Goal: Contribute content: Contribute content

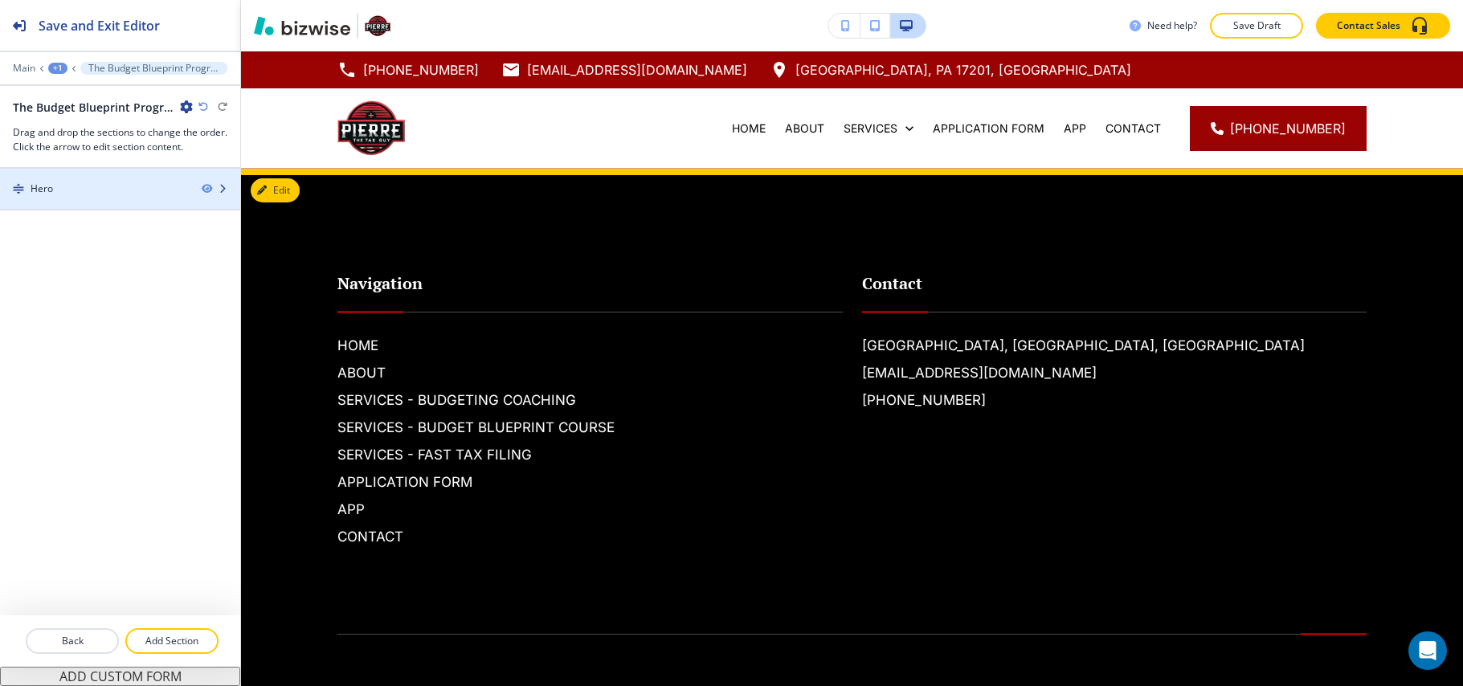
click at [81, 190] on div "Hero" at bounding box center [94, 189] width 189 height 14
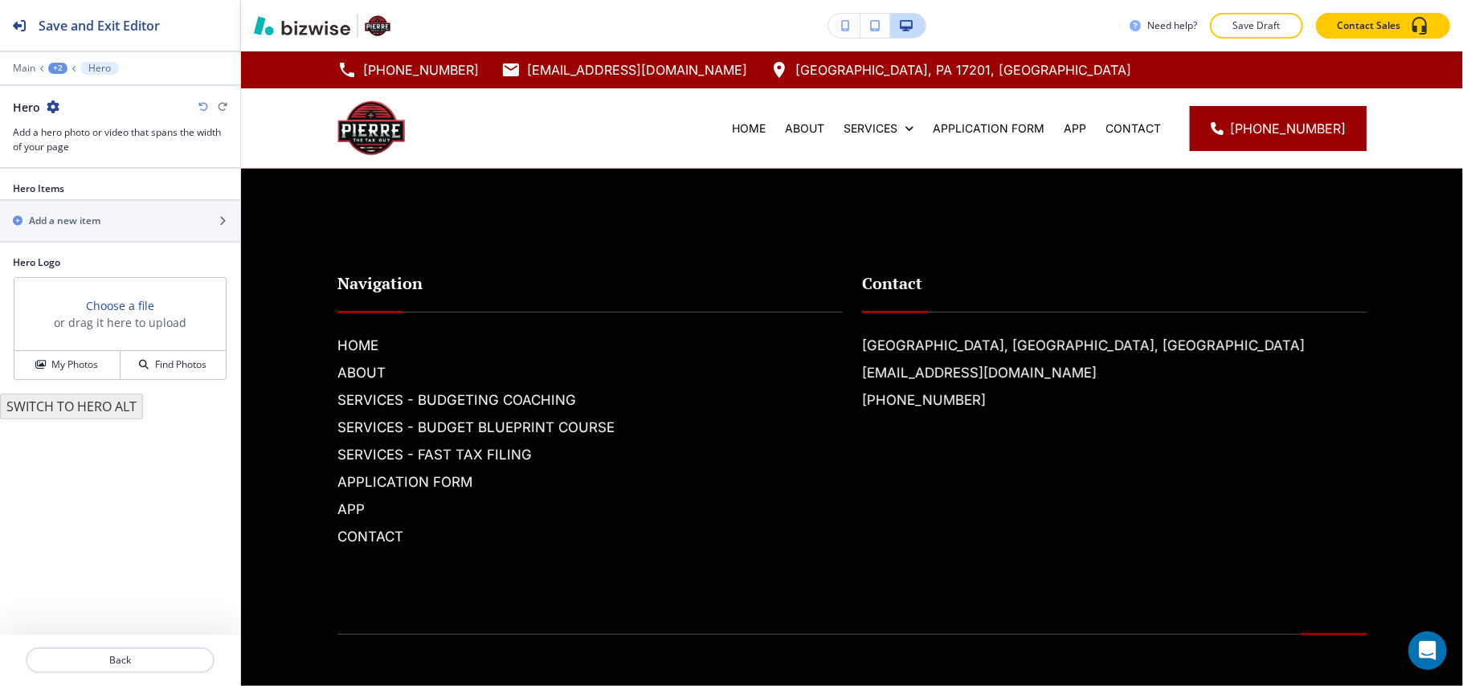
scroll to position [117, 0]
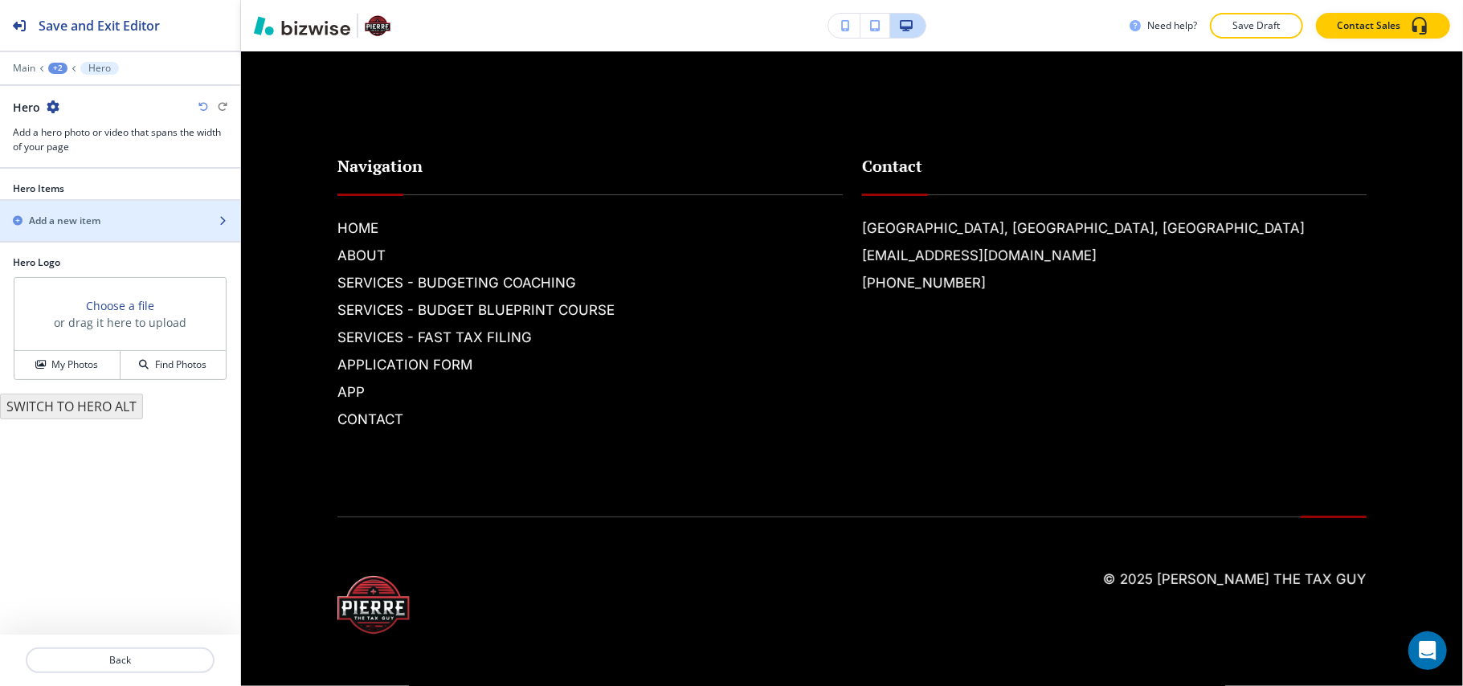
click at [88, 211] on div "button" at bounding box center [120, 207] width 240 height 13
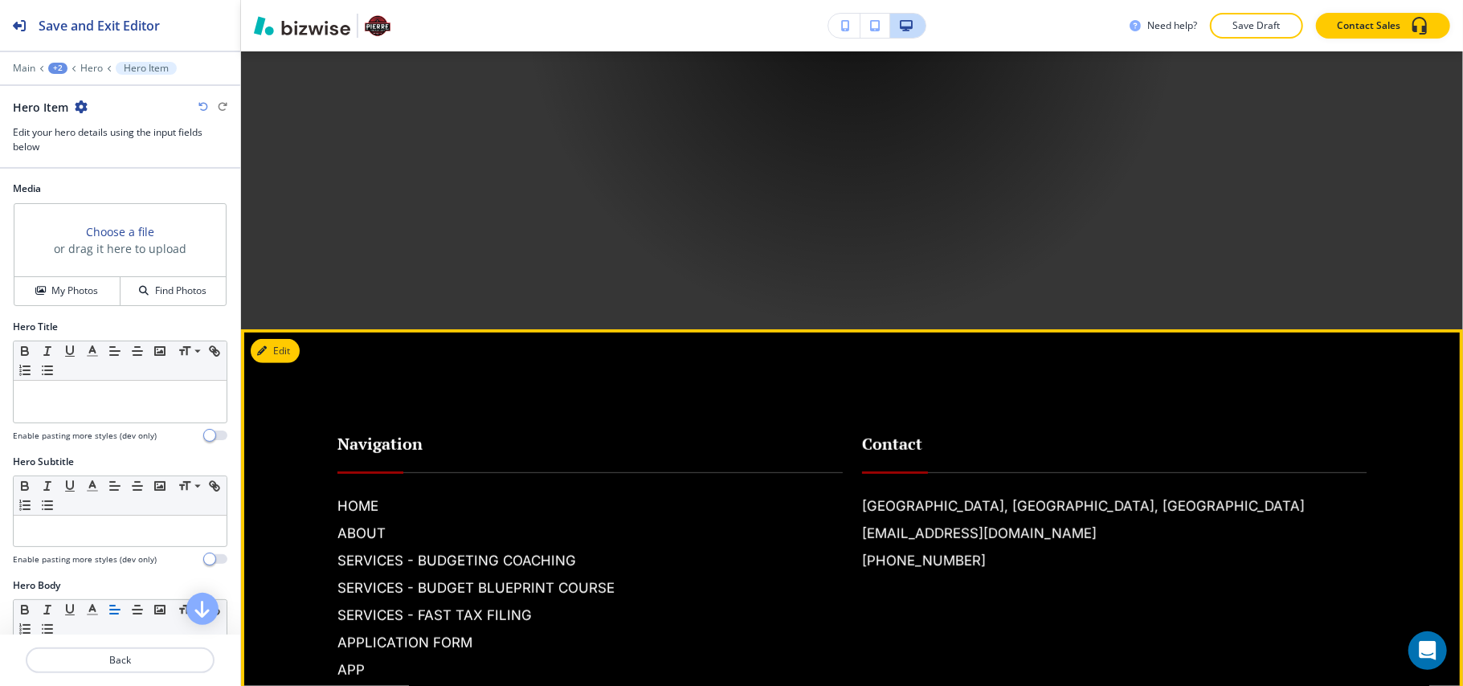
scroll to position [455, 0]
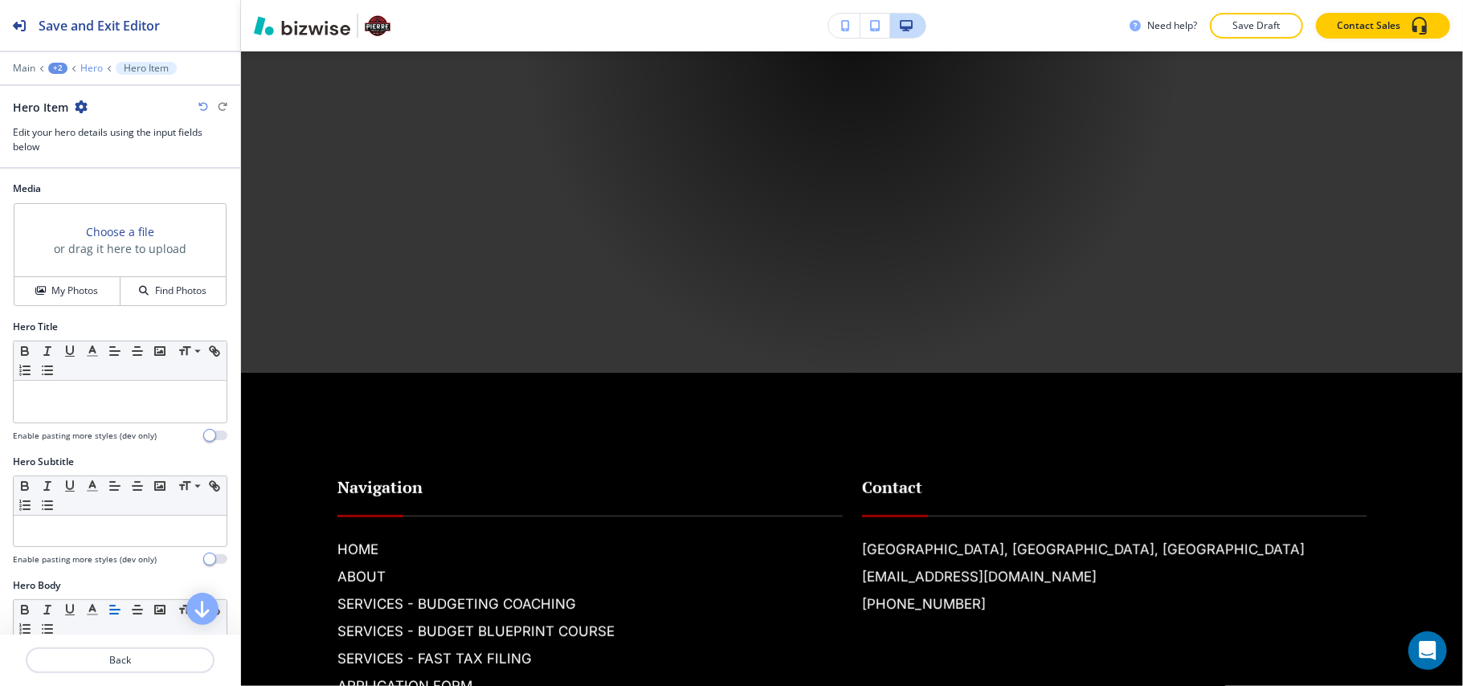
click at [87, 71] on p "Hero" at bounding box center [91, 68] width 22 height 11
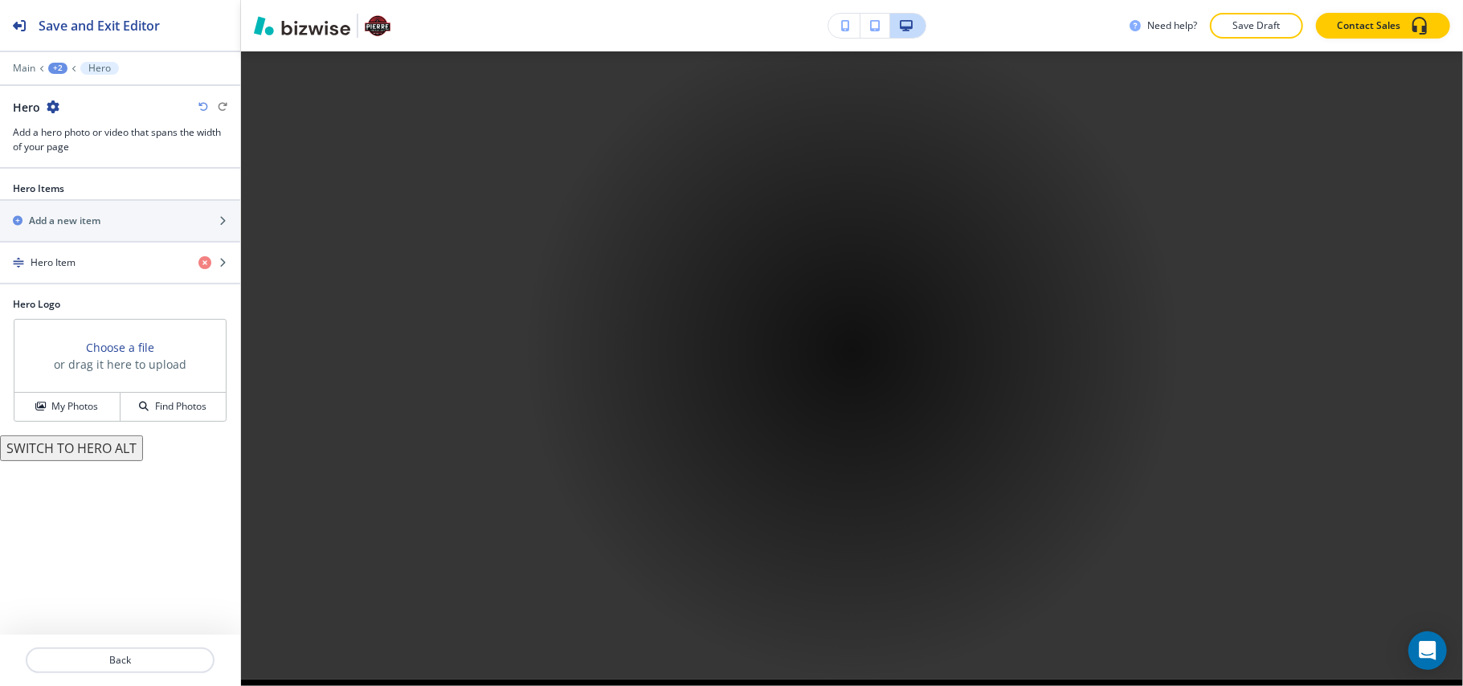
scroll to position [117, 0]
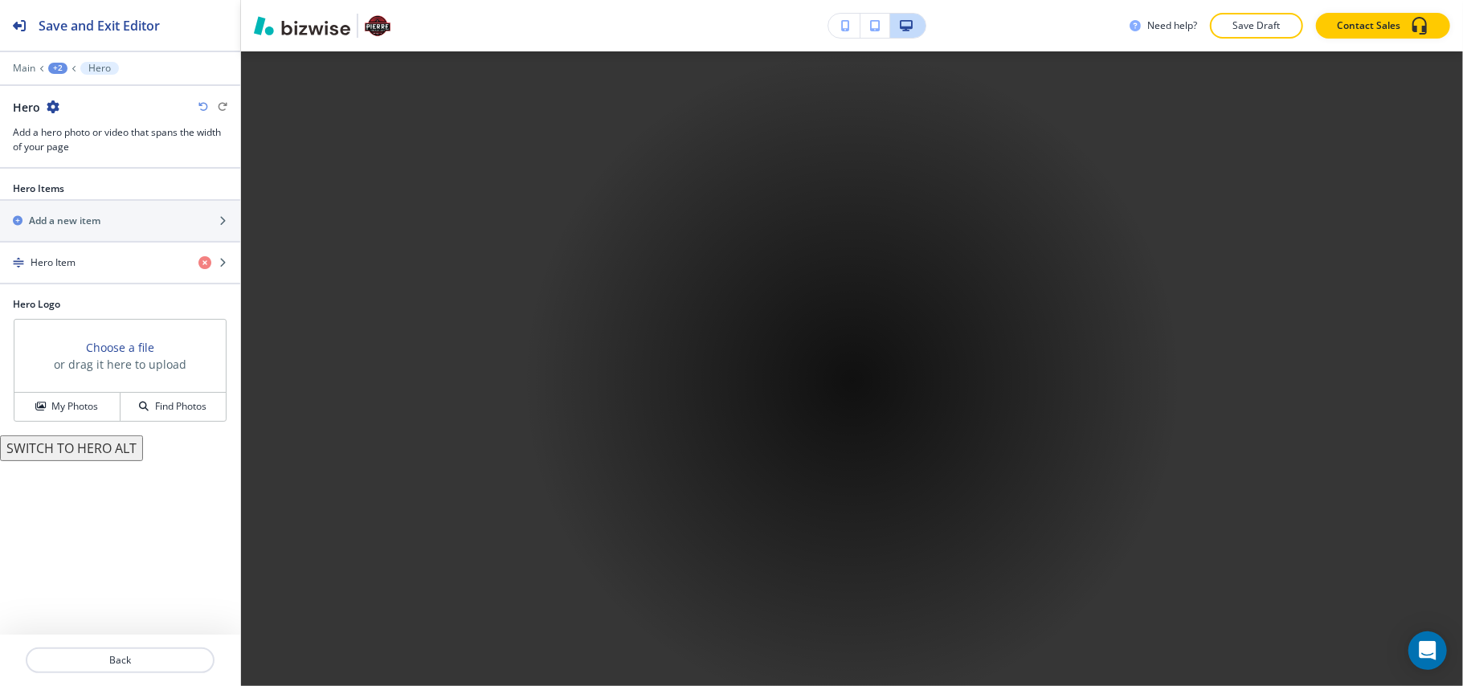
click at [52, 72] on div "+2" at bounding box center [57, 68] width 19 height 11
click at [63, 117] on p "The Budget Blueprint Program" at bounding box center [100, 123] width 82 height 14
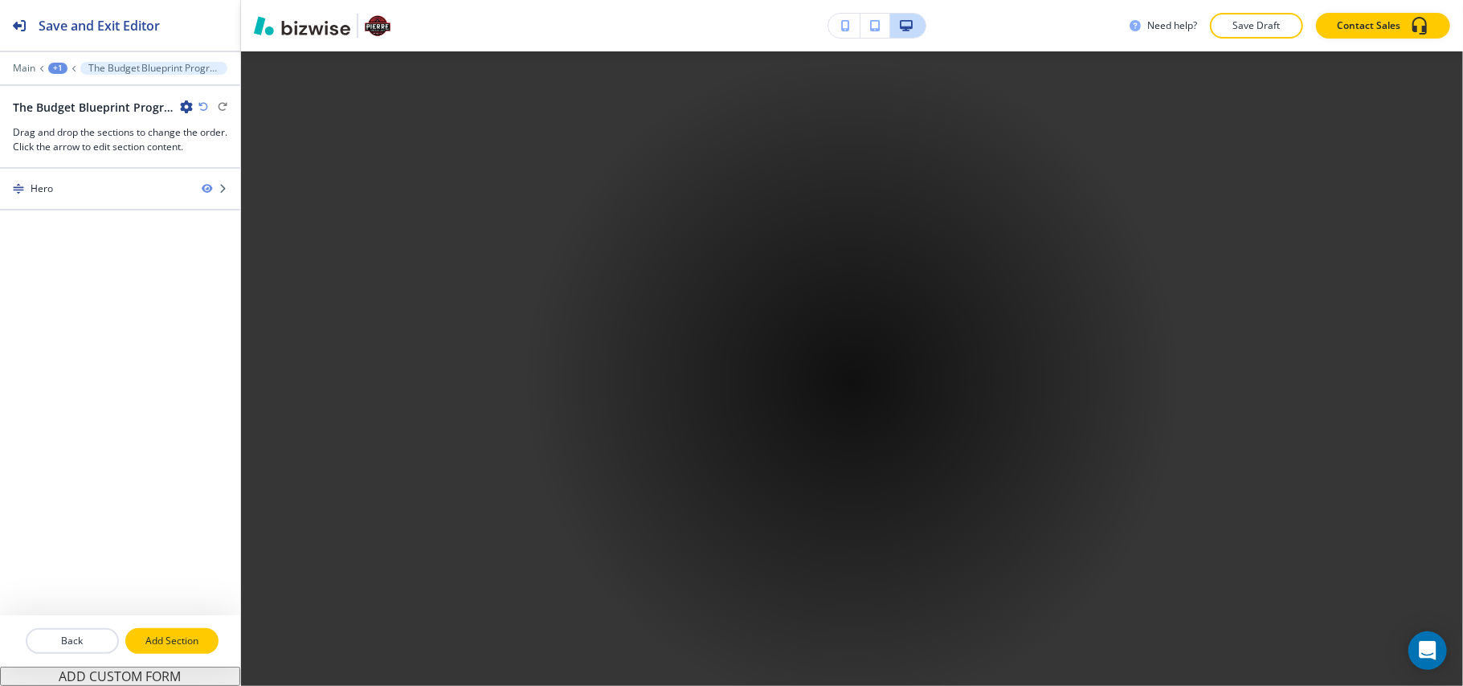
click at [164, 640] on p "Add Section" at bounding box center [172, 641] width 90 height 14
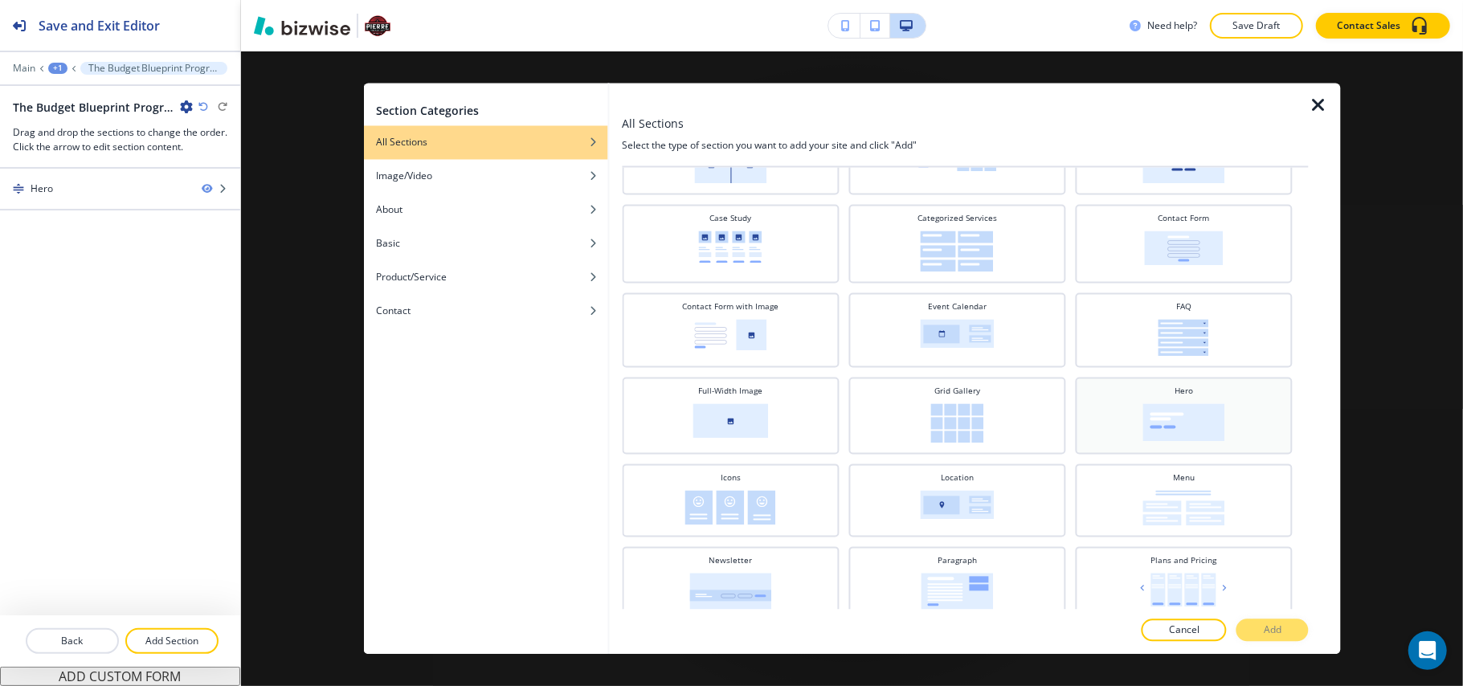
scroll to position [214, 0]
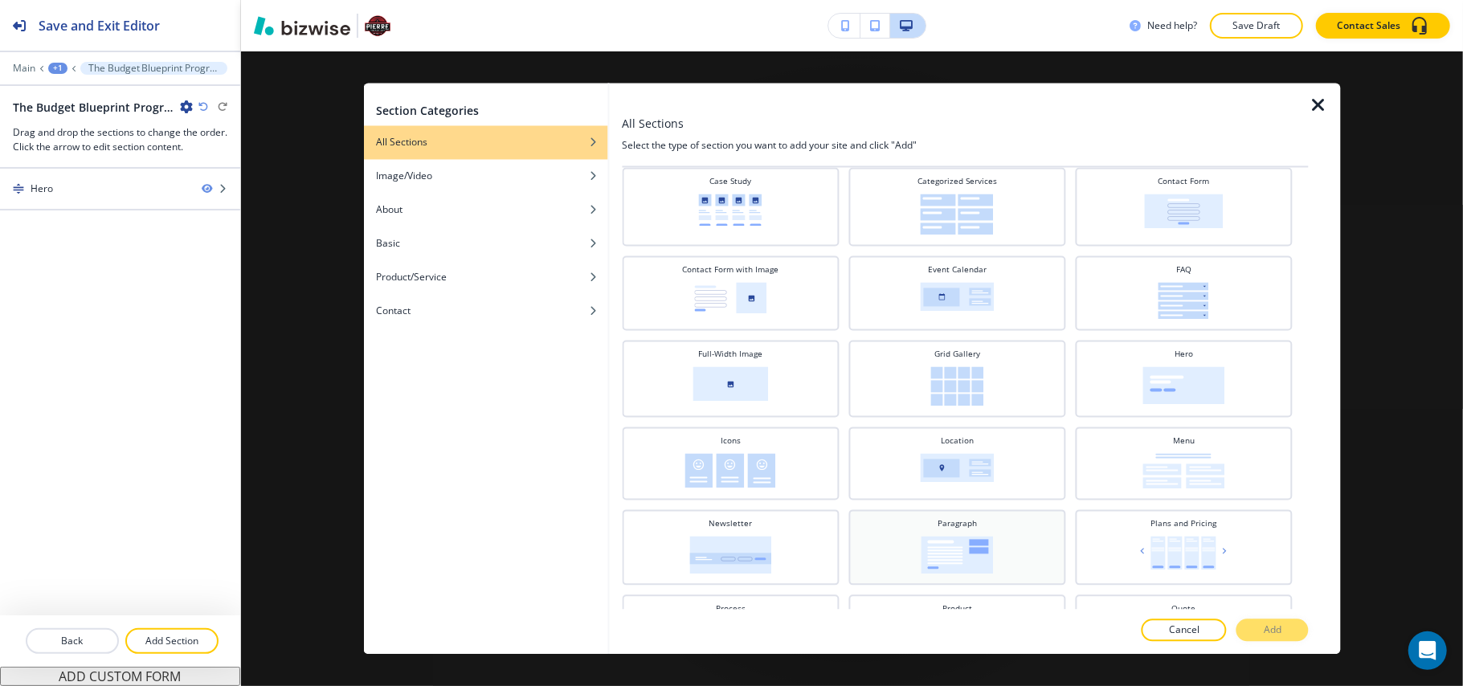
click at [962, 541] on img at bounding box center [957, 556] width 72 height 38
click at [1269, 631] on p "Add" at bounding box center [1273, 630] width 18 height 14
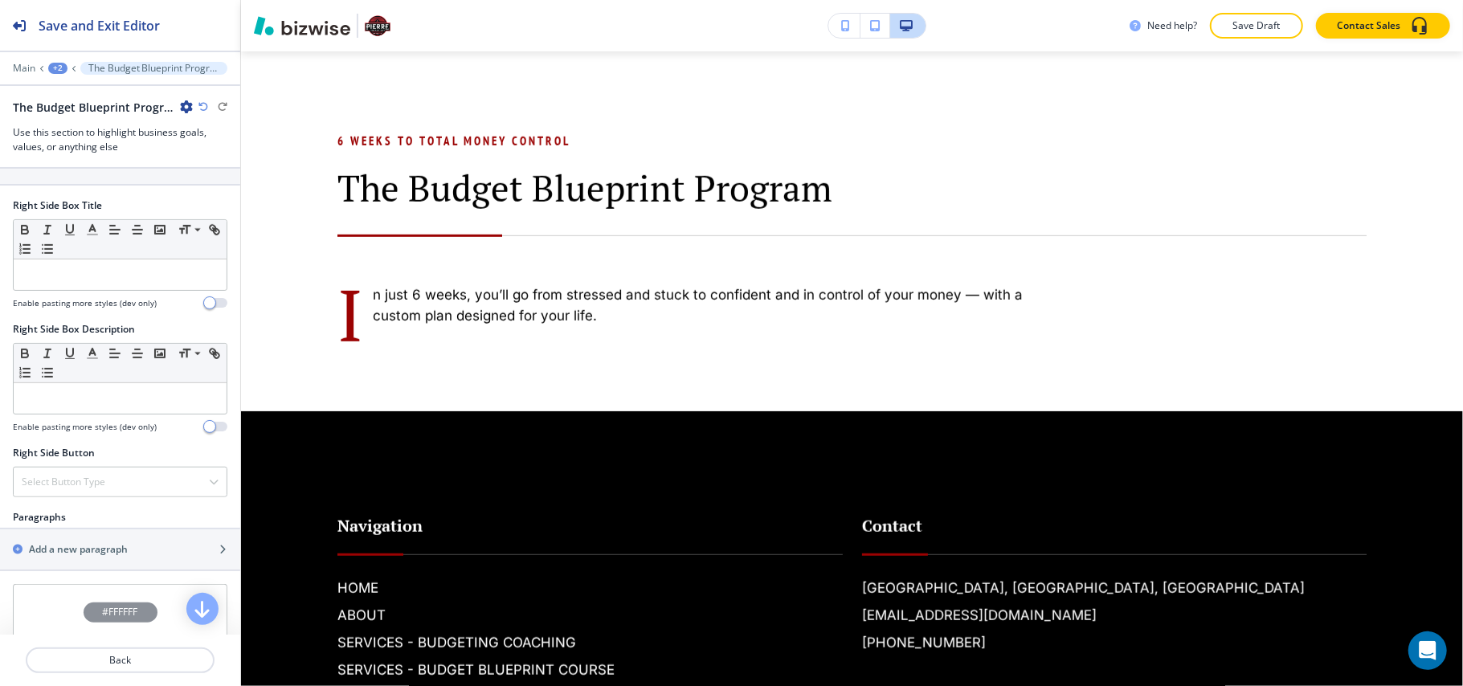
scroll to position [643, 0]
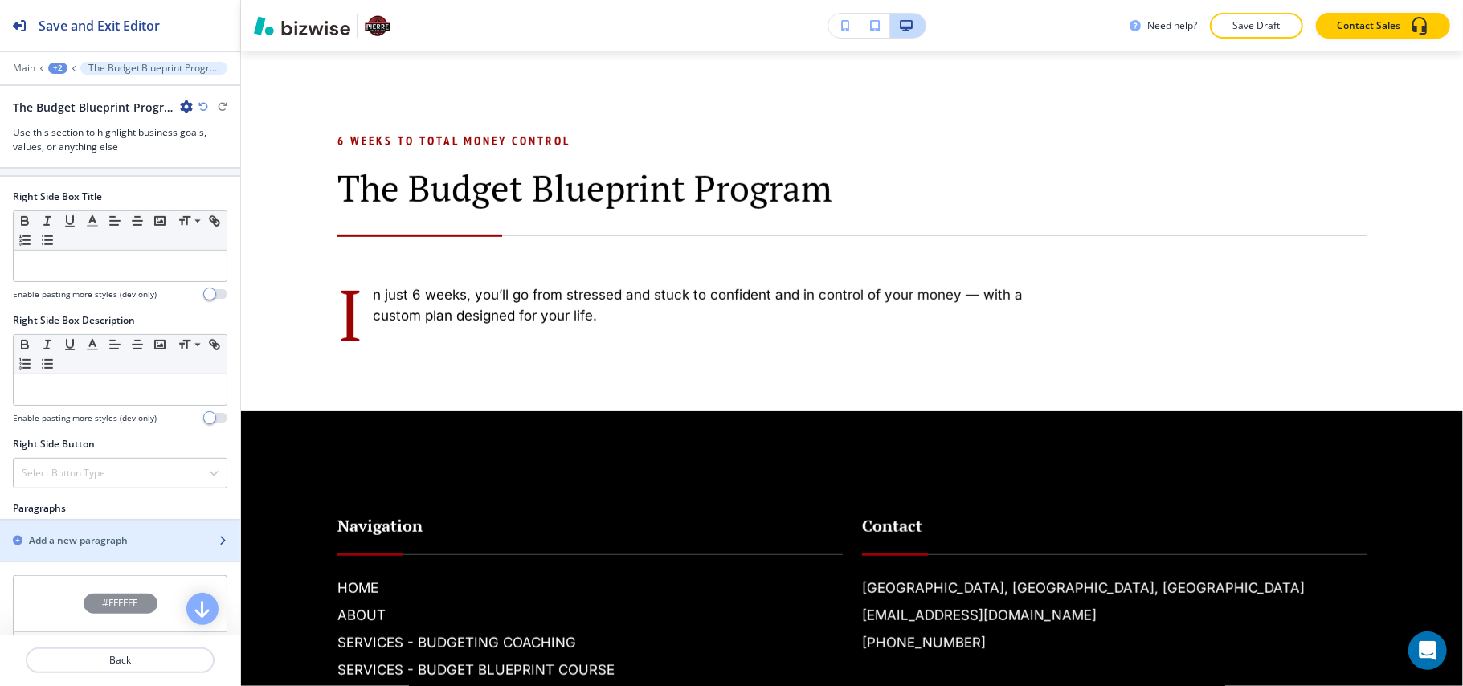
click at [97, 548] on h2 "Add a new paragraph" at bounding box center [78, 541] width 99 height 14
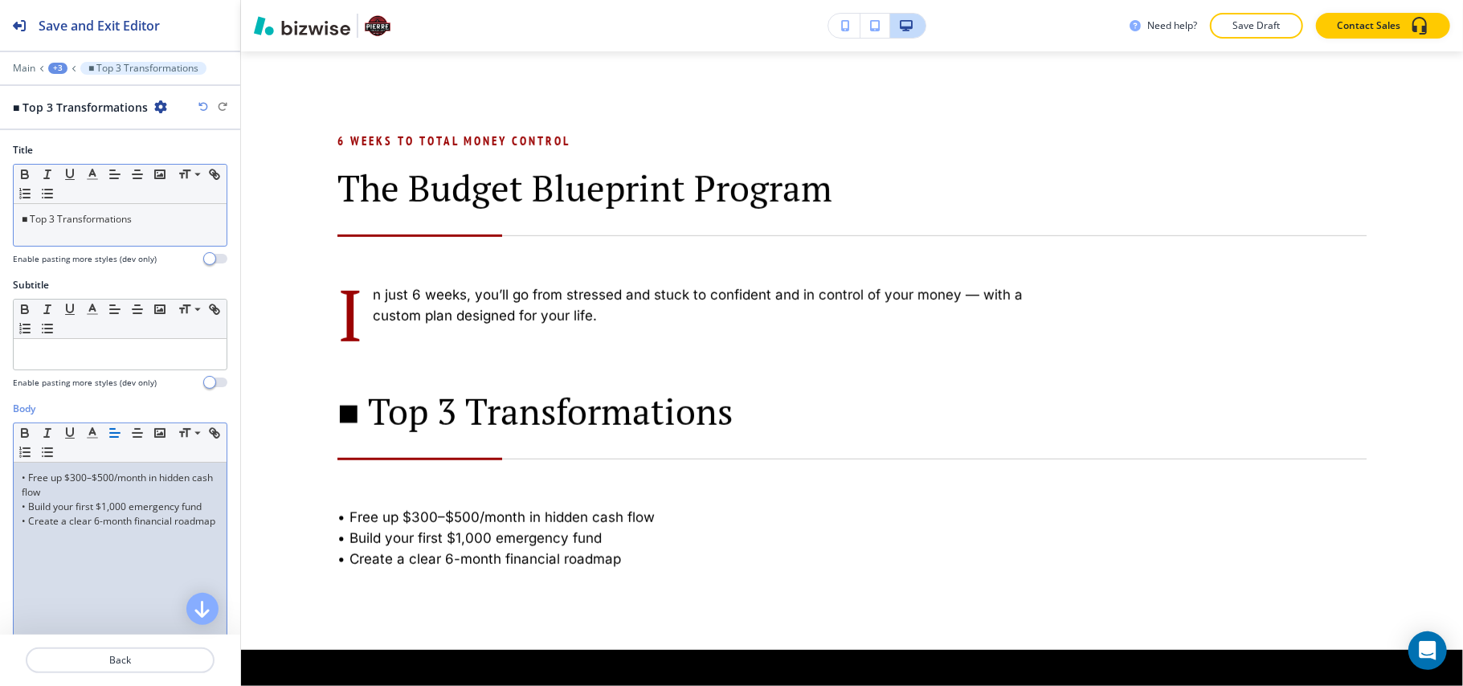
scroll to position [0, 0]
drag, startPoint x: 27, startPoint y: 542, endPoint x: 0, endPoint y: 542, distance: 26.5
click at [0, 542] on div "Body Small Normal Large Huge • Free up $300–$500/month in hidden cash flow • Bu…" at bounding box center [120, 553] width 240 height 302
drag, startPoint x: 30, startPoint y: 511, endPoint x: 0, endPoint y: 509, distance: 29.8
click at [0, 509] on div "Body Small Normal Large Huge • Free up $300–$500/month in hidden cash flow • Bu…" at bounding box center [120, 553] width 240 height 302
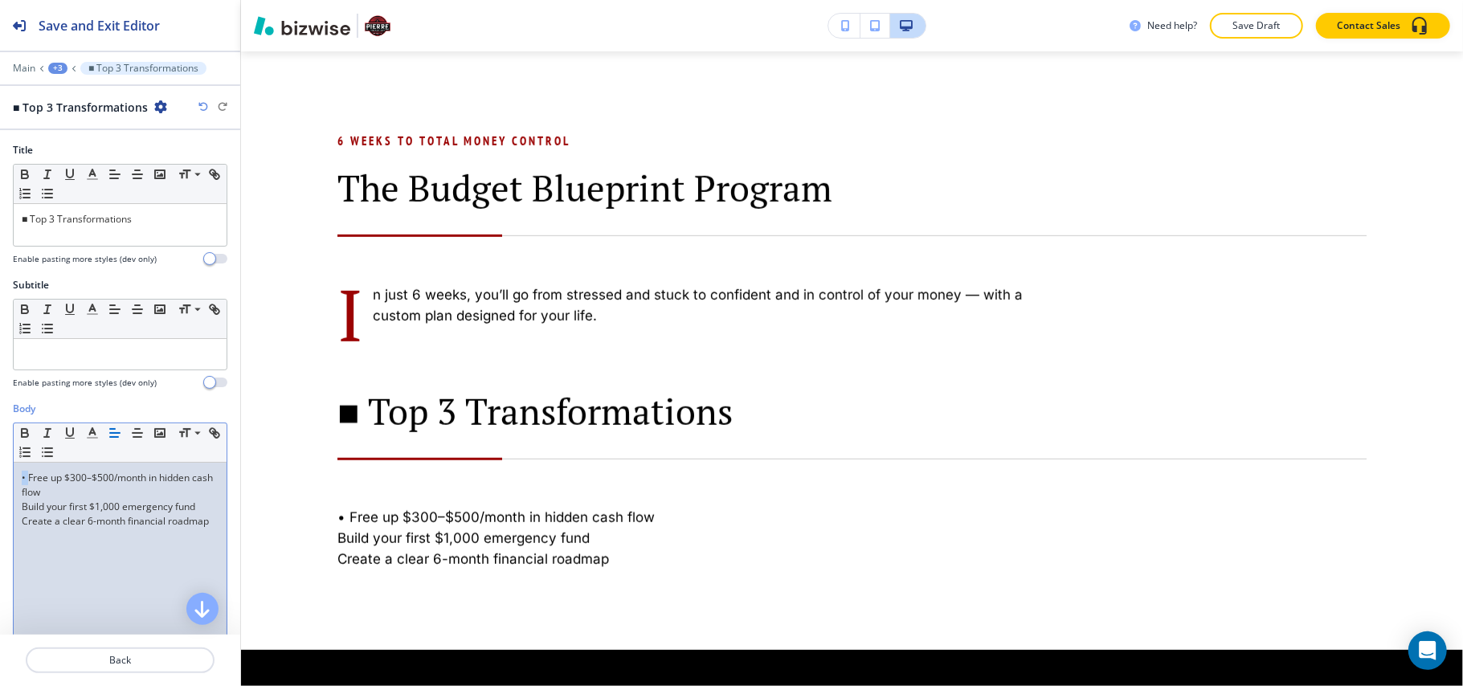
drag, startPoint x: 29, startPoint y: 482, endPoint x: 0, endPoint y: 482, distance: 28.9
click at [0, 482] on div "Body Small Normal Large Huge • Free up $300–$500/month in hidden cash flow Buil…" at bounding box center [120, 553] width 240 height 302
drag, startPoint x: 107, startPoint y: 563, endPoint x: 0, endPoint y: 451, distance: 155.2
click at [0, 451] on div "Body Small Normal Large Huge Free up $300–$500/month in hidden cash flow Build …" at bounding box center [120, 553] width 240 height 302
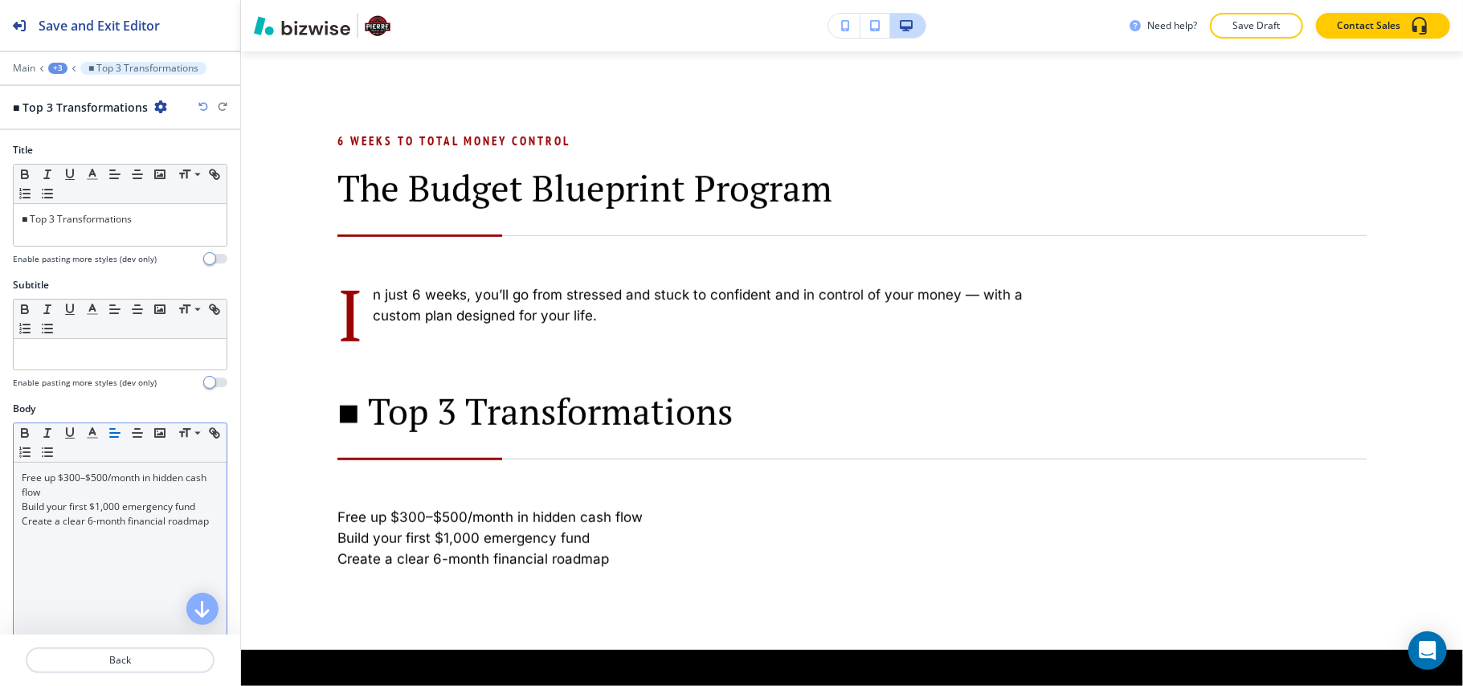
click at [81, 454] on div "Small Normal Large Huge" at bounding box center [120, 442] width 213 height 39
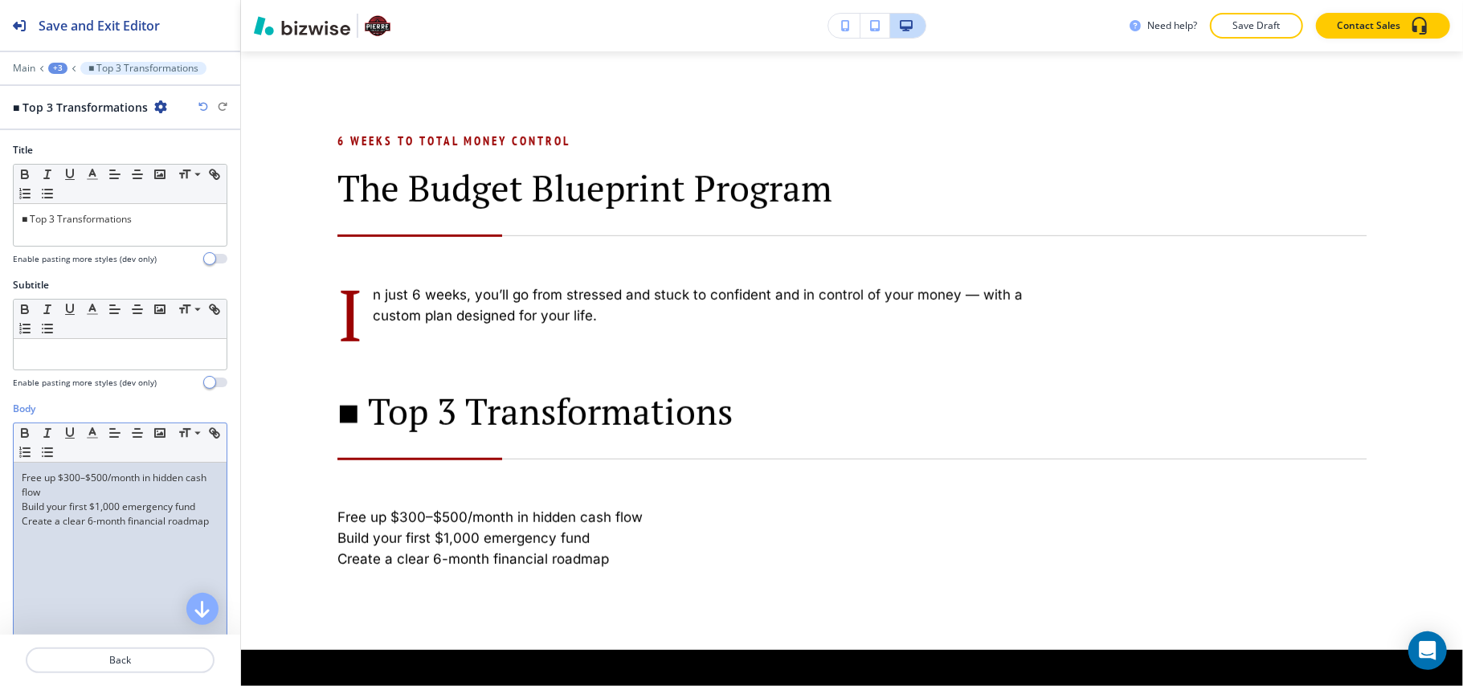
drag, startPoint x: 72, startPoint y: 563, endPoint x: 0, endPoint y: 460, distance: 126.4
click at [0, 460] on div "Body Small Normal Large Huge Free up $300–$500/month in hidden cash flow Build …" at bounding box center [120, 553] width 240 height 302
click at [59, 462] on button "button" at bounding box center [47, 452] width 22 height 19
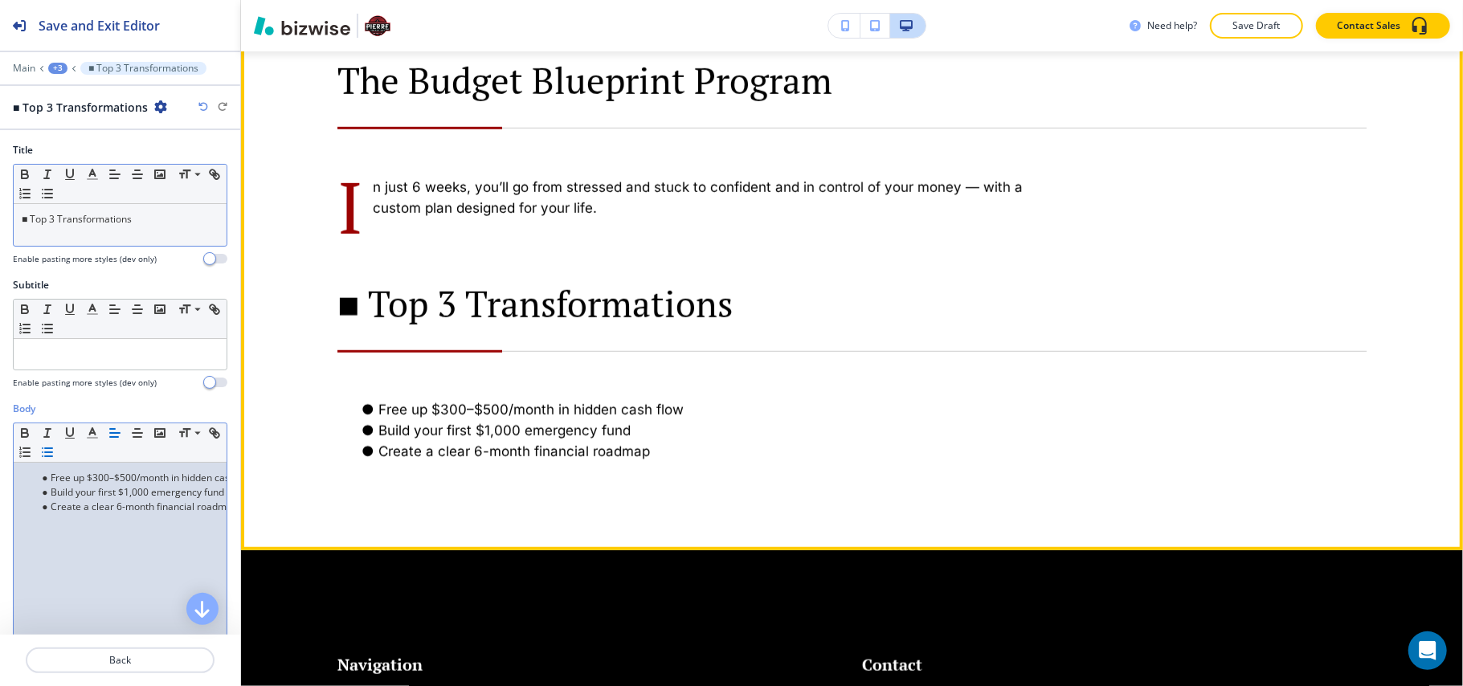
scroll to position [991, 0]
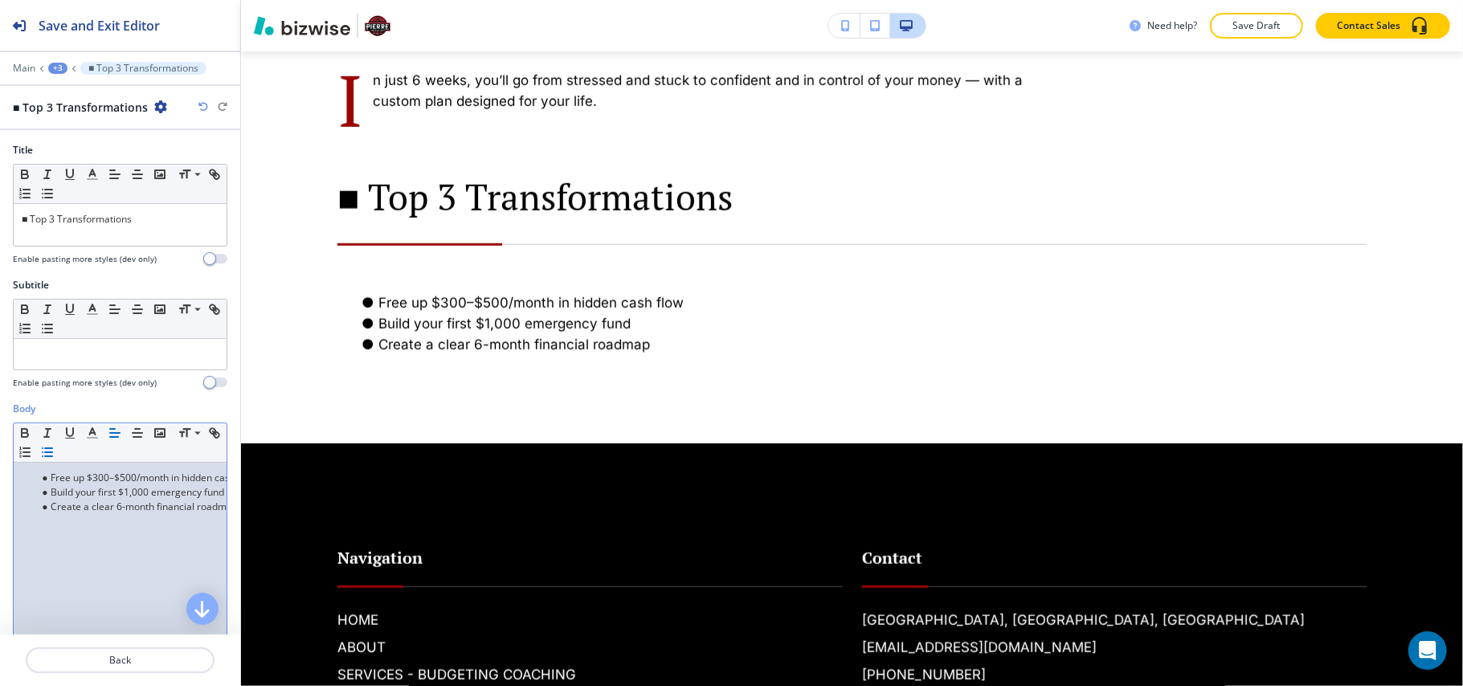
click at [61, 66] on div "+3" at bounding box center [57, 68] width 19 height 11
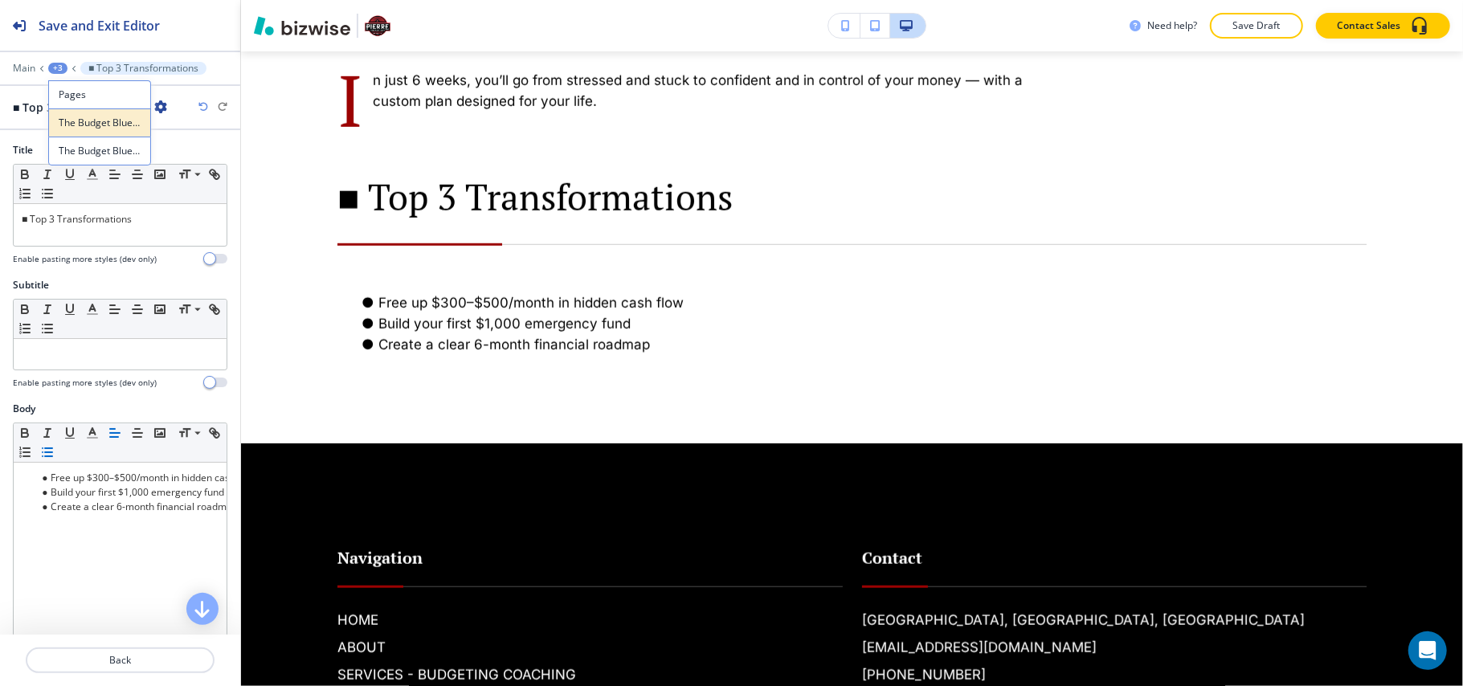
click at [92, 120] on p "The Budget Blueprint Program" at bounding box center [100, 123] width 82 height 14
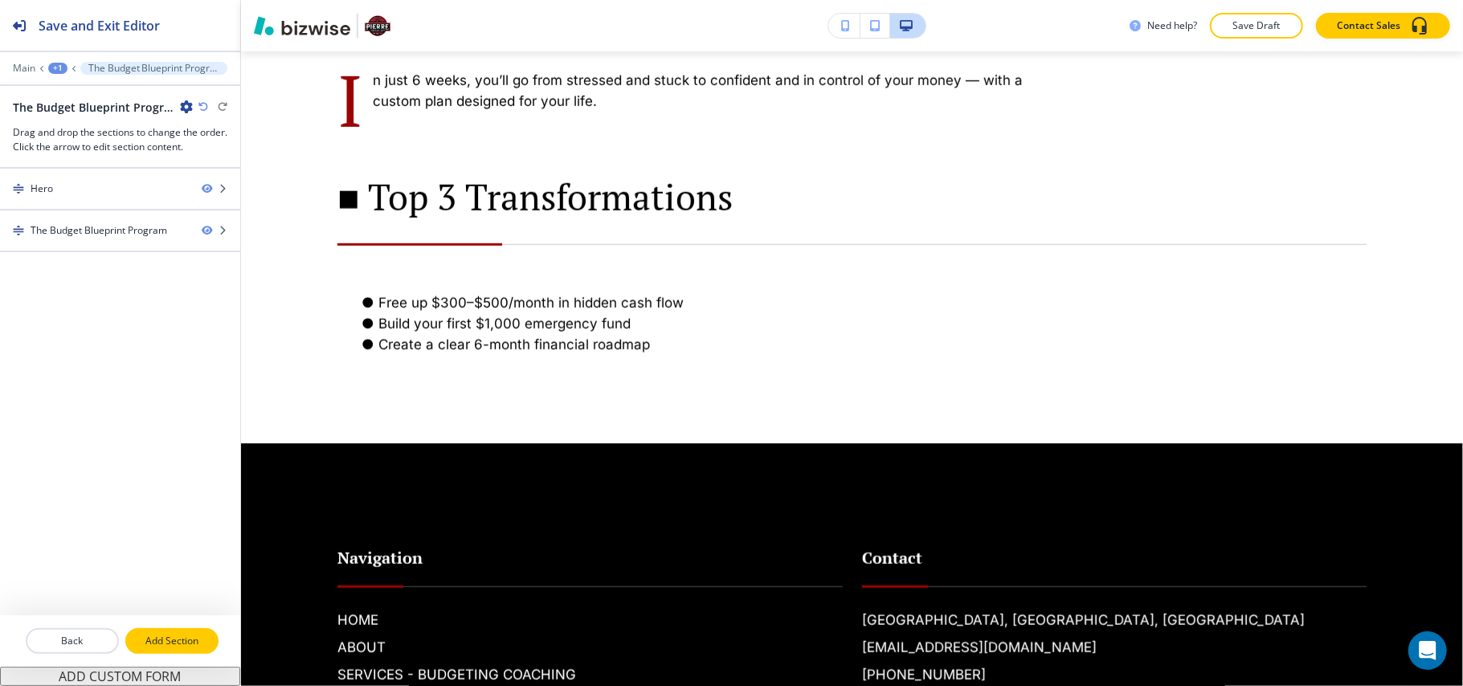
click at [157, 640] on p "Add Section" at bounding box center [172, 641] width 90 height 14
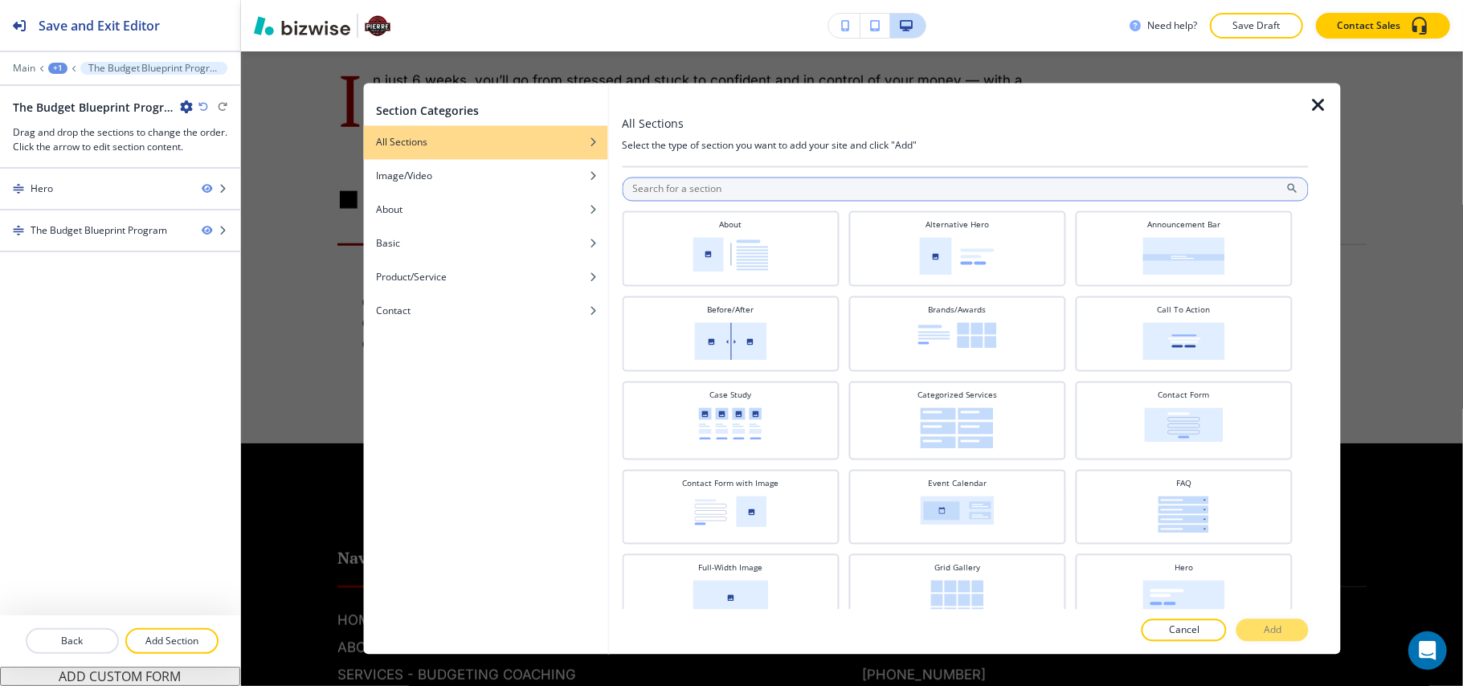
click at [682, 185] on input "text" at bounding box center [965, 190] width 687 height 24
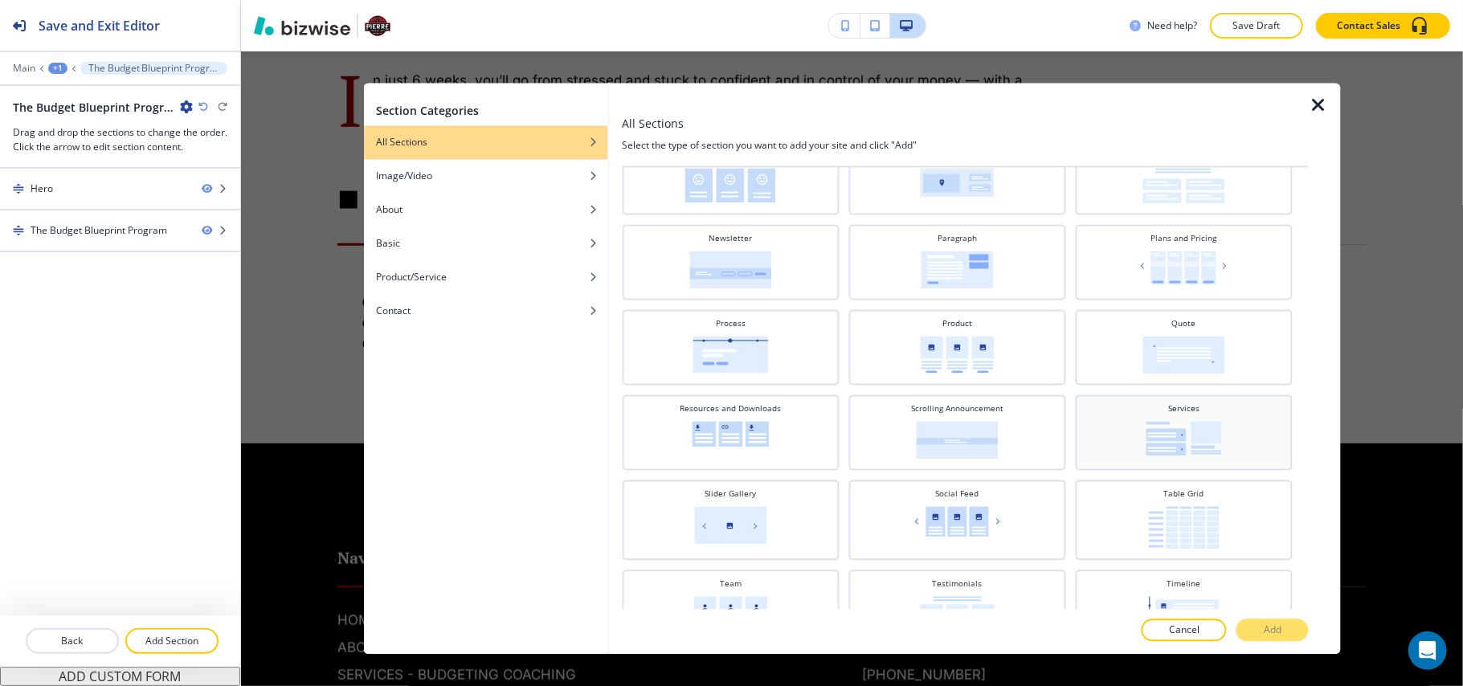
scroll to position [535, 0]
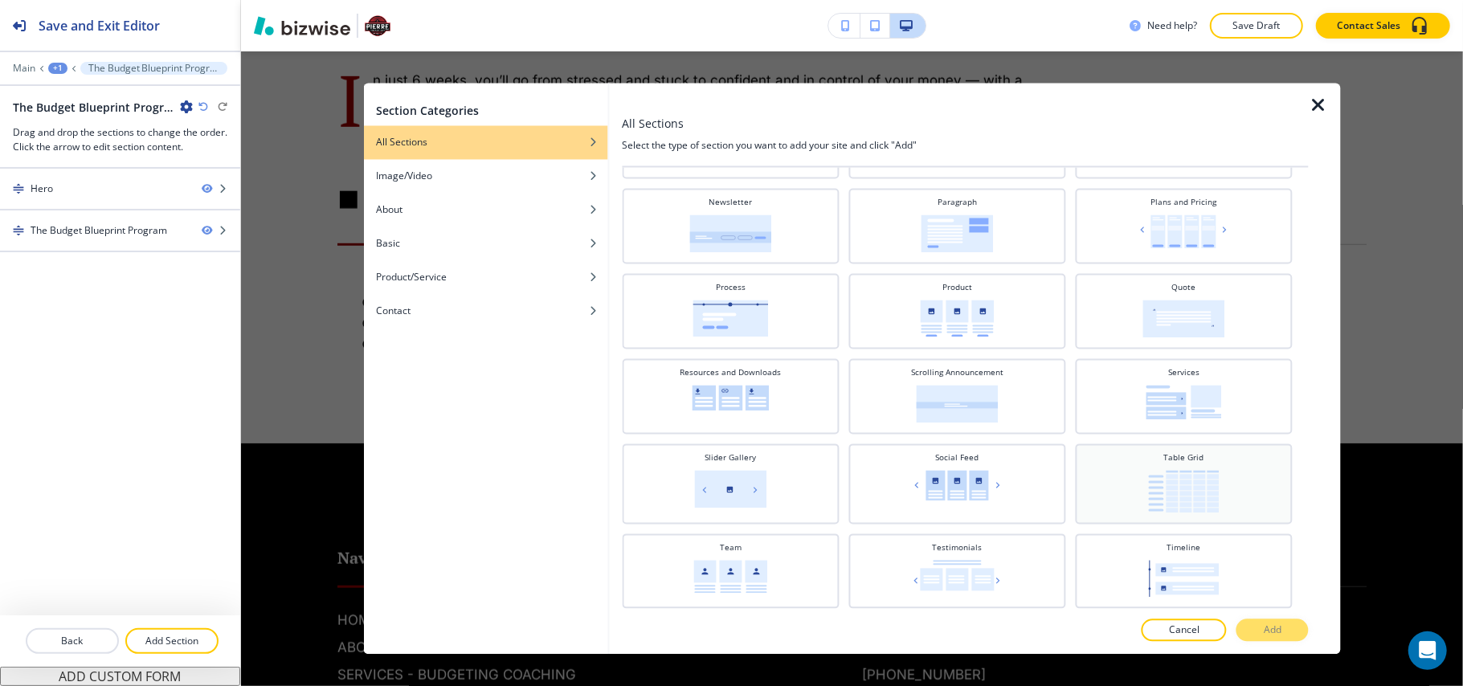
click at [1171, 493] on img at bounding box center [1183, 492] width 71 height 43
click at [1273, 637] on p "Add" at bounding box center [1273, 630] width 18 height 14
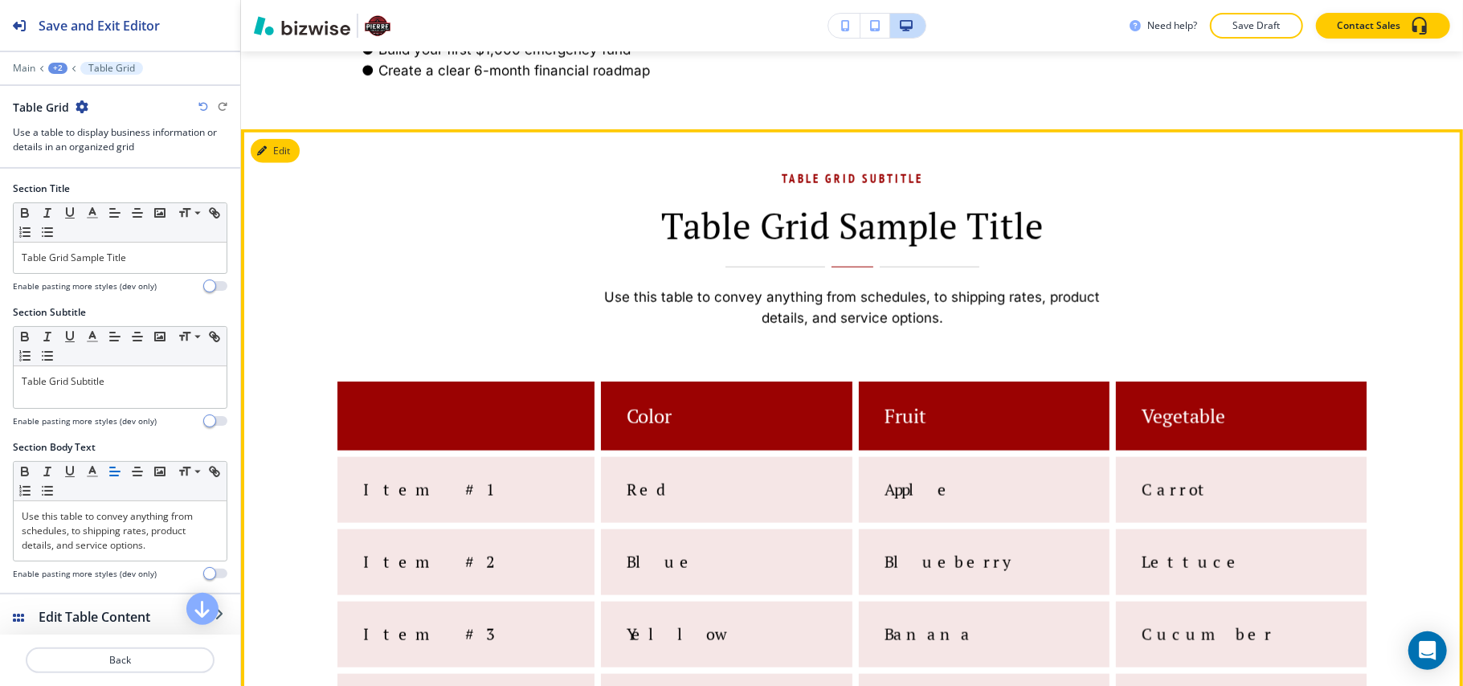
scroll to position [1361, 0]
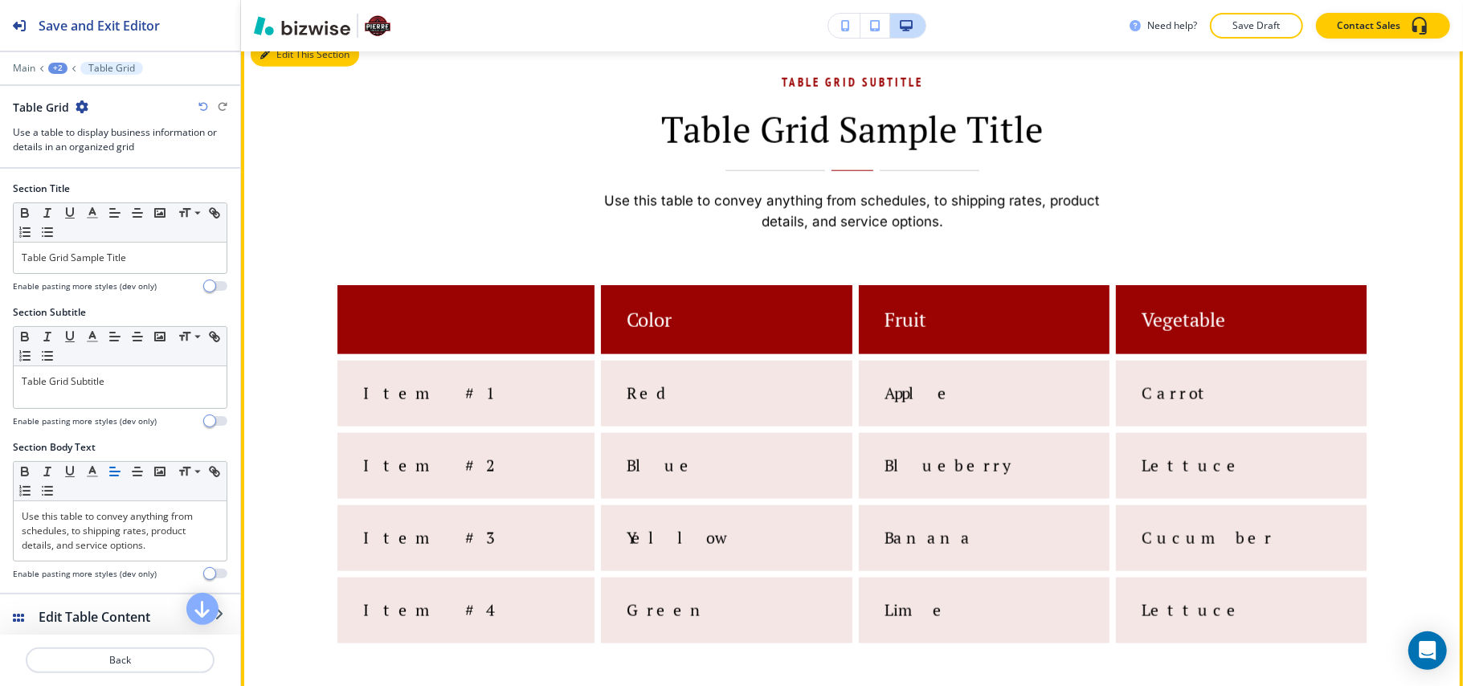
click at [288, 64] on button "Edit This Section" at bounding box center [305, 55] width 108 height 24
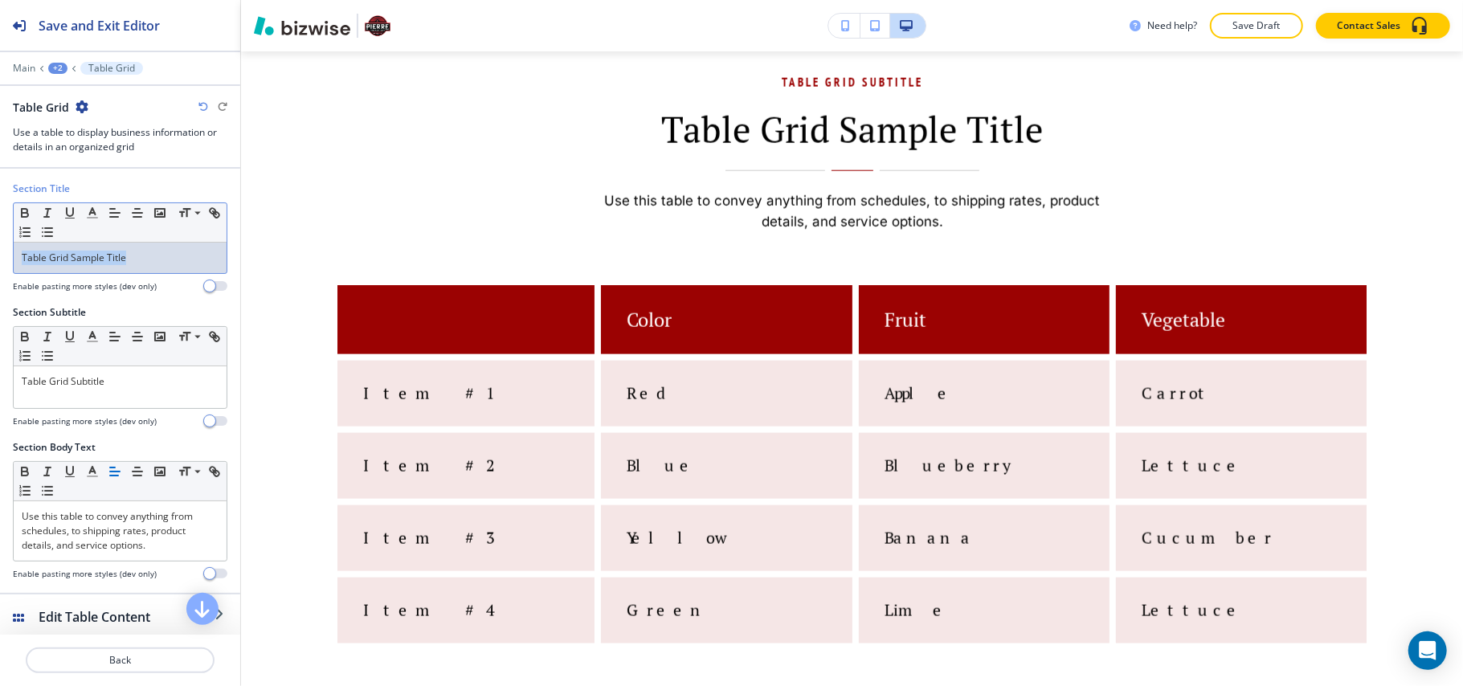
drag, startPoint x: 95, startPoint y: 261, endPoint x: 4, endPoint y: 264, distance: 90.8
click at [0, 264] on div "Section Title Small Normal Large Huge Table Grid Sample Title Enable pasting mo…" at bounding box center [120, 381] width 240 height 424
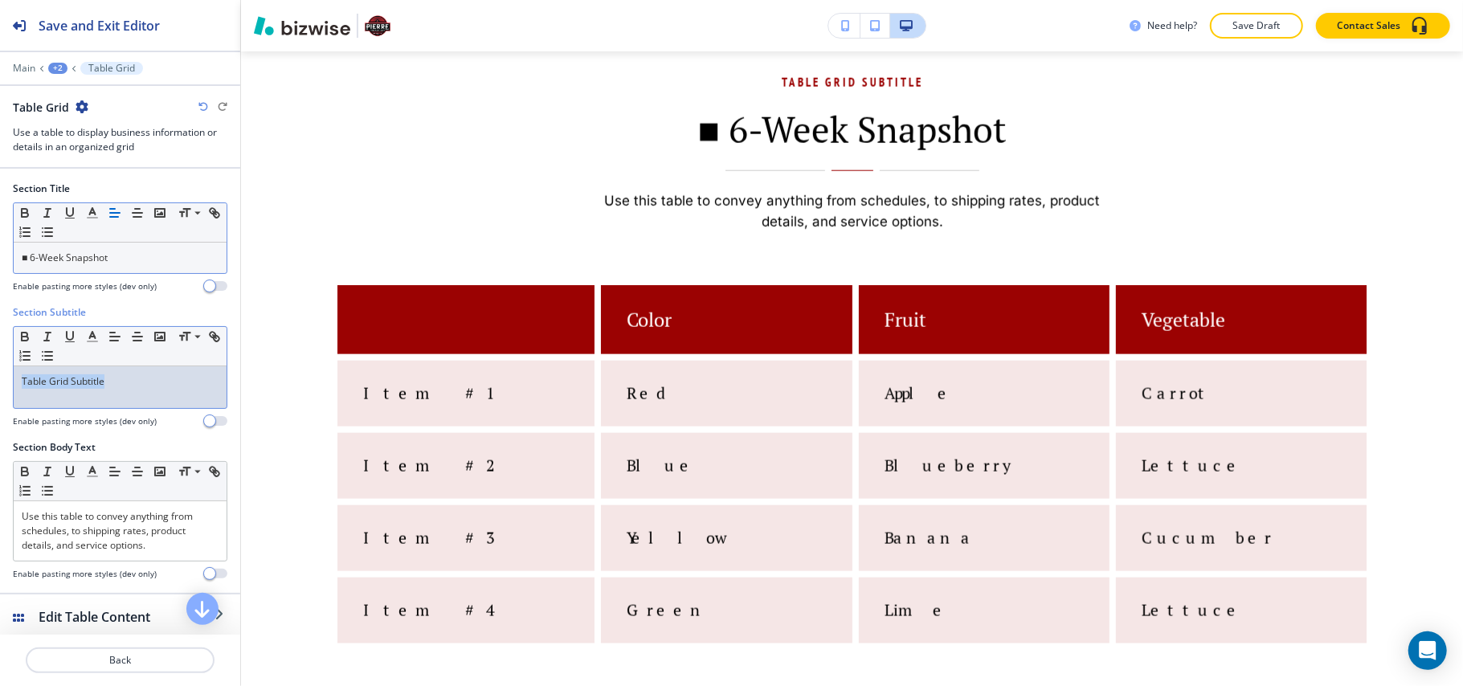
drag, startPoint x: 129, startPoint y: 383, endPoint x: 0, endPoint y: 374, distance: 128.9
click at [0, 374] on div "Section Title Small Normal Large Huge ■ 6-Week Snapshot Enable pasting more sty…" at bounding box center [120, 381] width 240 height 424
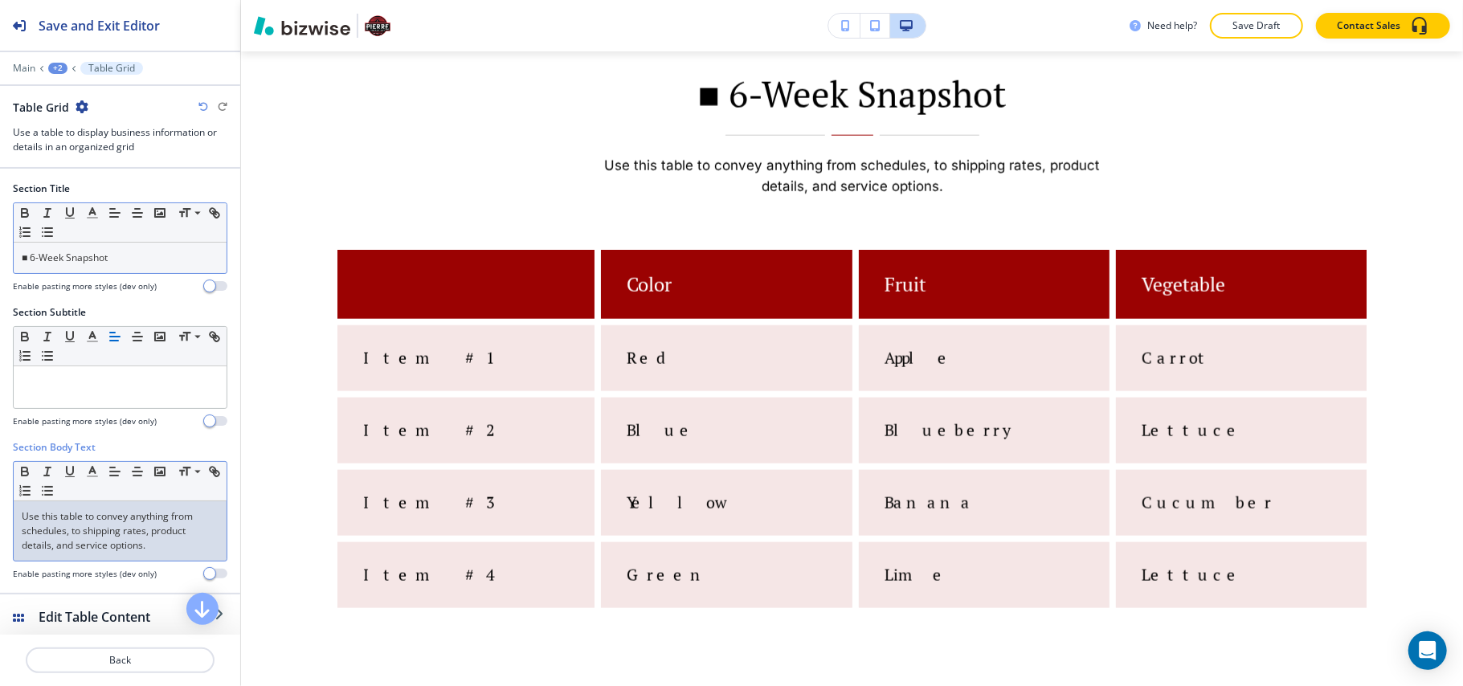
click at [96, 528] on p "Use this table to convey anything from schedules, to shipping rates, product de…" at bounding box center [120, 530] width 197 height 43
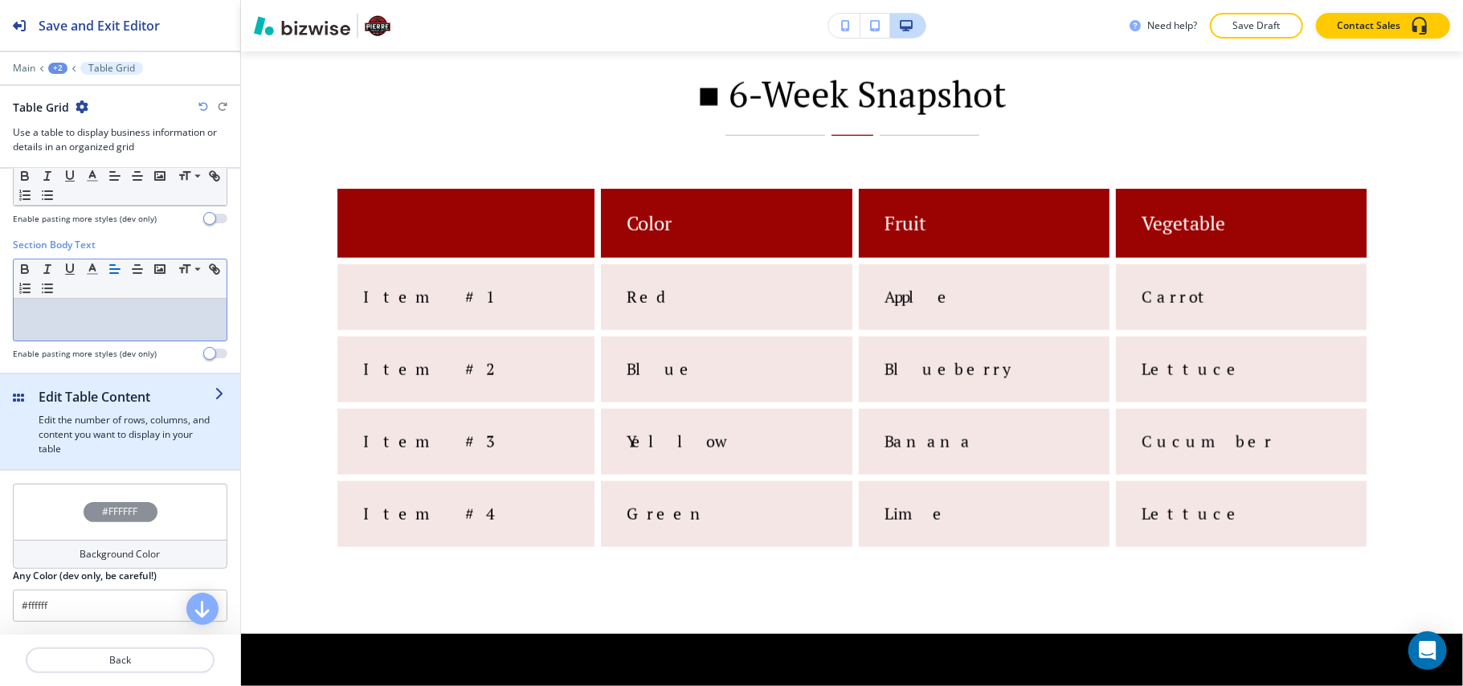
scroll to position [207, 0]
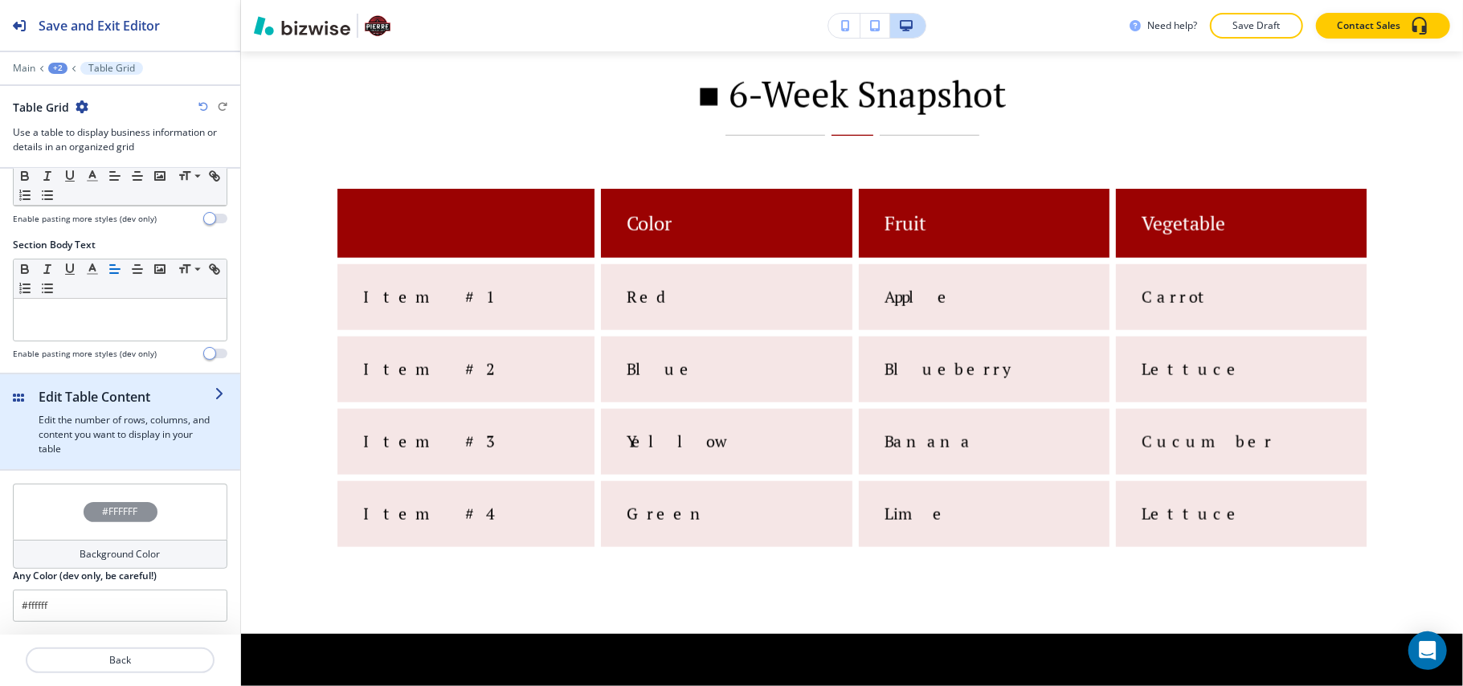
click at [215, 392] on icon "button" at bounding box center [221, 393] width 13 height 13
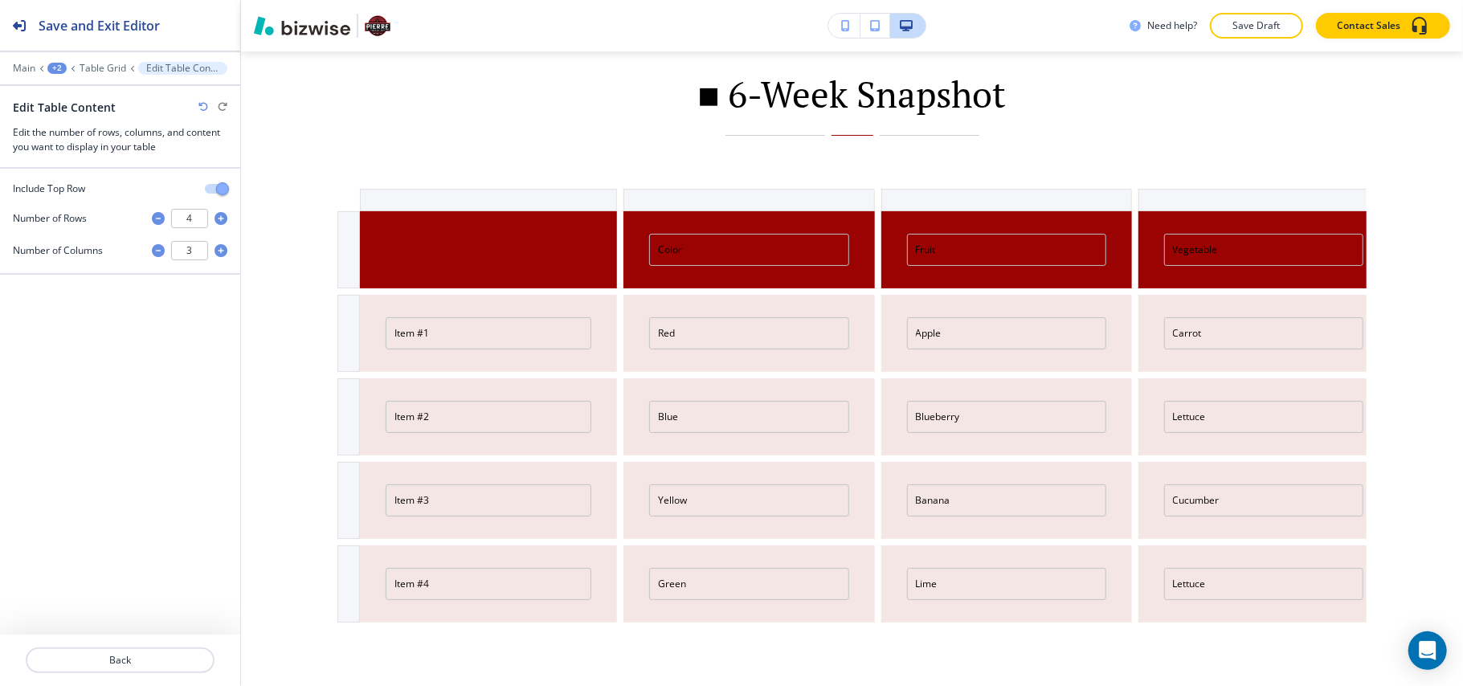
click at [159, 219] on icon "button" at bounding box center [158, 218] width 13 height 13
type input "3"
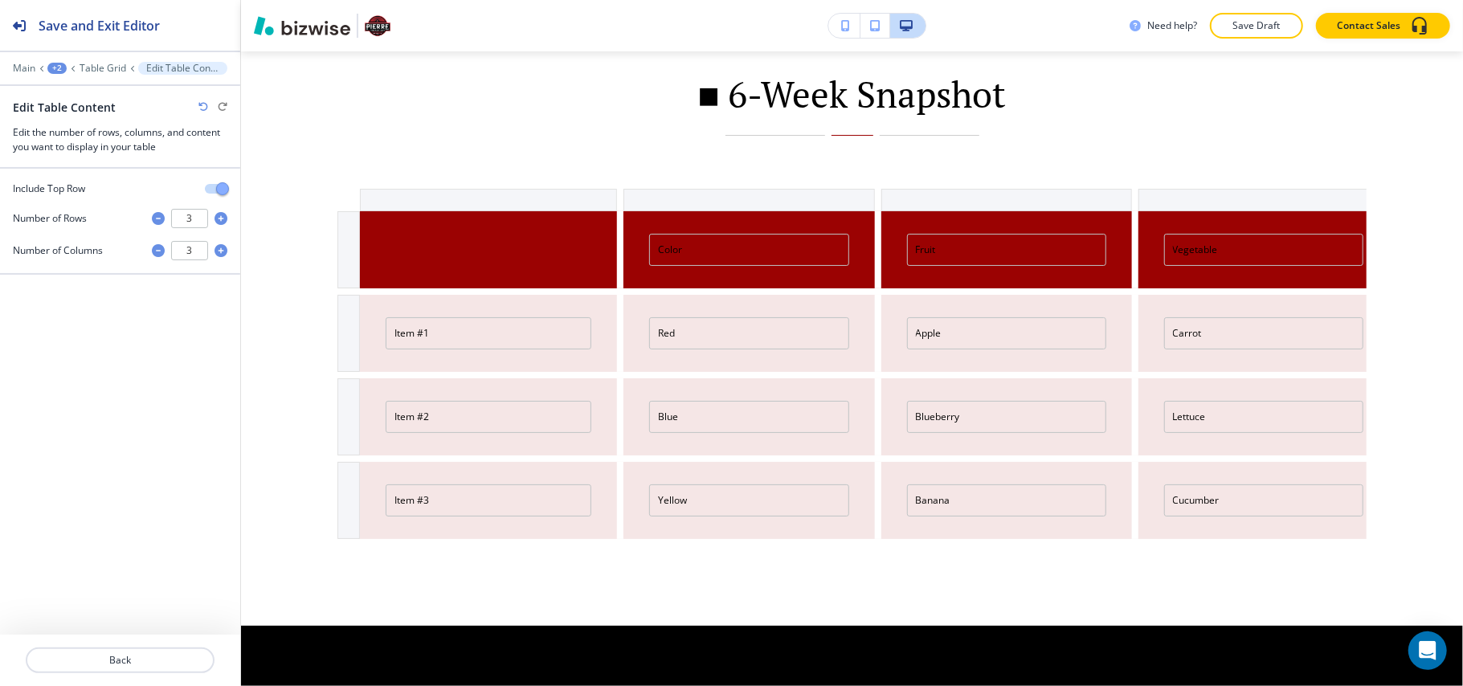
click at [212, 184] on div "Include Top Row" at bounding box center [120, 189] width 215 height 14
click at [216, 190] on span "button" at bounding box center [222, 188] width 13 height 13
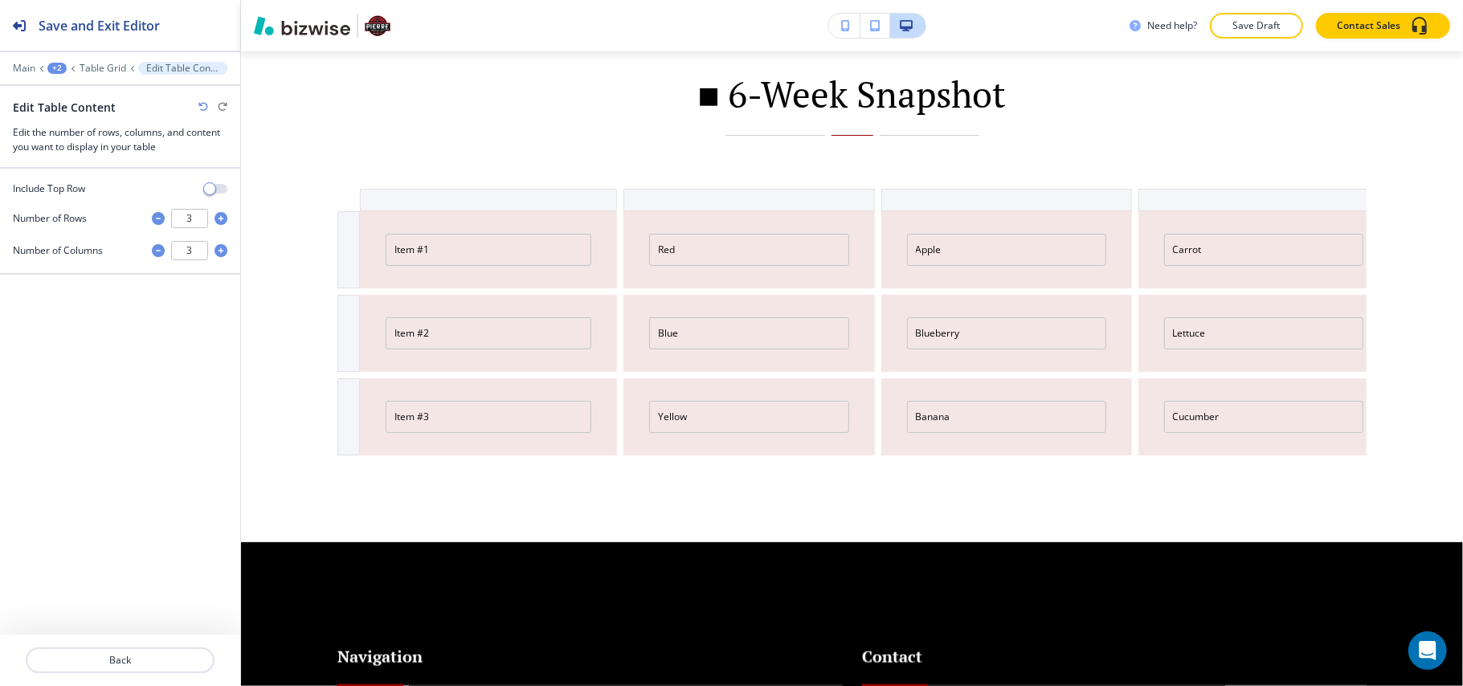
click at [159, 254] on icon "button" at bounding box center [158, 250] width 13 height 13
type input "2"
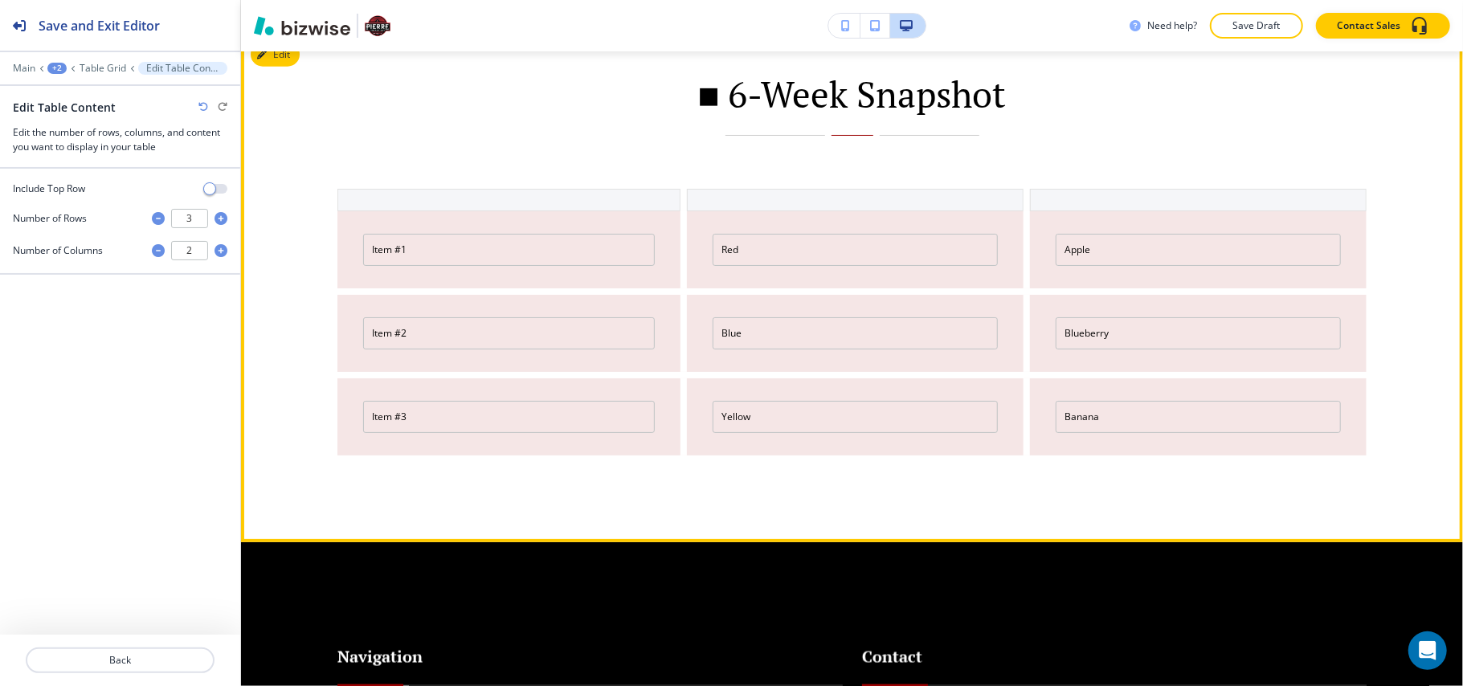
scroll to position [0, 0]
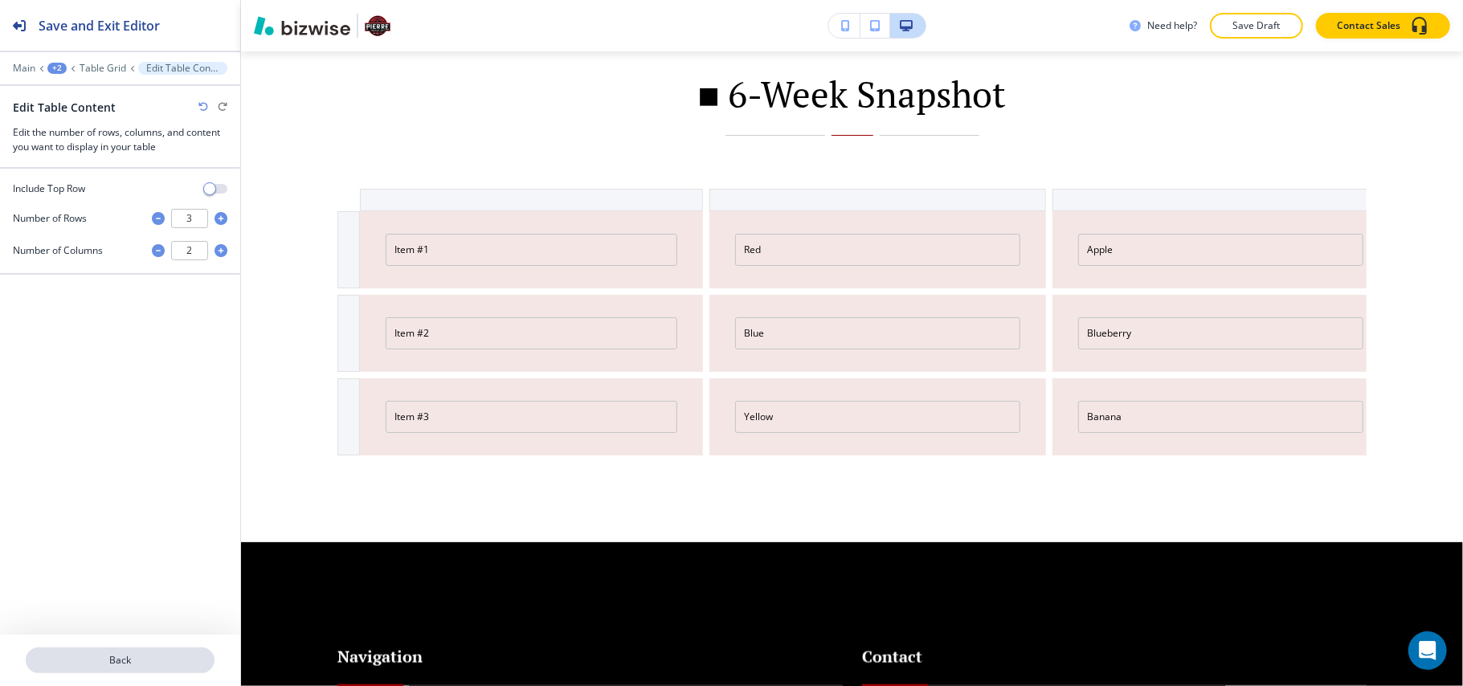
click at [133, 656] on p "Back" at bounding box center [120, 660] width 186 height 14
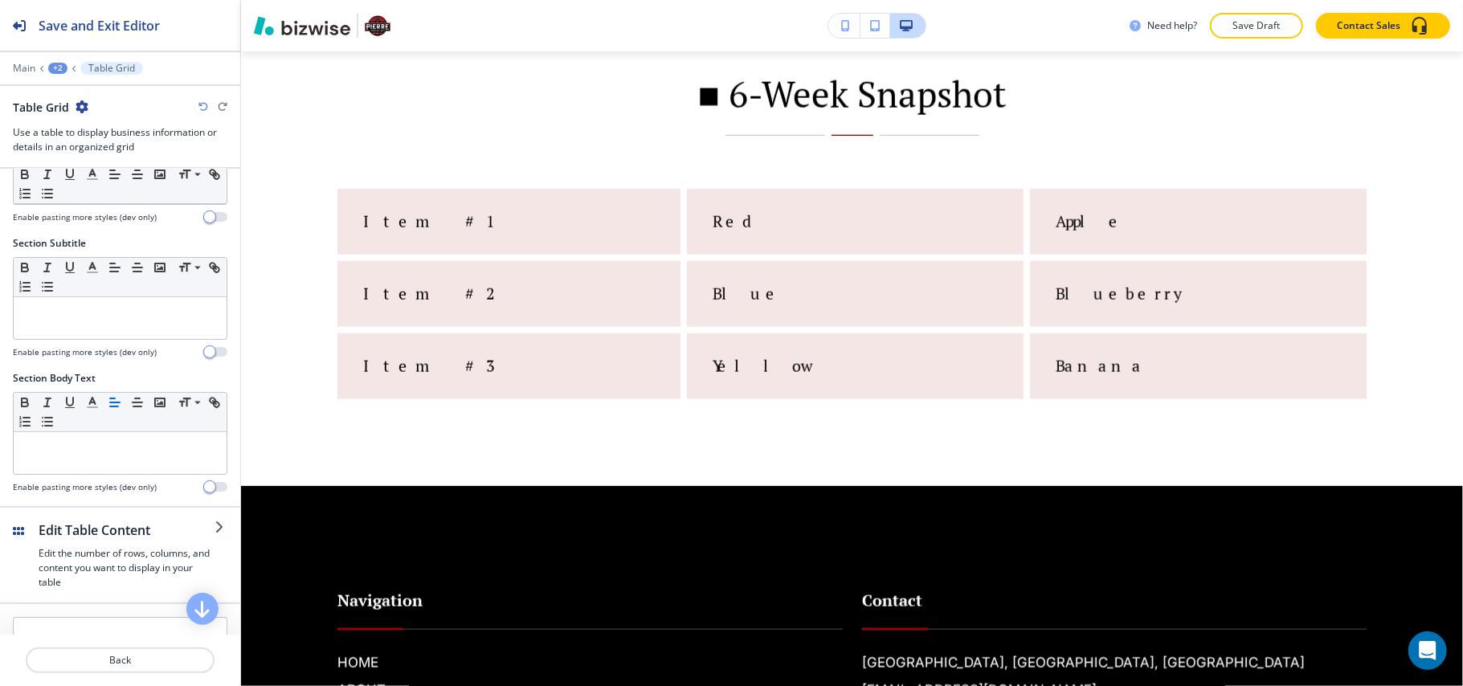
scroll to position [107, 0]
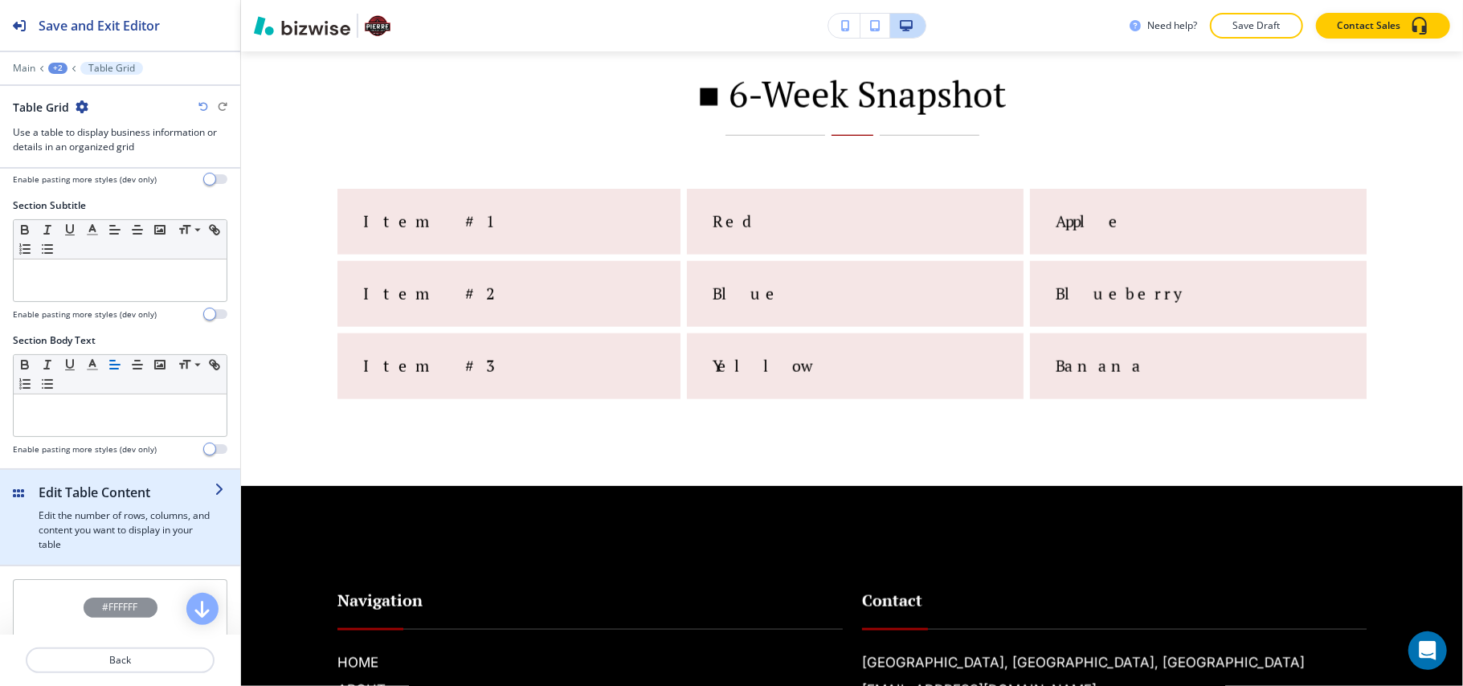
click at [127, 525] on h4 "Edit the number of rows, columns, and content you want to display in your table" at bounding box center [127, 530] width 176 height 43
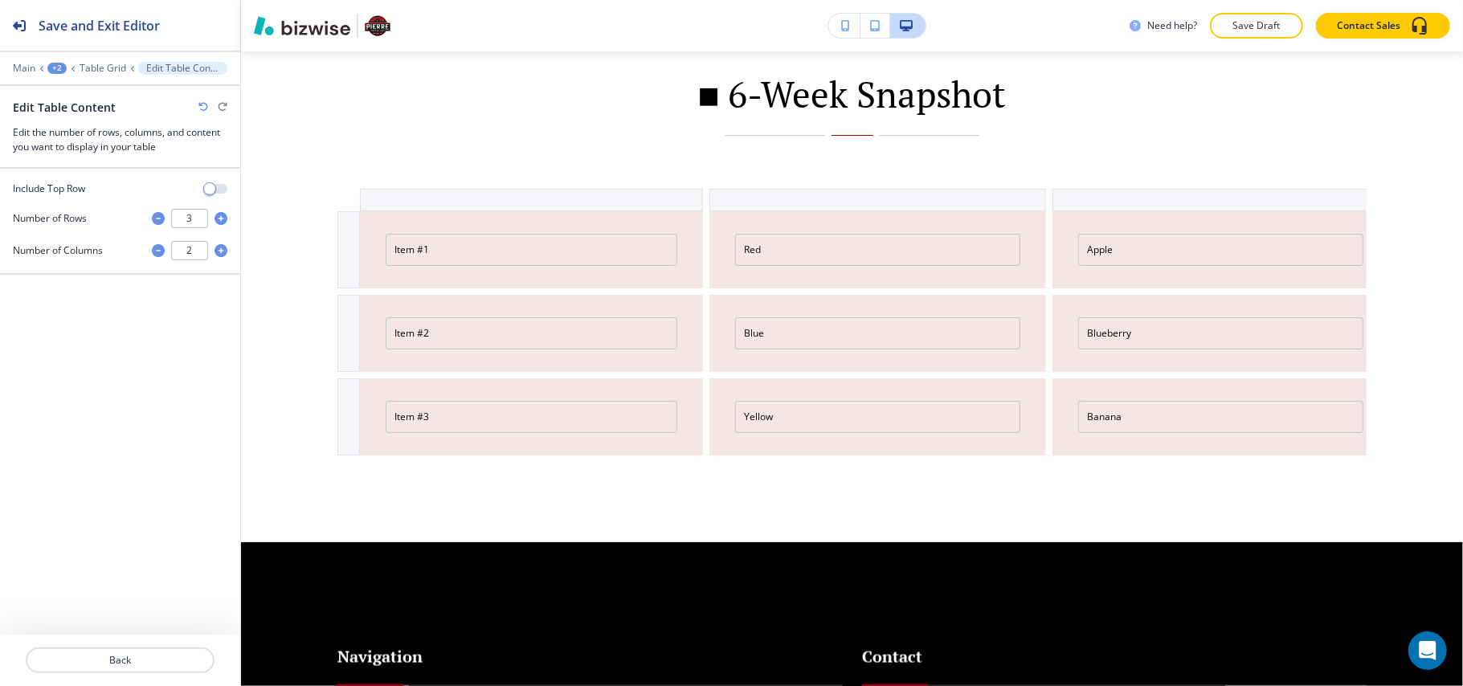
click at [159, 249] on icon "button" at bounding box center [158, 250] width 13 height 13
type input "1"
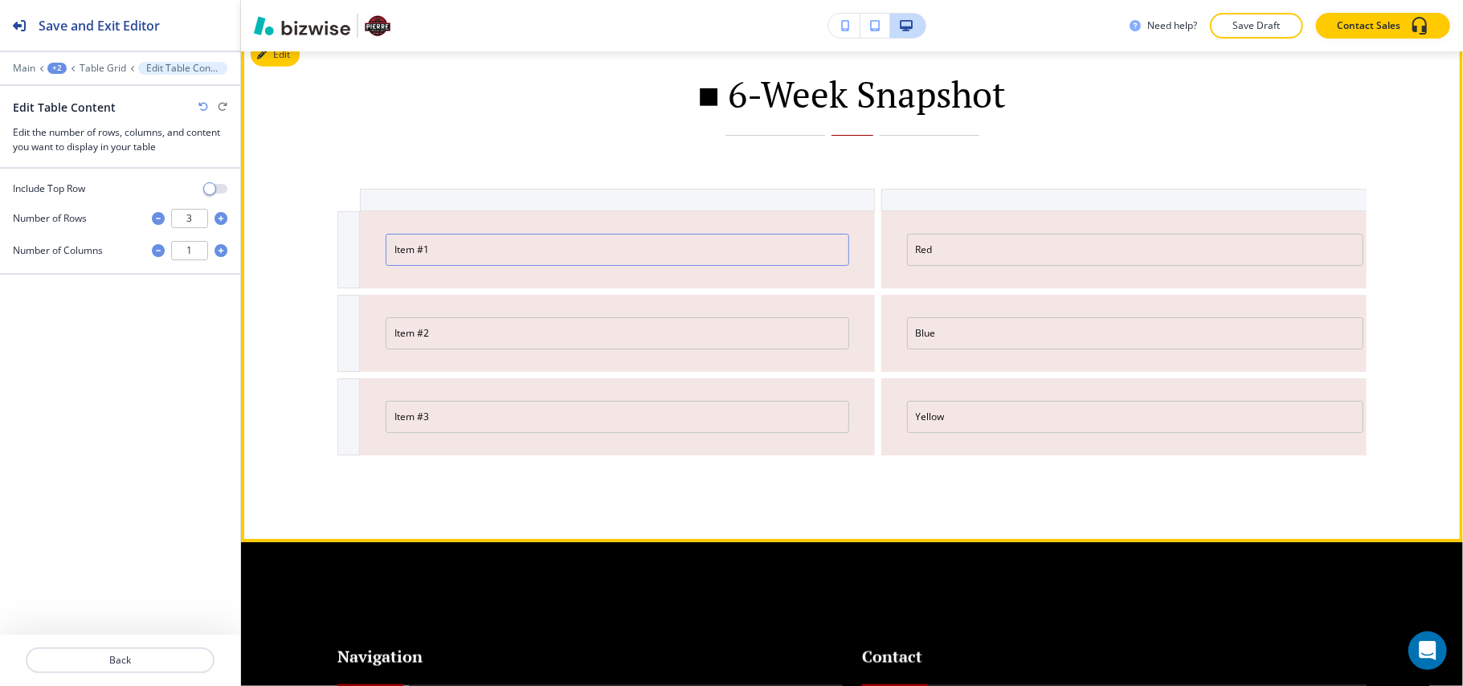
click at [463, 266] on input "Item #1" at bounding box center [618, 250] width 464 height 32
drag, startPoint x: 502, startPoint y: 268, endPoint x: 323, endPoint y: 272, distance: 179.2
click at [323, 272] on div "■ 6-Week Snapshot Item #1 Red Item #2 Blue Item #3 Yellow" at bounding box center [852, 287] width 1222 height 509
paste input "Week 1: Mindset + Audit"
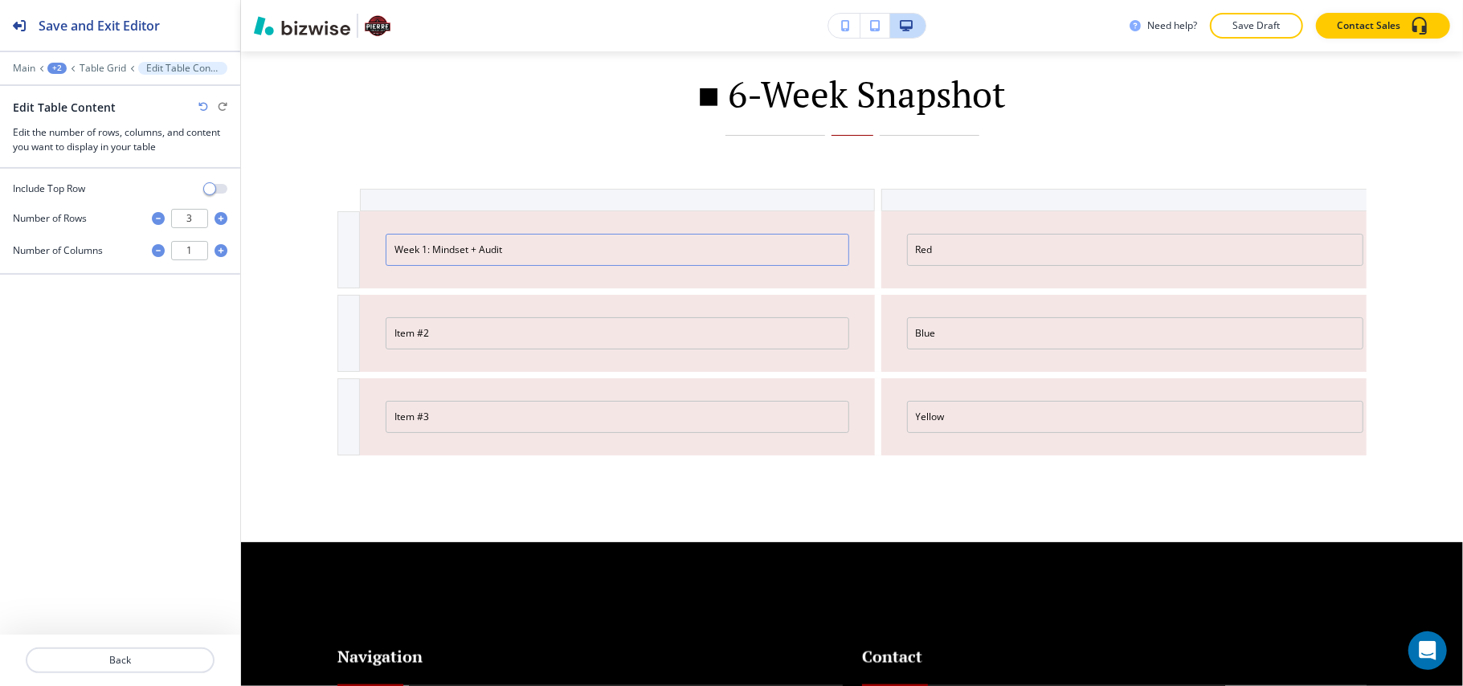
type input "Week 1: Mindset + Audit"
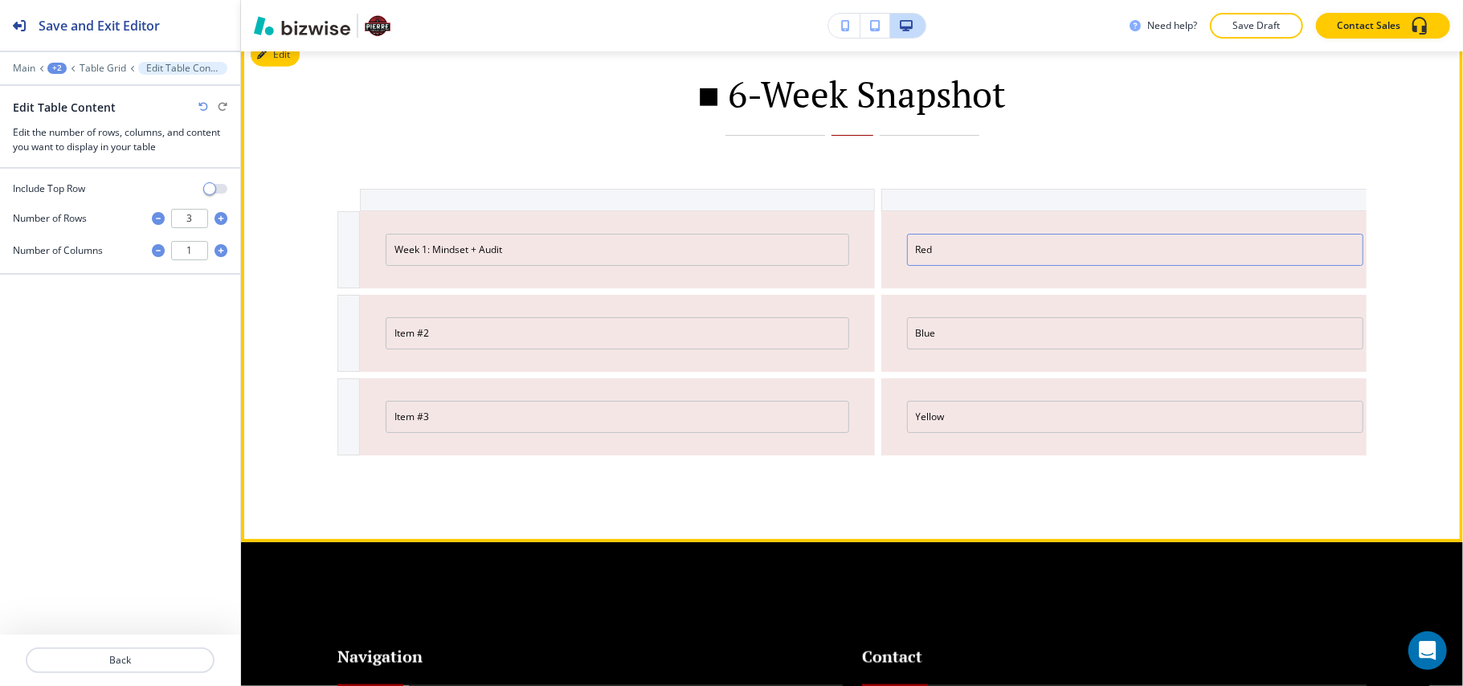
drag, startPoint x: 962, startPoint y: 268, endPoint x: 871, endPoint y: 270, distance: 90.8
click at [875, 270] on div "Red" at bounding box center [1132, 249] width 515 height 77
paste input "Week 2: Budget Blueprint"
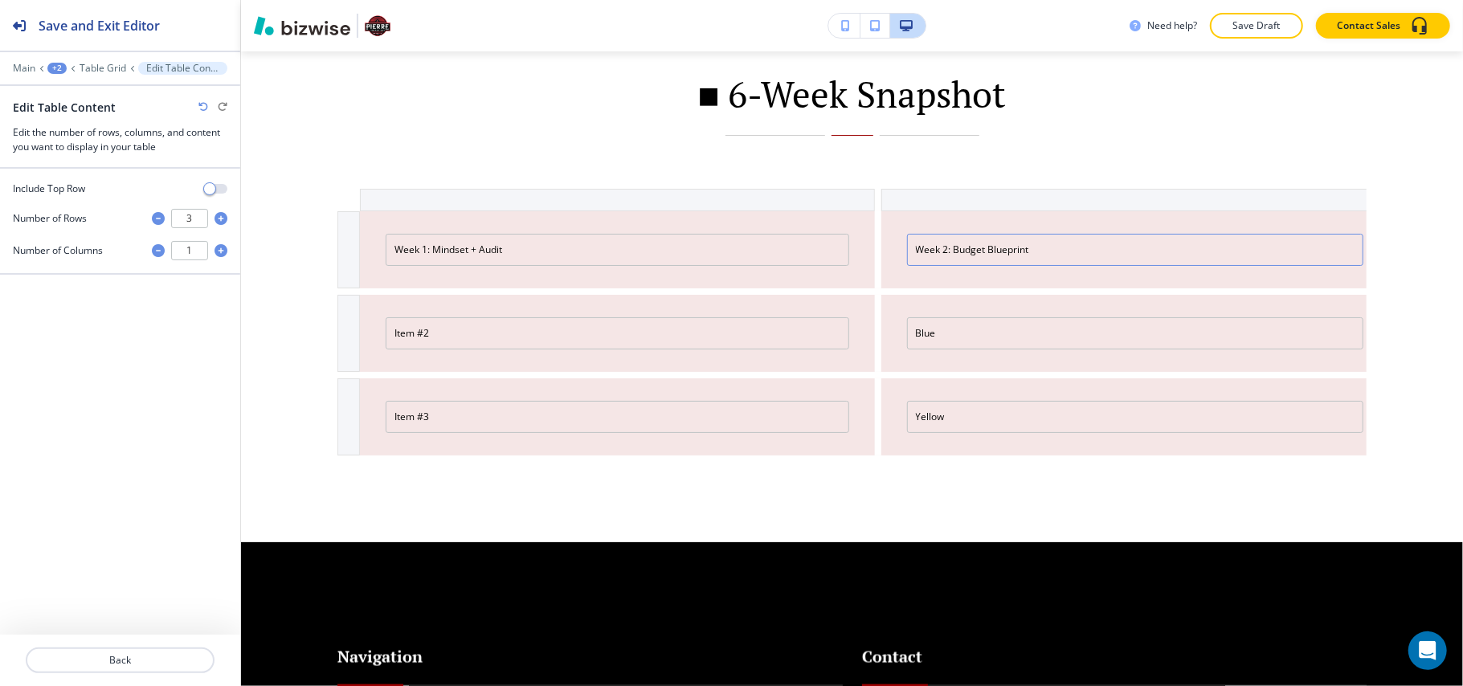
type input "Week 2: Budget Blueprint"
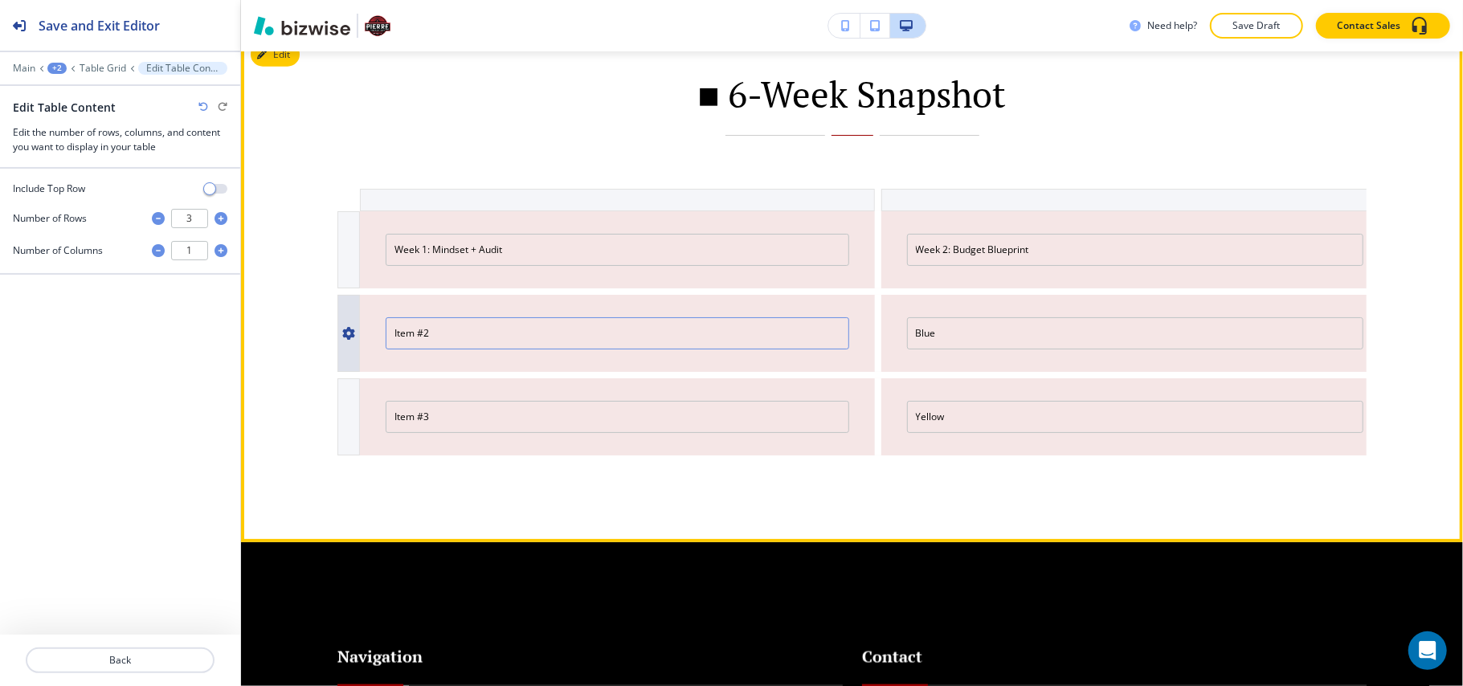
drag, startPoint x: 457, startPoint y: 354, endPoint x: 342, endPoint y: 354, distance: 114.9
click at [342, 354] on div "Item #2 Blue" at bounding box center [851, 333] width 1029 height 77
paste input "Week 3: Income + Emergency Fund"
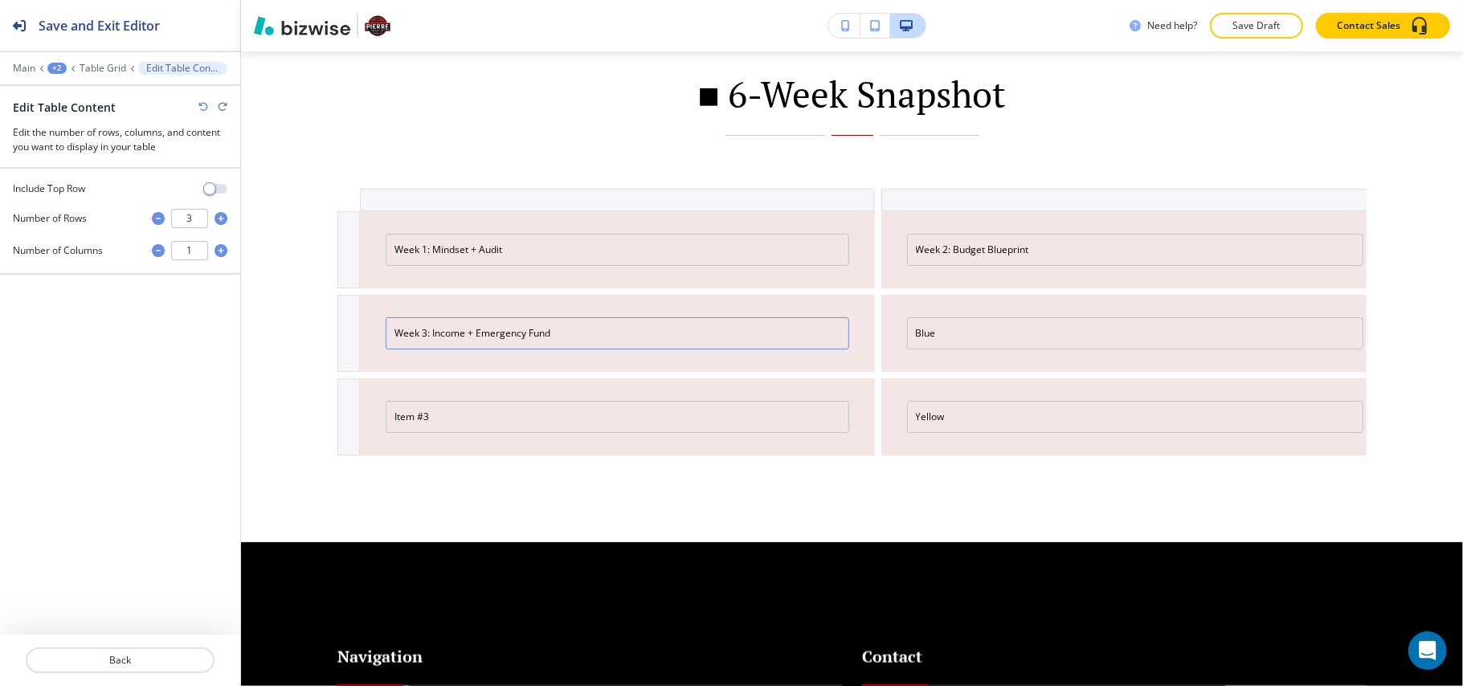
type input "Week 3: Income + Emergency Fund"
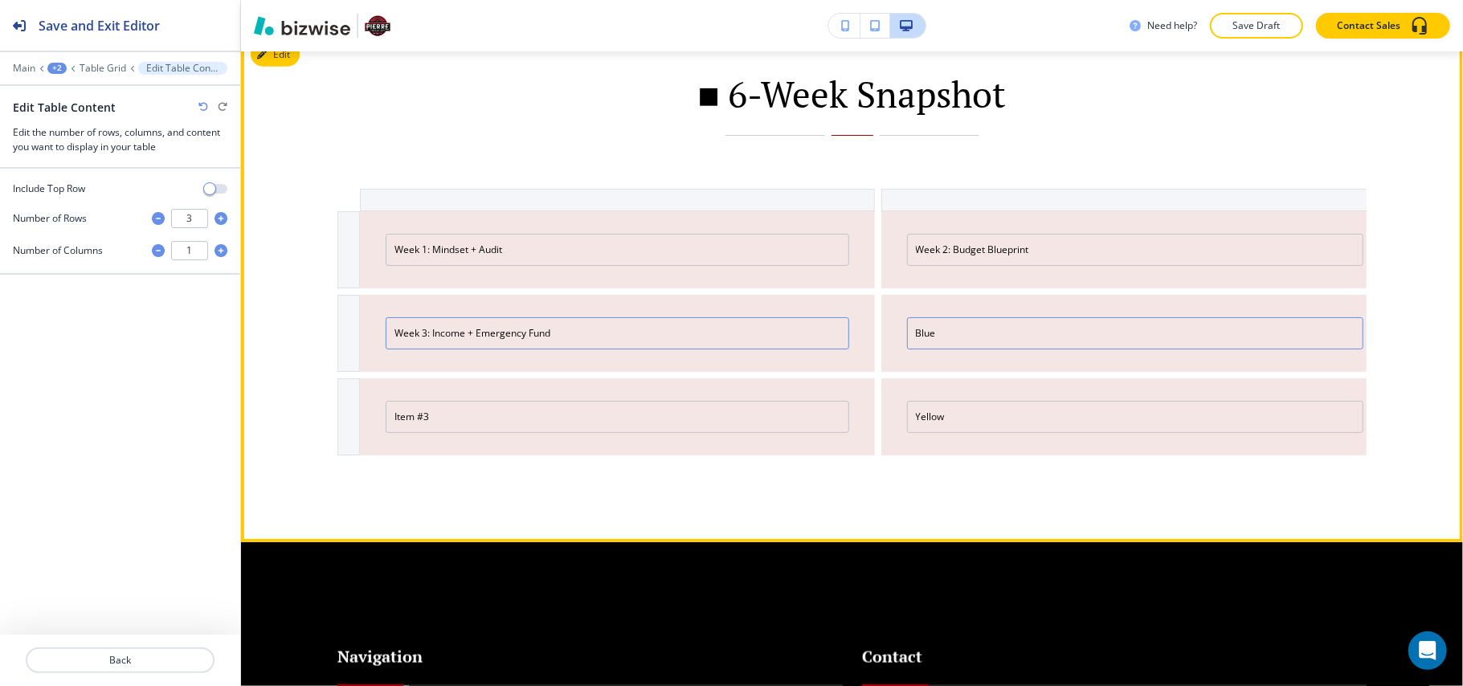
drag, startPoint x: 974, startPoint y: 348, endPoint x: 823, endPoint y: 349, distance: 151.1
click at [823, 349] on div "Week 3: Income + Emergency Fund Blue" at bounding box center [851, 333] width 1029 height 77
paste input "Week 4: Debt + Savings"
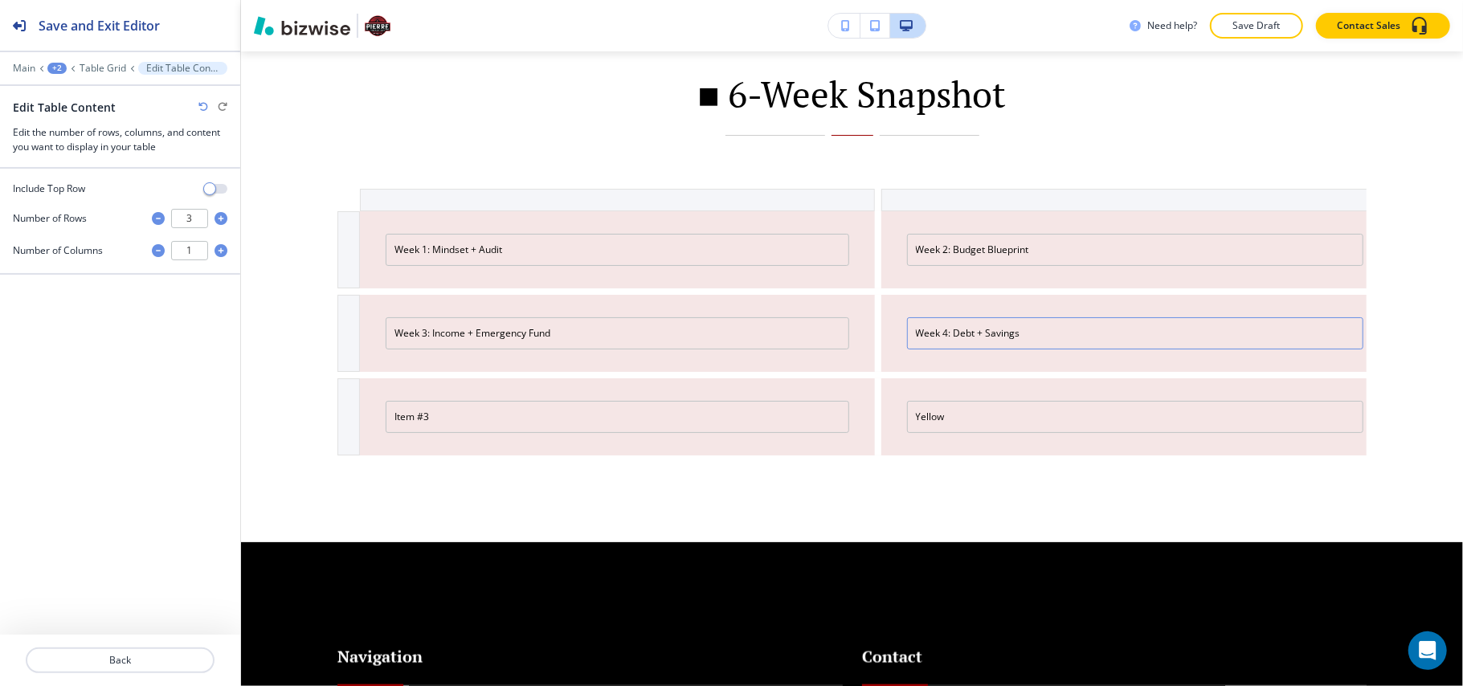
type input "Week 4: Debt + Savings"
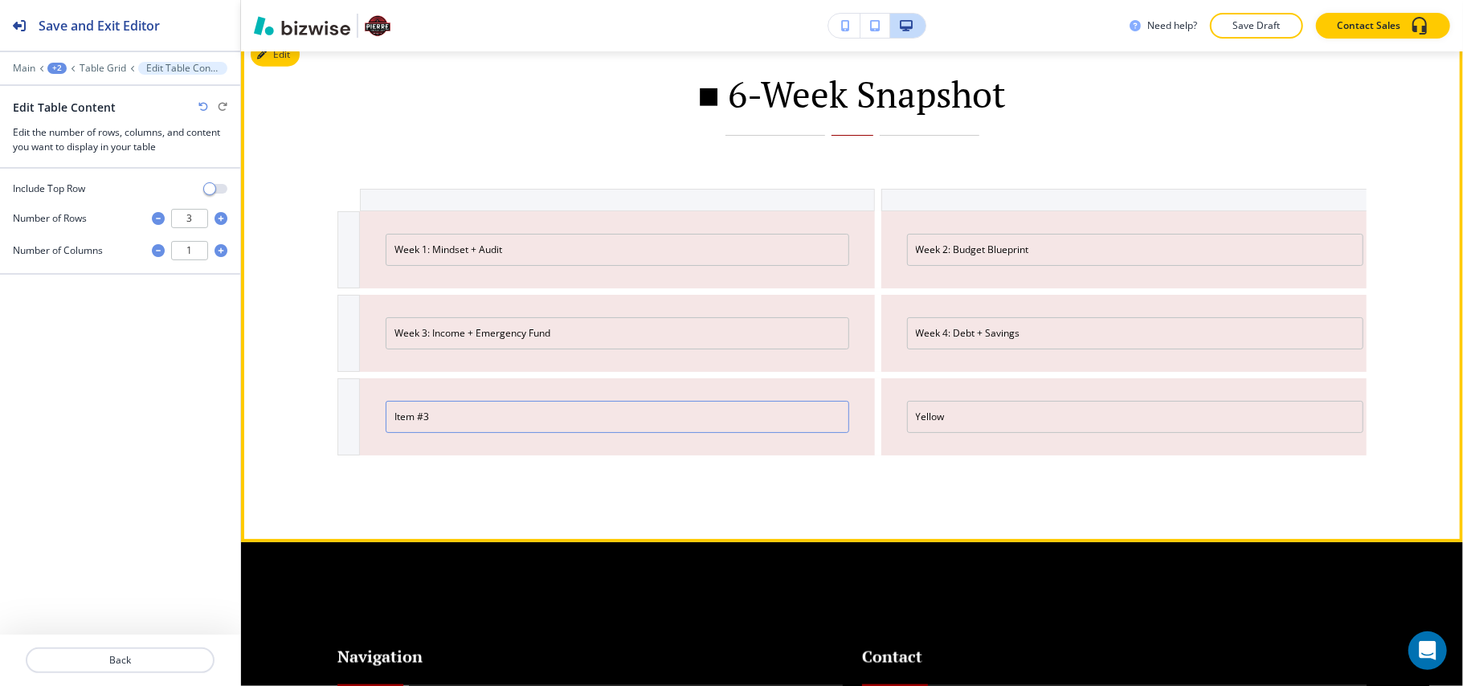
drag, startPoint x: 278, startPoint y: 440, endPoint x: 273, endPoint y: 431, distance: 10.8
click at [273, 439] on div "■ 6-Week Snapshot Week 1: Mindset + Audit Week 2: Budget Blueprint Week 3: Inco…" at bounding box center [852, 287] width 1222 height 509
paste input "Week 5: Tools + Lifestyle"
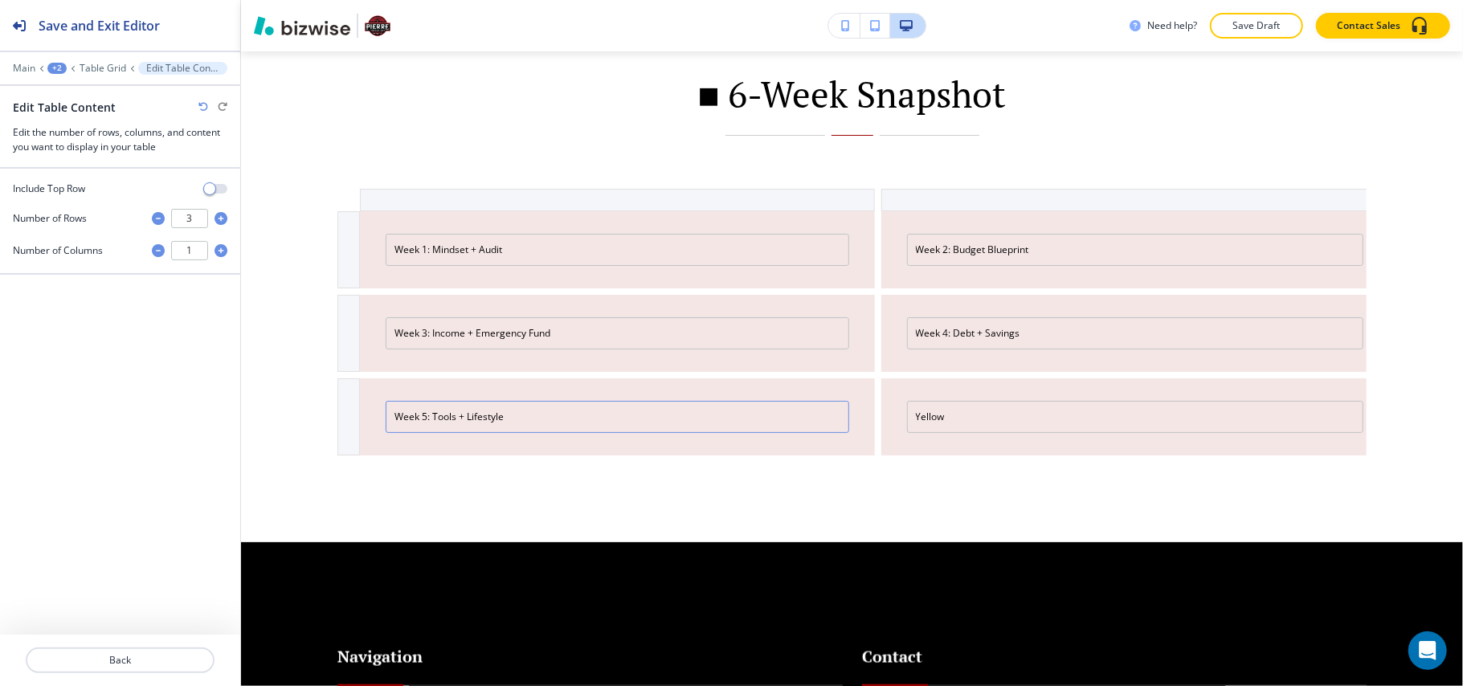
type input "Week 5: Tools + Lifestyle"
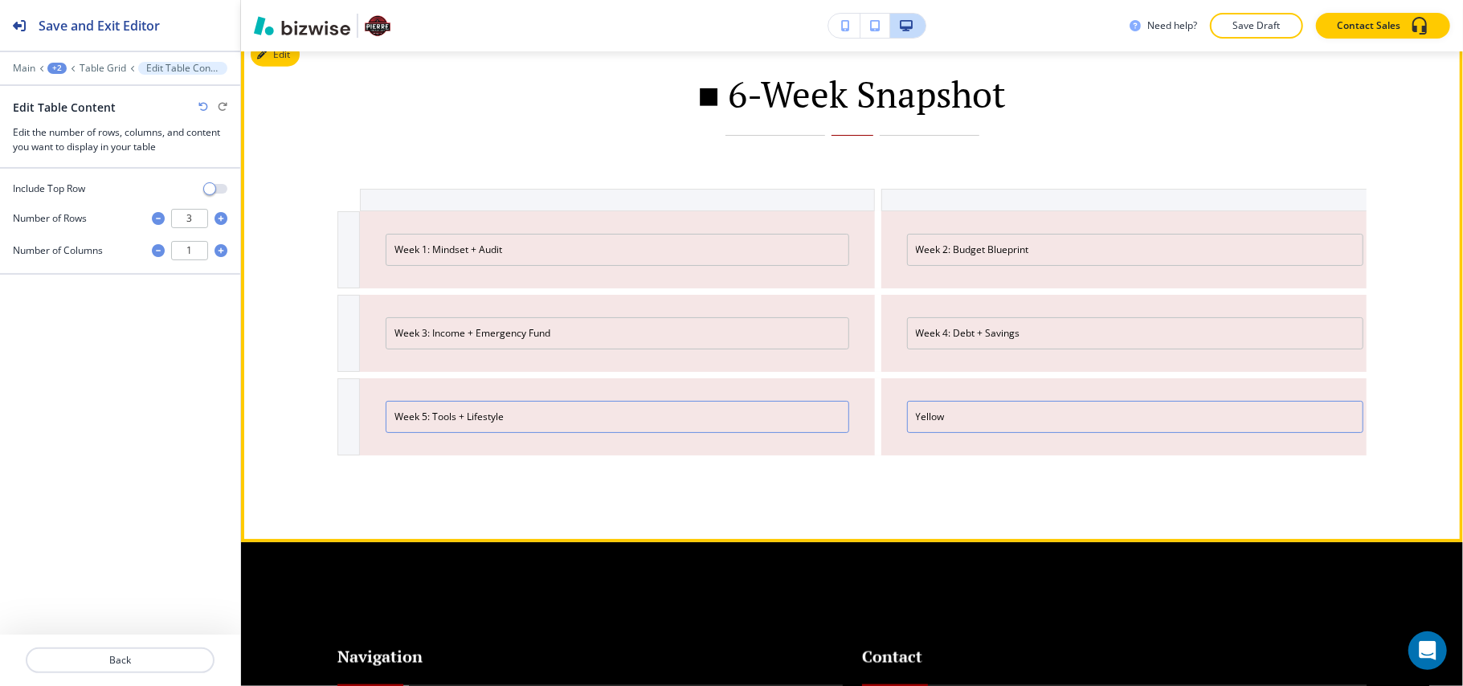
drag, startPoint x: 1000, startPoint y: 448, endPoint x: 778, endPoint y: 435, distance: 223.0
click at [778, 435] on div "Week 5: Tools + Lifestyle Yellow" at bounding box center [851, 416] width 1029 height 77
paste input "Week 6: Roadmap + Graduation"
type input "Week 6: Roadmap + Graduation"
click at [399, 264] on input "Week 1: Mindset + Audit" at bounding box center [618, 250] width 464 height 32
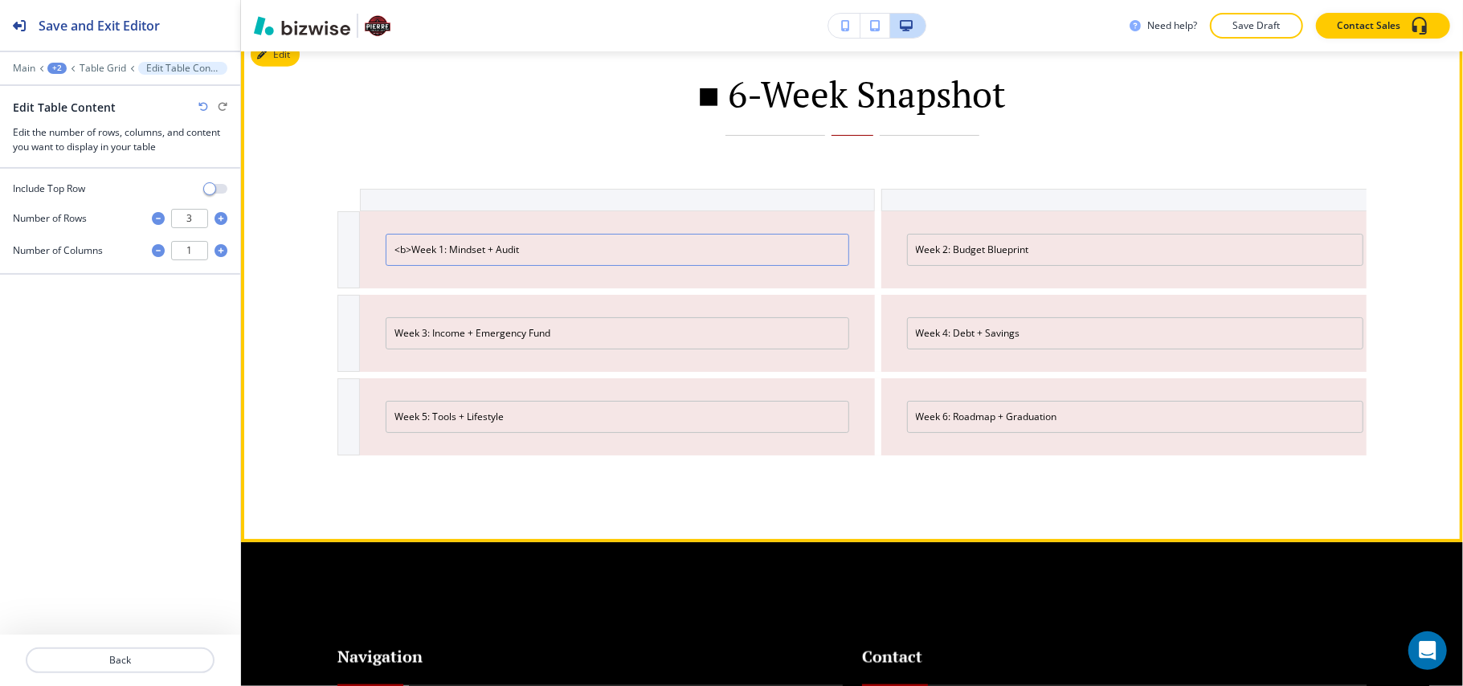
drag, startPoint x: 410, startPoint y: 274, endPoint x: 378, endPoint y: 271, distance: 32.3
click at [378, 271] on div "<b>Week 1: Mindset + Audit" at bounding box center [617, 249] width 515 height 77
type input "<b>Week 1: Mindset + Audit"
click at [387, 350] on input "Week 3: Income + Emergency Fund" at bounding box center [618, 333] width 464 height 32
paste input "<b>"
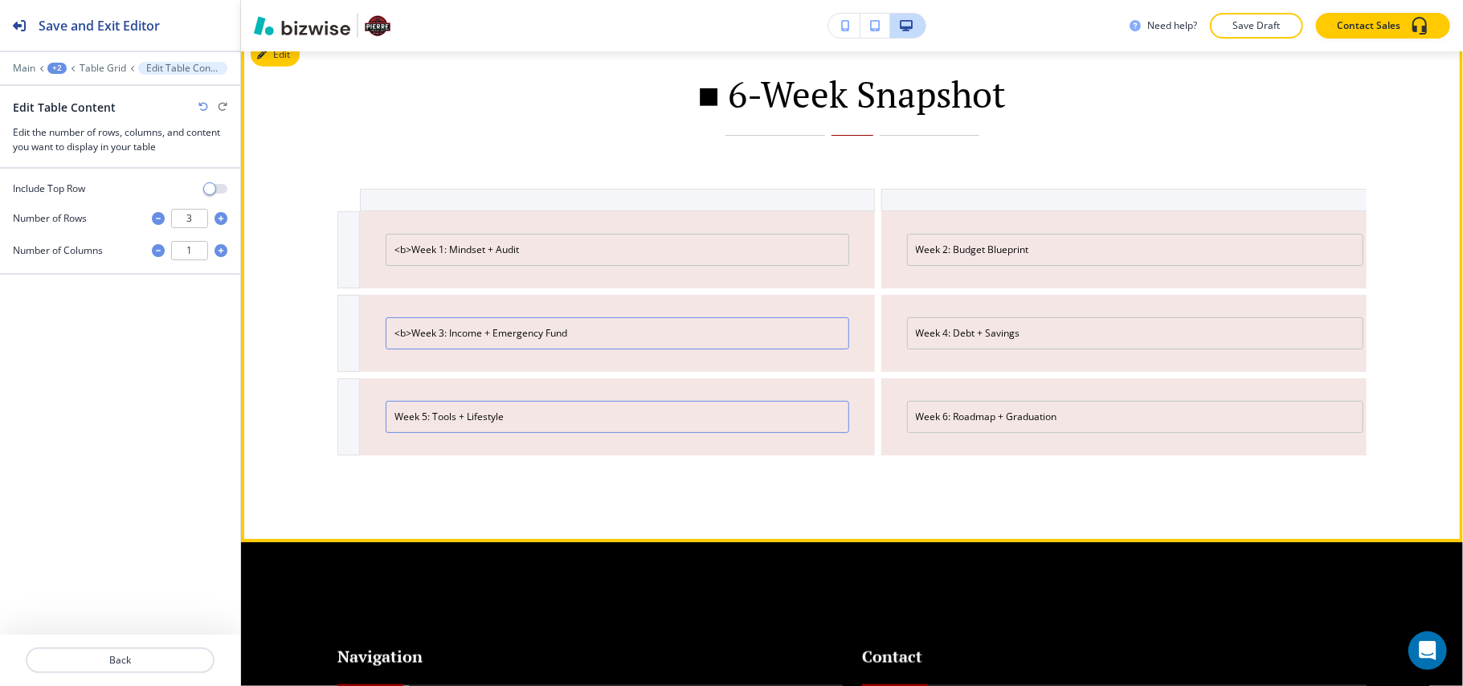
type input "<b>Week 3: Income + Emergency Fund"
click at [395, 433] on input "Week 5: Tools + Lifestyle" at bounding box center [618, 417] width 464 height 32
paste input "<b>"
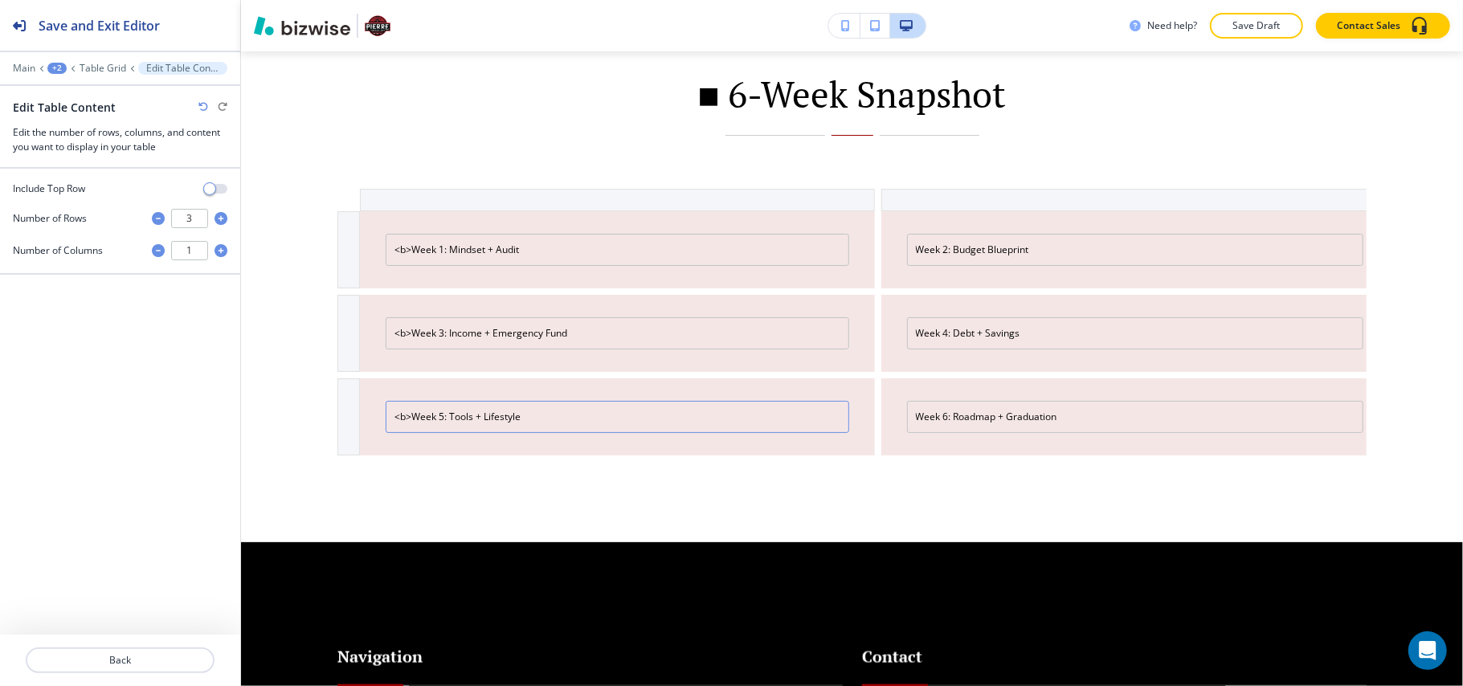
type input "<b>Week 5: Tools + Lifestyle"
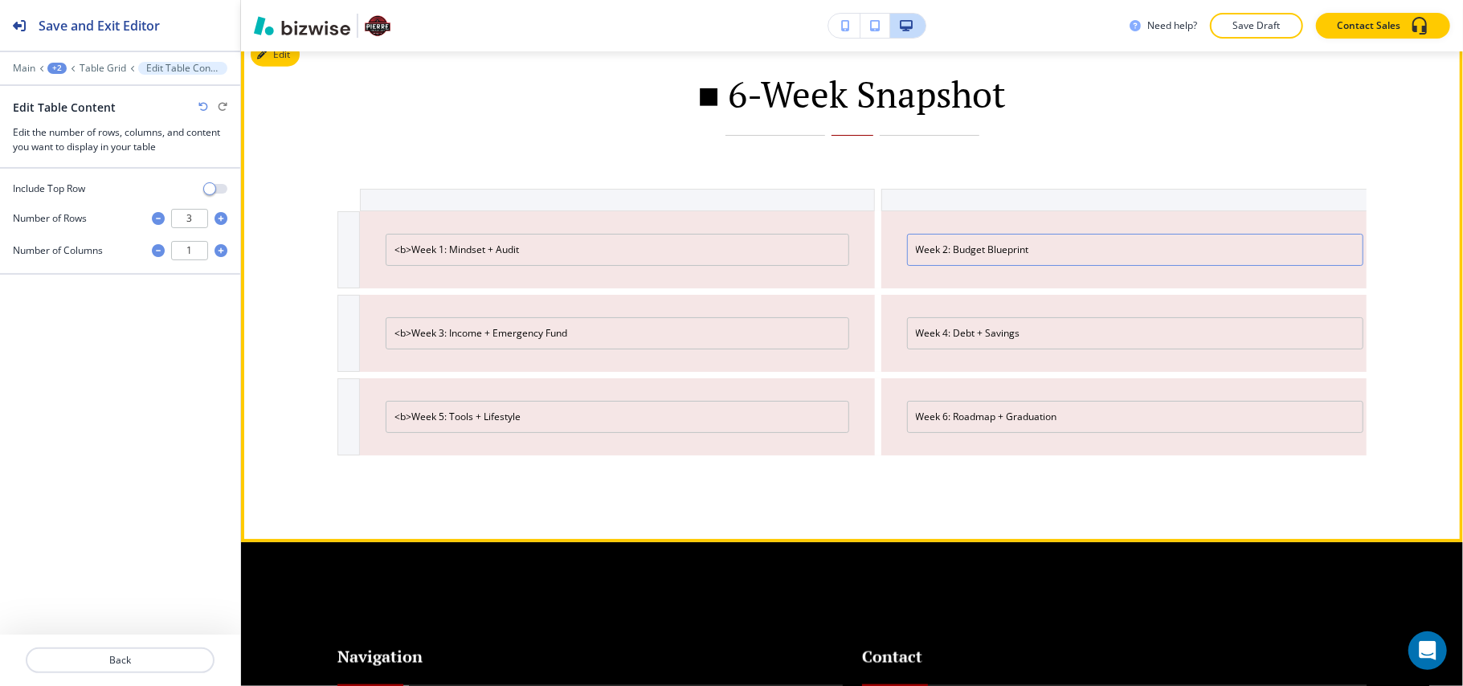
click at [907, 266] on input "Week 2: Budget Blueprint" at bounding box center [1135, 250] width 457 height 32
paste input "<b>"
type input "<b>Week 2: Budget Blueprint"
click at [908, 350] on input "Week 4: Debt + Savings" at bounding box center [1135, 333] width 457 height 32
paste input "<b>"
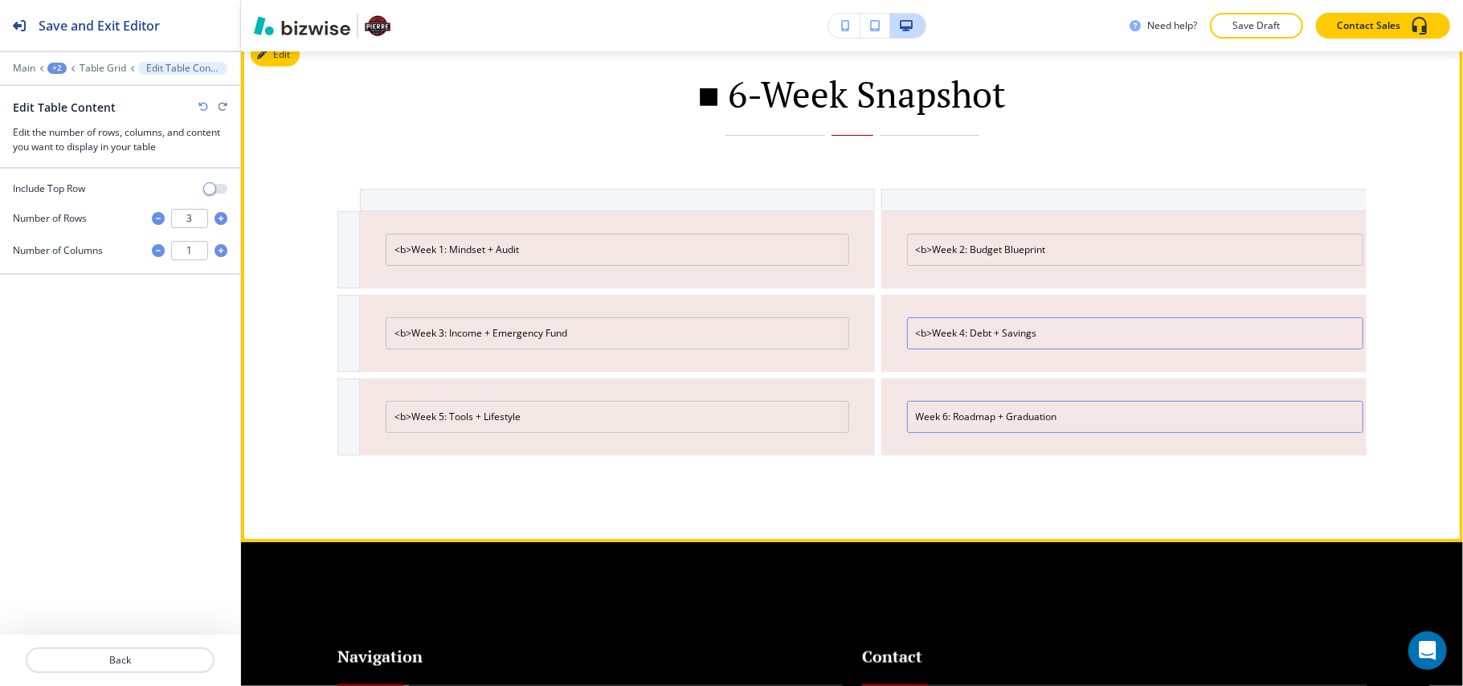
type input "<b>Week 4: Debt + Savings"
click at [910, 433] on input "Week 6: Roadmap + Graduation" at bounding box center [1135, 417] width 457 height 32
paste input "<b>"
type input "<b>Week 6: Roadmap + Graduation"
click at [585, 266] on input "<b>Week 1: Mindset + Audit" at bounding box center [618, 250] width 464 height 32
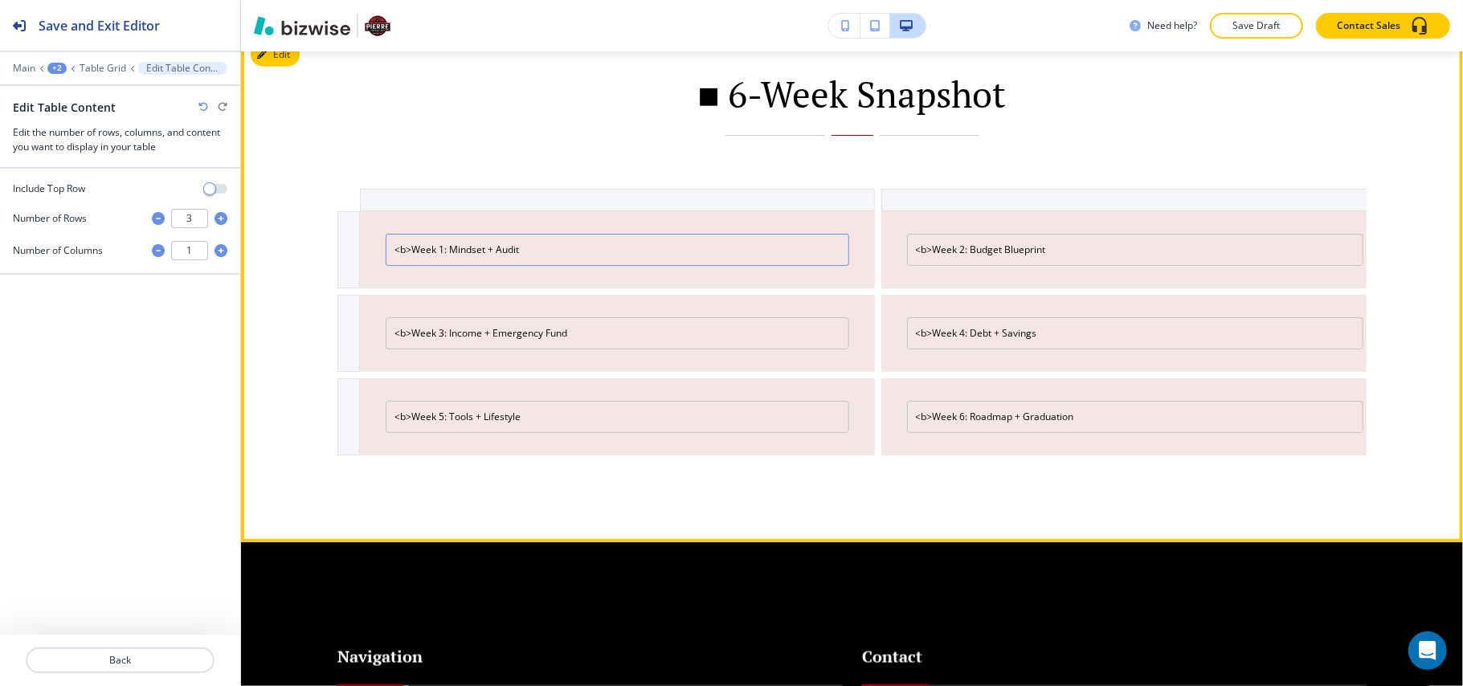
paste input "<b>"
click at [524, 266] on input "<b>Week 1: Mindset + Audit<b>" at bounding box center [618, 250] width 464 height 32
drag, startPoint x: 551, startPoint y: 274, endPoint x: 519, endPoint y: 268, distance: 32.8
click at [519, 266] on input "<b>Week 1: Mindset + Audit</b>" at bounding box center [618, 250] width 464 height 32
type input "<b>Week 1: Mindset + Audit</b>"
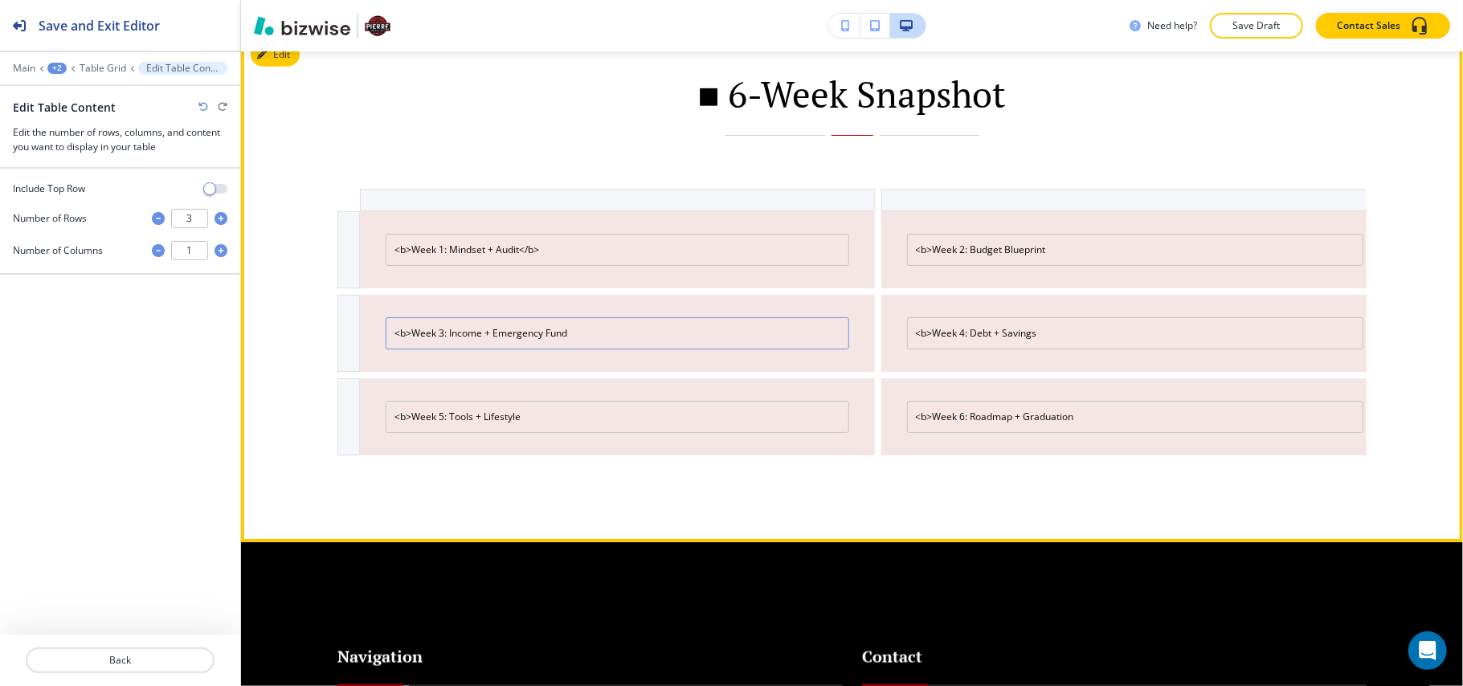
click at [615, 345] on input "<b>Week 3: Income + Emergency Fund" at bounding box center [618, 333] width 464 height 32
paste input "</b>"
type input "<b>Week 3: Income + Emergency Fund</b>"
click at [556, 433] on input "<b>Week 5: Tools + Lifestyle" at bounding box center [618, 417] width 464 height 32
paste input "</b>"
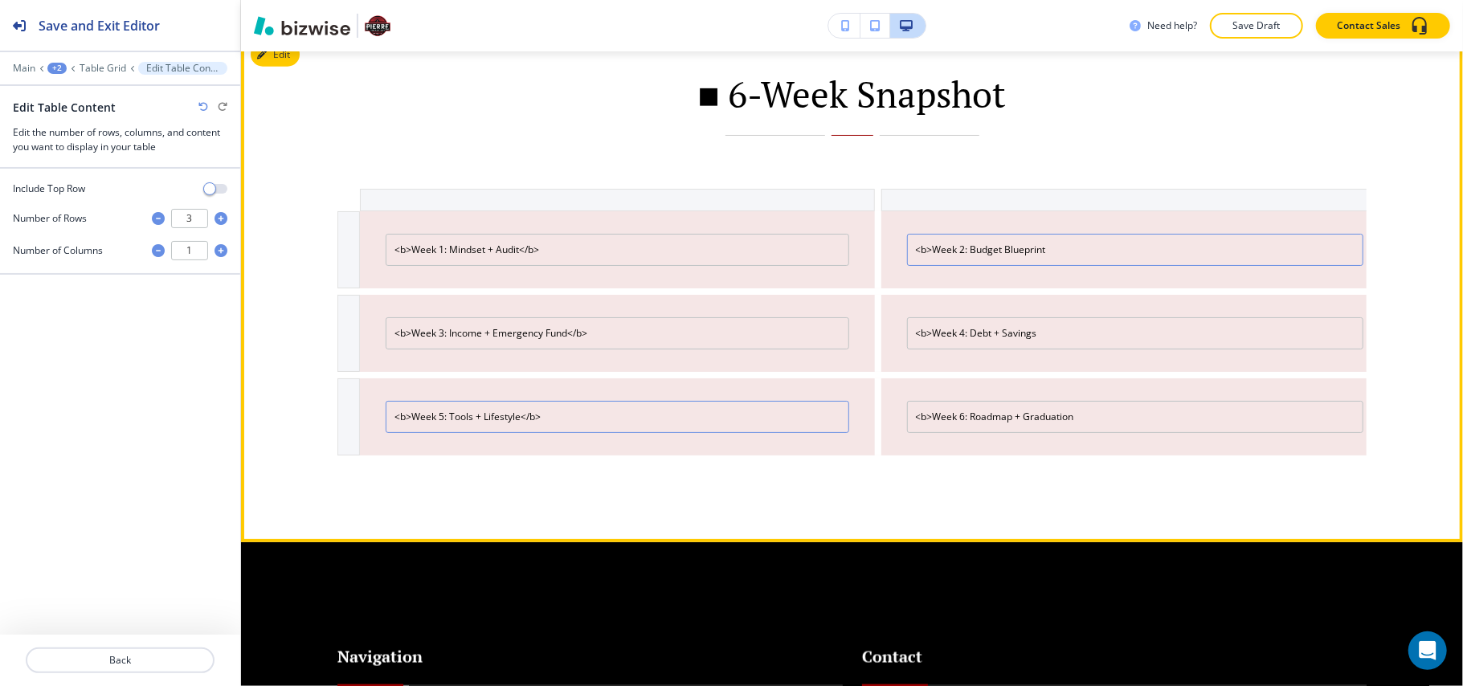
type input "<b>Week 5: Tools + Lifestyle</b>"
click at [1113, 266] on input "<b>Week 2: Budget Blueprint" at bounding box center [1135, 250] width 457 height 32
paste input "</b>"
type input "<b>Week 2: Budget Blueprint</b>"
click at [1098, 350] on input "<b>Week 4: Debt + Savings" at bounding box center [1135, 333] width 457 height 32
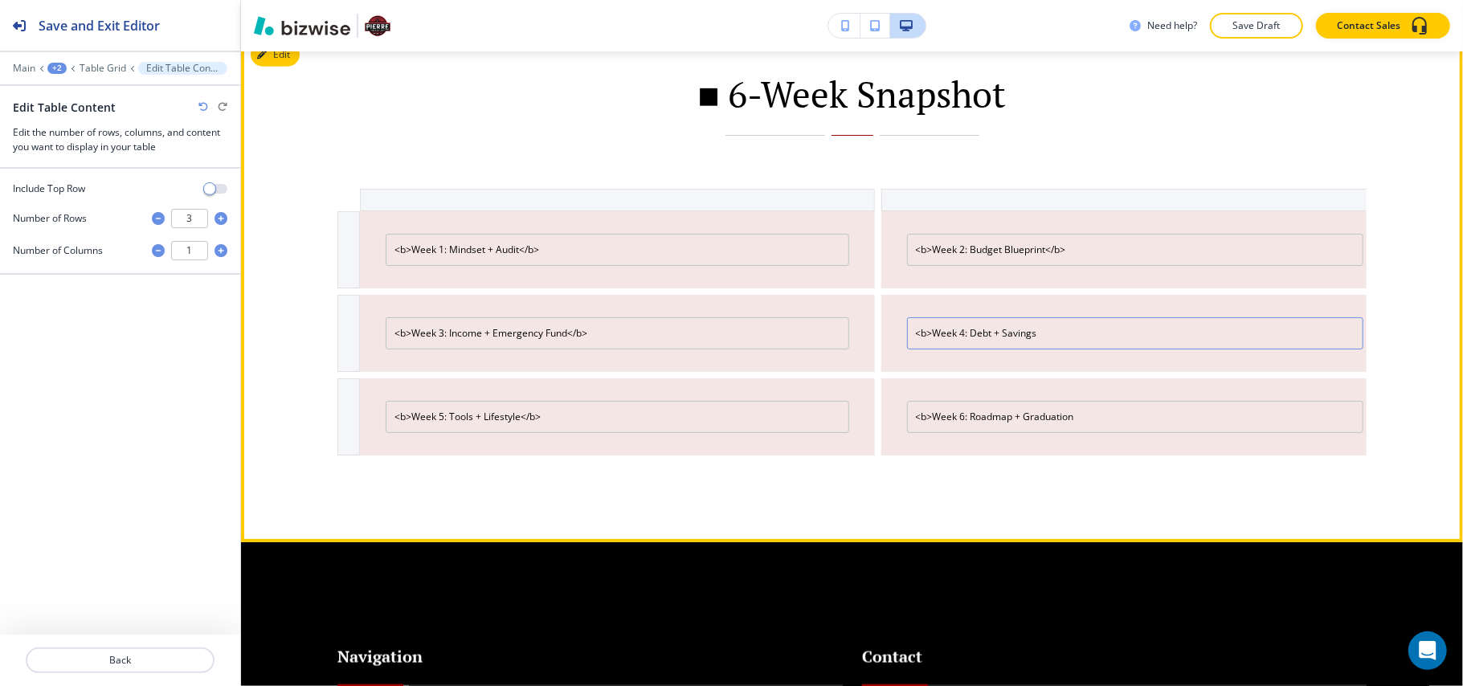
paste input "</b>"
type input "<b>Week 4: Debt + Savings</b>"
click at [1116, 433] on input "<b>Week 6: Roadmap + Graduation" at bounding box center [1135, 417] width 457 height 32
paste input "</b>"
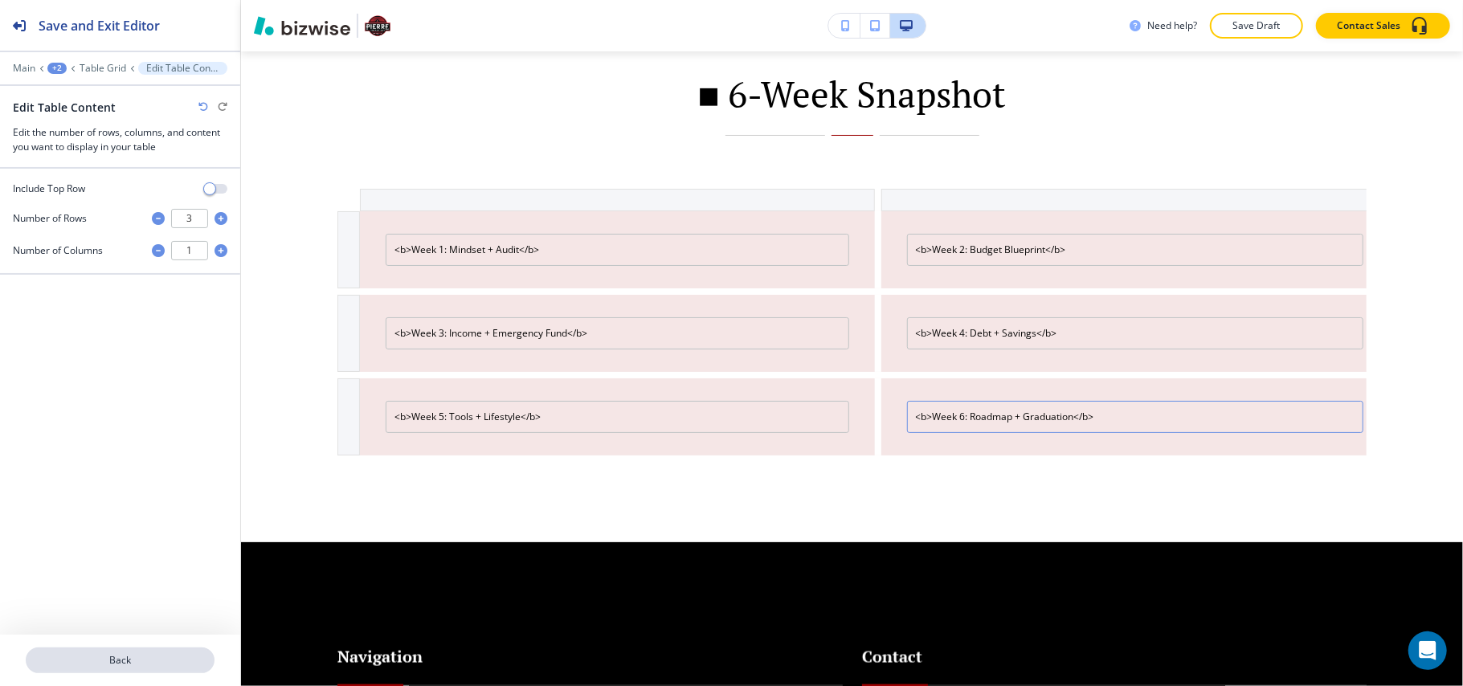
type input "<b>Week 6: Roadmap + Graduation</b>"
click at [133, 663] on p "Back" at bounding box center [120, 660] width 186 height 14
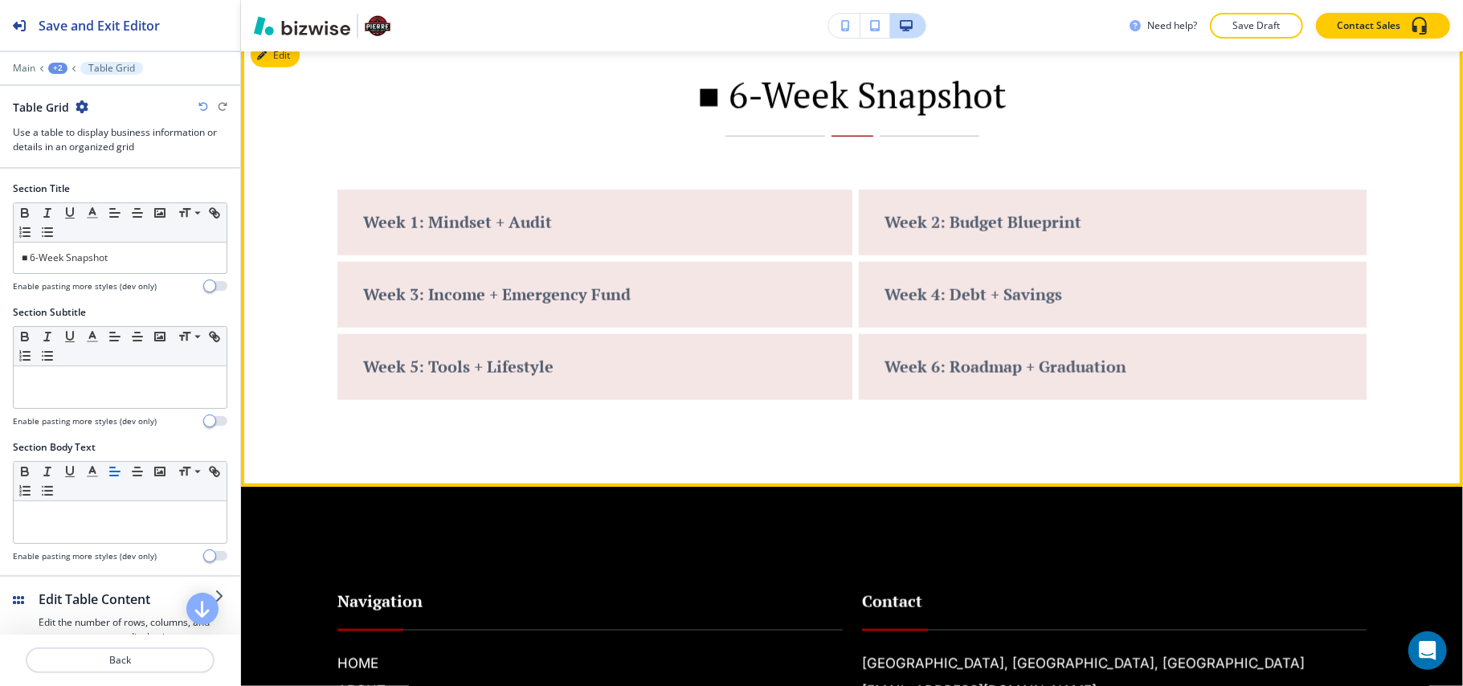
scroll to position [1361, 0]
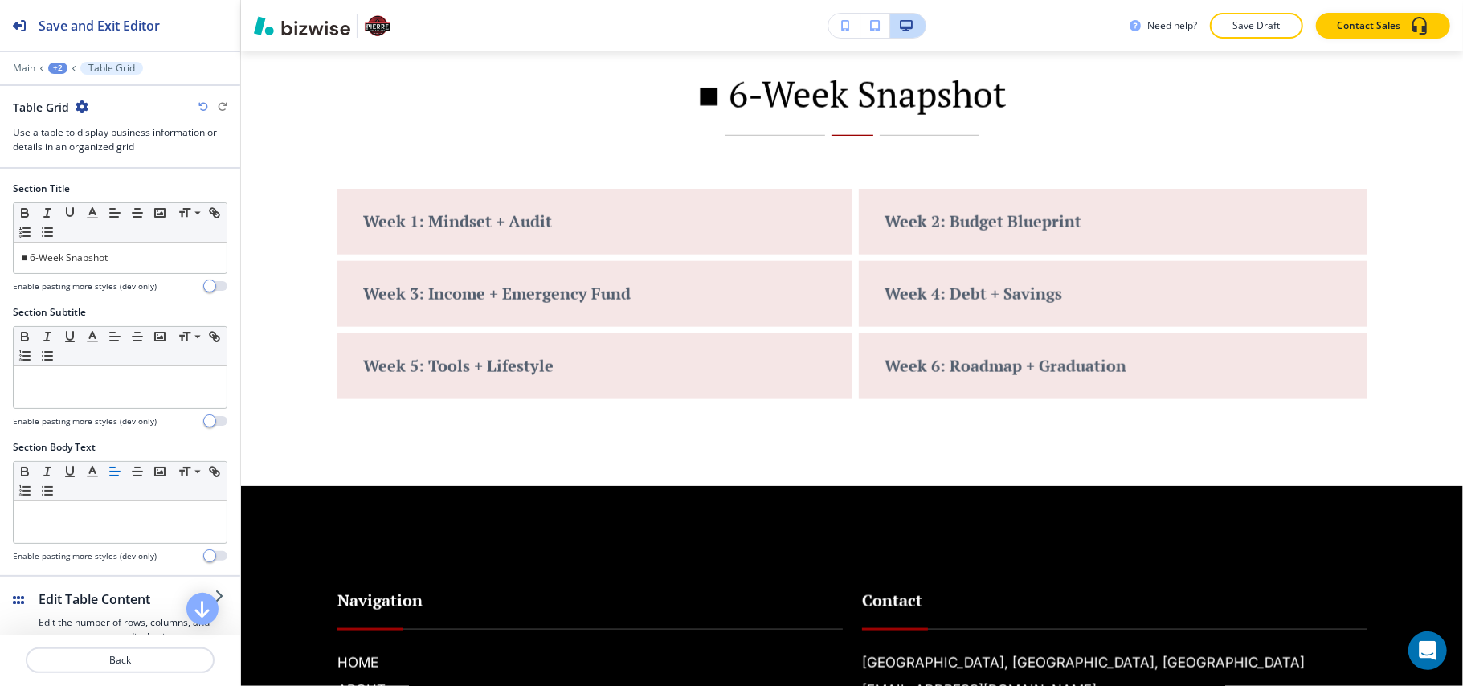
click at [53, 59] on div at bounding box center [120, 57] width 240 height 10
click at [59, 75] on div "Main +2 Table Grid" at bounding box center [120, 68] width 215 height 13
click at [59, 69] on div "+2" at bounding box center [57, 68] width 19 height 11
click at [77, 125] on p "The Budget Blueprint Program" at bounding box center [100, 123] width 82 height 14
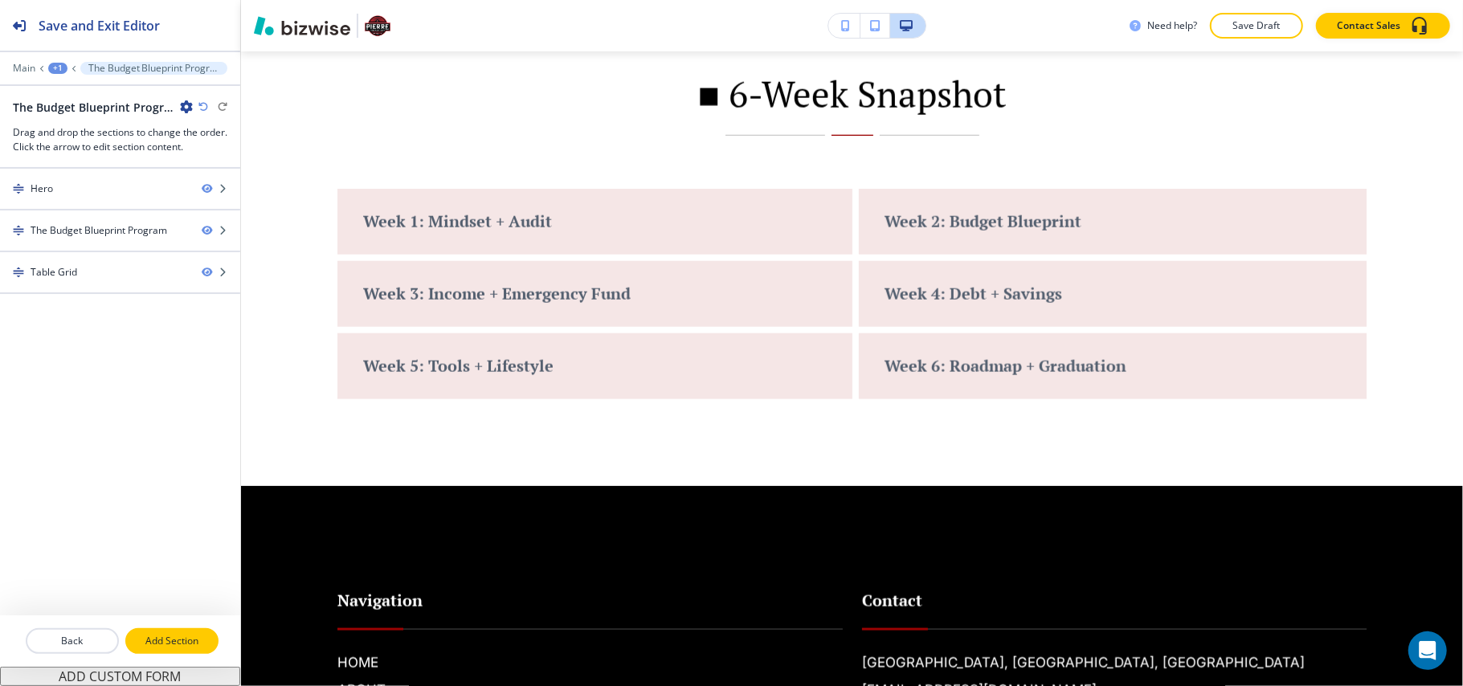
click at [167, 646] on p "Add Section" at bounding box center [172, 641] width 90 height 14
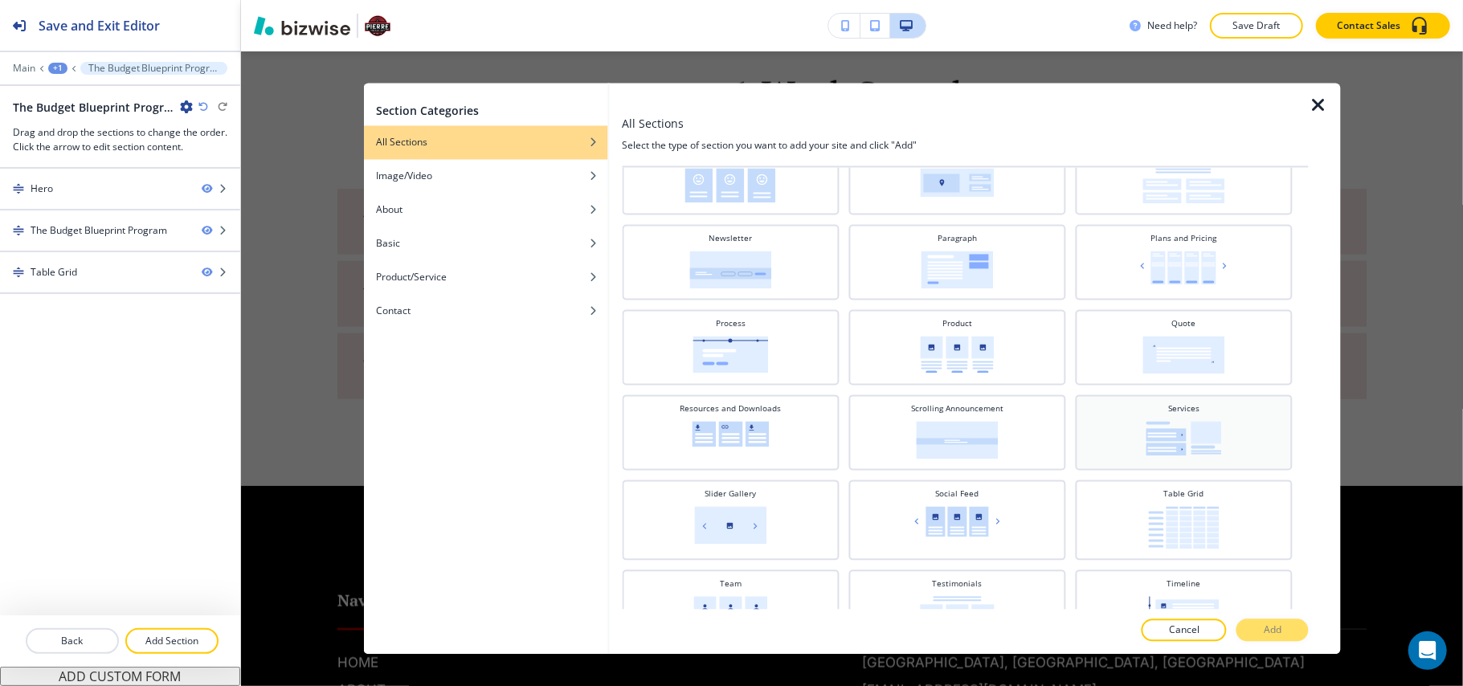
scroll to position [535, 0]
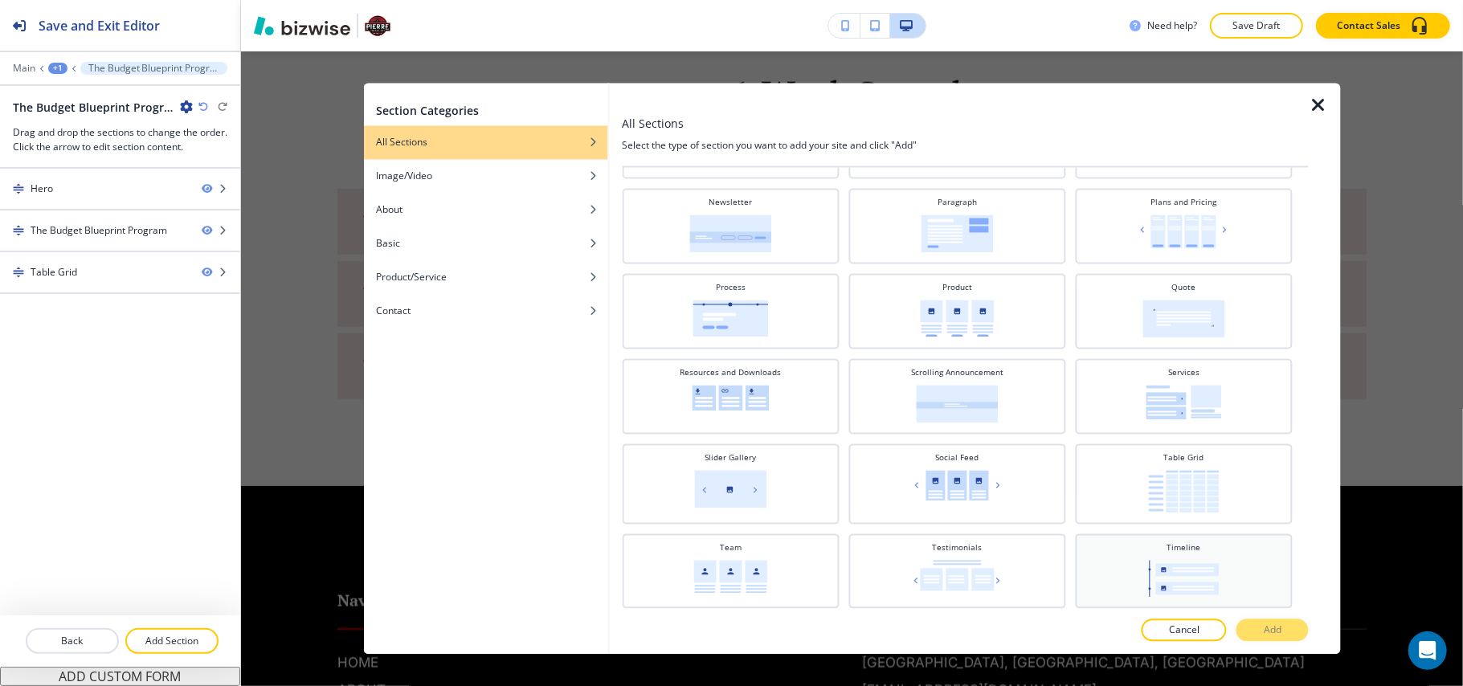
click at [1196, 561] on img at bounding box center [1183, 579] width 71 height 37
click at [1281, 638] on button "Add" at bounding box center [1273, 630] width 72 height 22
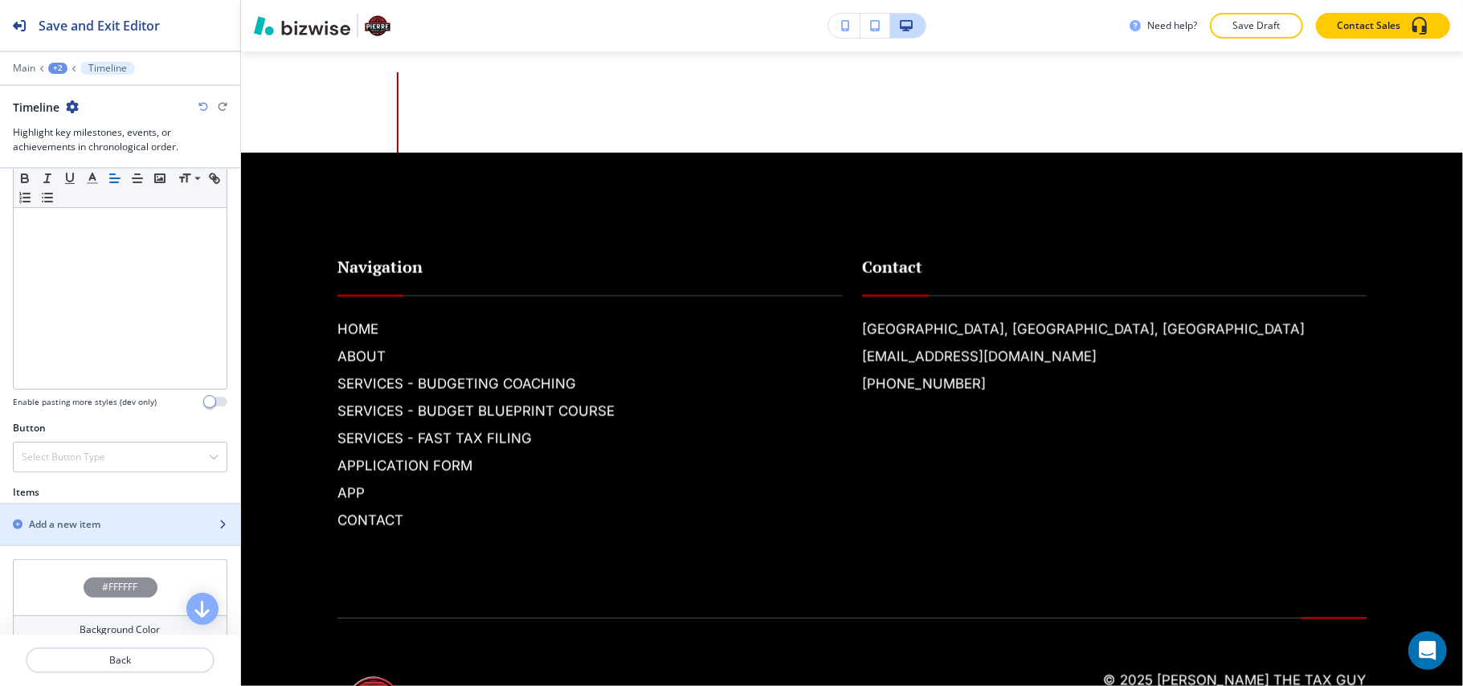
scroll to position [428, 0]
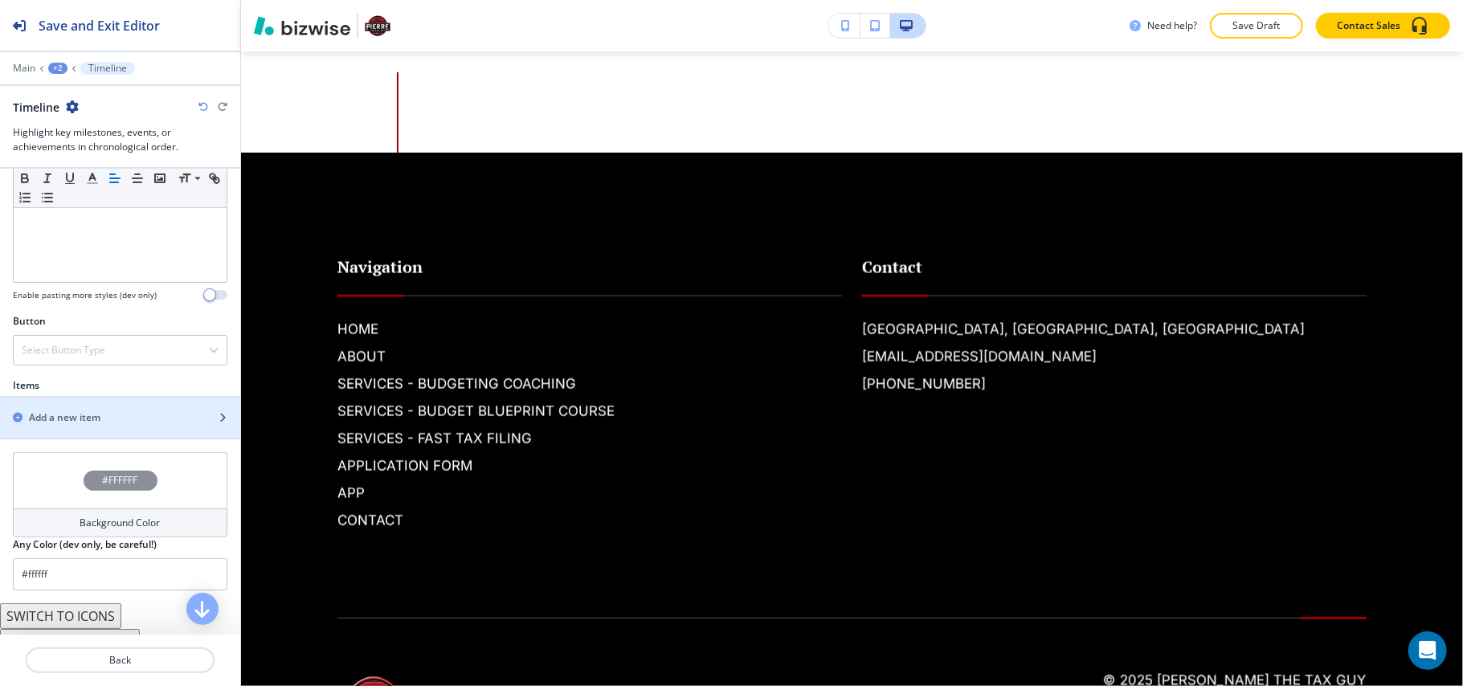
click at [48, 423] on h2 "Add a new item" at bounding box center [65, 418] width 72 height 14
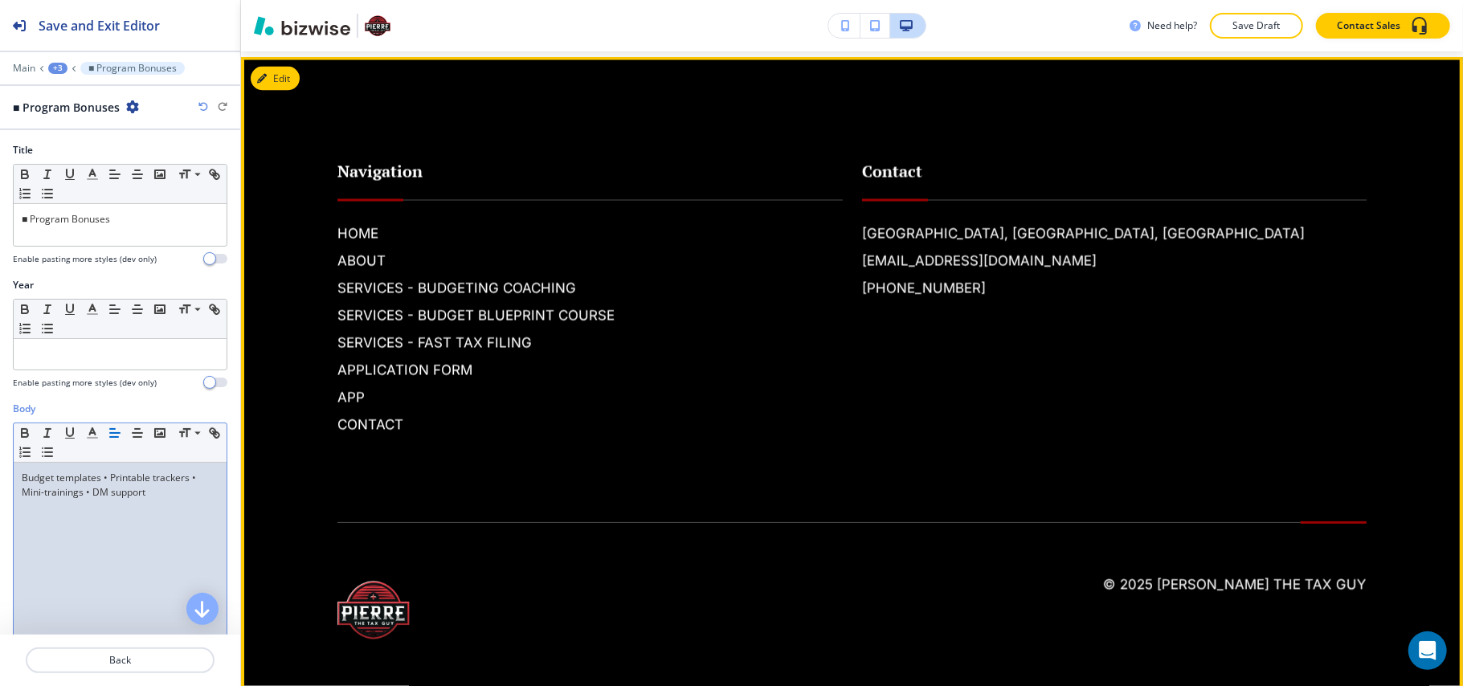
scroll to position [2096, 0]
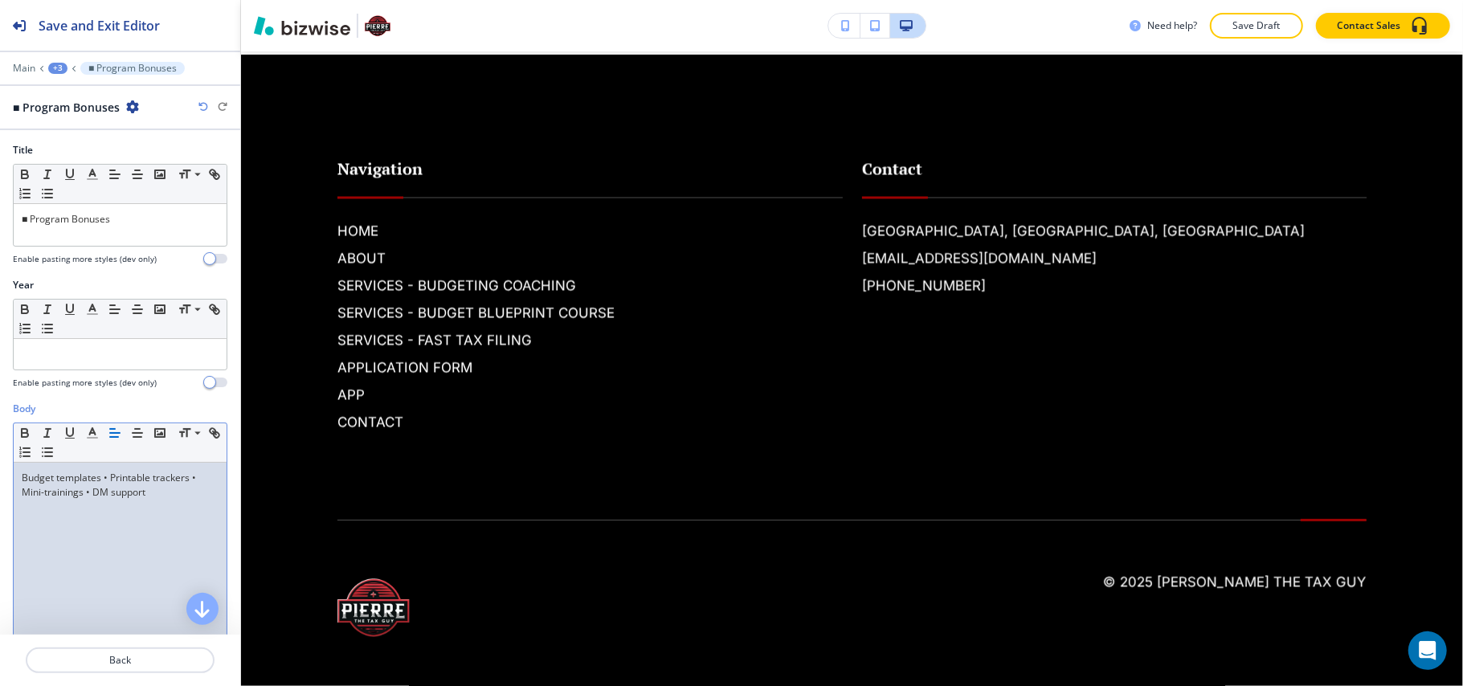
click at [63, 69] on div "+3" at bounding box center [57, 68] width 19 height 11
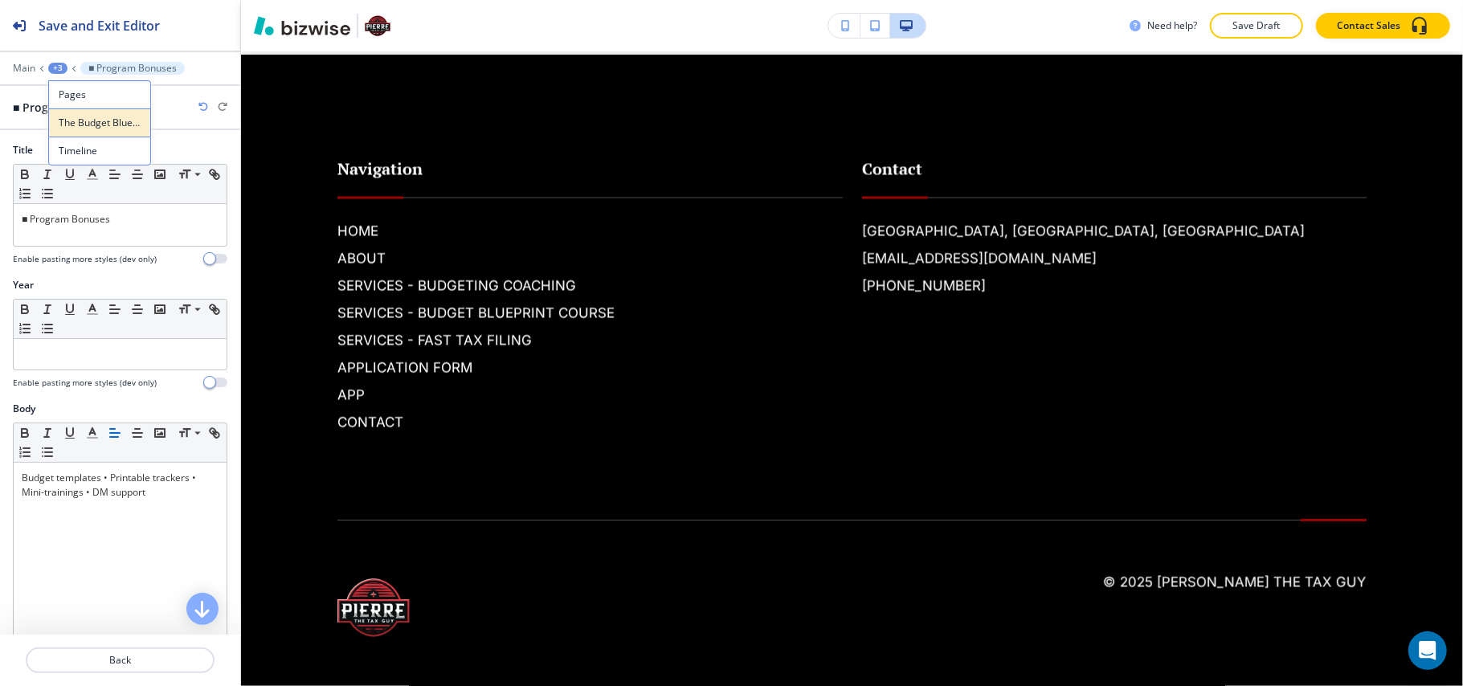
click at [88, 129] on p "The Budget Blueprint Program" at bounding box center [100, 123] width 82 height 14
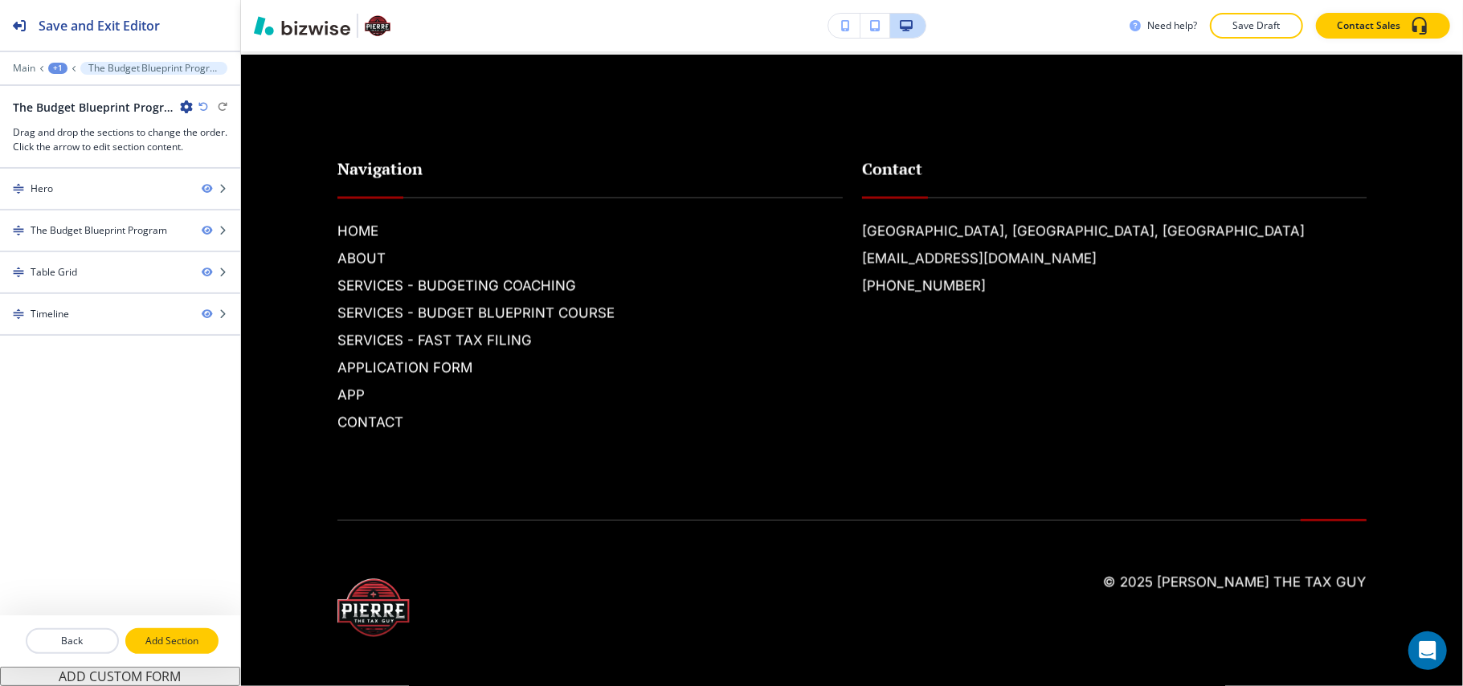
click at [168, 633] on button "Add Section" at bounding box center [171, 641] width 93 height 26
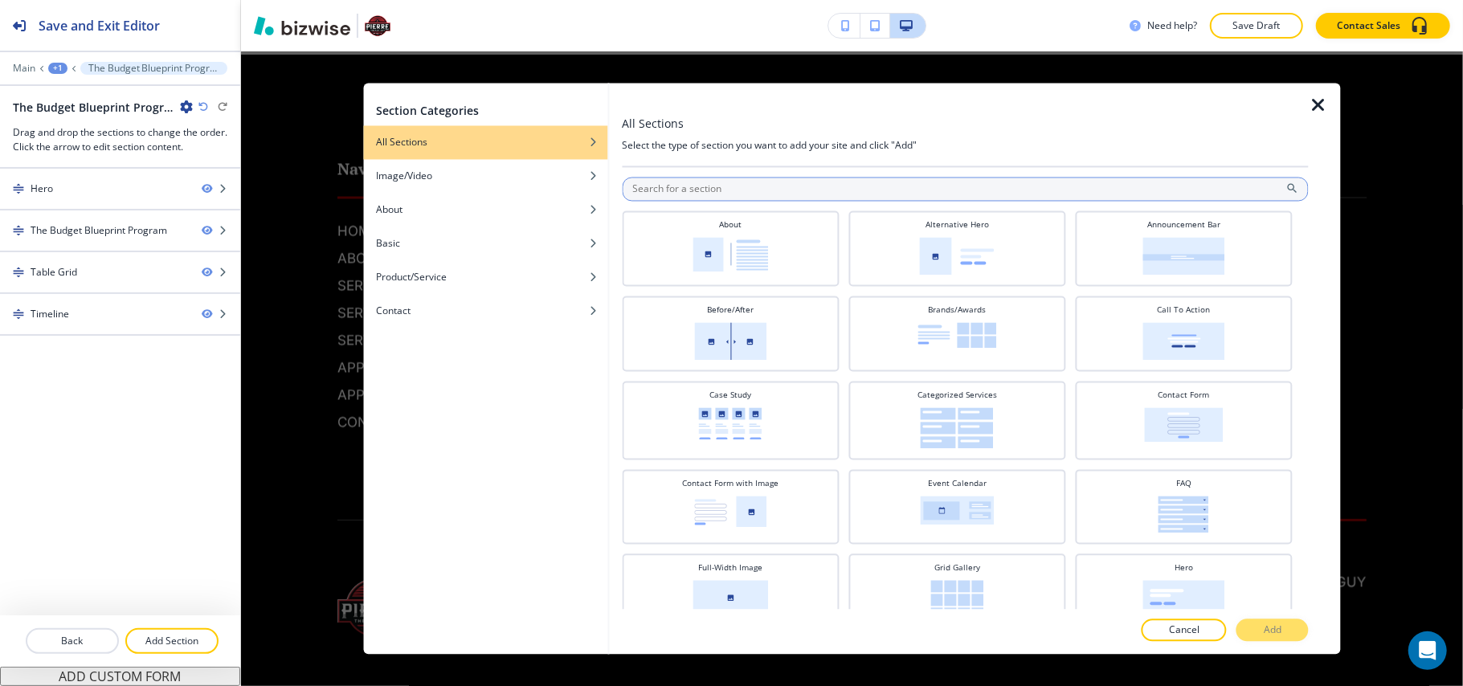
click at [798, 196] on input "text" at bounding box center [965, 190] width 687 height 24
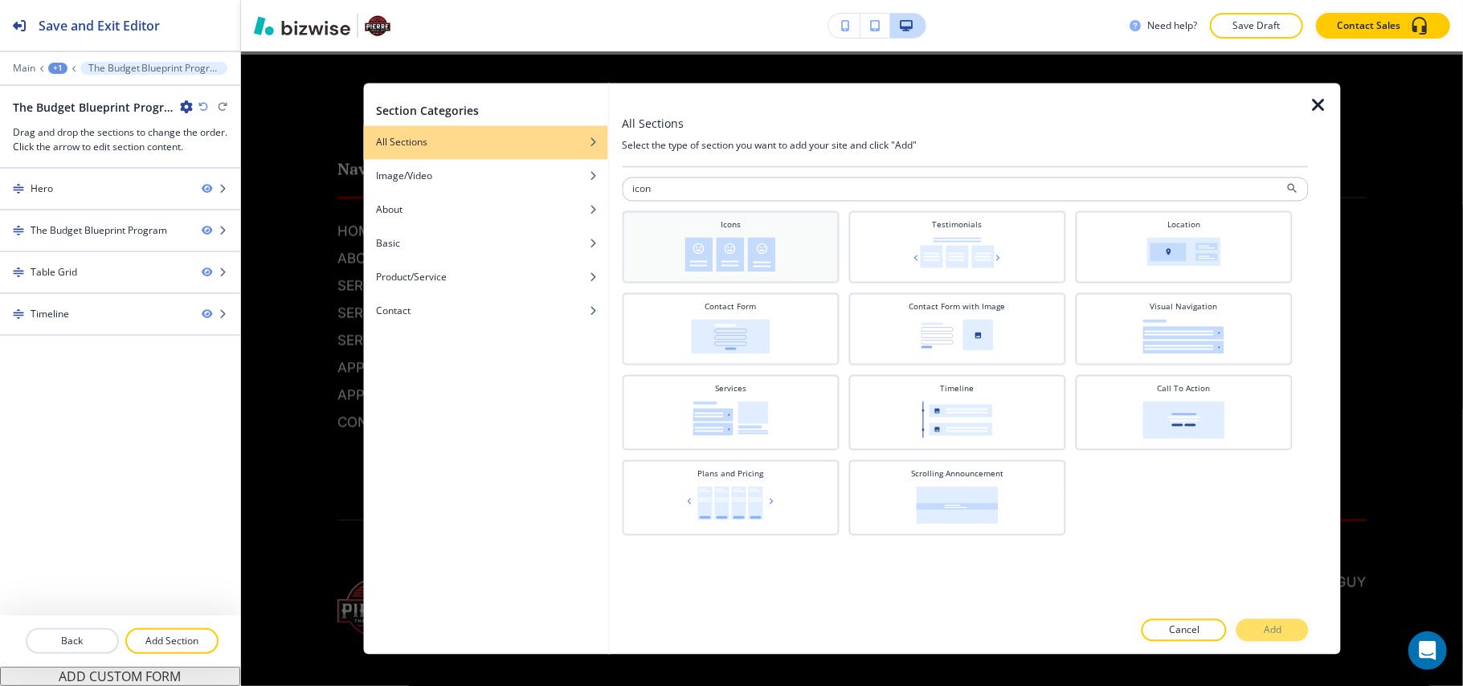
type input "icon"
click at [717, 251] on img at bounding box center [730, 255] width 91 height 35
click at [1276, 625] on p "Add" at bounding box center [1273, 630] width 18 height 14
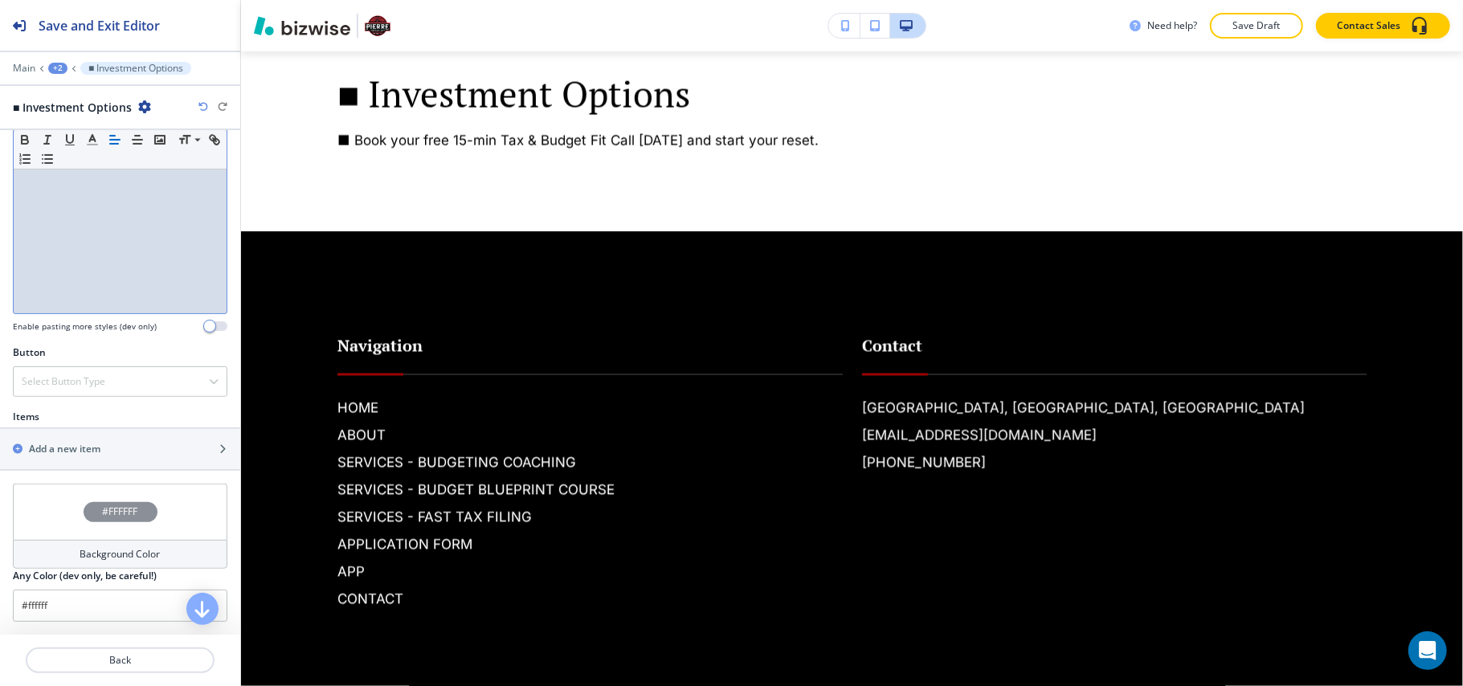
scroll to position [428, 0]
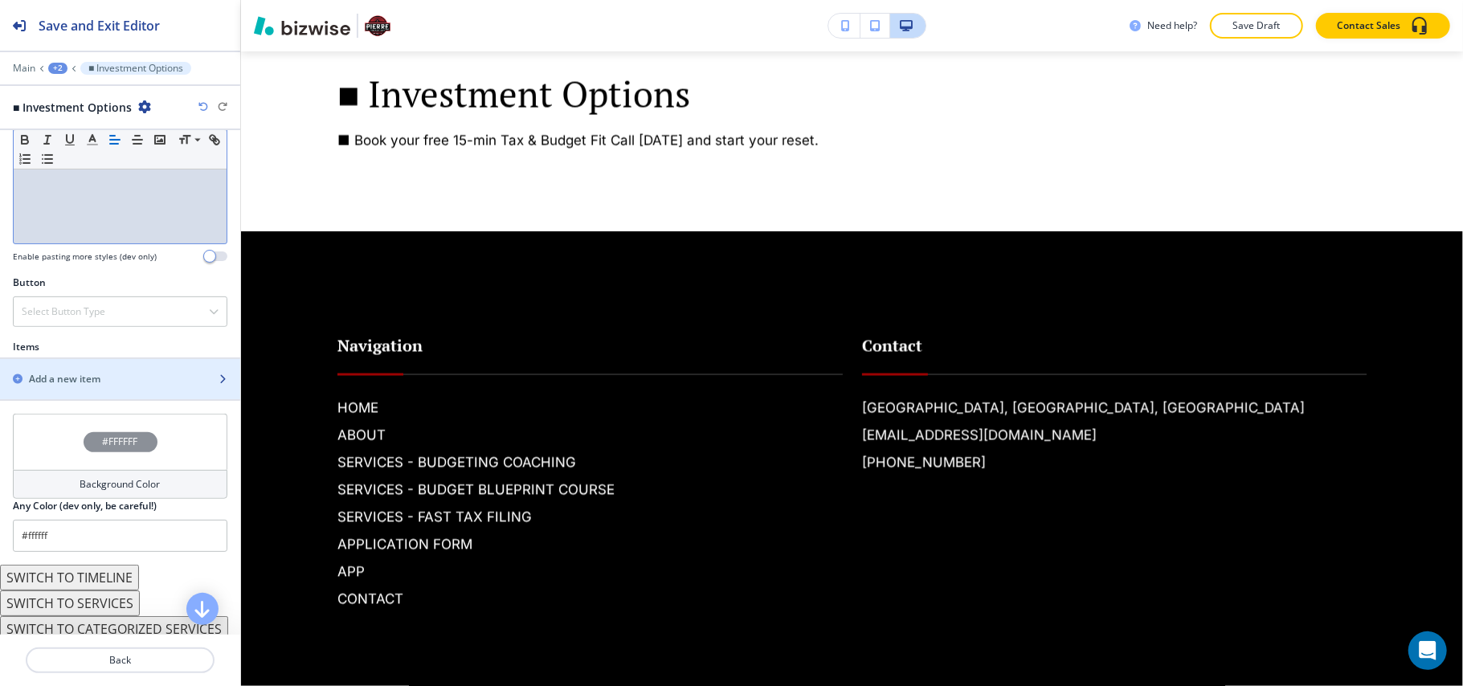
click at [78, 378] on h2 "Add a new item" at bounding box center [65, 379] width 72 height 14
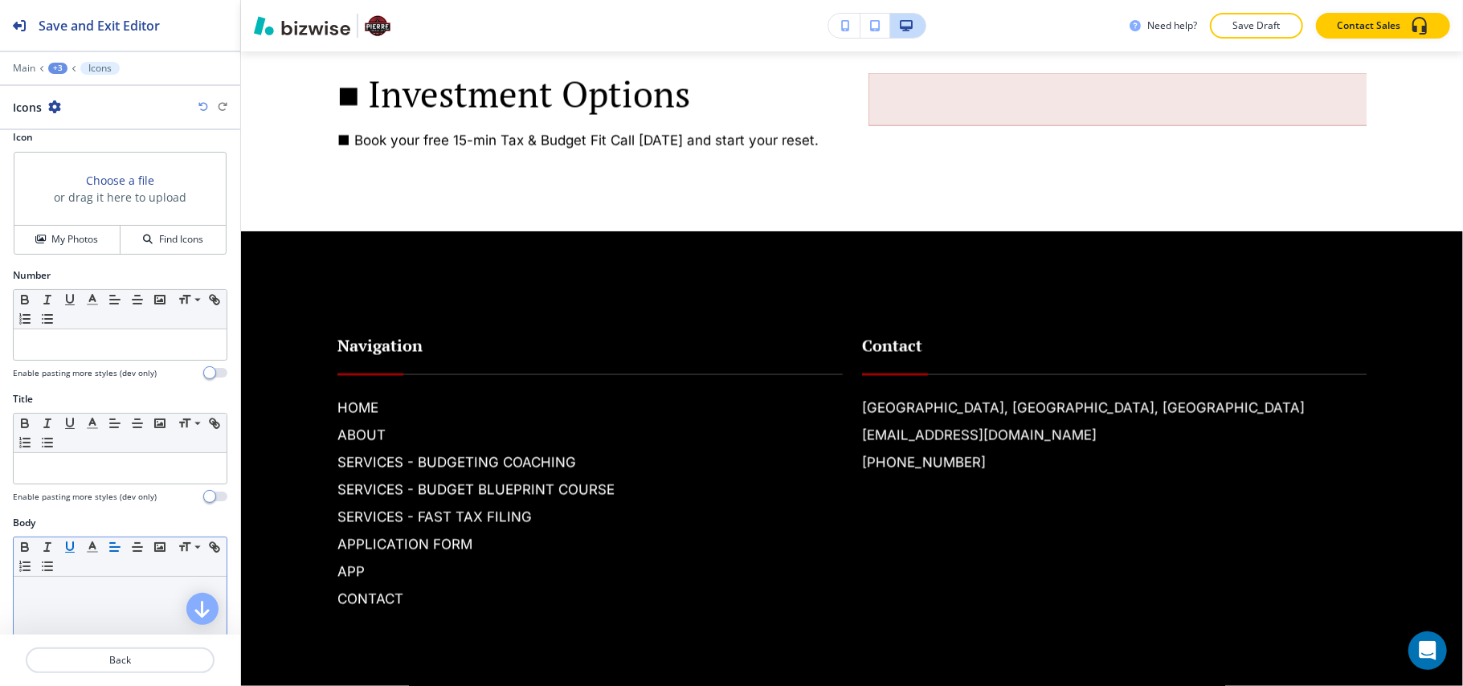
scroll to position [107, 0]
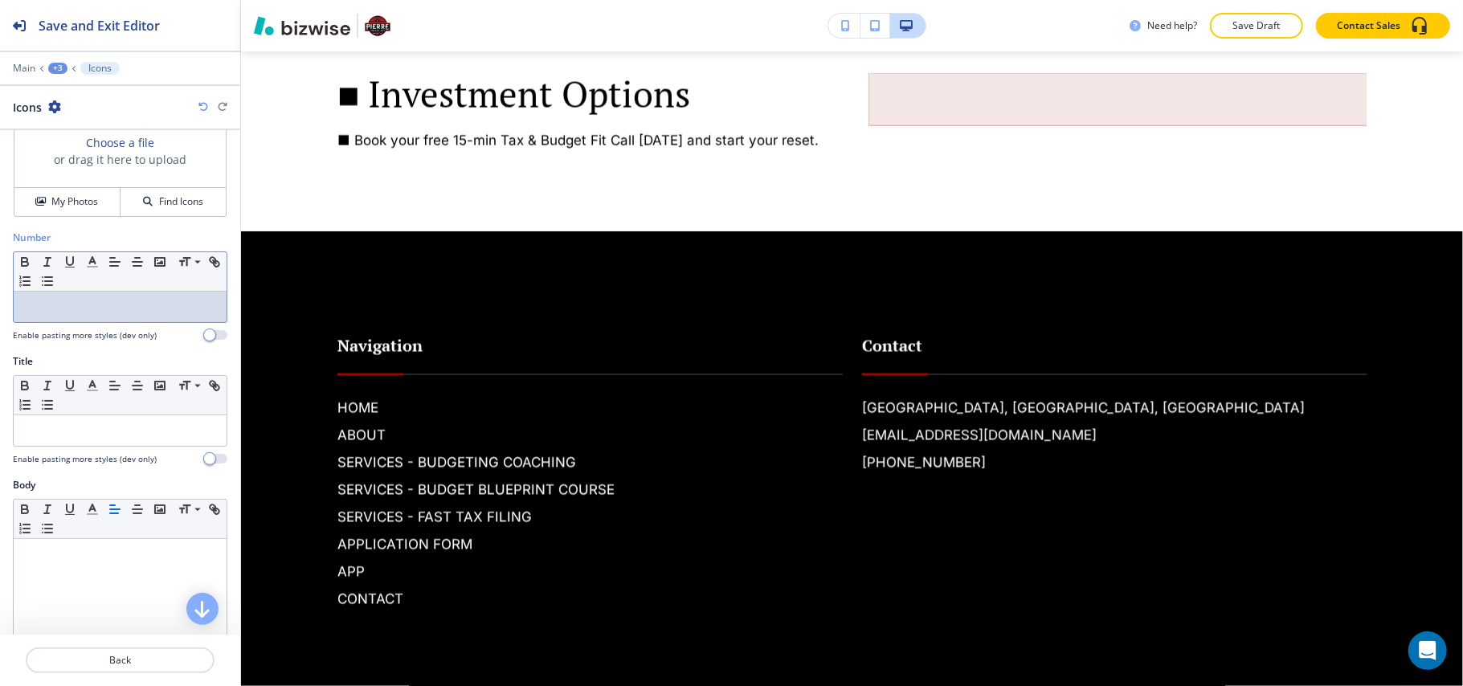
click at [72, 314] on p at bounding box center [120, 307] width 197 height 14
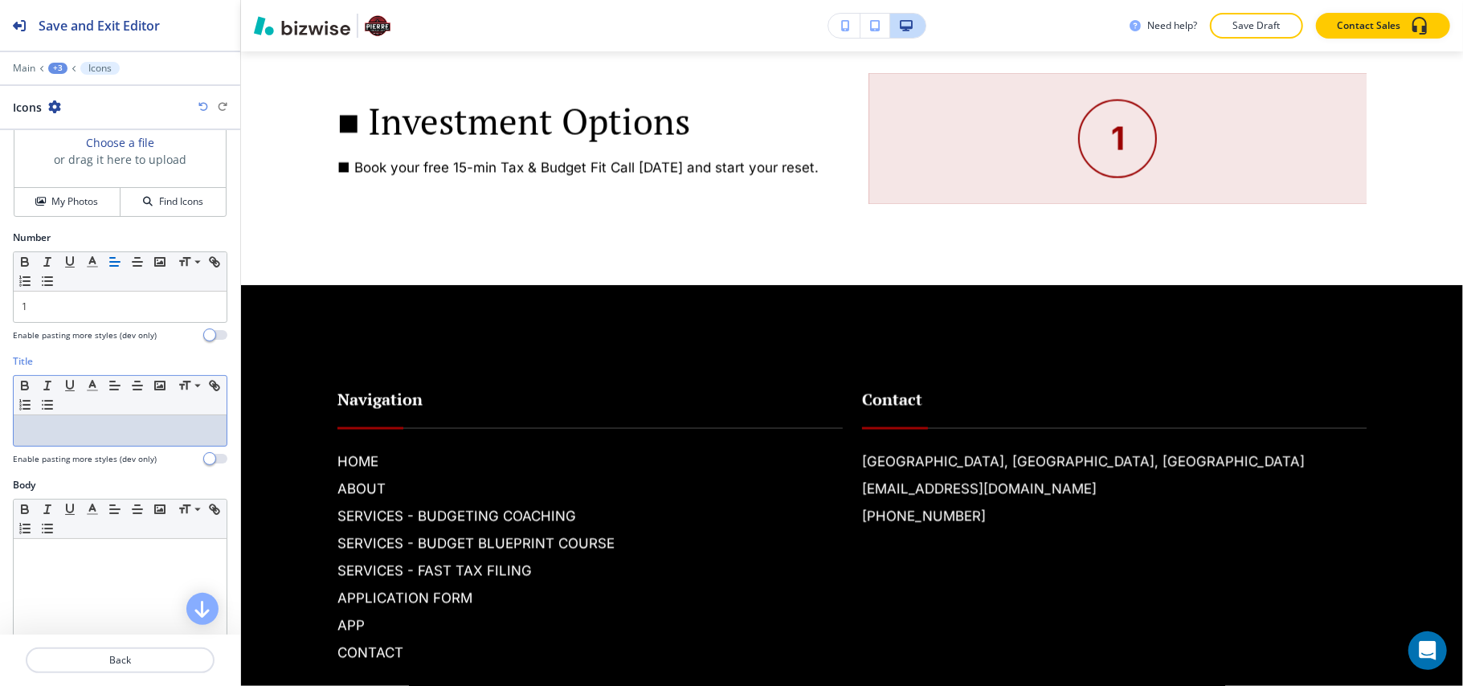
click at [100, 434] on p at bounding box center [120, 430] width 197 height 14
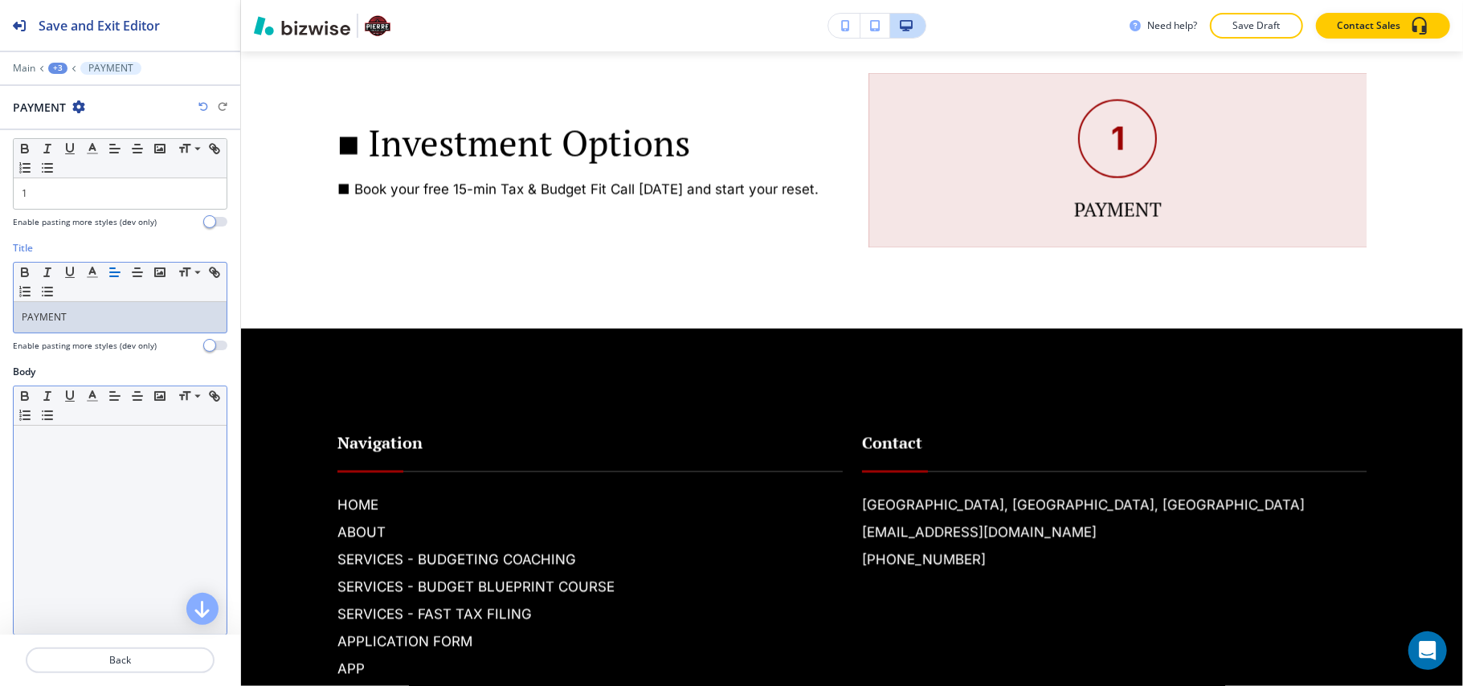
scroll to position [1, 0]
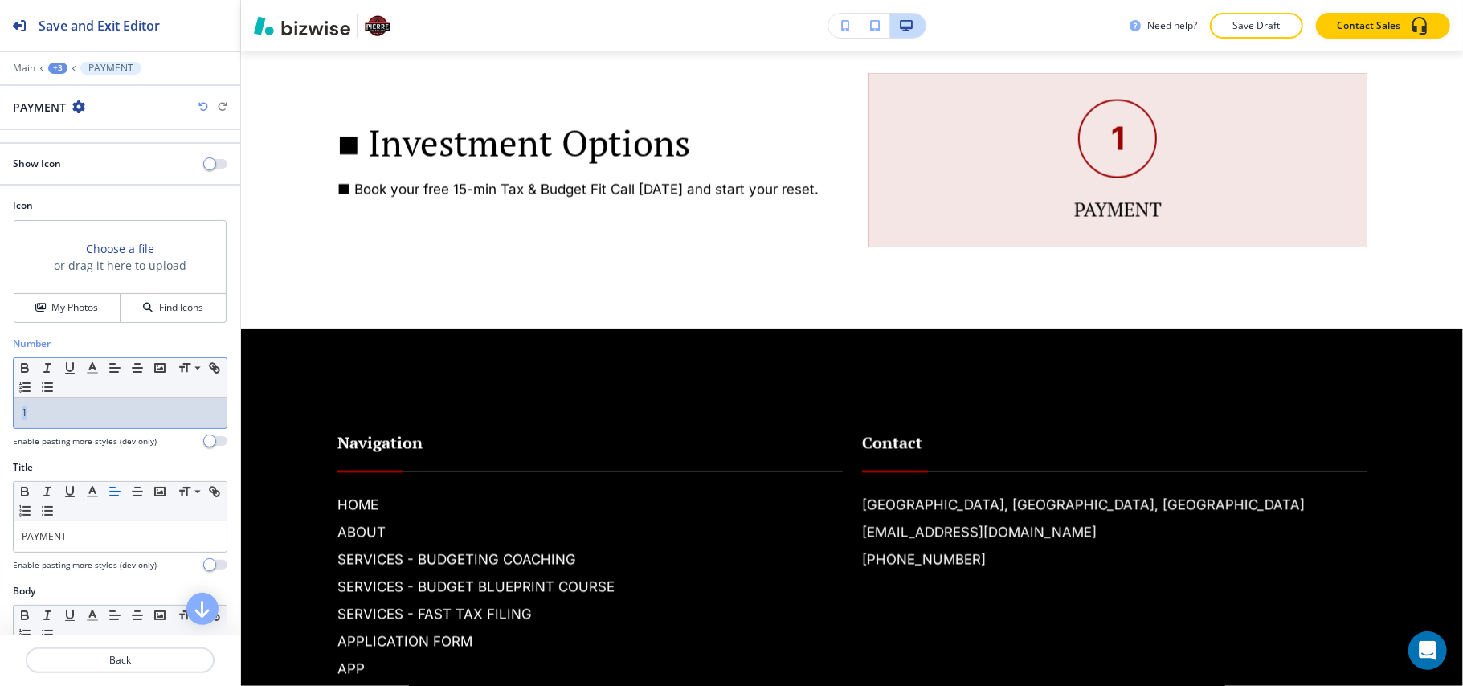
drag, startPoint x: 51, startPoint y: 426, endPoint x: 0, endPoint y: 415, distance: 52.5
click at [0, 415] on div "Number Small Normal Large Huge 1 Enable pasting more styles (dev only)" at bounding box center [120, 399] width 240 height 124
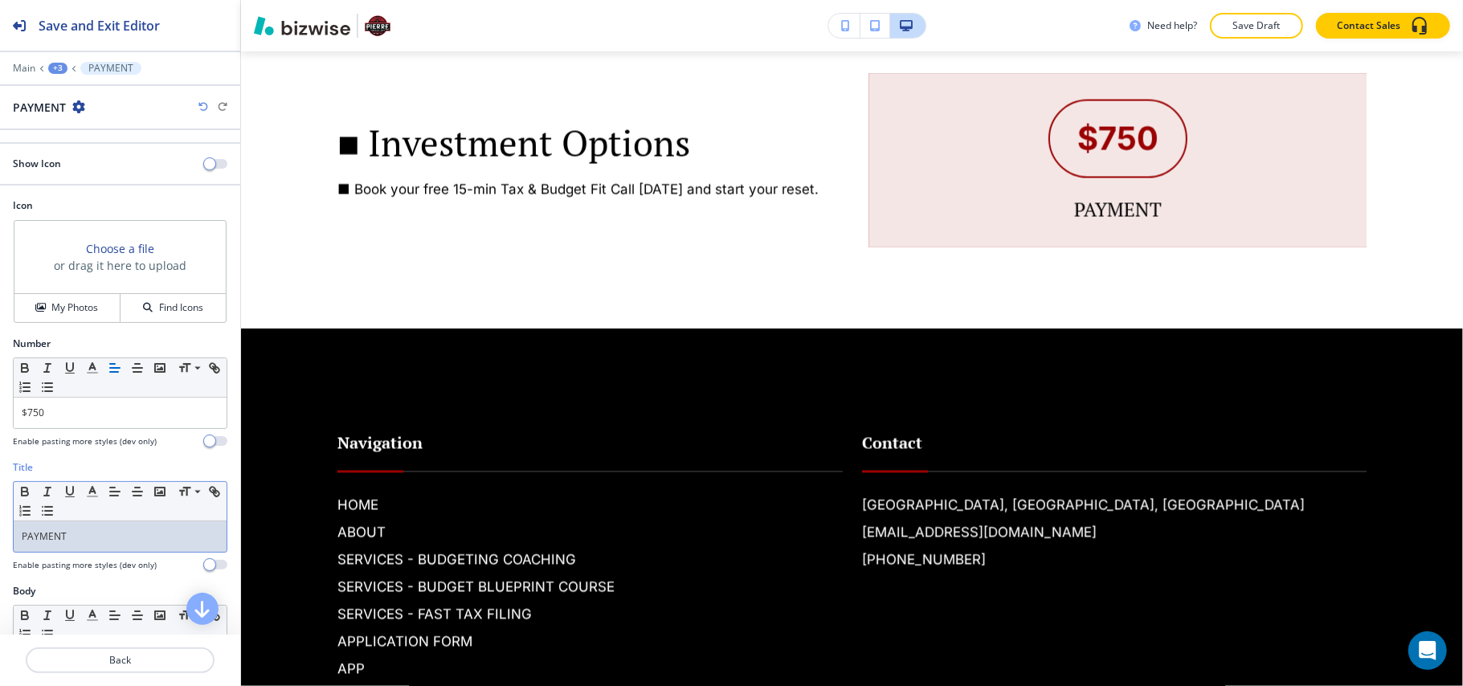
click at [18, 542] on div "PAYMENT" at bounding box center [120, 536] width 213 height 31
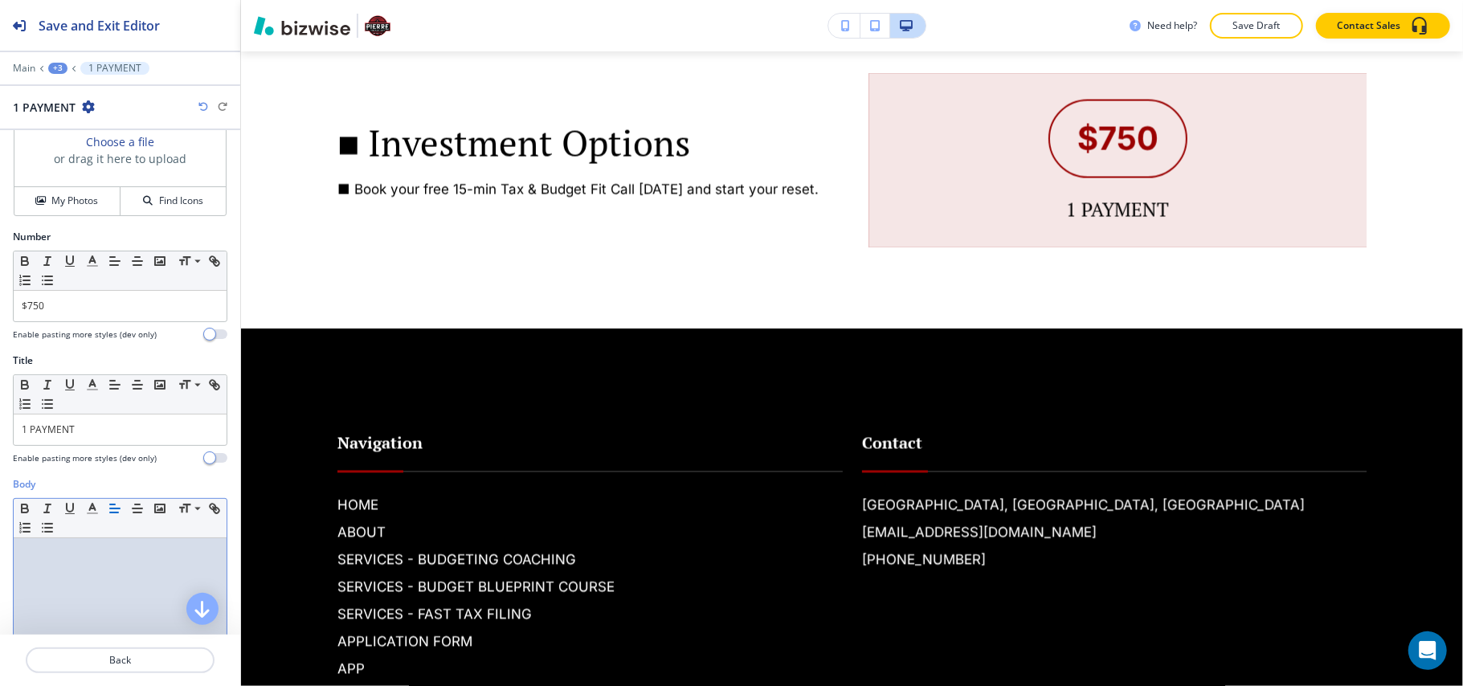
scroll to position [322, 0]
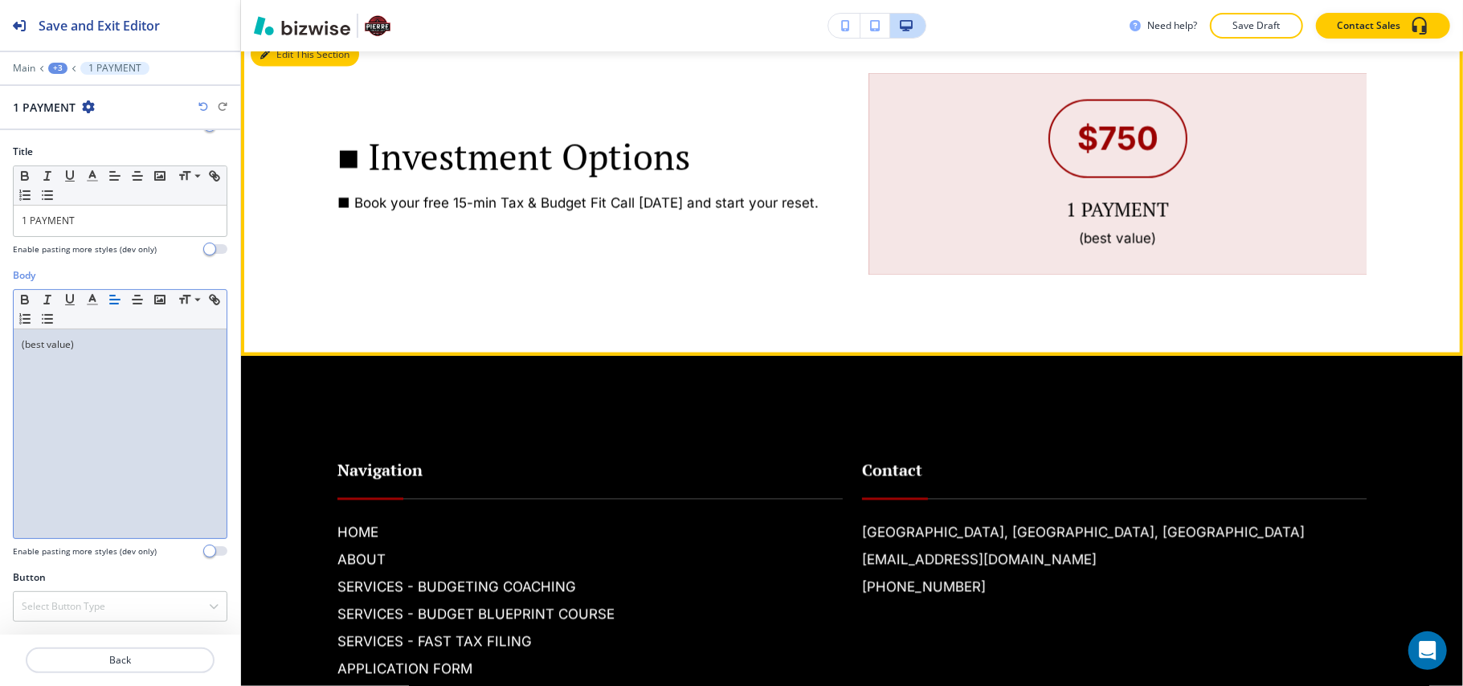
click at [284, 67] on button "Edit This Section" at bounding box center [305, 55] width 108 height 24
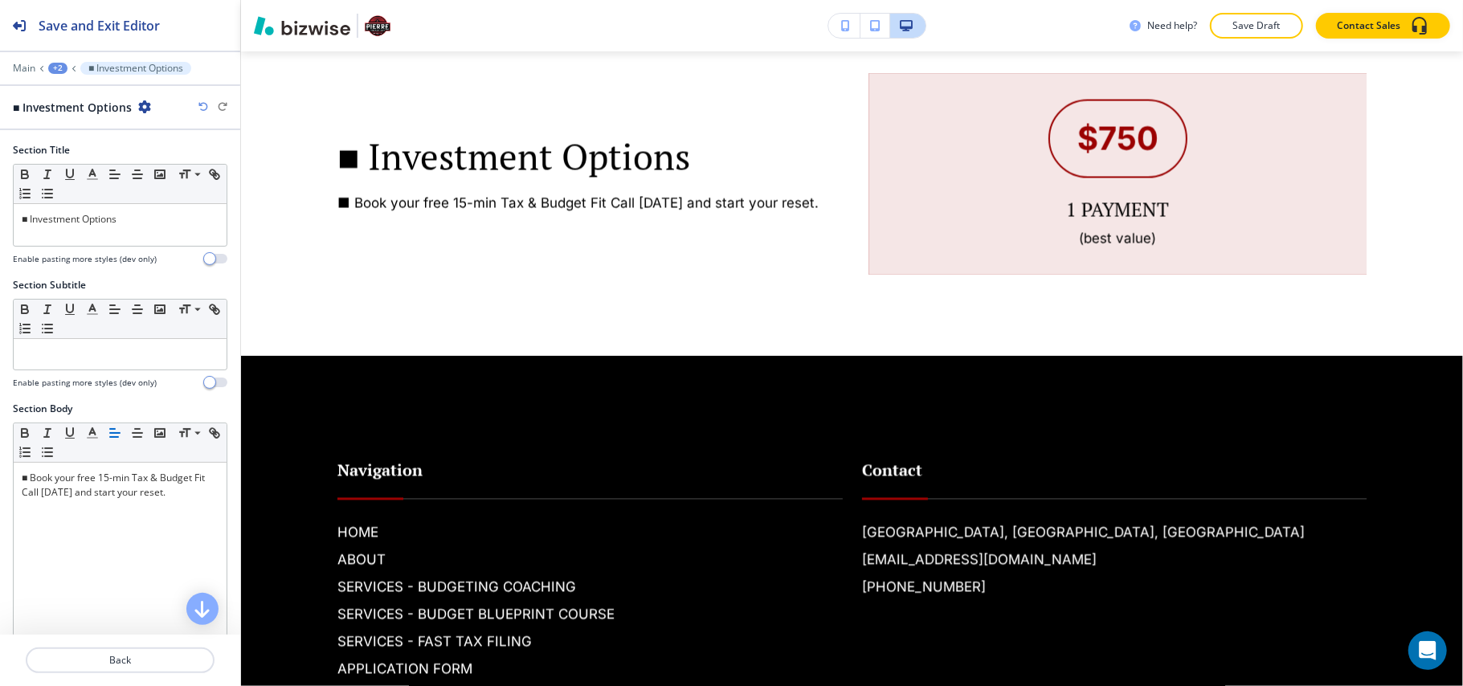
click at [140, 101] on icon "button" at bounding box center [144, 106] width 13 height 13
click at [172, 191] on p "Delete Section" at bounding box center [189, 192] width 82 height 14
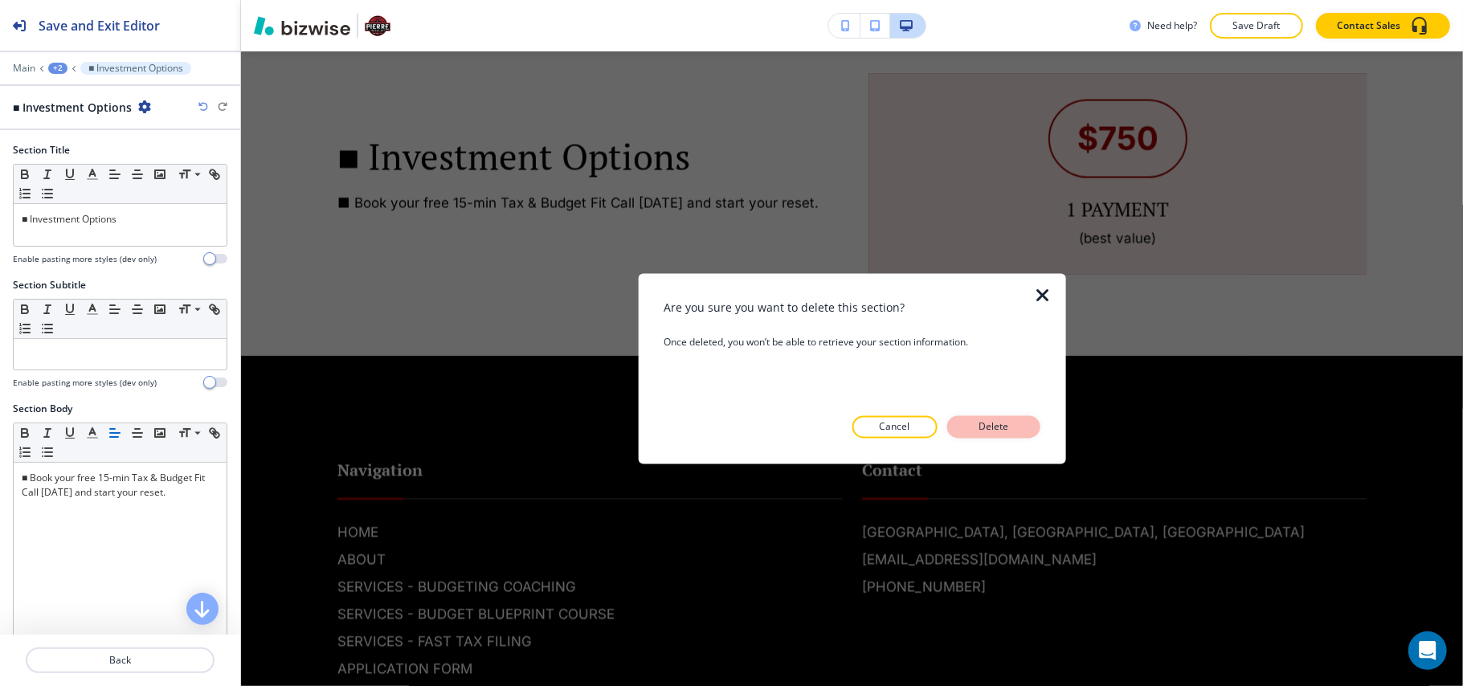
click at [997, 428] on p "Delete" at bounding box center [994, 427] width 39 height 14
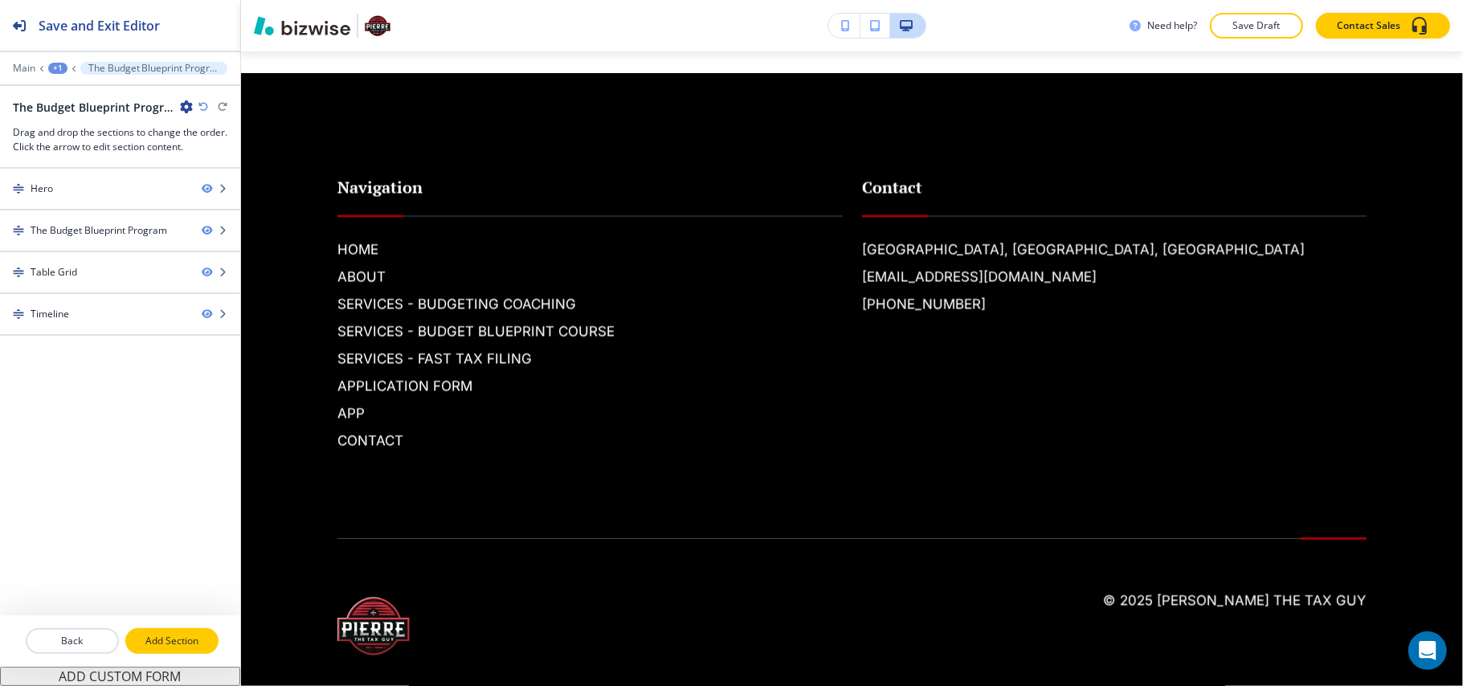
click at [162, 638] on p "Add Section" at bounding box center [172, 641] width 90 height 14
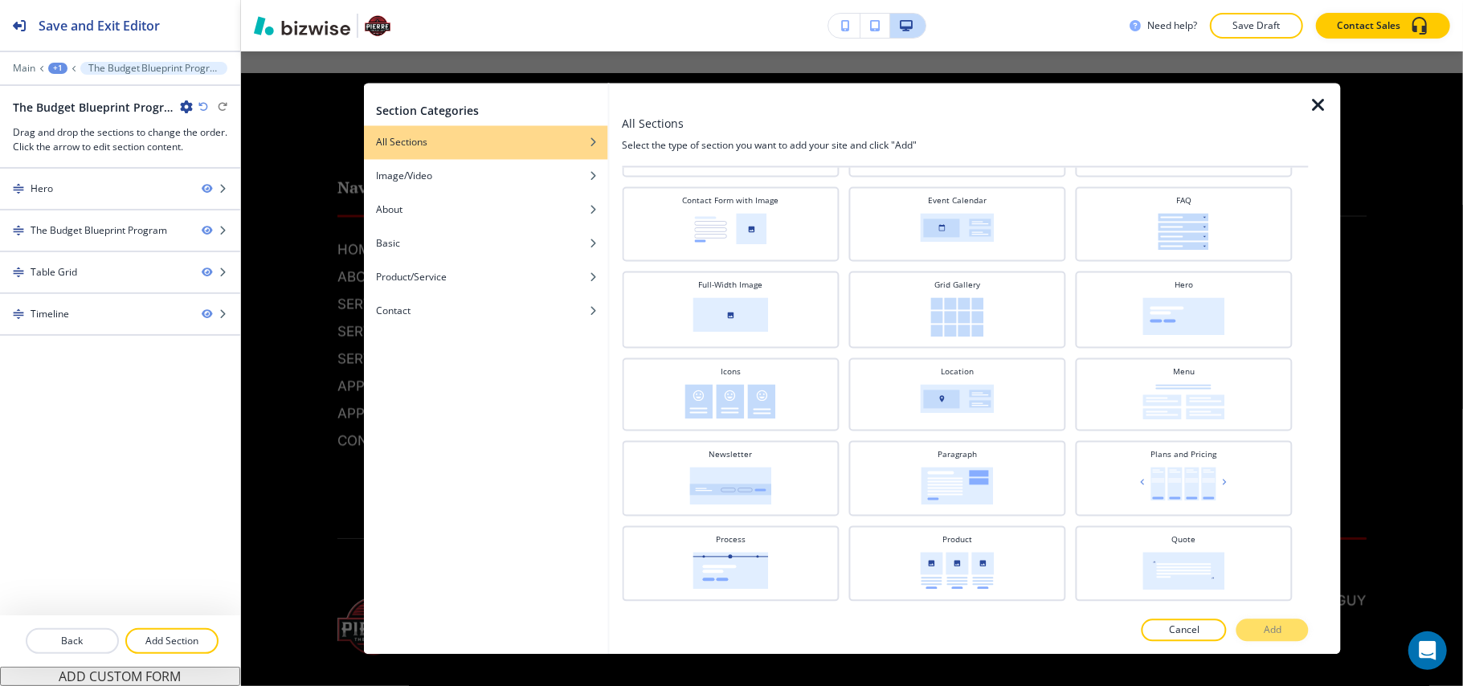
scroll to position [175, 0]
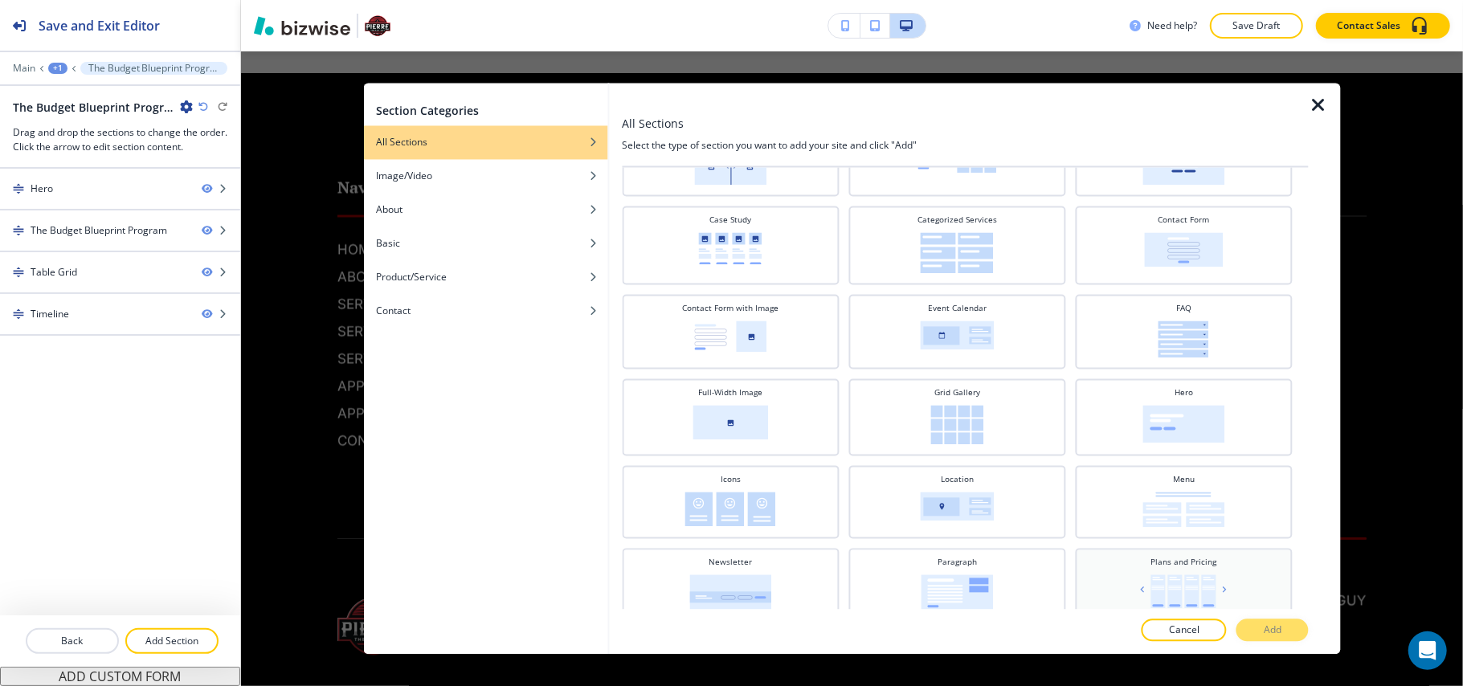
click at [1178, 575] on img at bounding box center [1184, 592] width 94 height 34
click at [1281, 633] on p "Add" at bounding box center [1273, 630] width 18 height 14
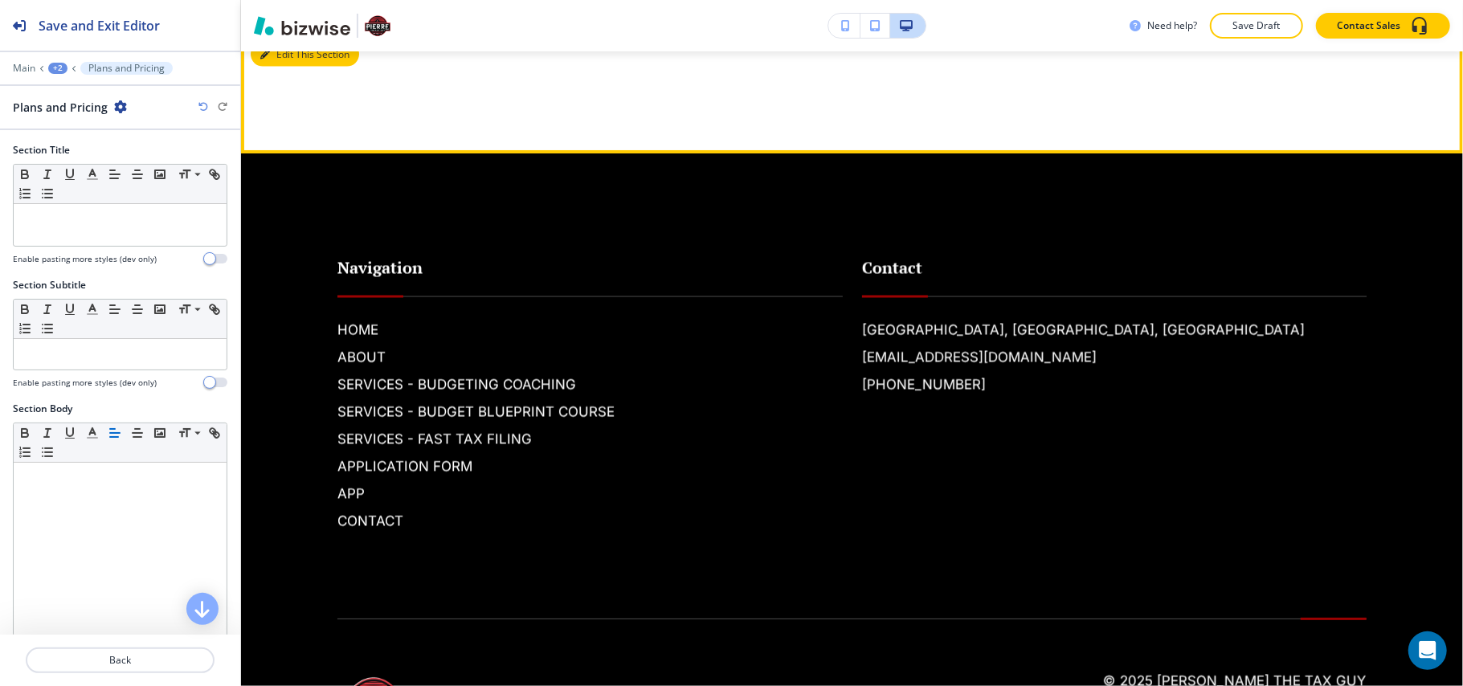
click at [280, 67] on button "Edit This Section" at bounding box center [305, 55] width 108 height 24
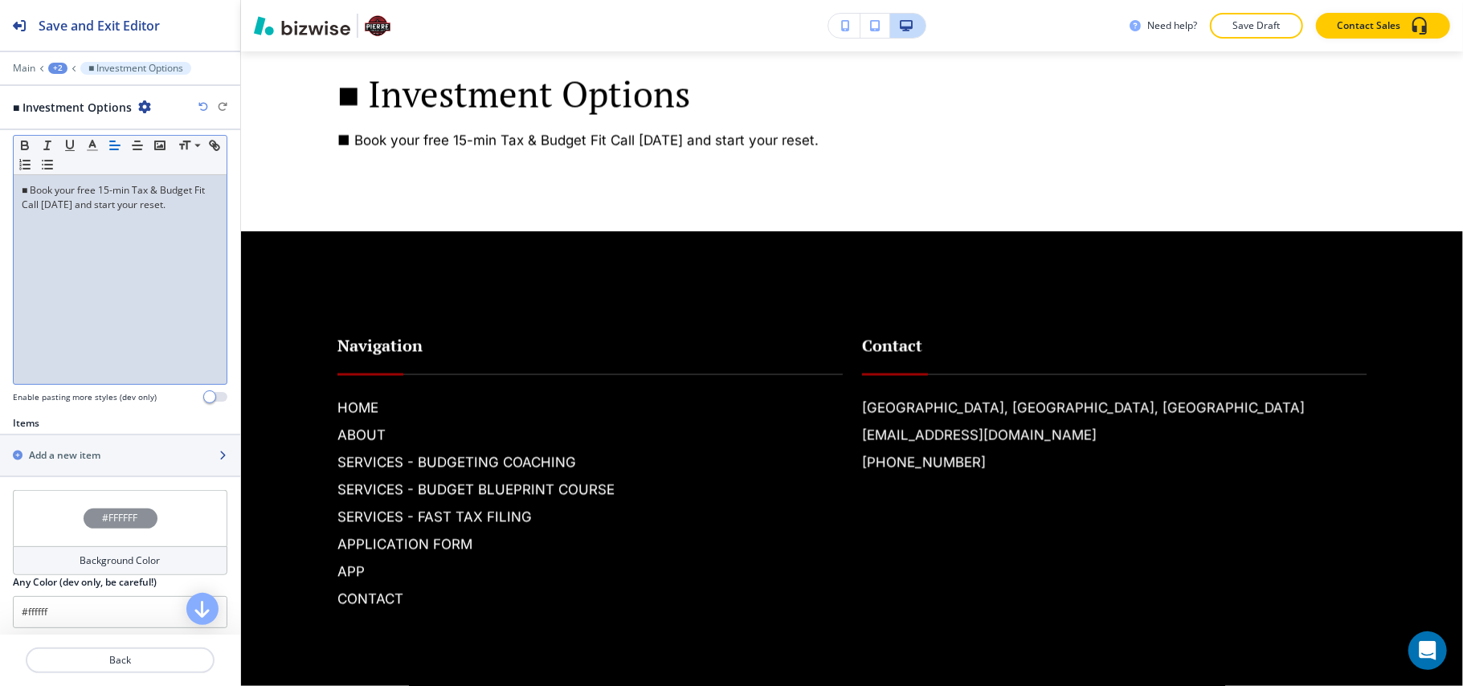
scroll to position [299, 0]
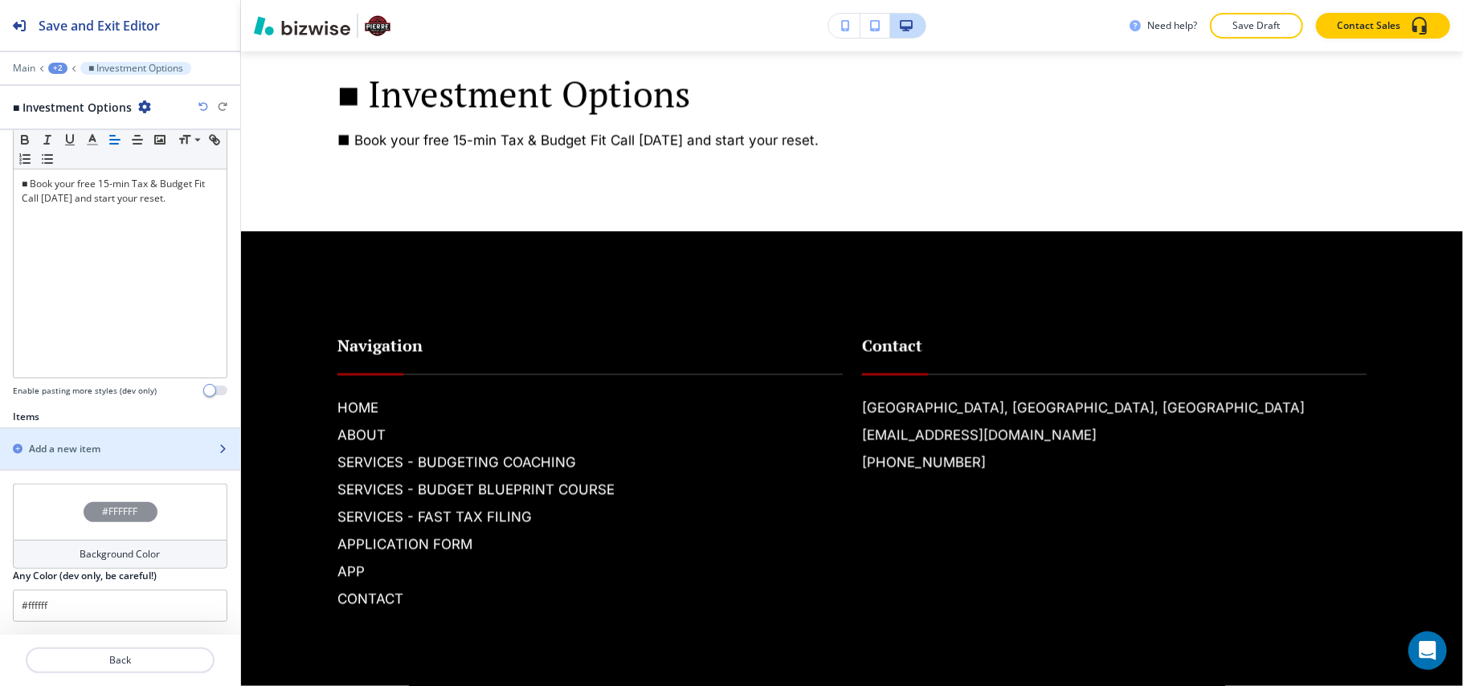
click at [122, 442] on div "Add a new item" at bounding box center [102, 449] width 205 height 14
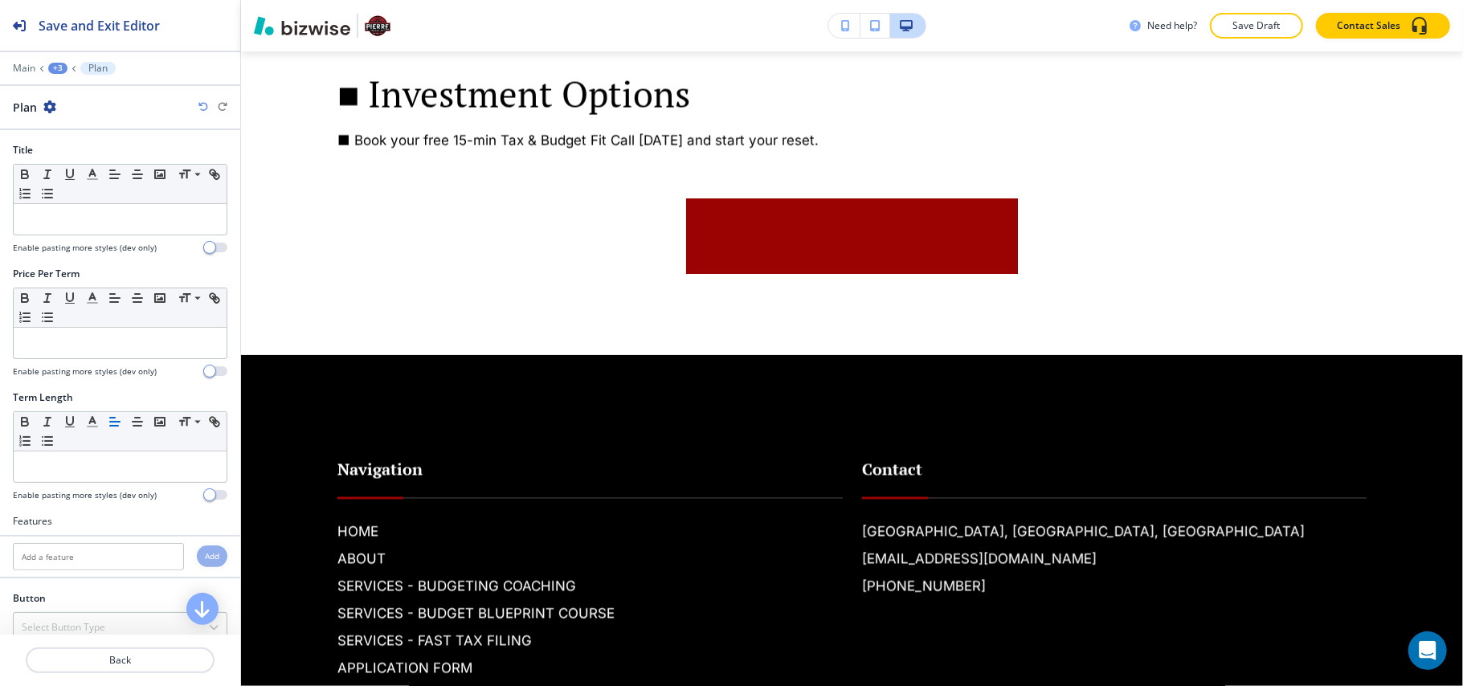
scroll to position [2245, 0]
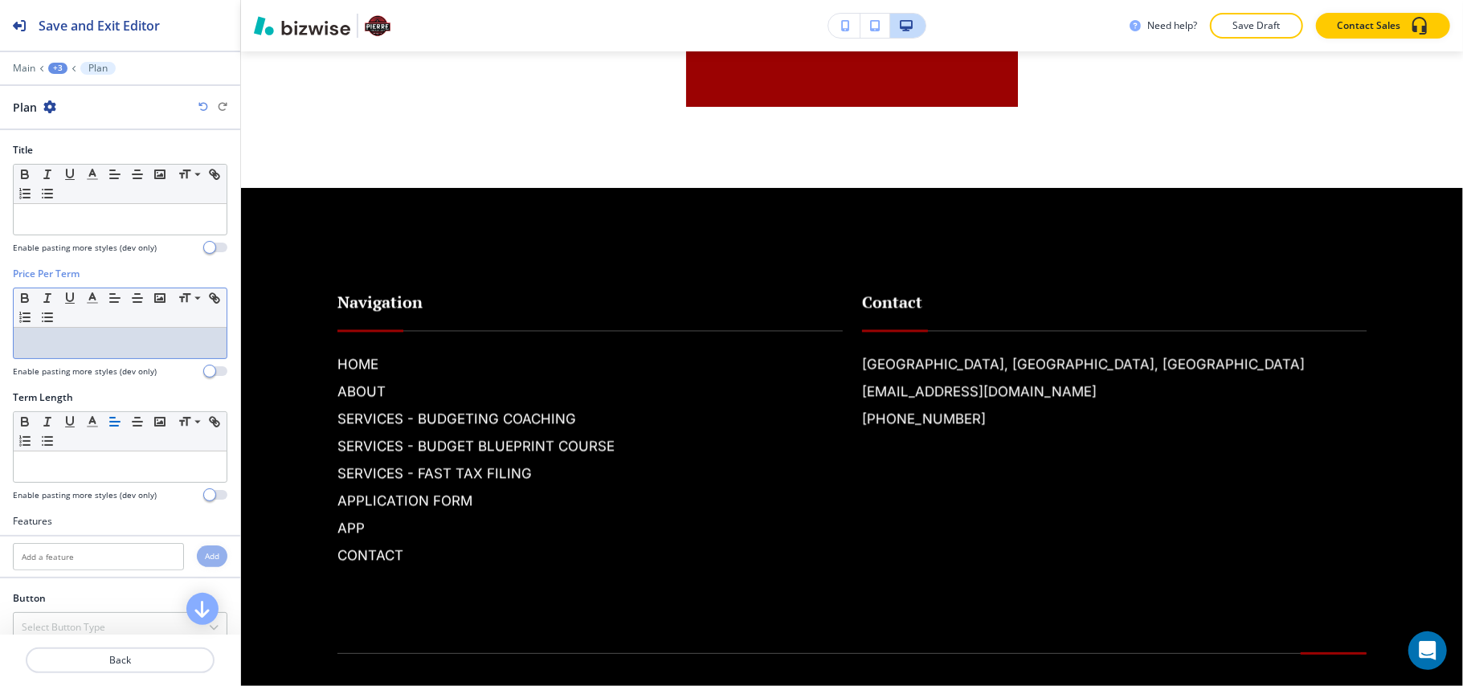
click at [46, 339] on p at bounding box center [120, 343] width 197 height 14
click at [52, 350] on p at bounding box center [120, 343] width 197 height 14
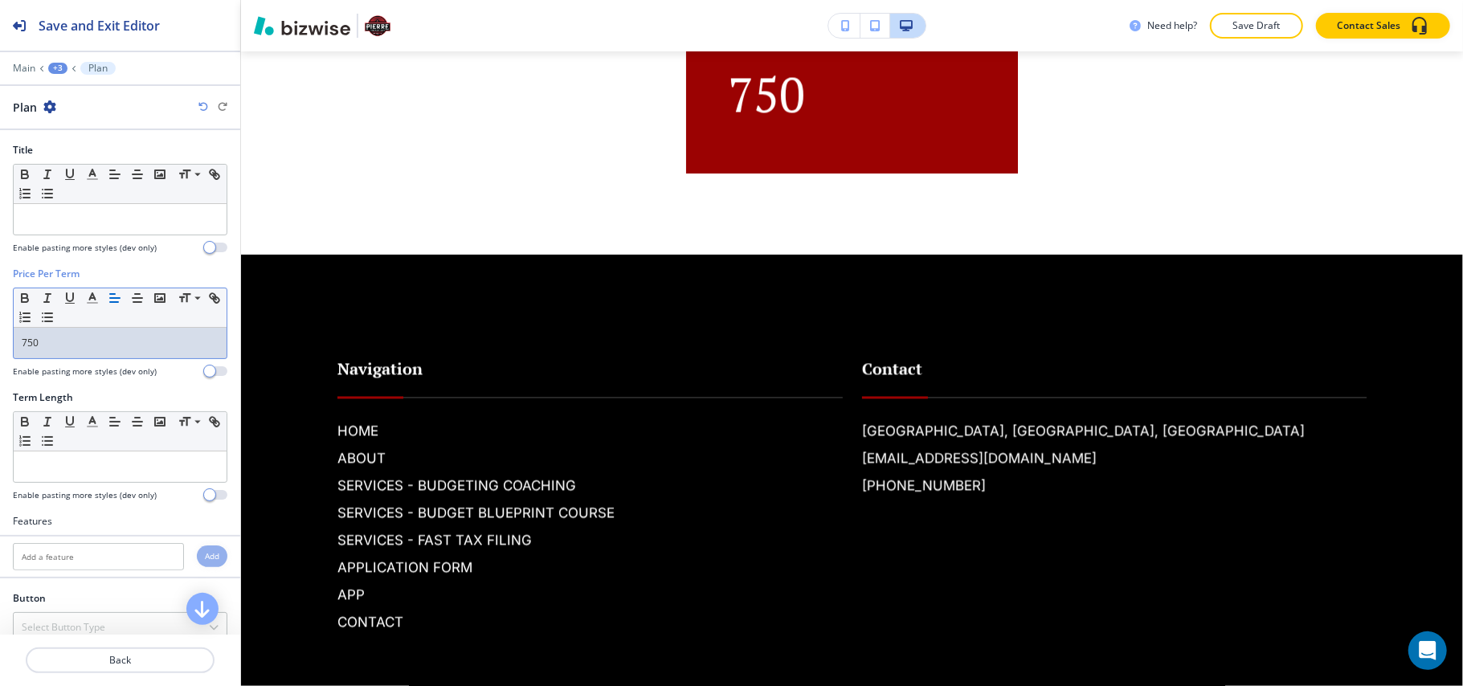
click at [18, 348] on div "750" at bounding box center [120, 343] width 213 height 31
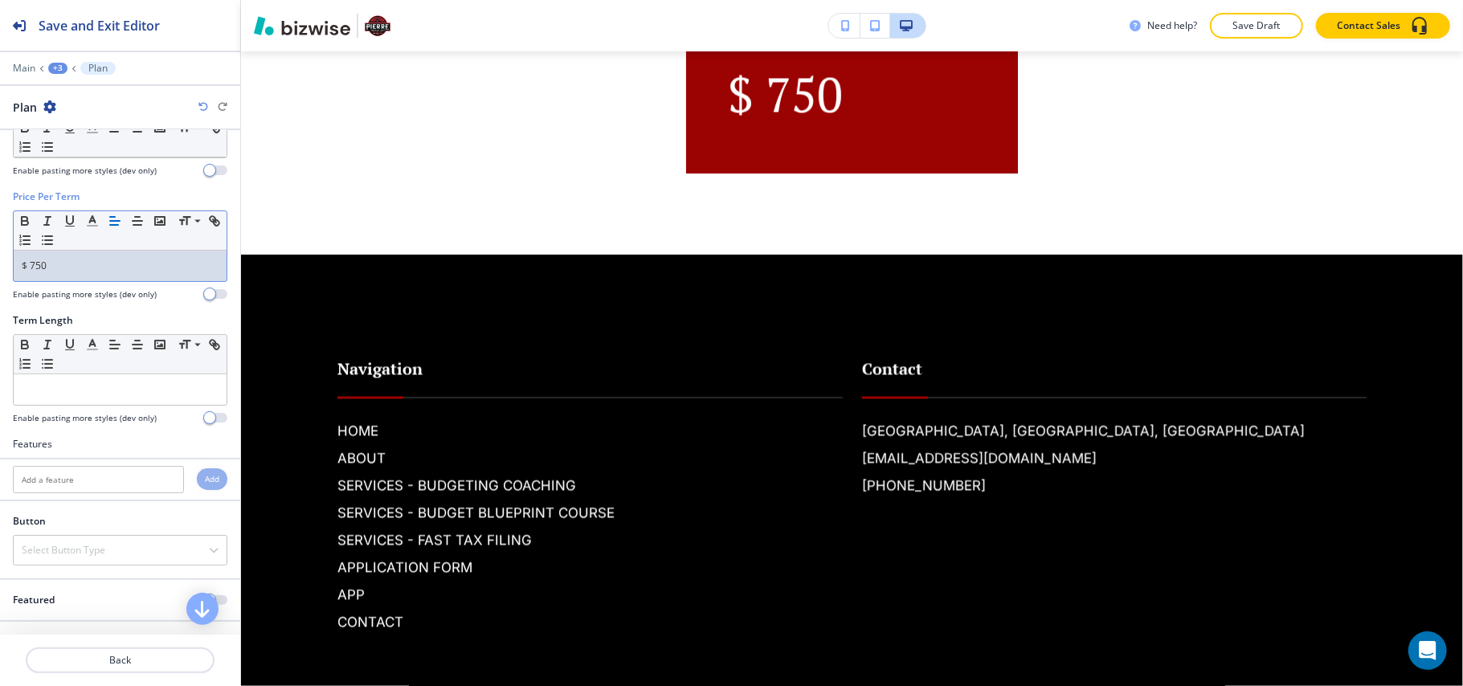
scroll to position [0, 0]
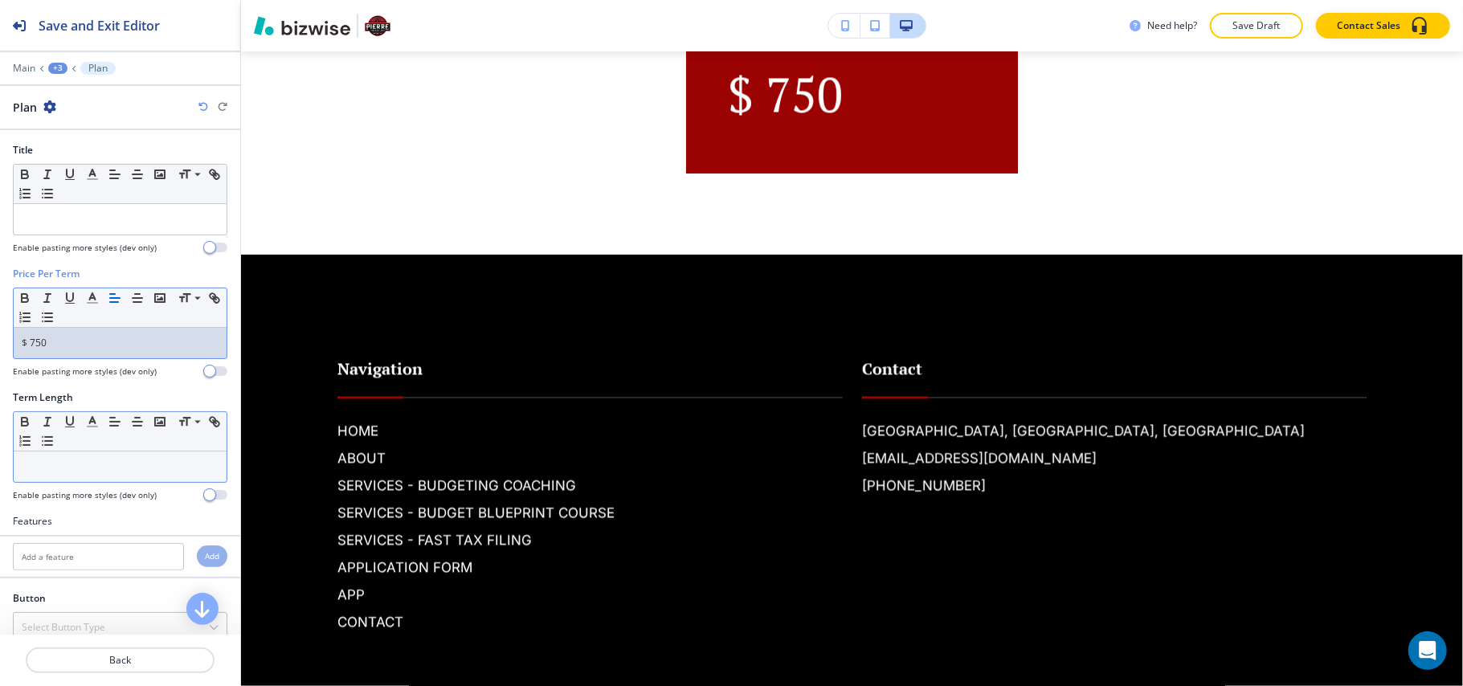
click at [74, 473] on p at bounding box center [120, 467] width 197 height 14
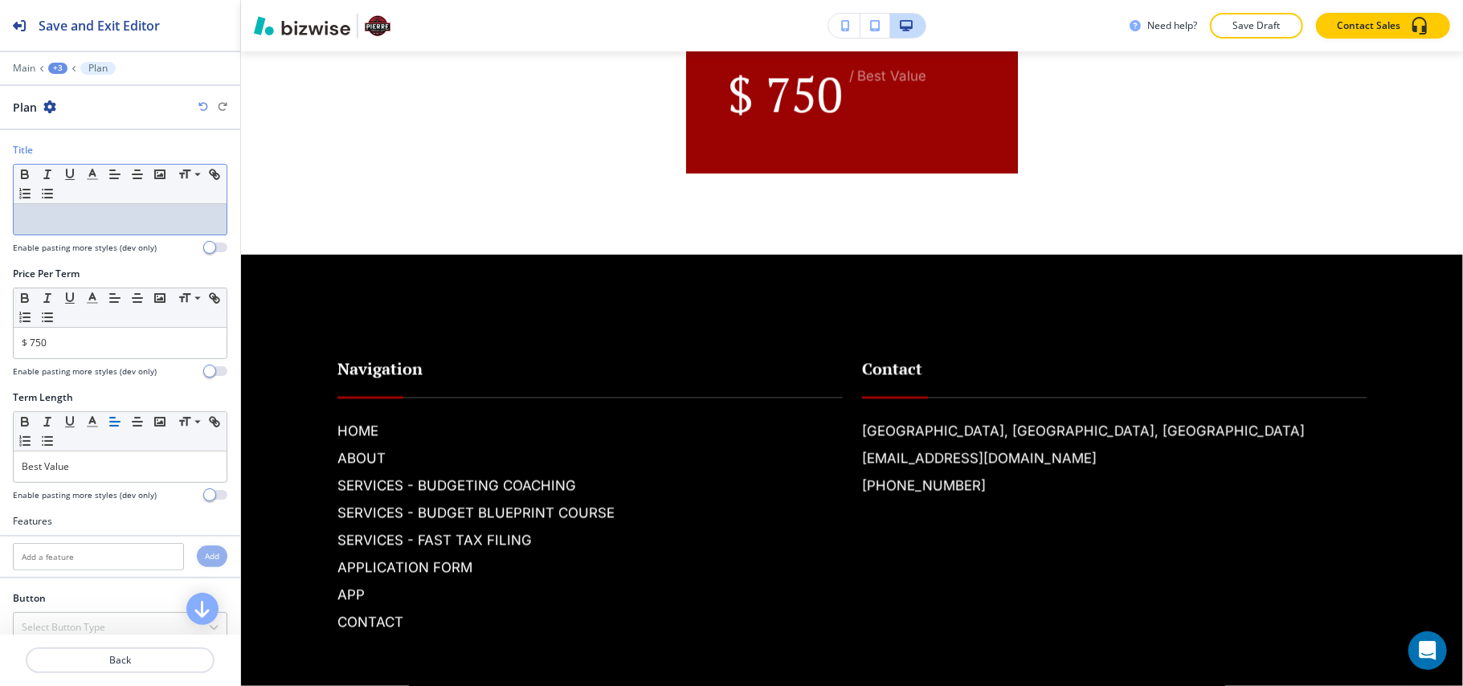
drag, startPoint x: 75, startPoint y: 196, endPoint x: 45, endPoint y: 223, distance: 40.4
click at [45, 223] on p at bounding box center [120, 219] width 197 height 14
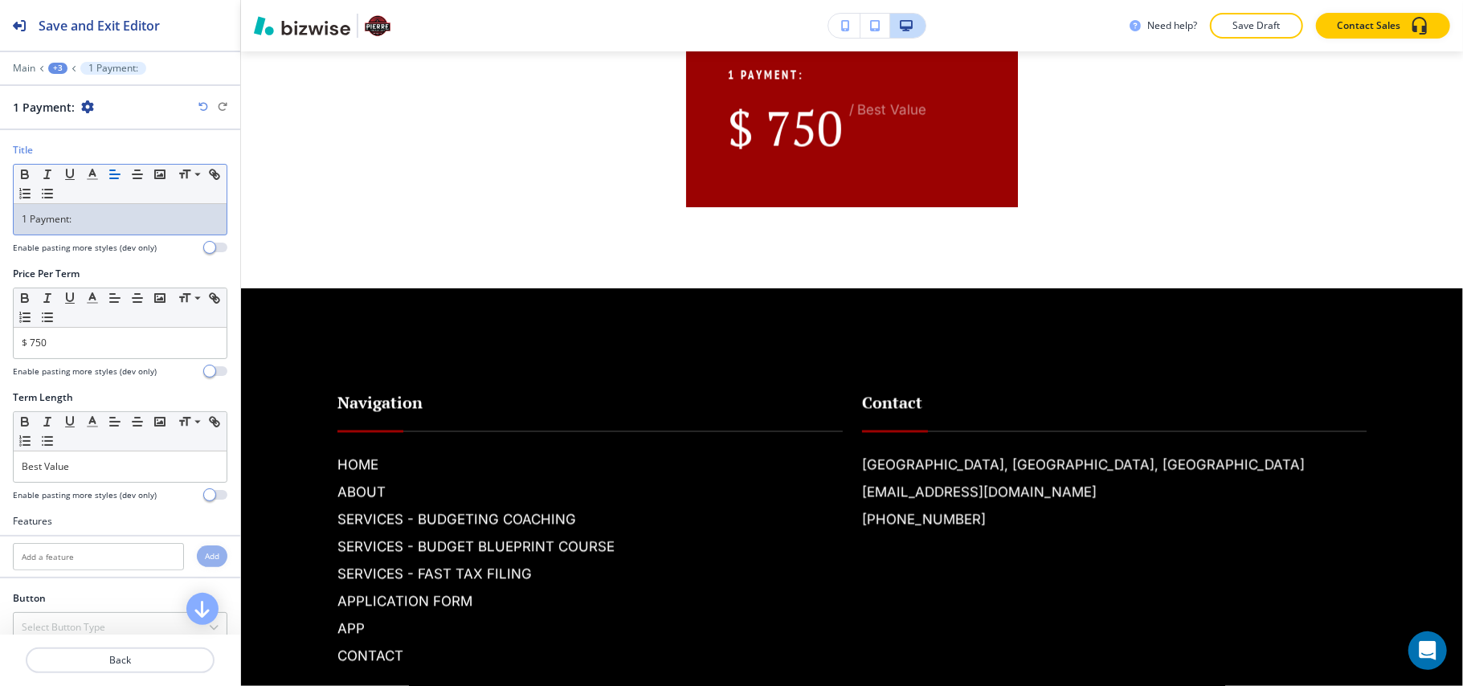
click at [97, 226] on p "1 Payment:" at bounding box center [120, 219] width 197 height 14
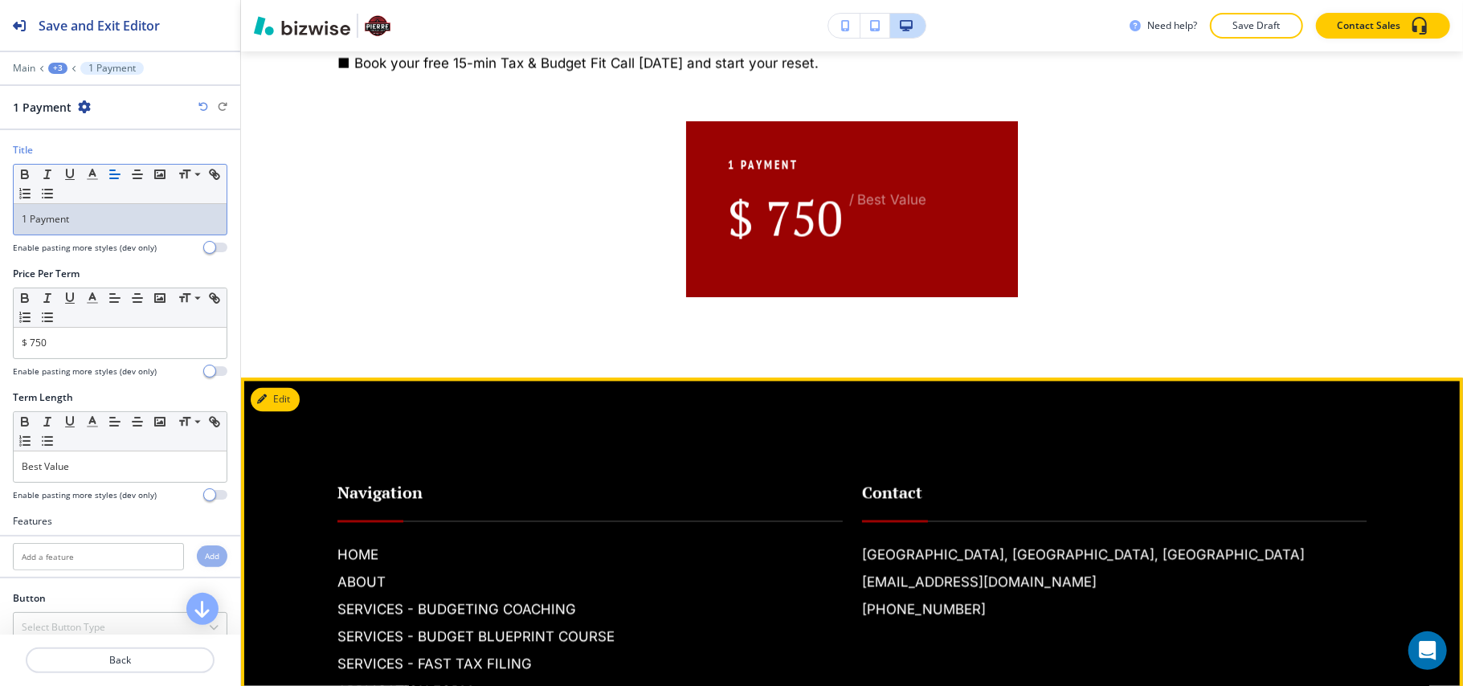
scroll to position [2031, 0]
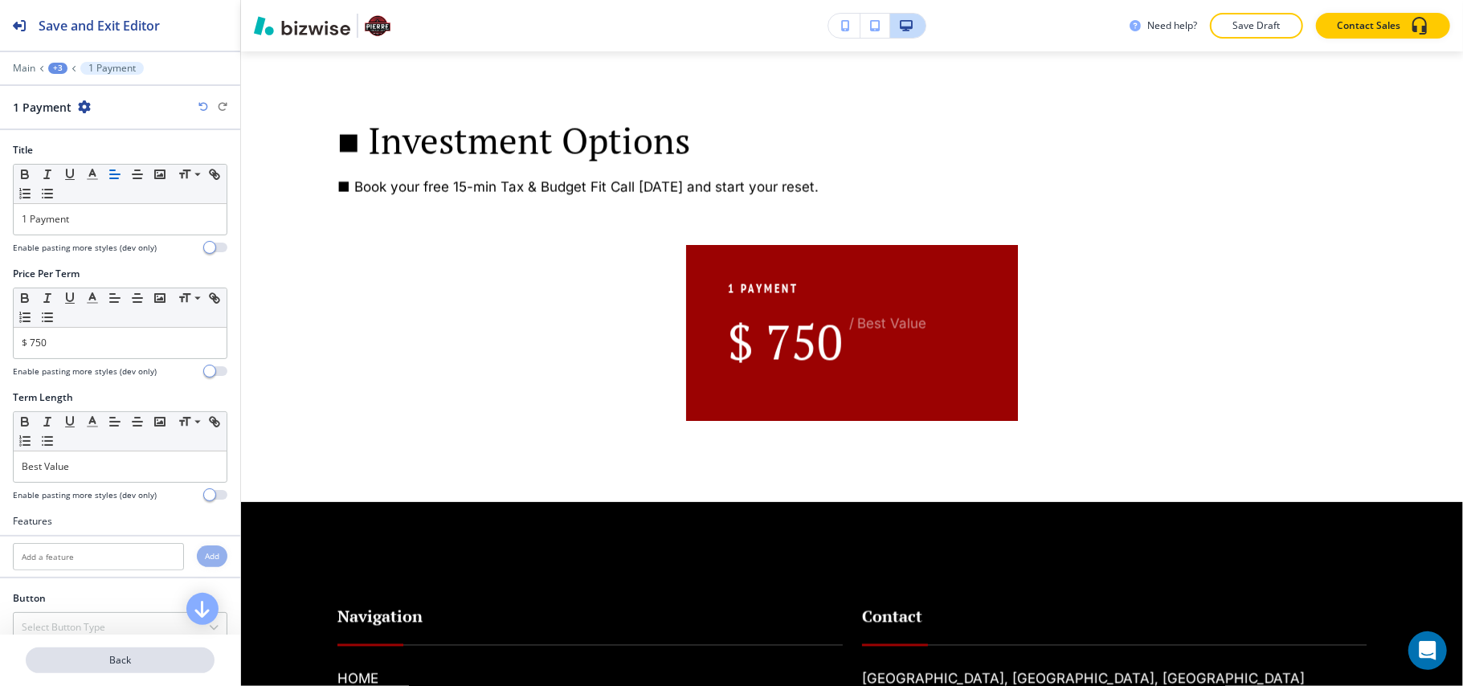
click at [117, 665] on p "Back" at bounding box center [120, 660] width 186 height 14
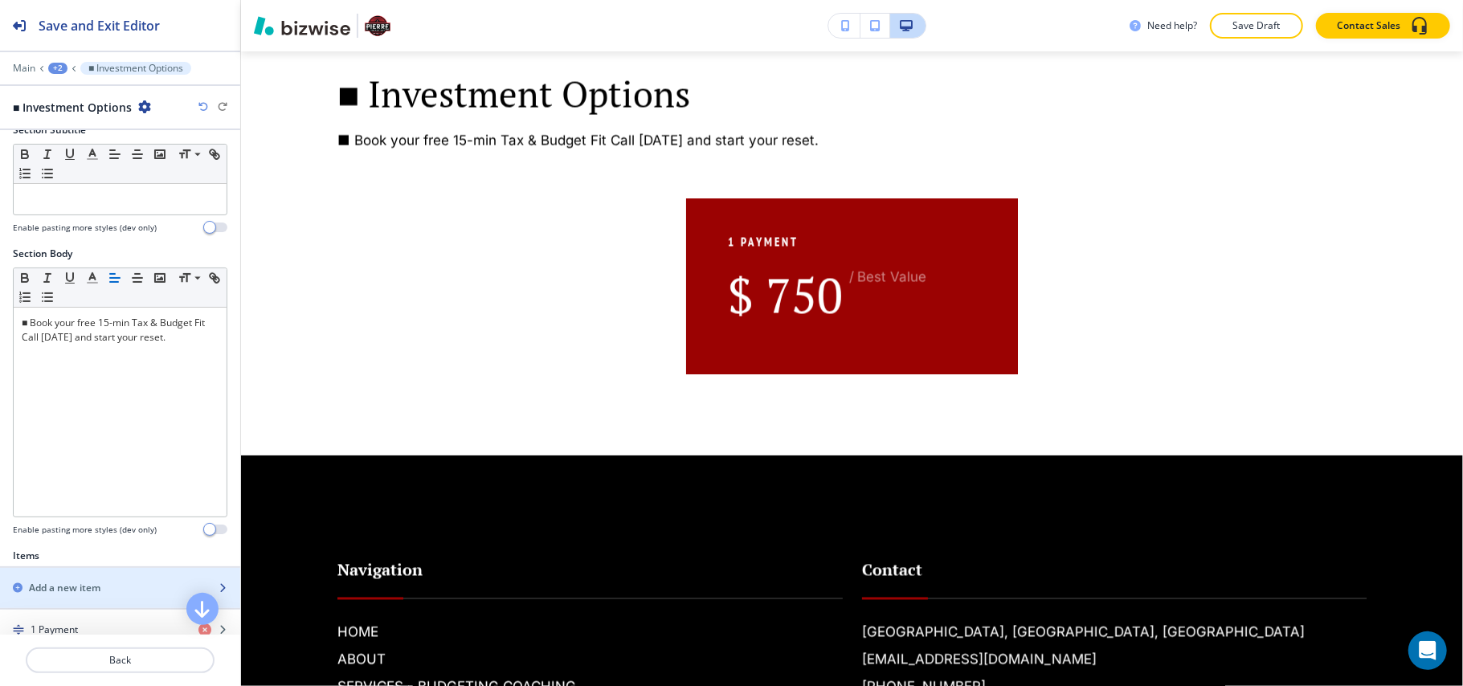
scroll to position [321, 0]
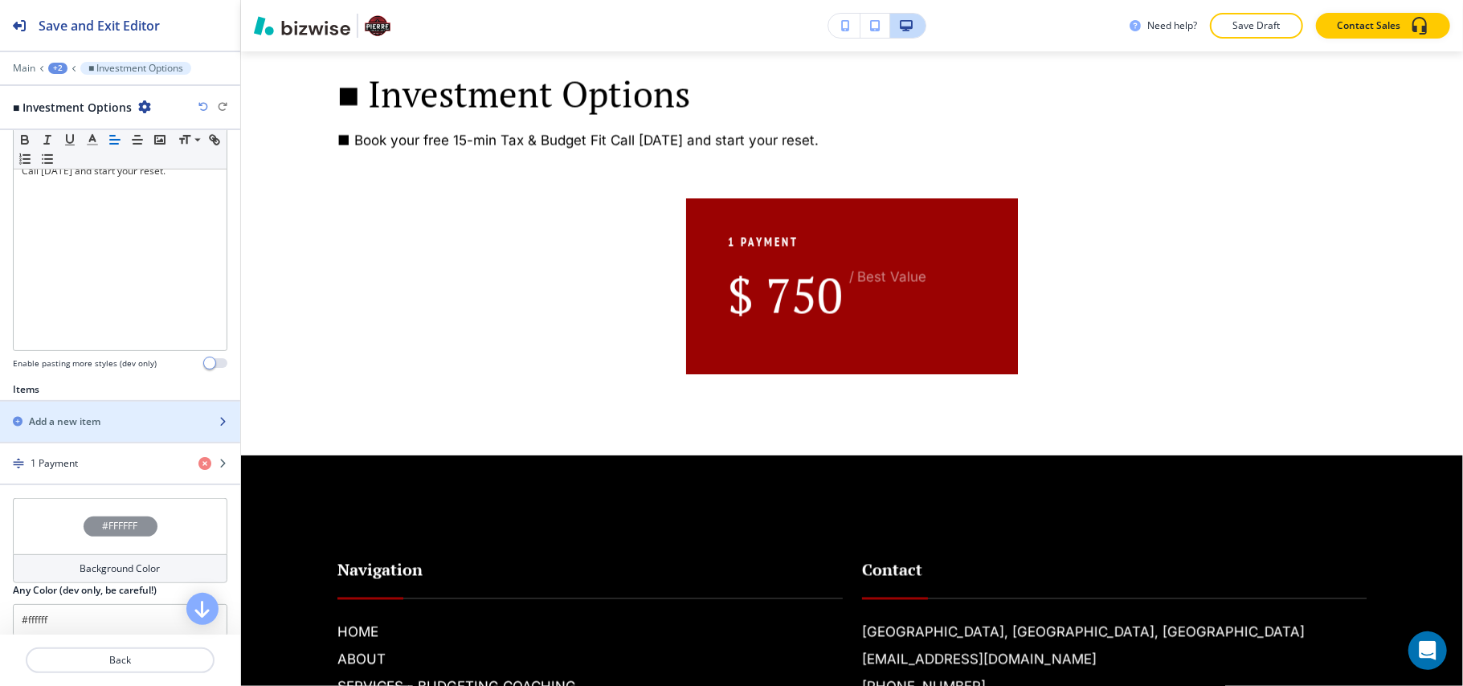
click at [100, 429] on h2 "Add a new item" at bounding box center [65, 422] width 72 height 14
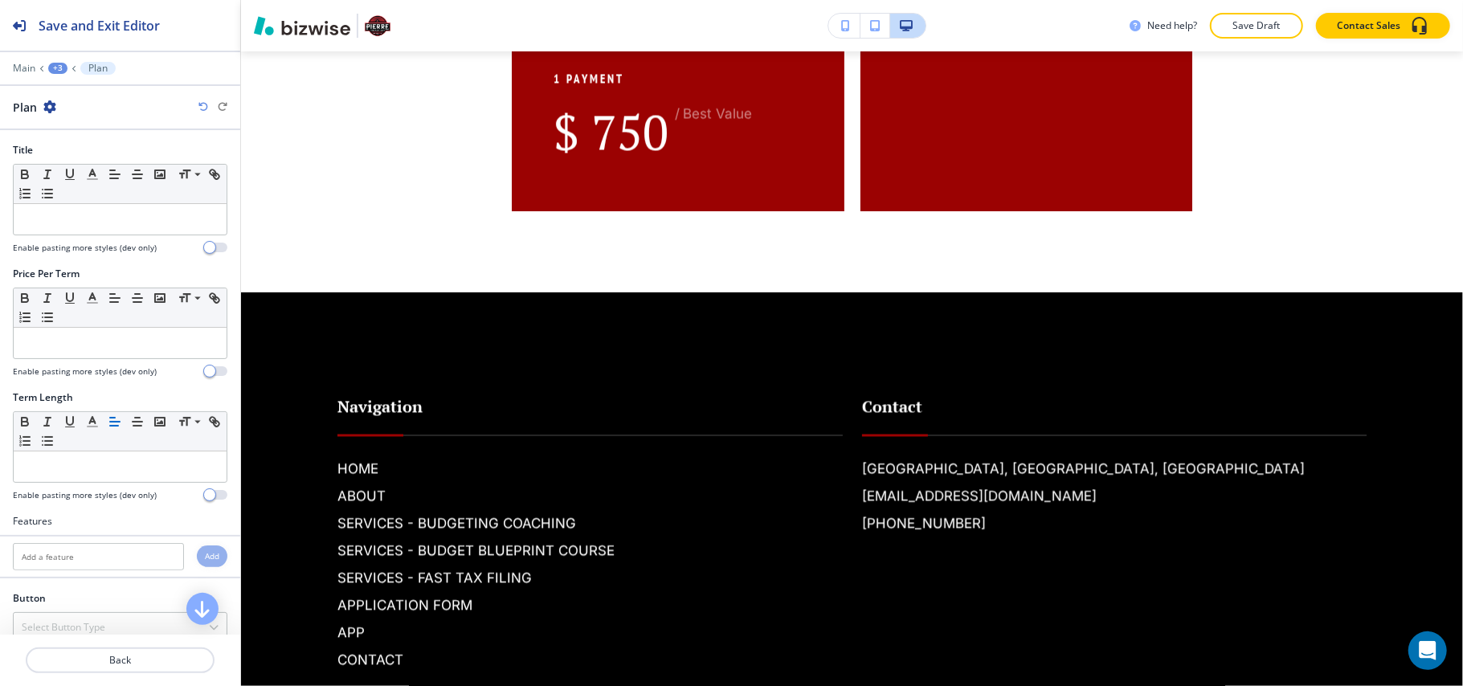
scroll to position [2245, 0]
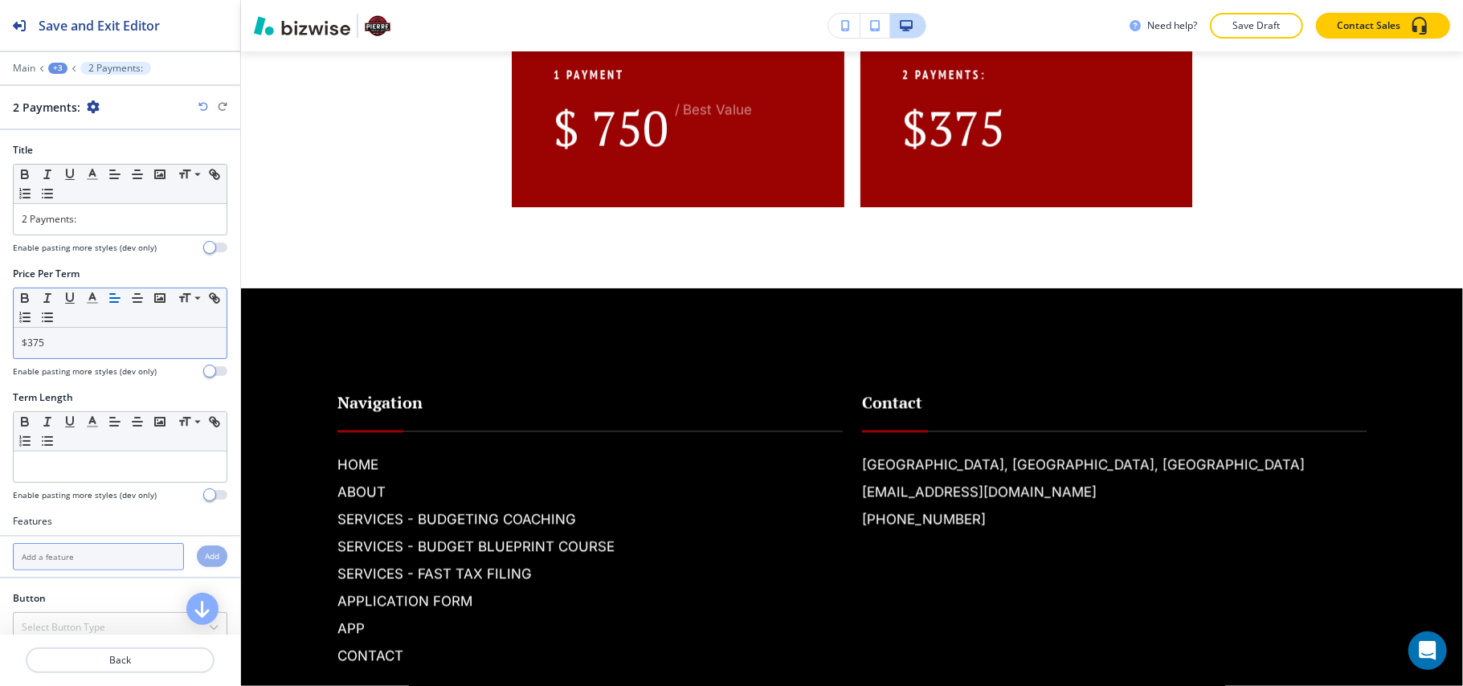
click at [93, 560] on input "text" at bounding box center [98, 556] width 171 height 27
click at [42, 468] on p at bounding box center [120, 467] width 197 height 14
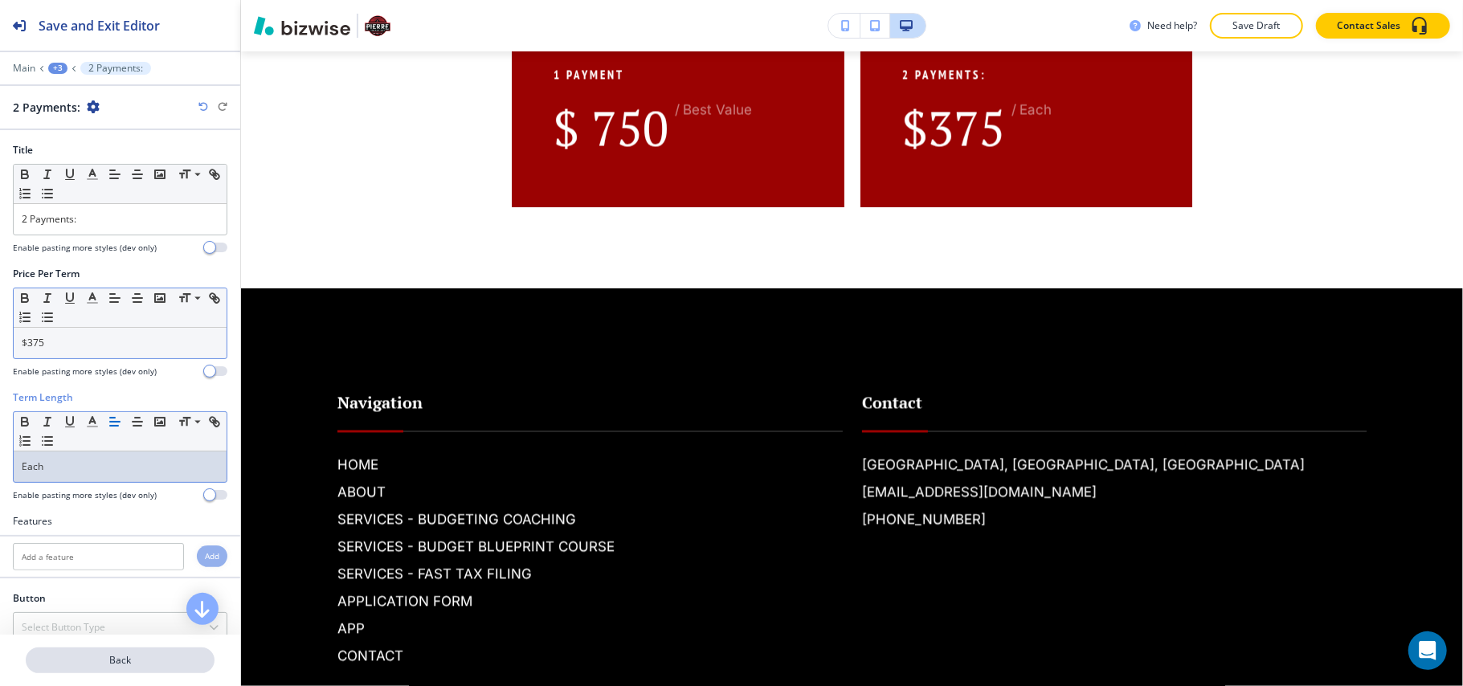
click at [117, 652] on button "Back" at bounding box center [120, 661] width 189 height 26
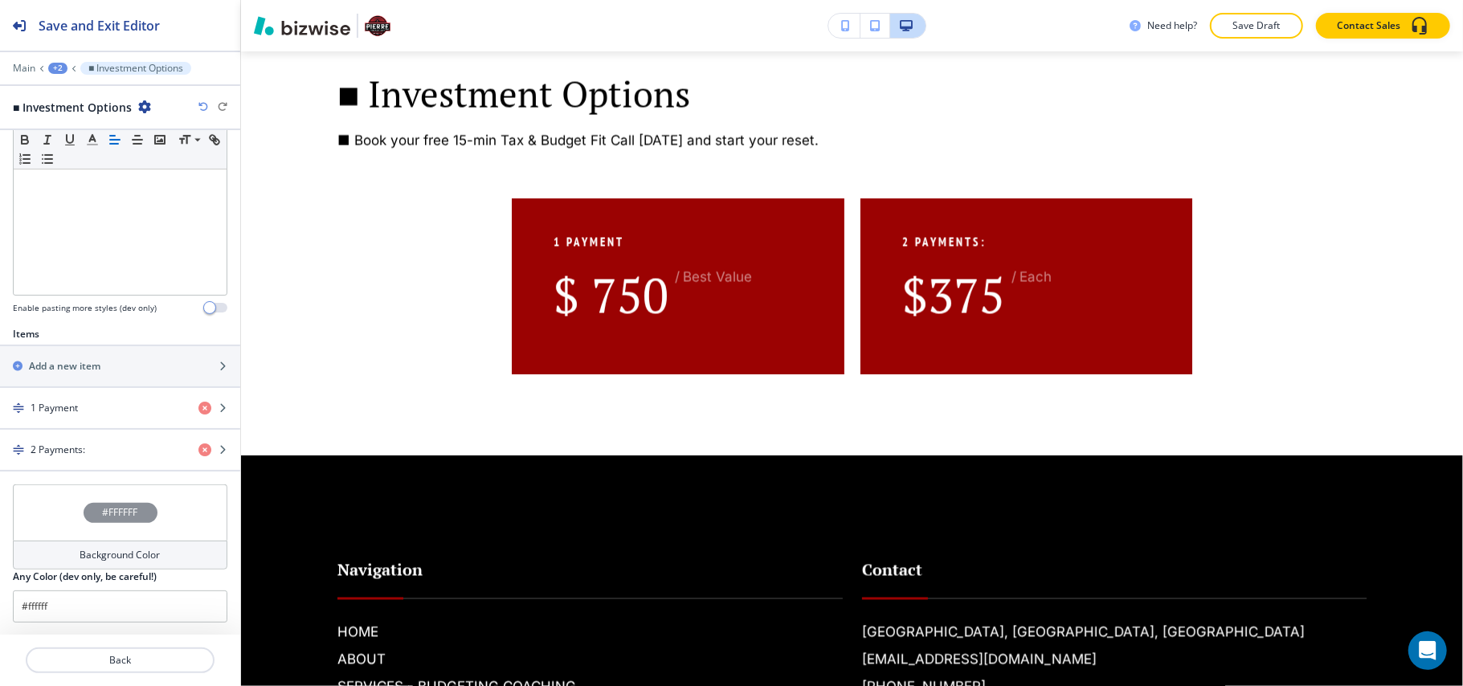
scroll to position [383, 0]
click at [98, 351] on div "button" at bounding box center [120, 351] width 240 height 13
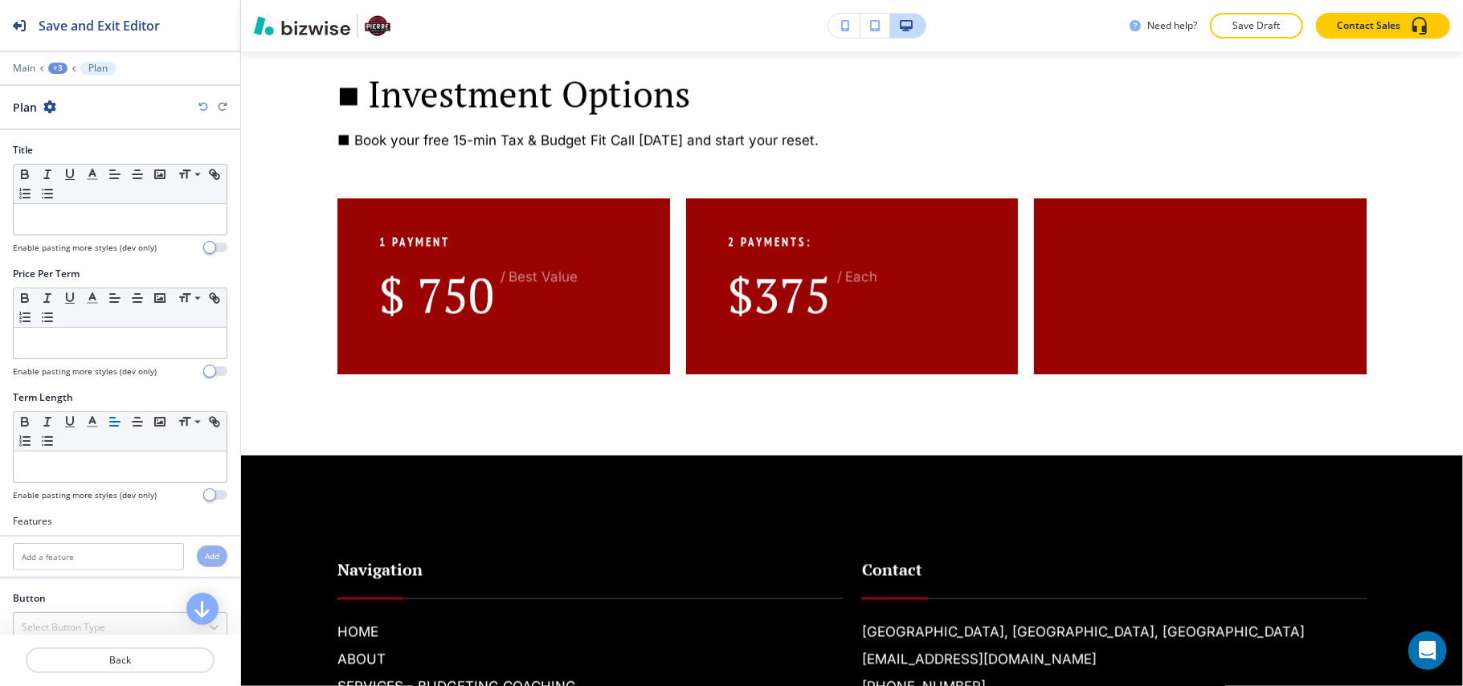
scroll to position [2245, 0]
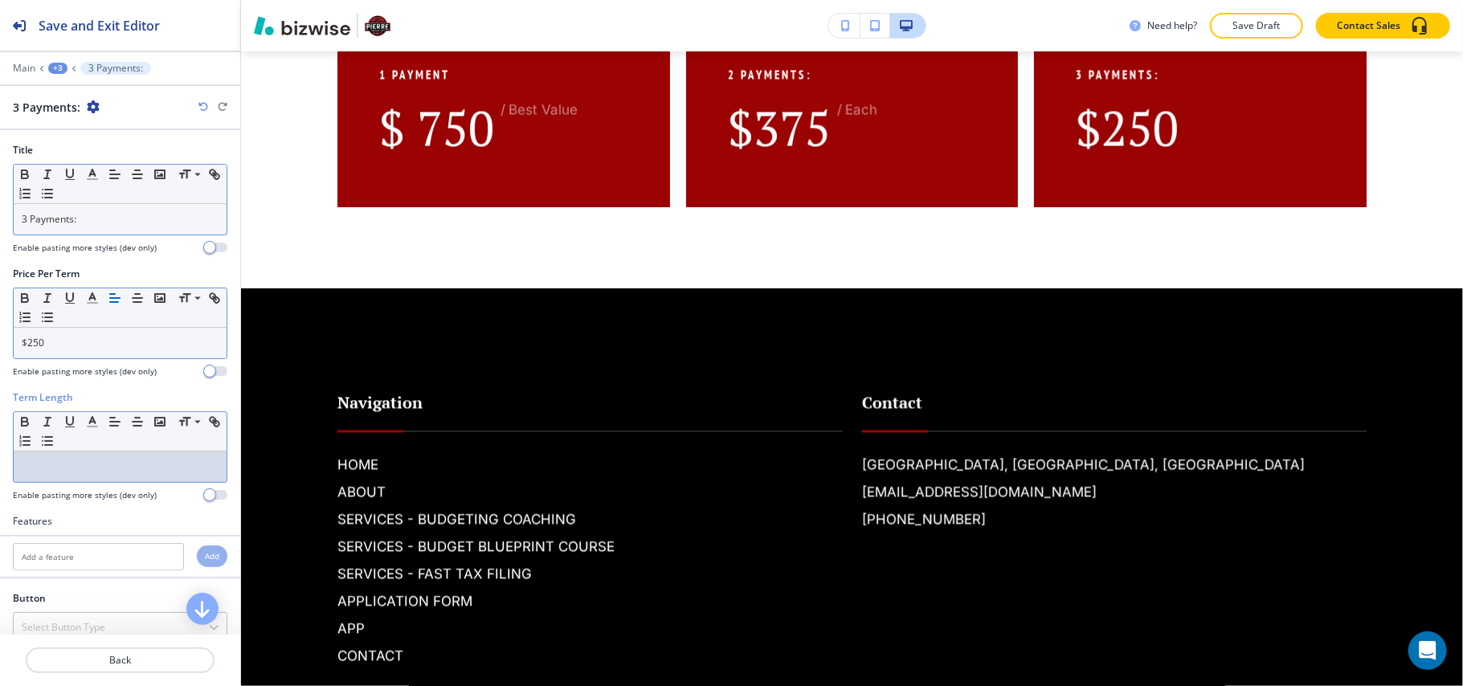
click at [67, 477] on div at bounding box center [120, 467] width 213 height 31
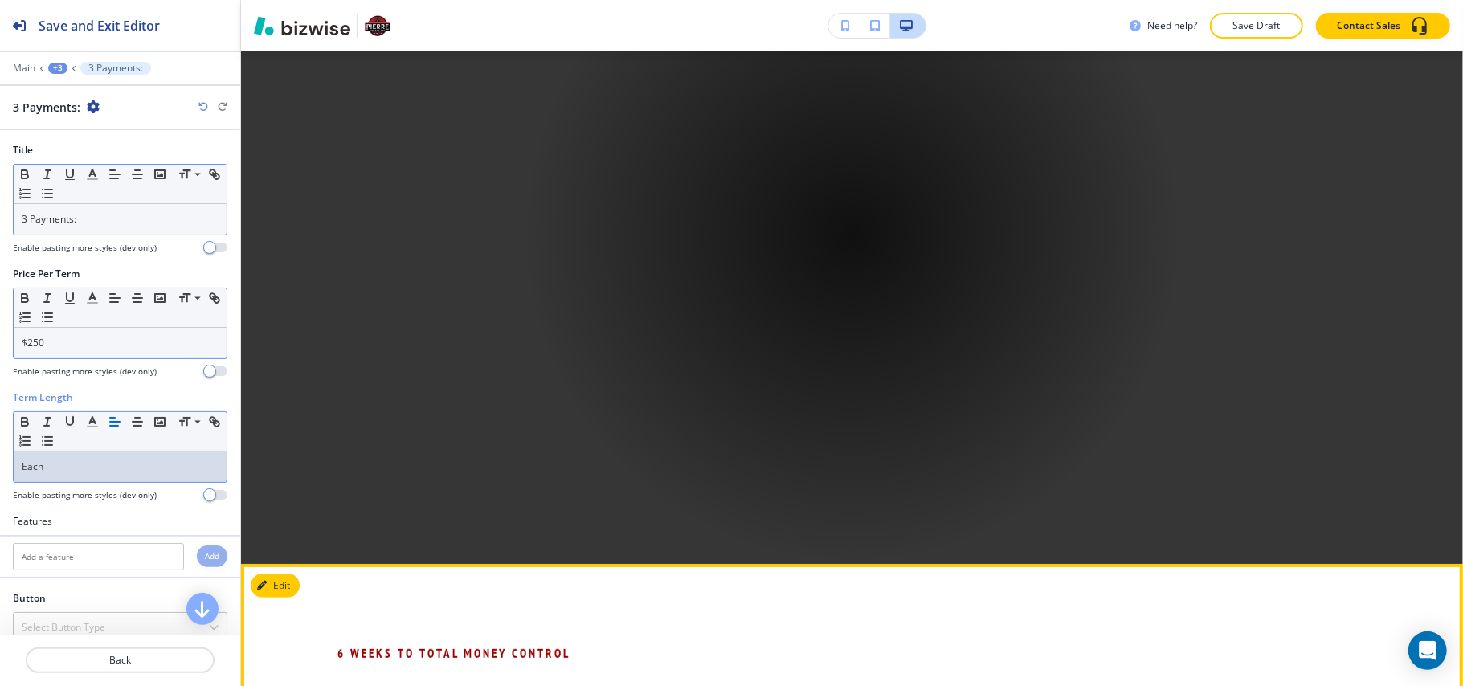
scroll to position [103, 0]
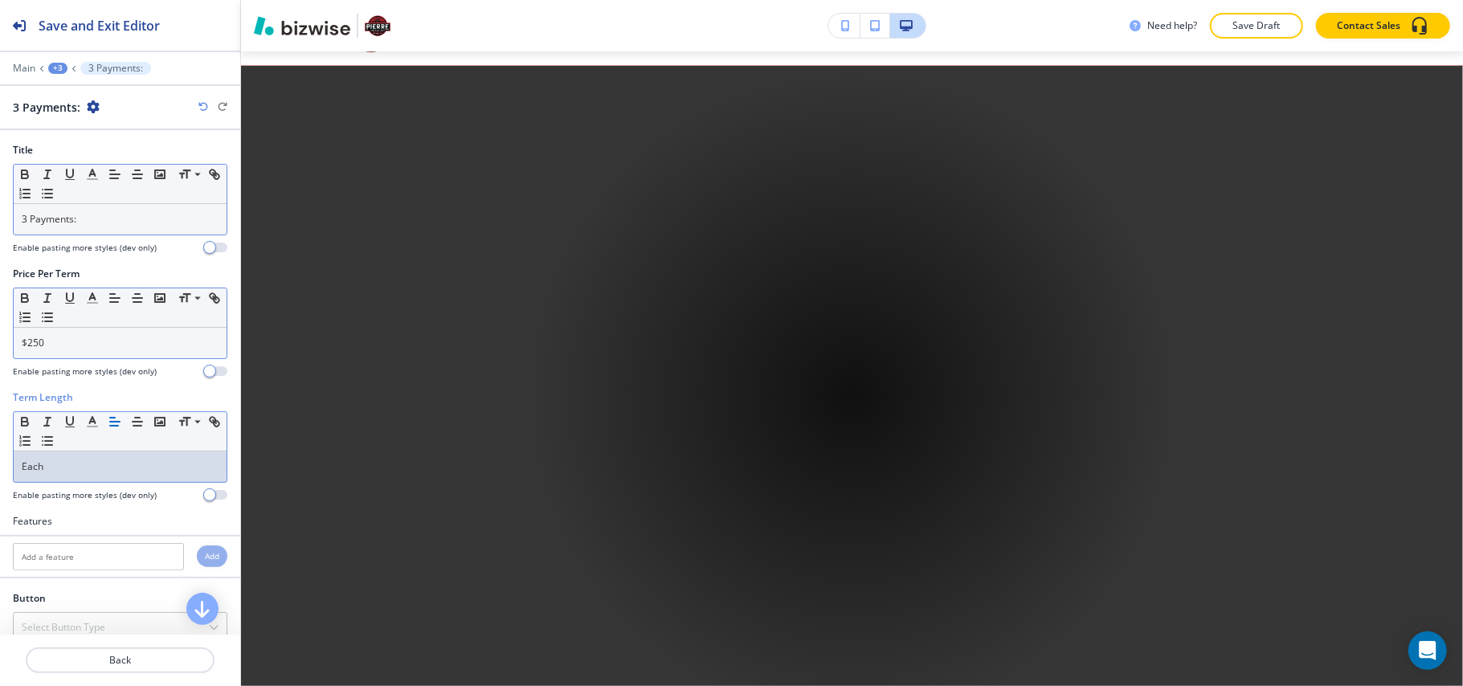
click at [58, 68] on div "+3" at bounding box center [57, 68] width 19 height 11
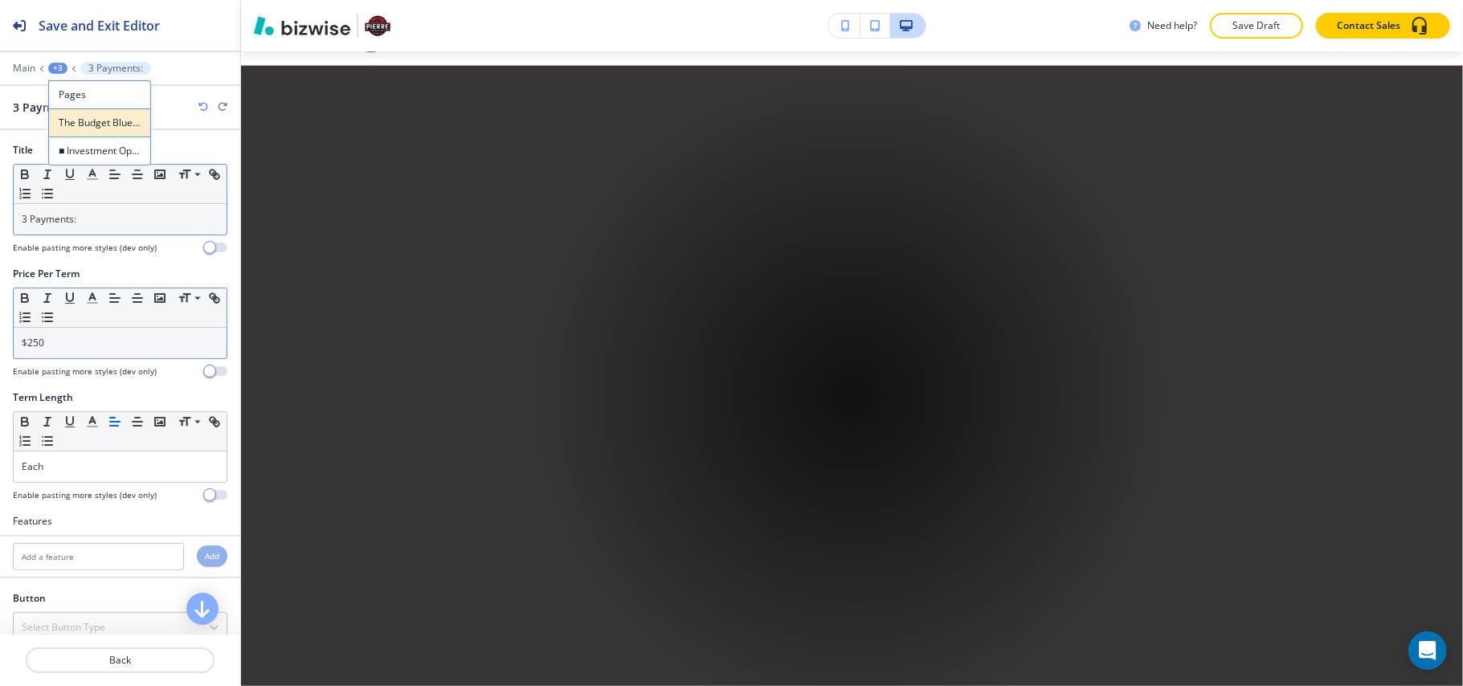
click at [71, 124] on p "The Budget Blueprint Program" at bounding box center [100, 123] width 82 height 14
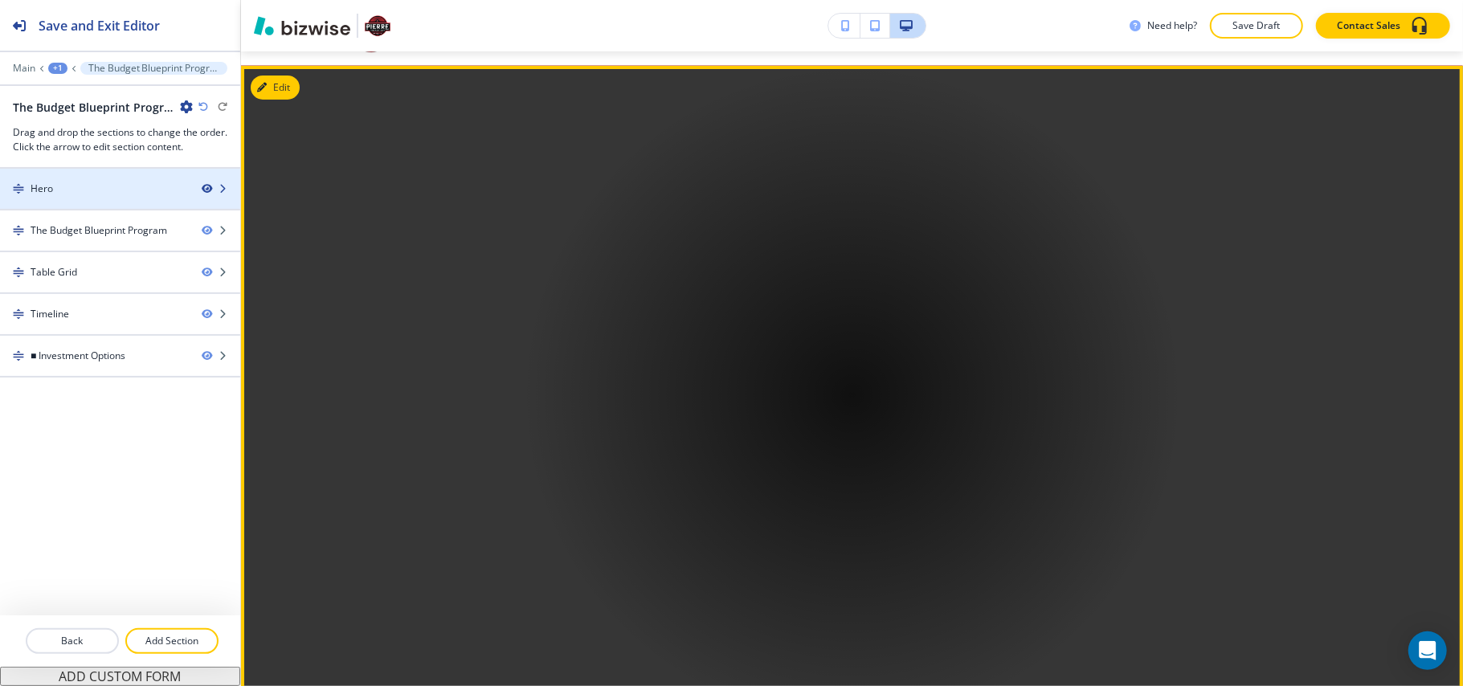
click at [203, 188] on icon "button" at bounding box center [207, 189] width 10 height 10
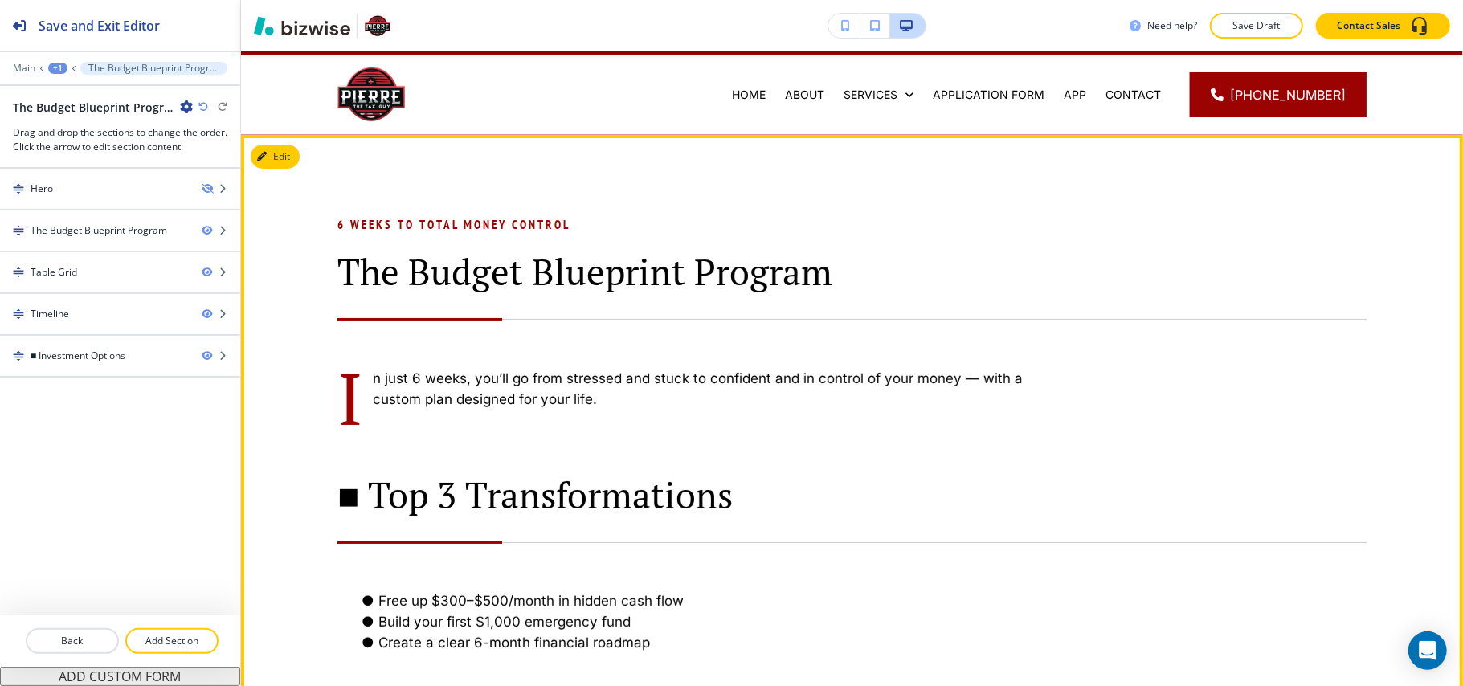
scroll to position [0, 0]
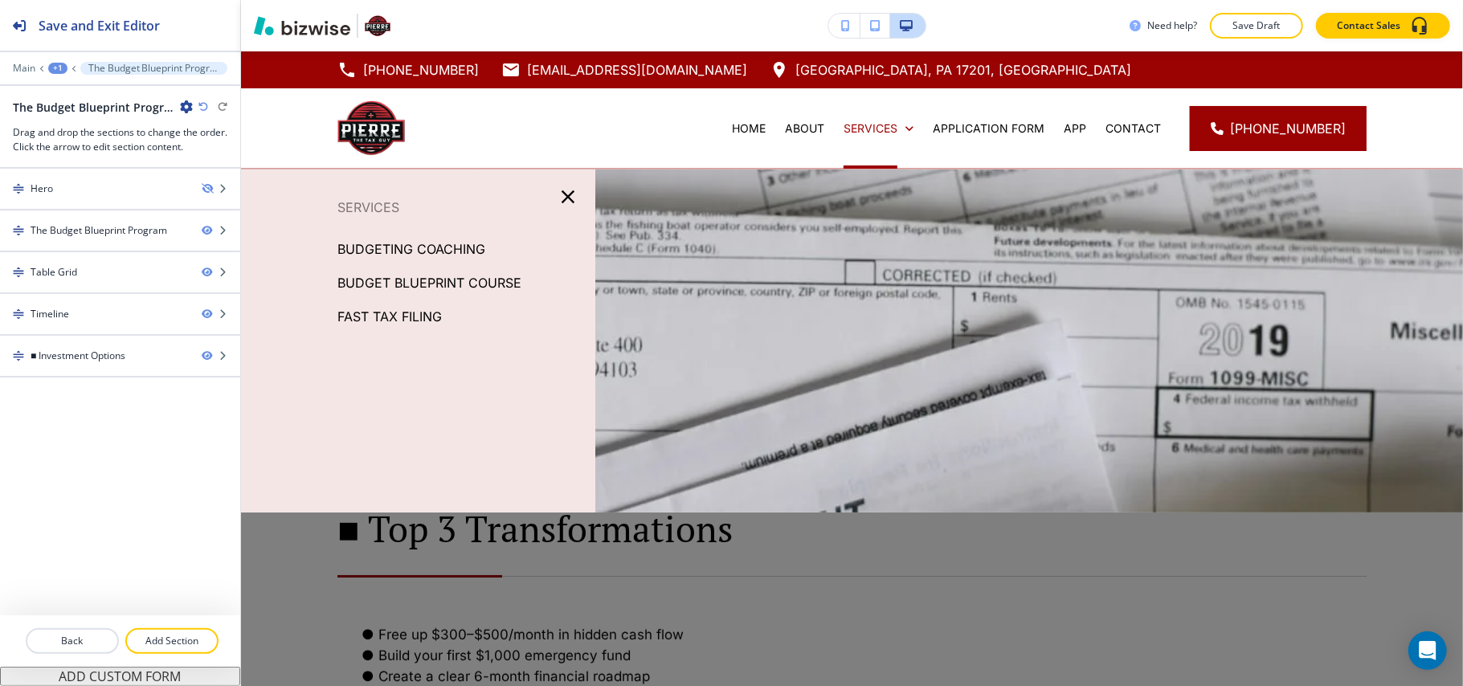
click at [405, 251] on p "BUDGETING COACHING" at bounding box center [411, 249] width 148 height 24
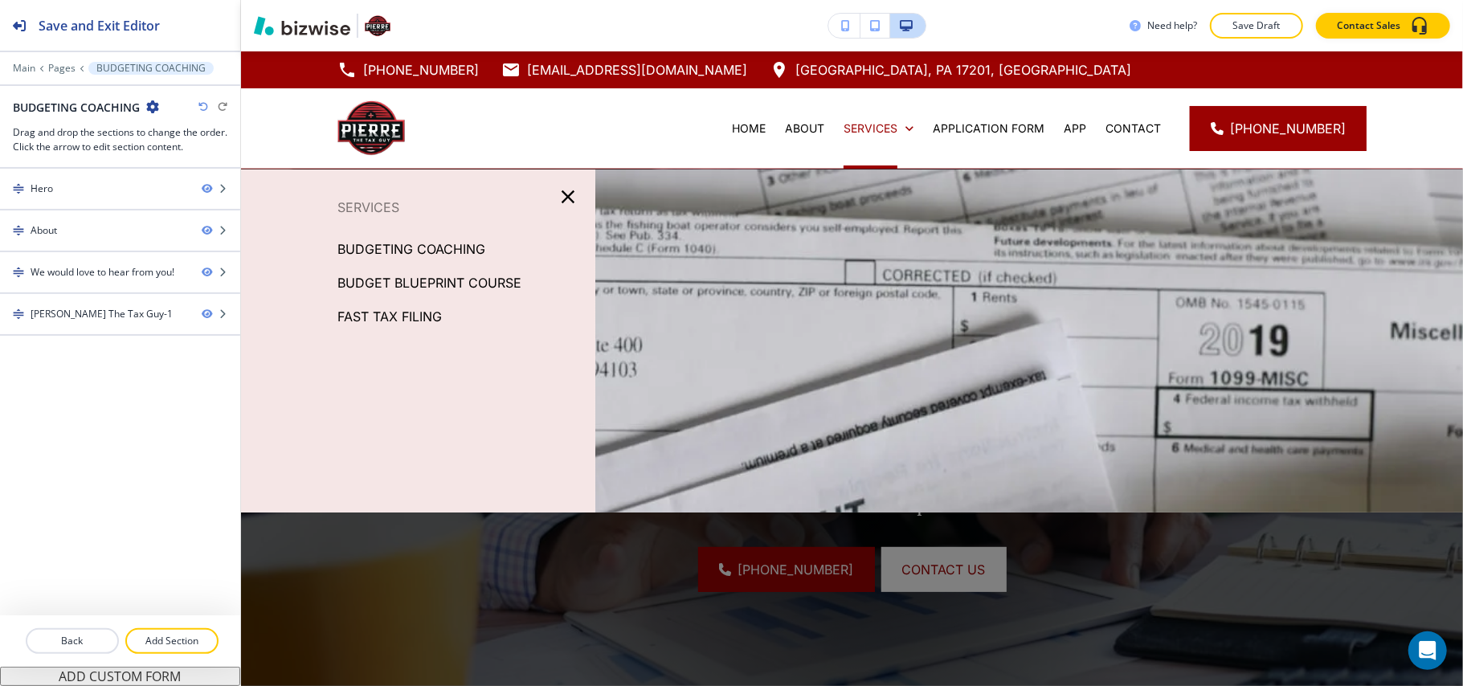
click at [441, 281] on p "BUDGET BLUEPRINT COURSE" at bounding box center [429, 283] width 184 height 24
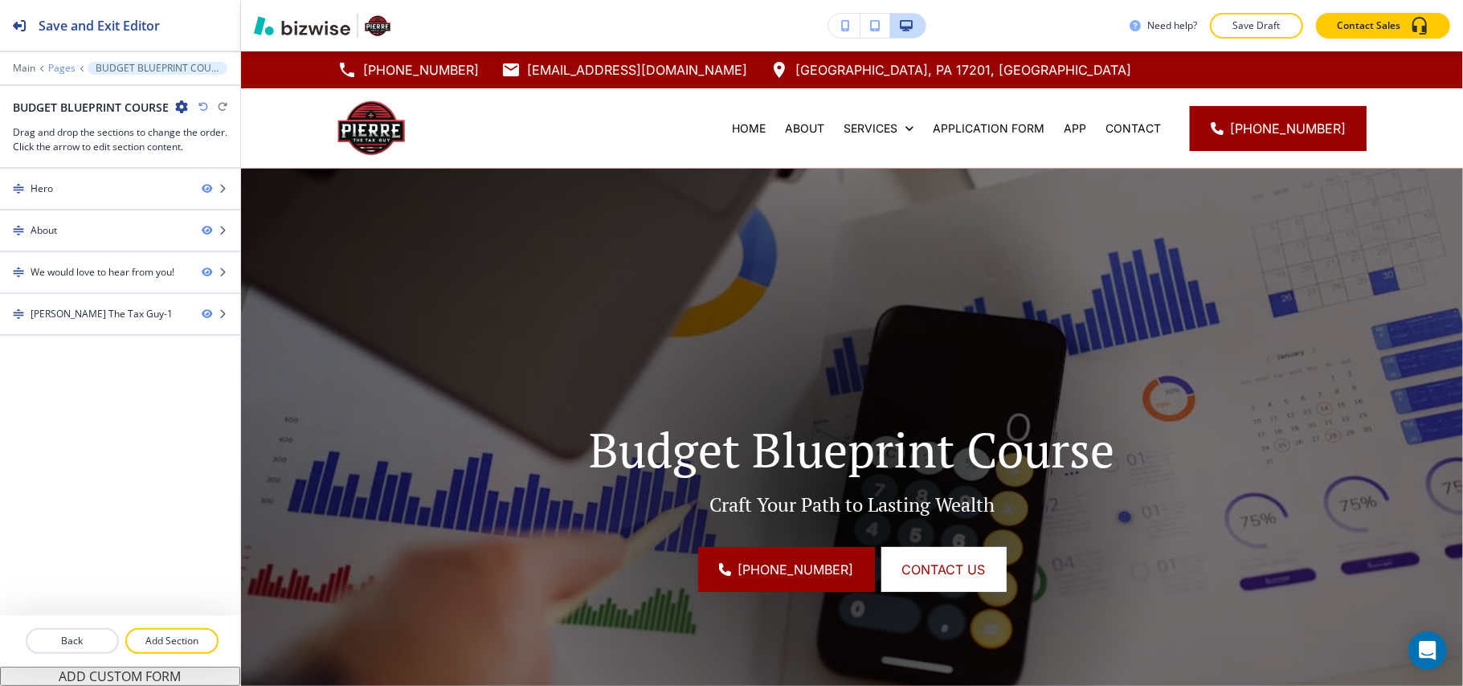
click at [66, 67] on p "Pages" at bounding box center [61, 68] width 27 height 11
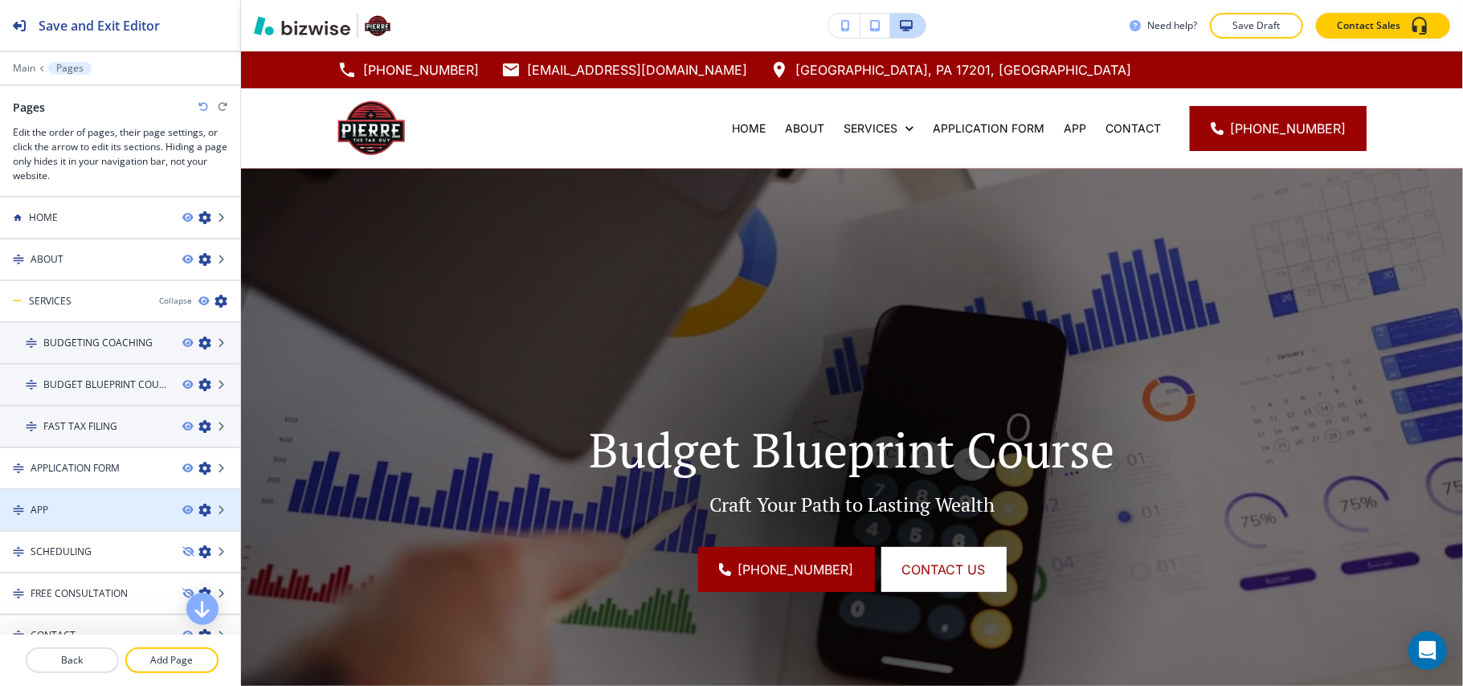
scroll to position [59, 0]
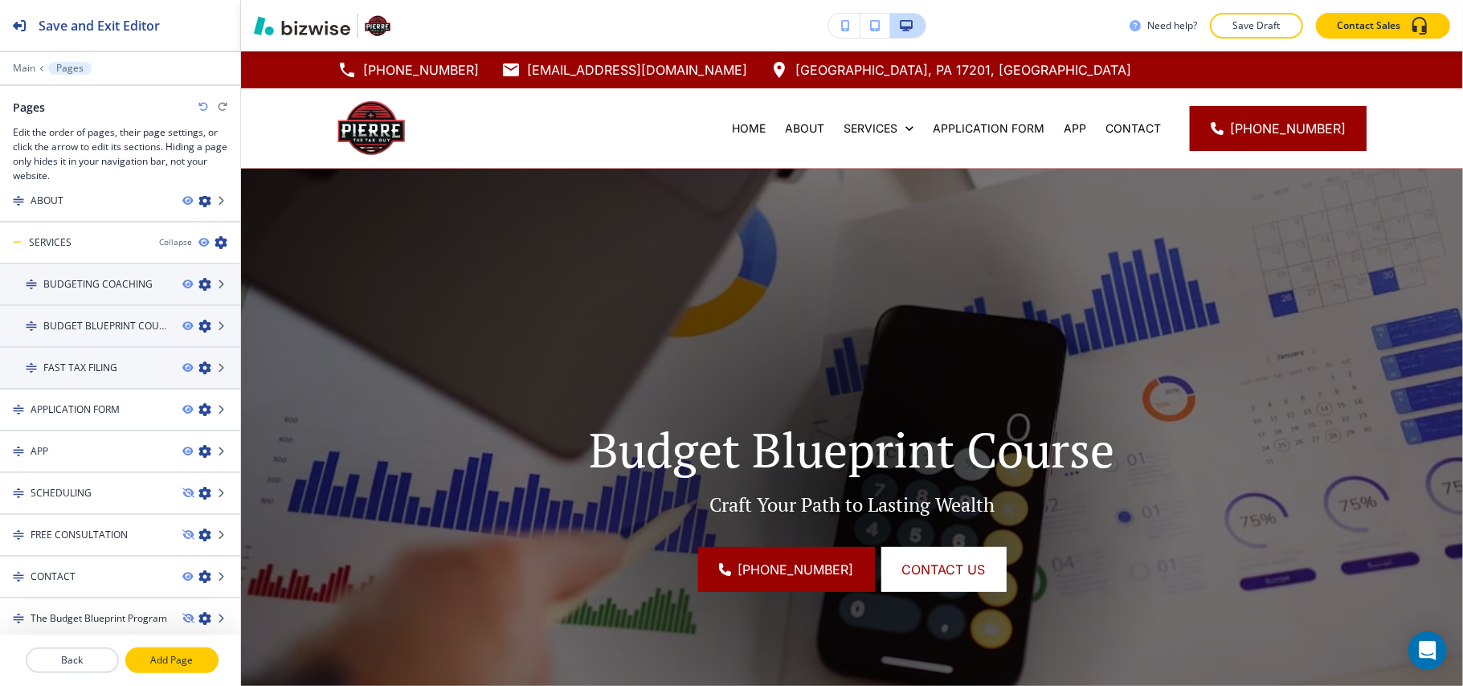
click at [162, 663] on p "Add Page" at bounding box center [172, 660] width 90 height 14
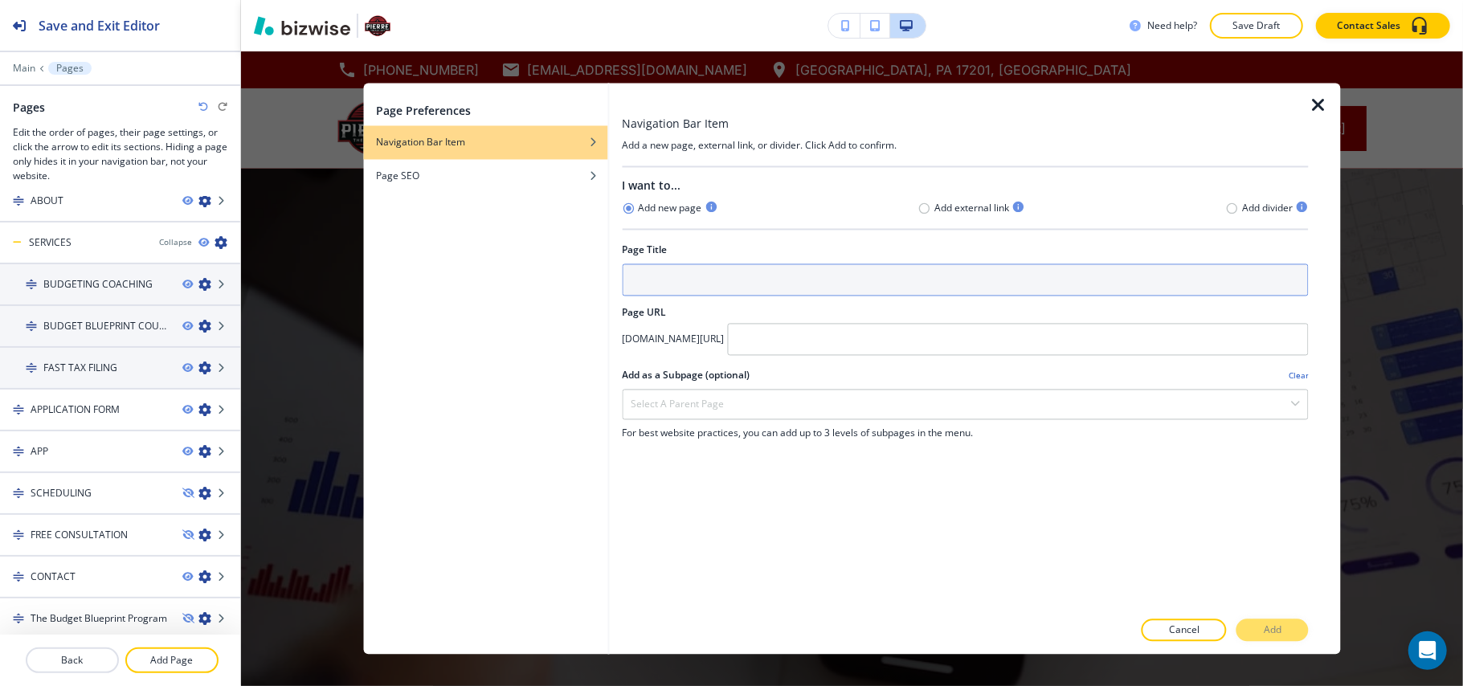
click at [681, 284] on input "text" at bounding box center [965, 280] width 687 height 32
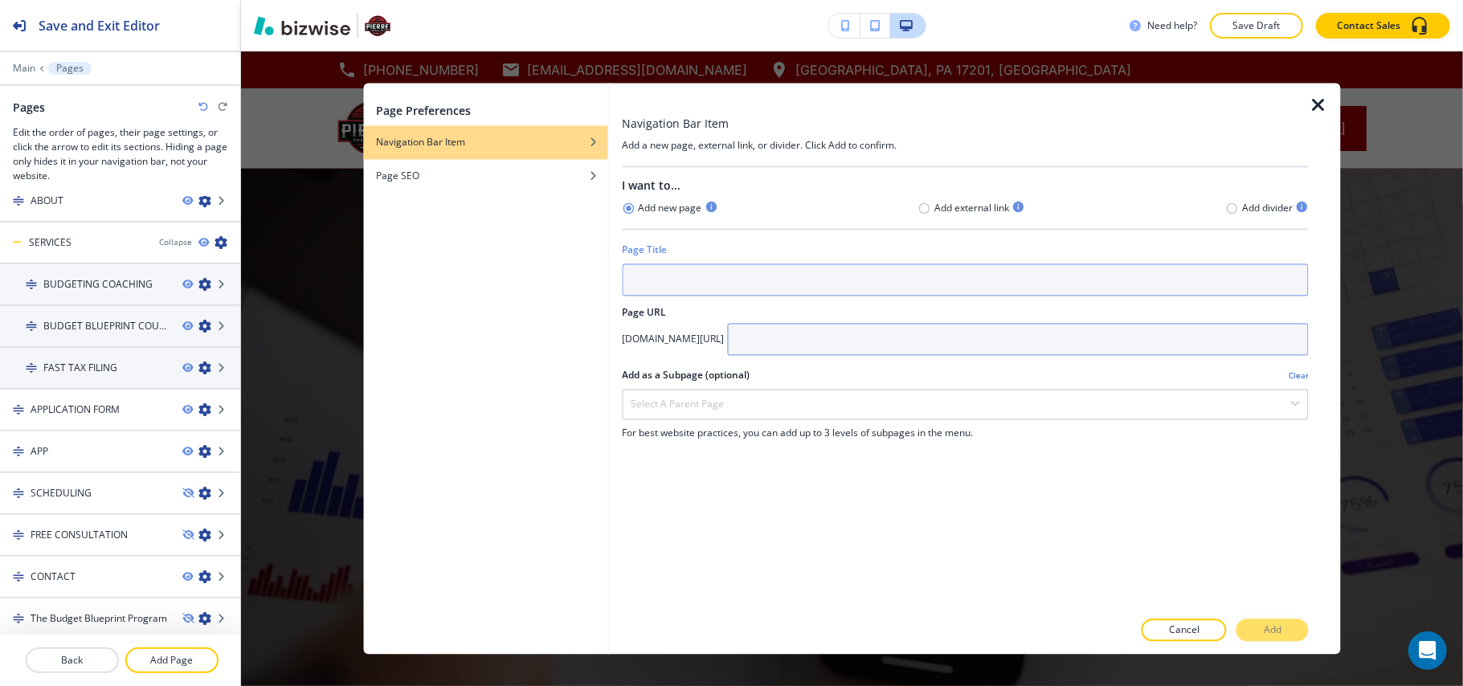
paste input "Client Toolkit"
type input "Client Toolkit"
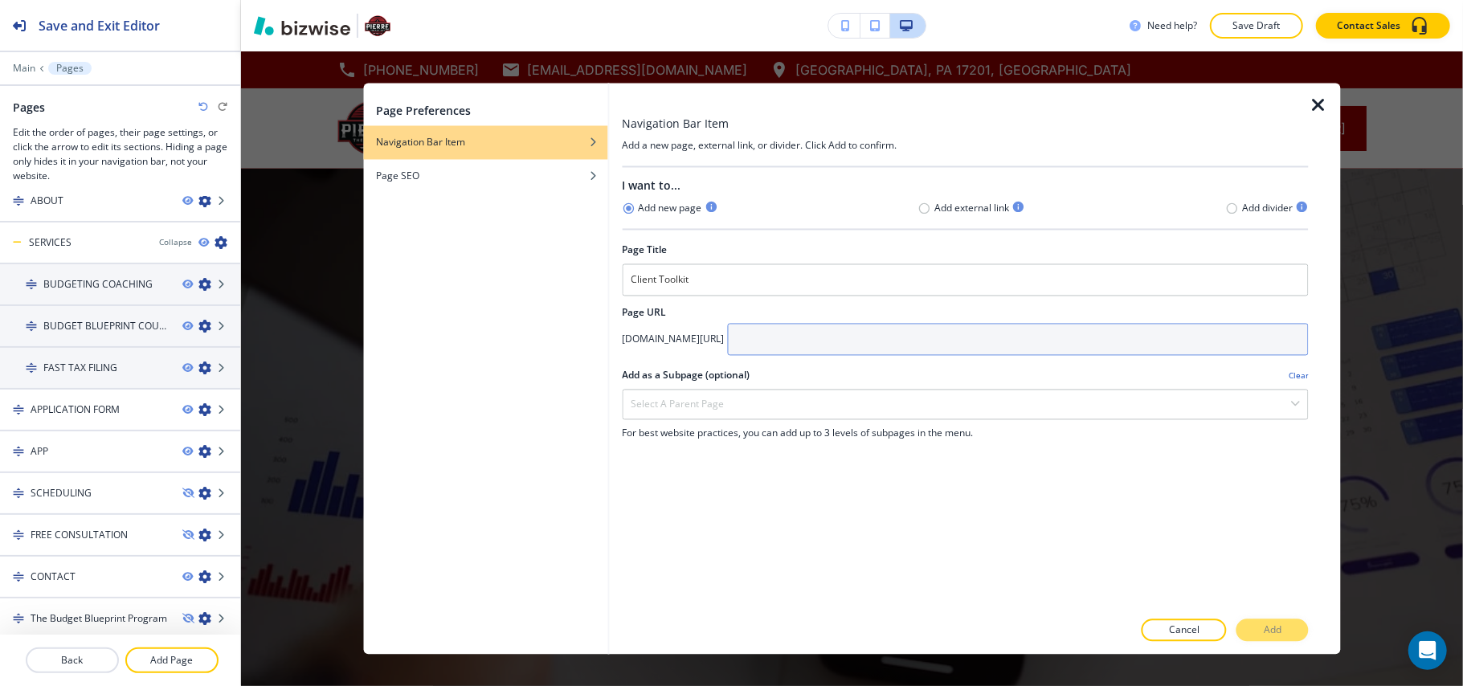
click at [927, 352] on input "text" at bounding box center [1018, 340] width 582 height 32
paste input "Client Toolkit"
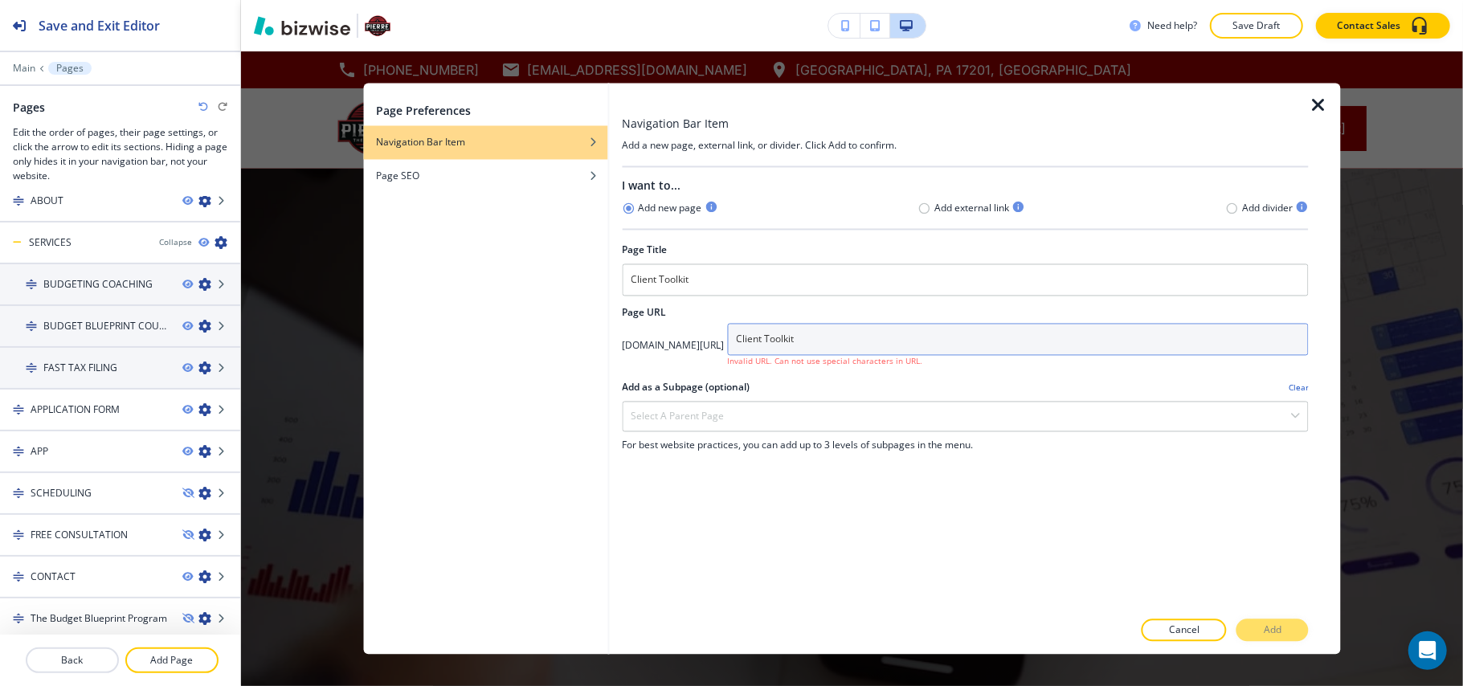
click at [860, 341] on input "Client Toolkit" at bounding box center [1018, 340] width 582 height 32
click at [858, 341] on input "Client Toolkit" at bounding box center [1018, 340] width 582 height 32
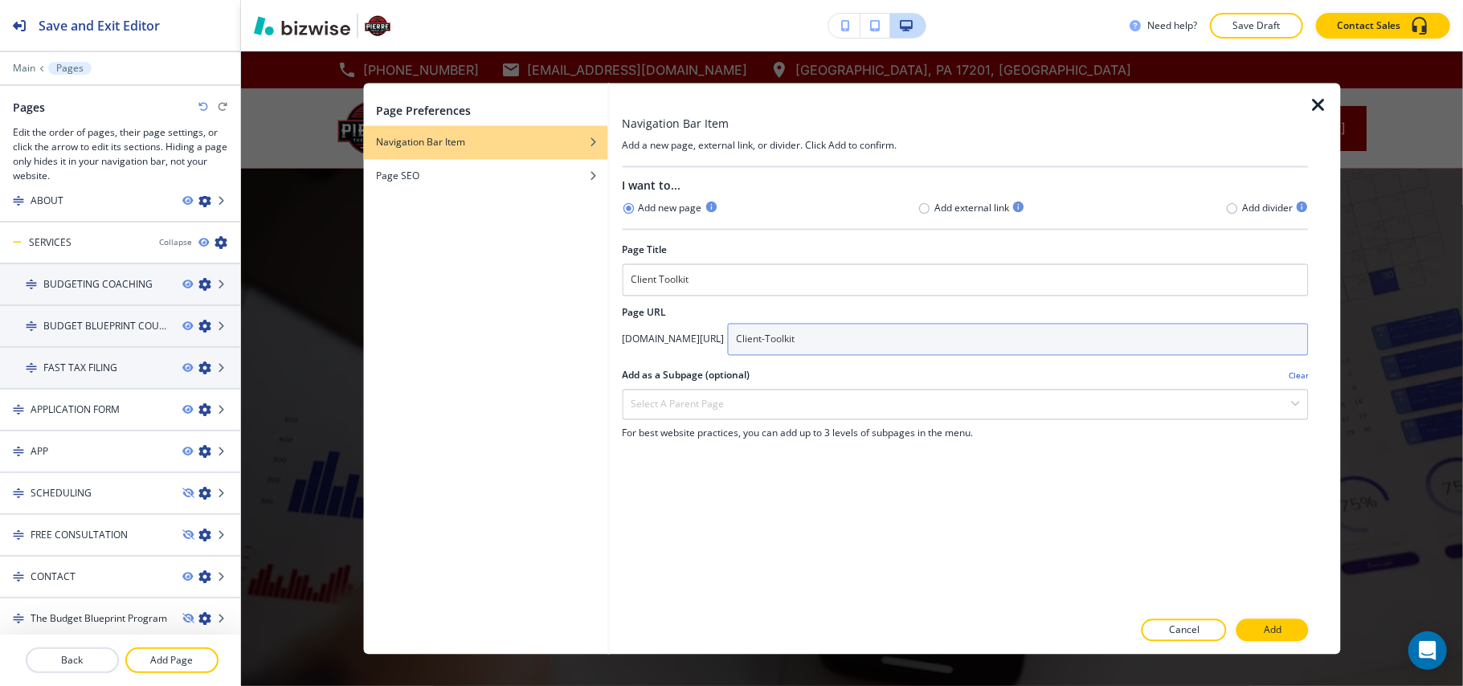
type input "Client-Toolkit"
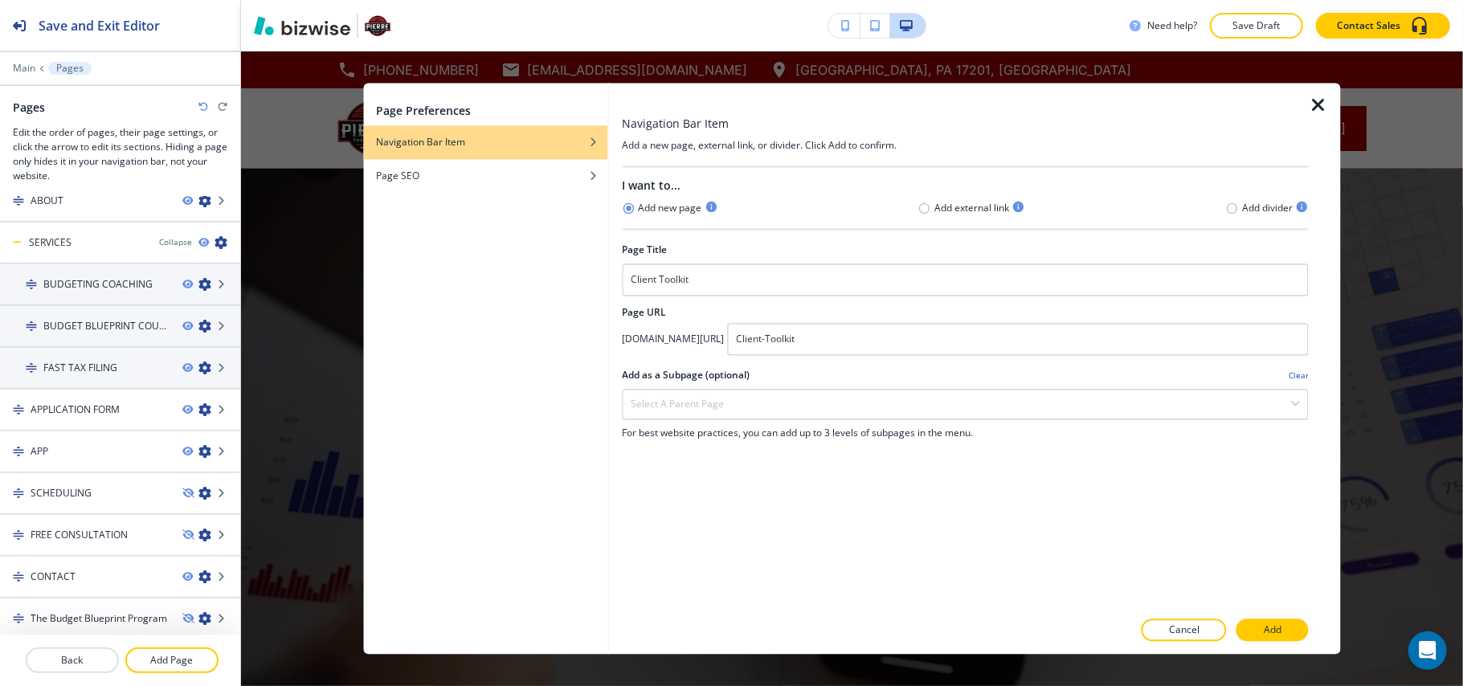
click at [1264, 618] on div at bounding box center [965, 615] width 687 height 10
click at [1265, 624] on p "Add" at bounding box center [1273, 630] width 18 height 14
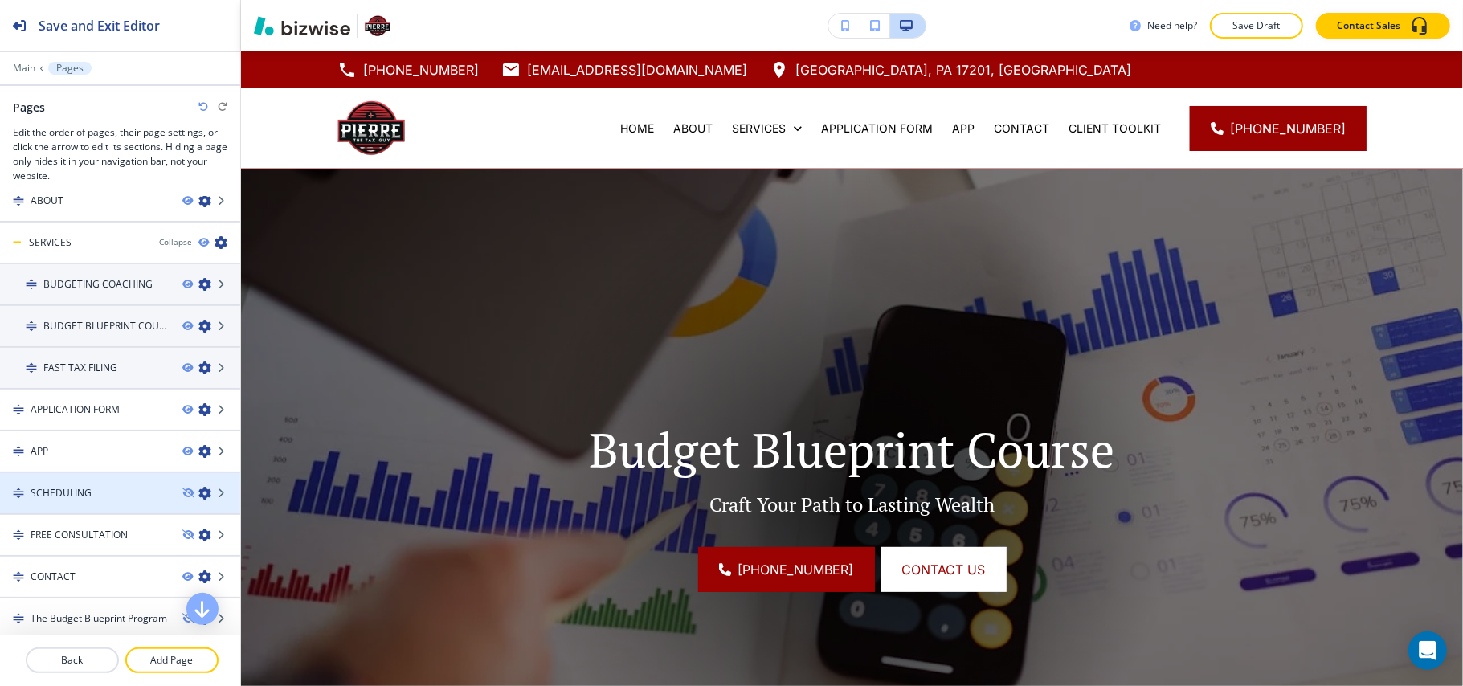
scroll to position [100, 0]
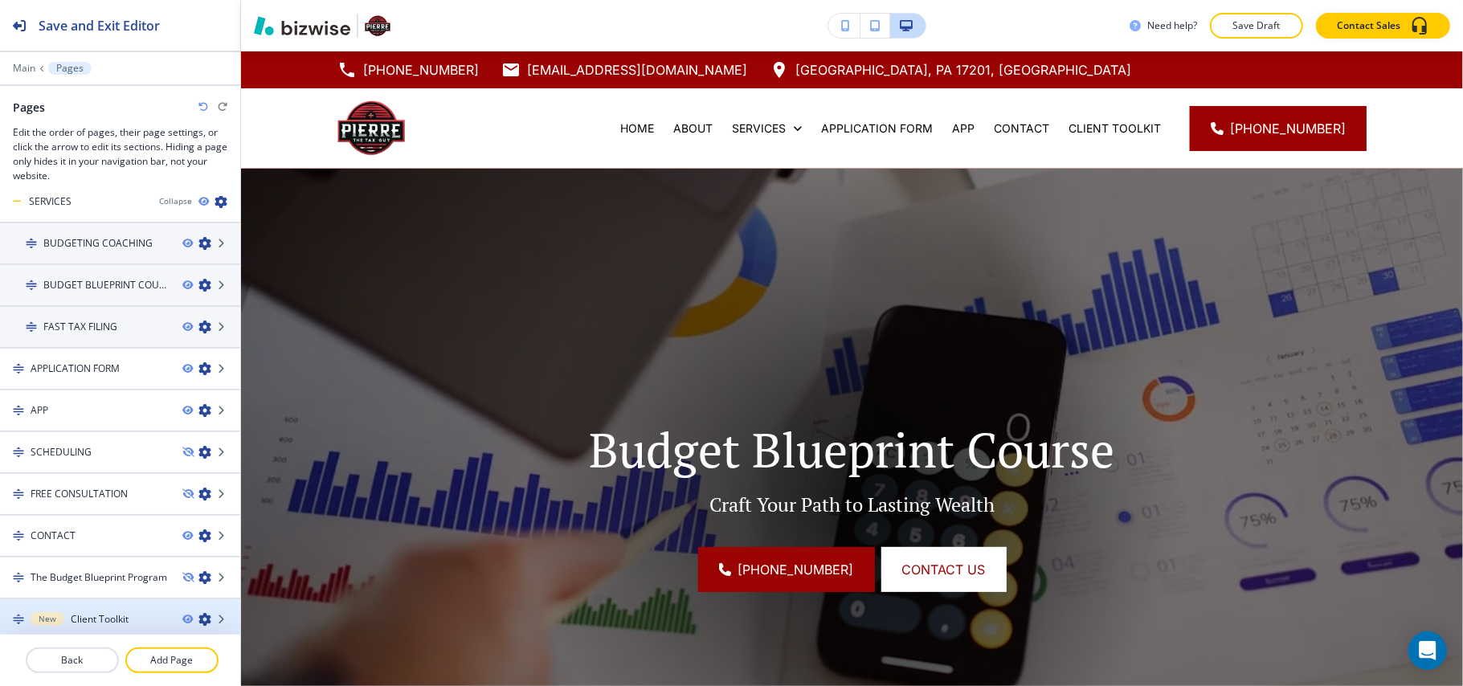
click at [100, 627] on div at bounding box center [120, 633] width 240 height 13
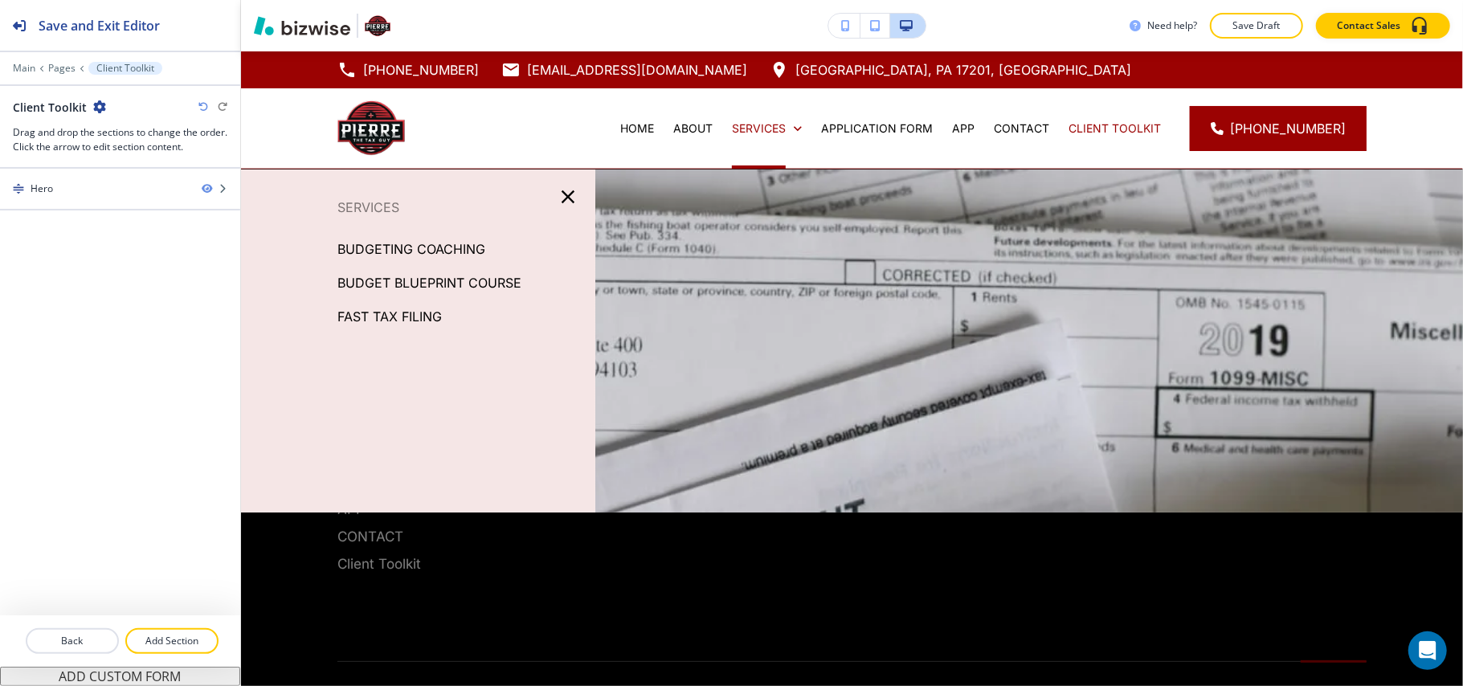
click at [569, 194] on icon "button" at bounding box center [568, 197] width 22 height 22
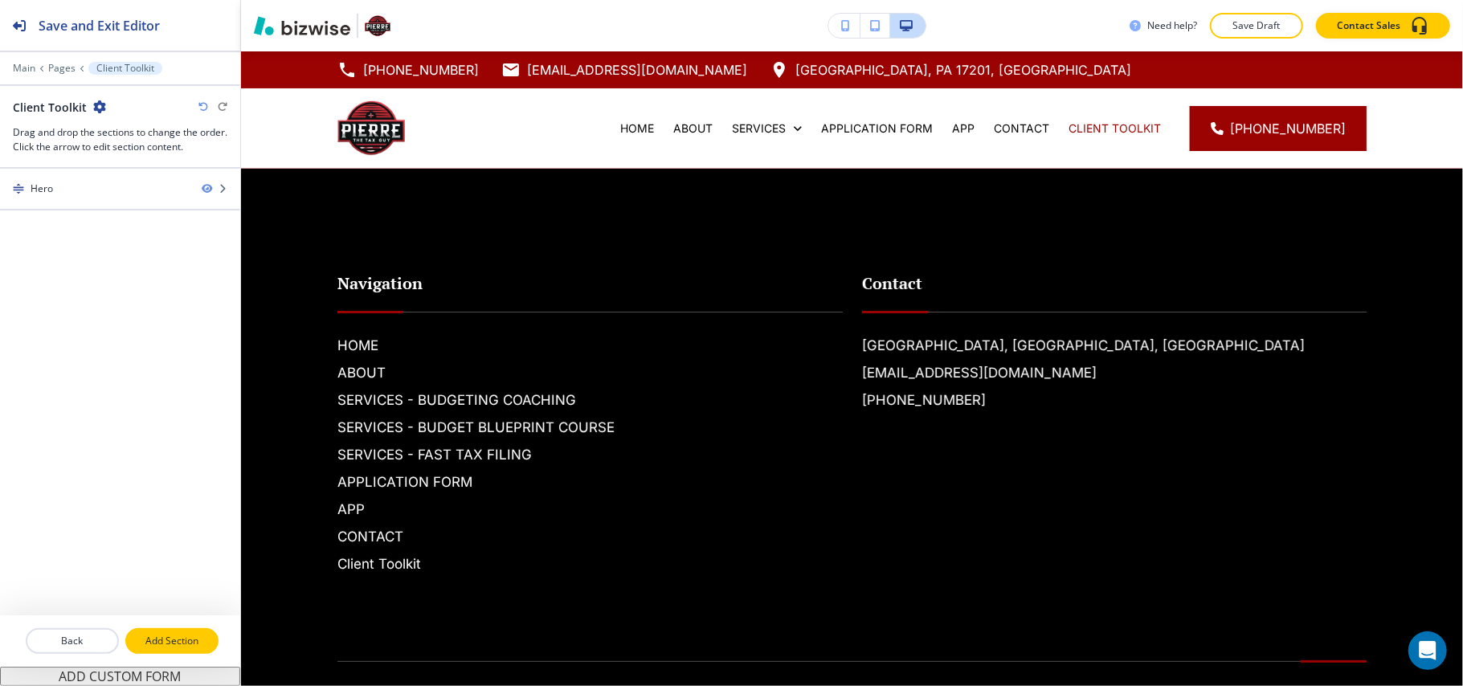
click at [156, 644] on p "Add Section" at bounding box center [172, 641] width 90 height 14
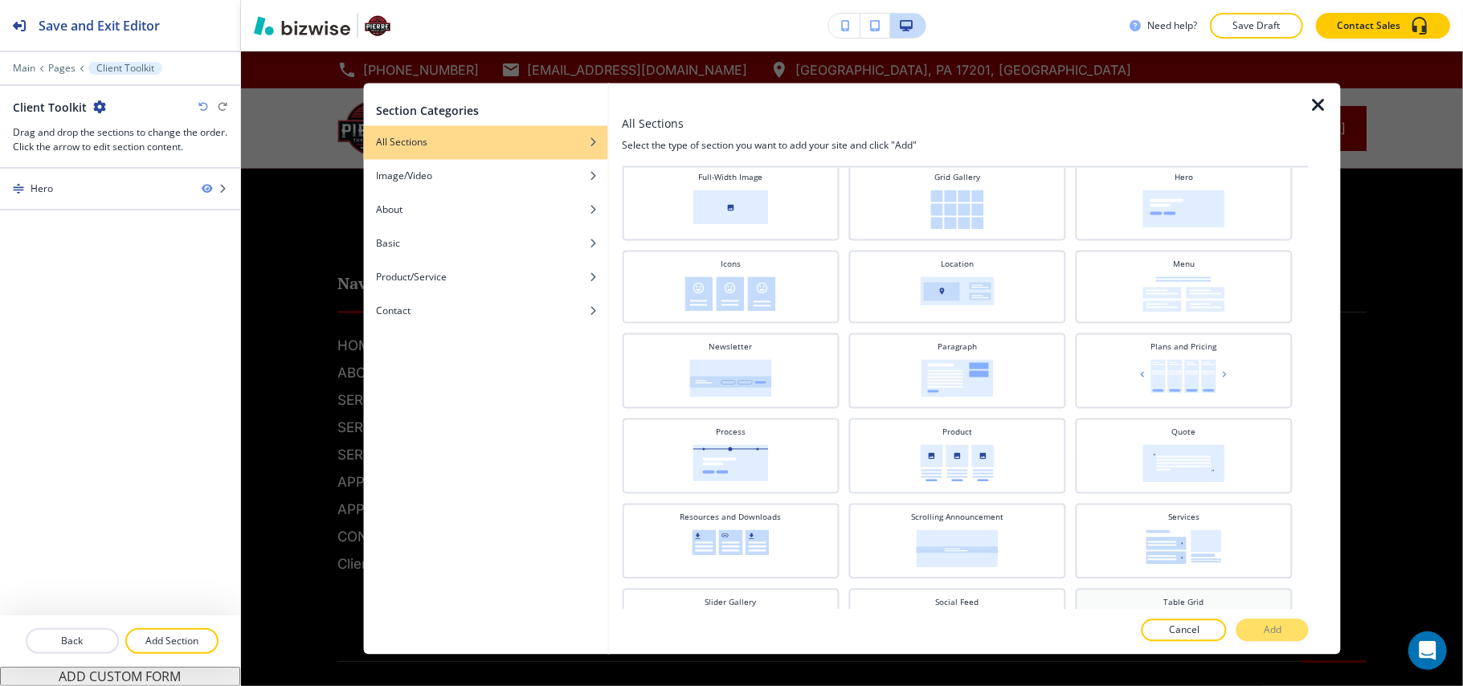
scroll to position [428, 0]
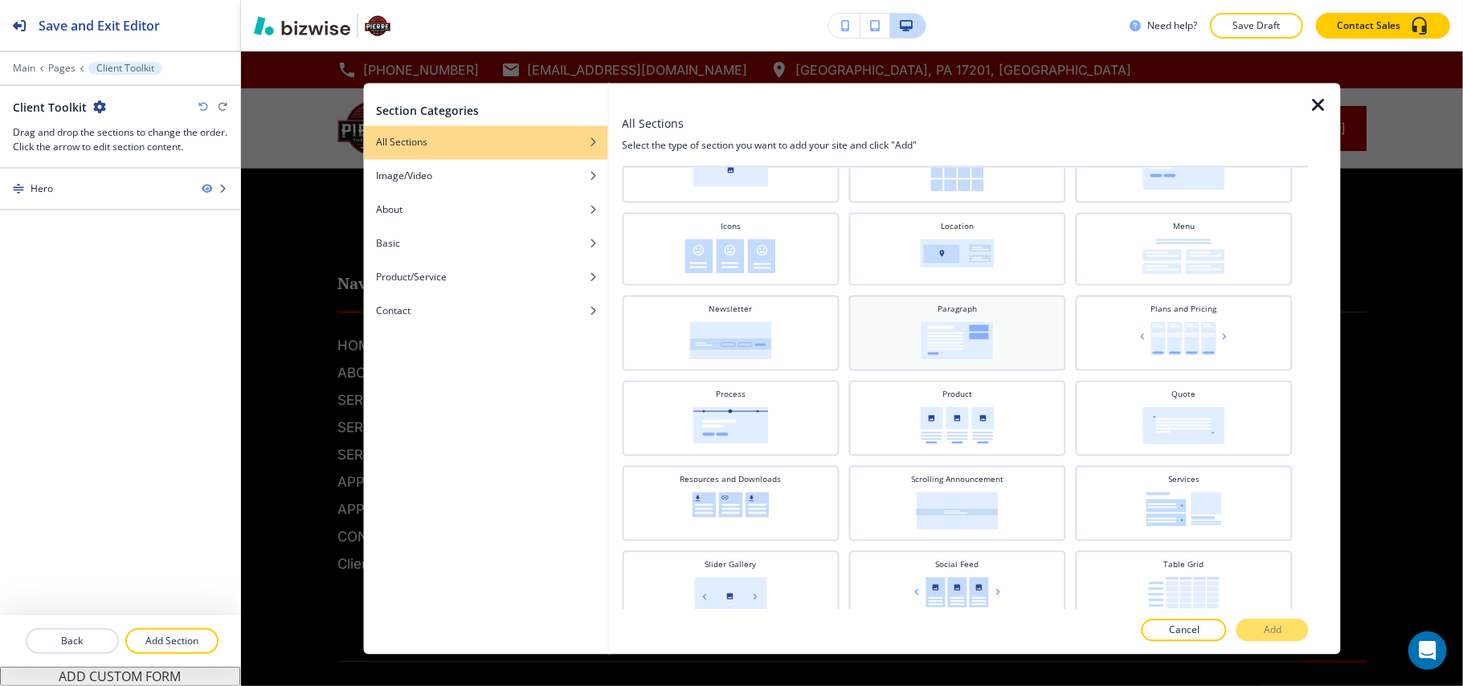
click at [962, 335] on img at bounding box center [957, 341] width 72 height 38
click at [1276, 628] on p "Add" at bounding box center [1273, 630] width 18 height 14
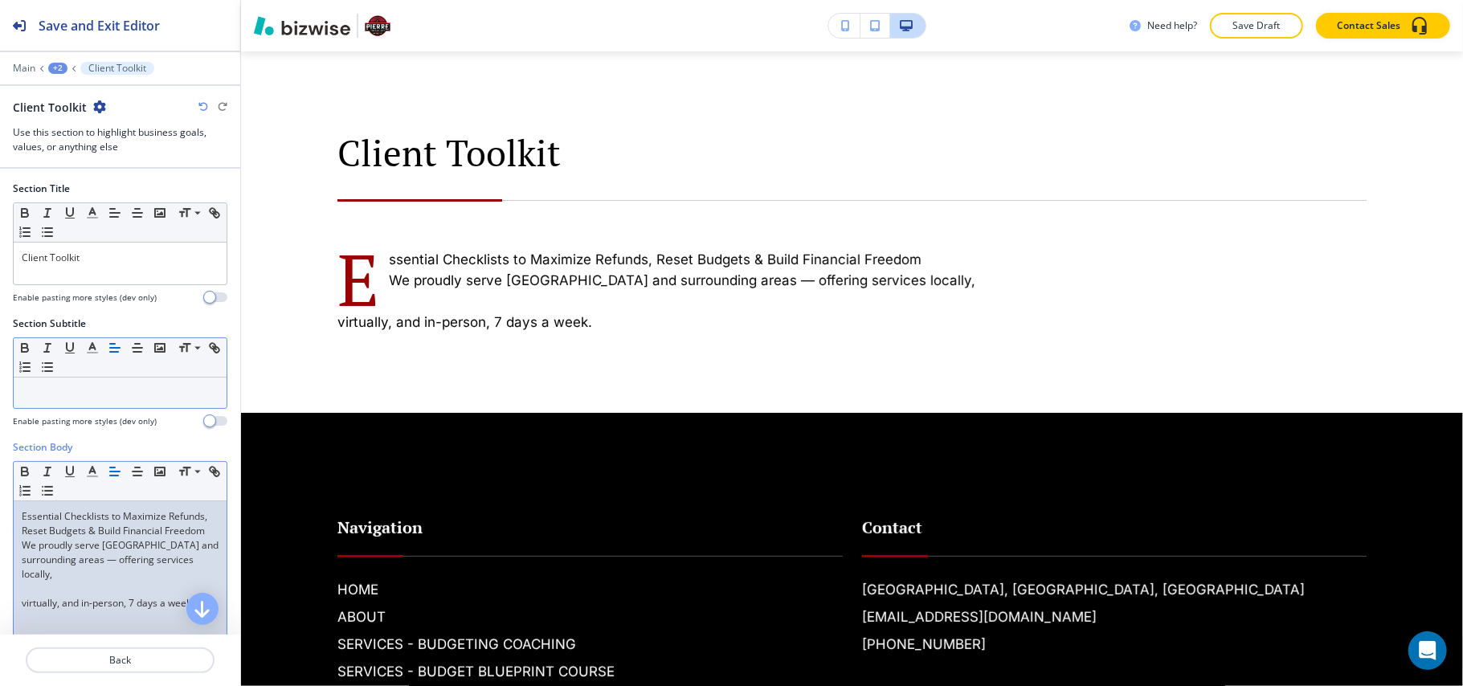
scroll to position [0, 0]
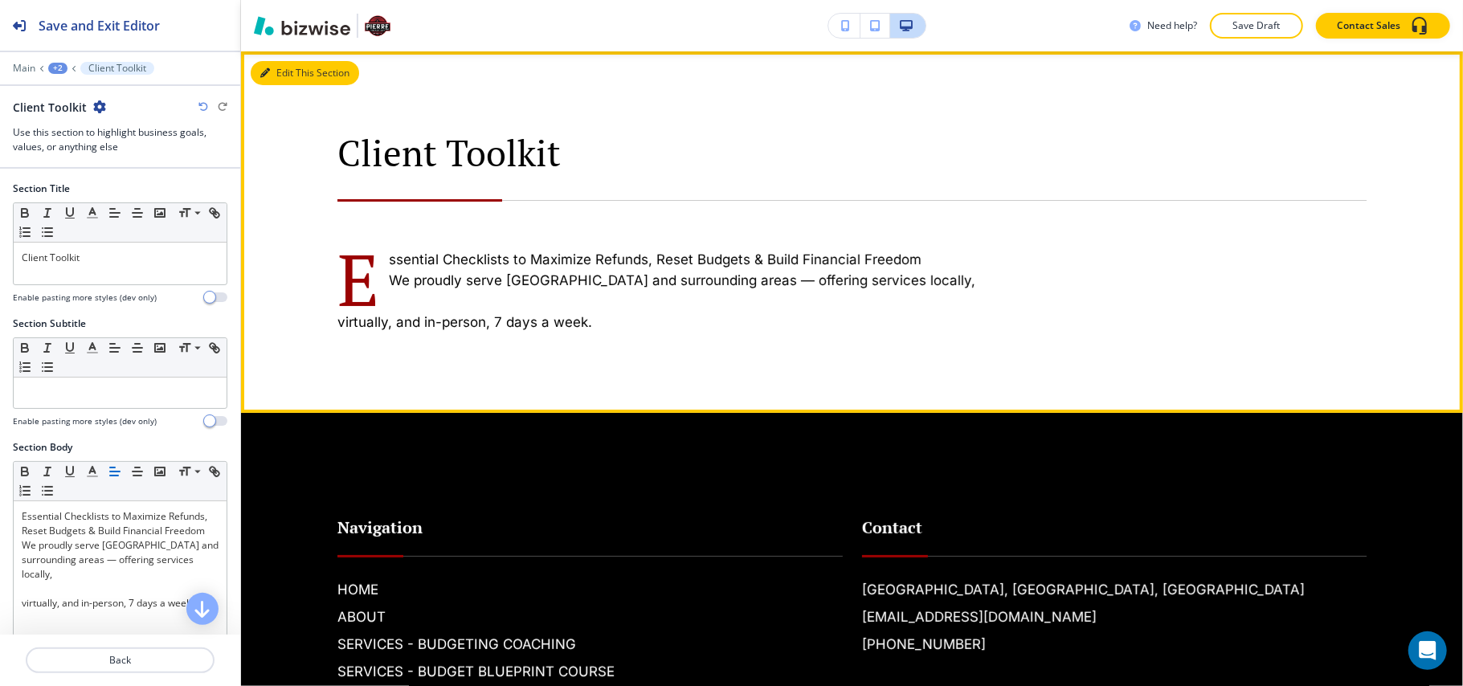
click at [287, 72] on button "Edit This Section" at bounding box center [305, 73] width 108 height 24
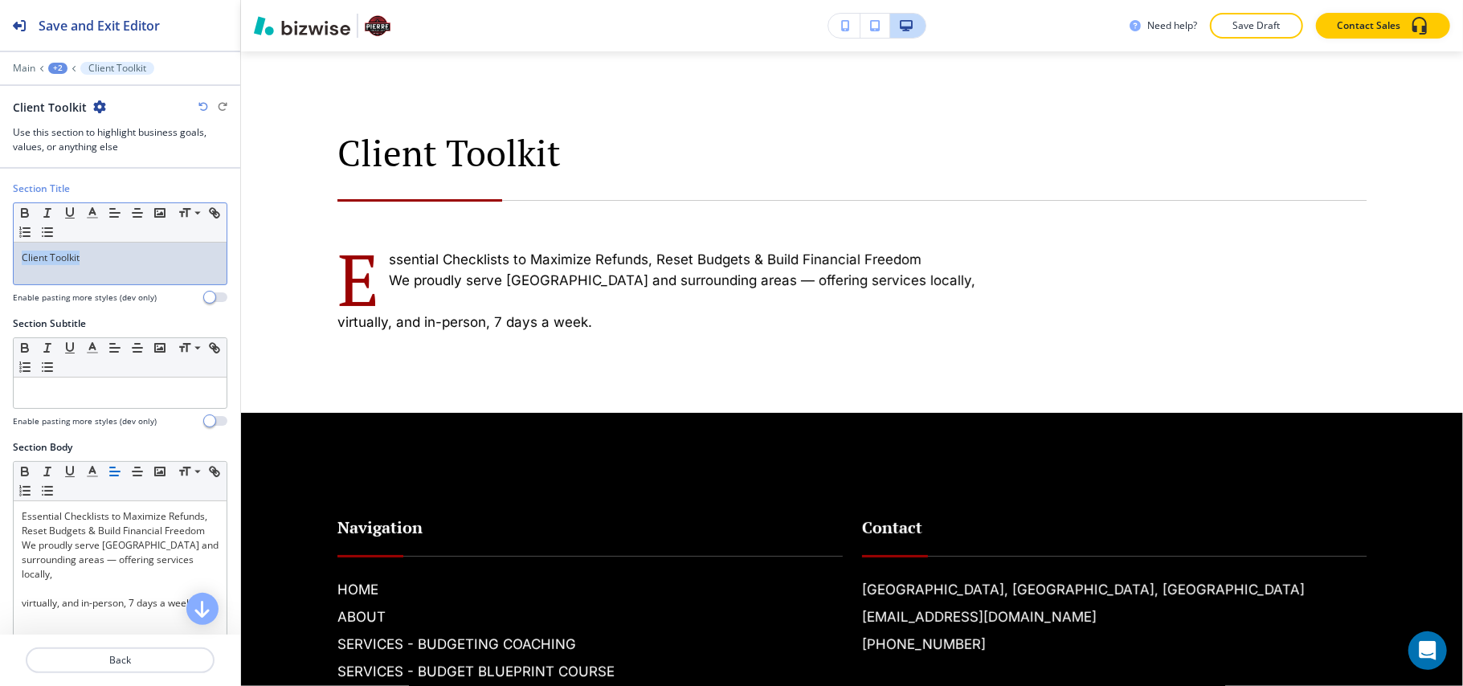
drag, startPoint x: 125, startPoint y: 261, endPoint x: 0, endPoint y: 252, distance: 125.7
click at [0, 252] on div "Section Title Small Normal Large Huge Client Toolkit Enable pasting more styles…" at bounding box center [120, 249] width 240 height 135
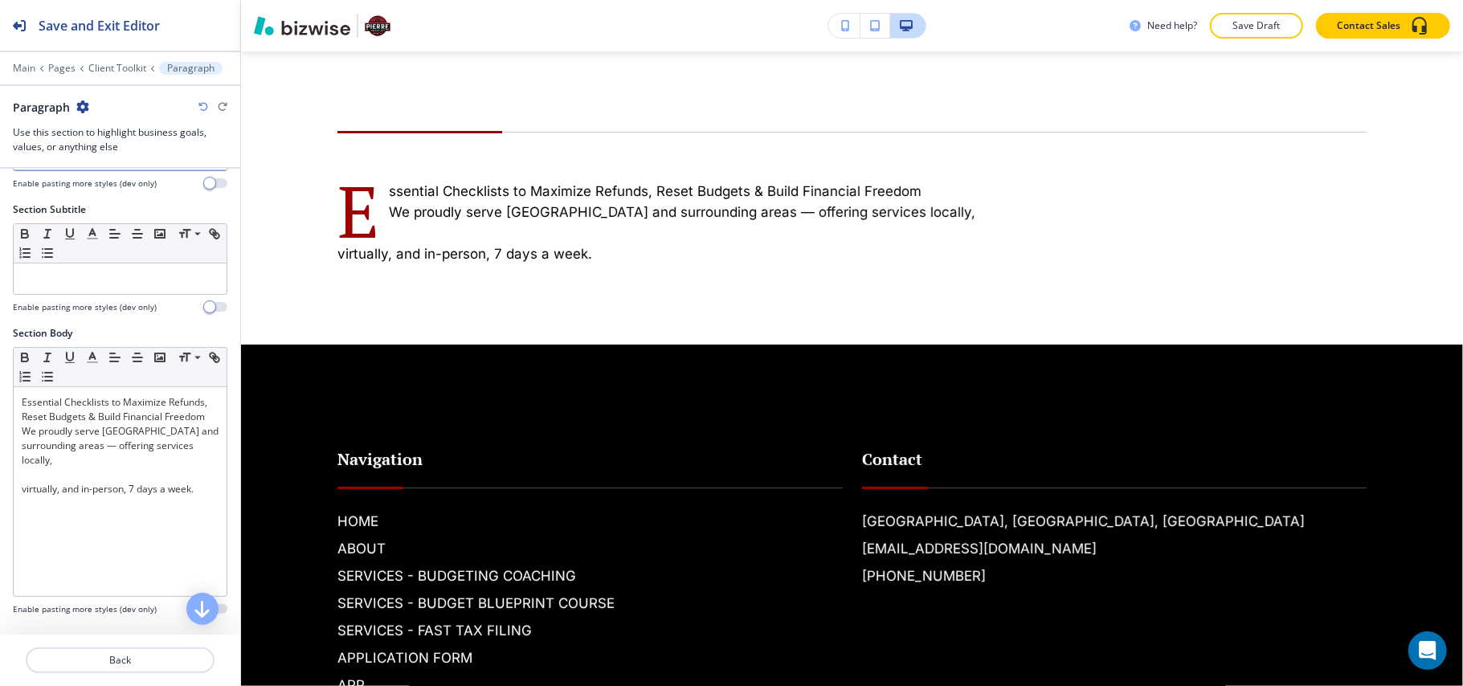
scroll to position [321, 0]
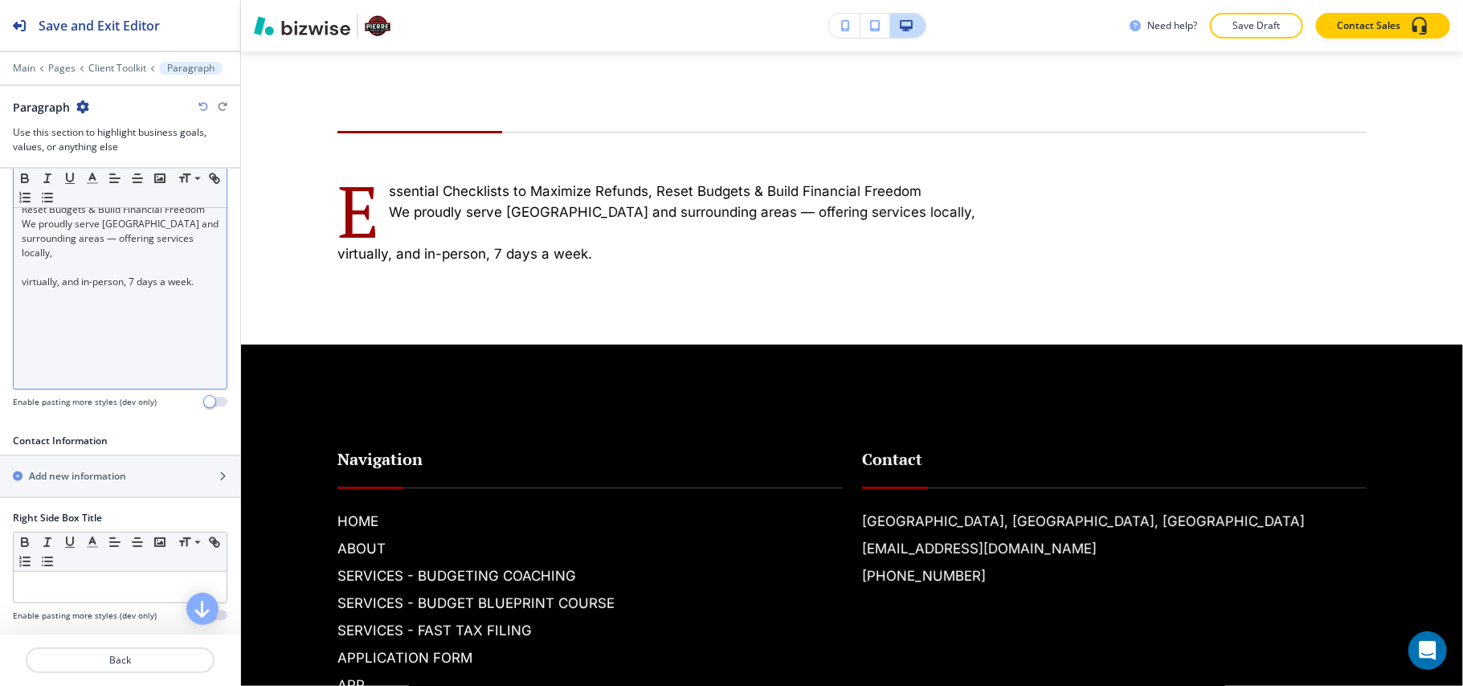
click at [139, 289] on p "virtually, and in-person, 7 days a week." at bounding box center [120, 282] width 197 height 14
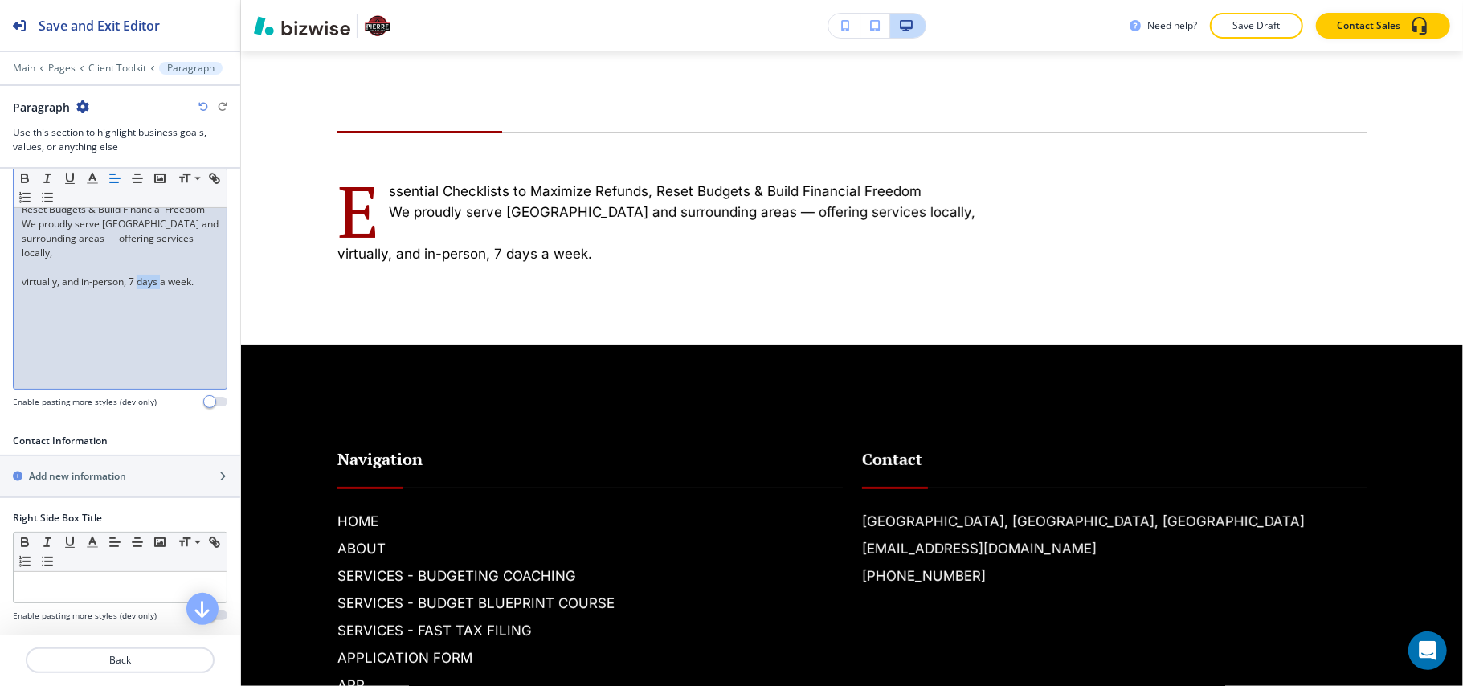
click at [139, 289] on p "virtually, and in-person, 7 days a week." at bounding box center [120, 282] width 197 height 14
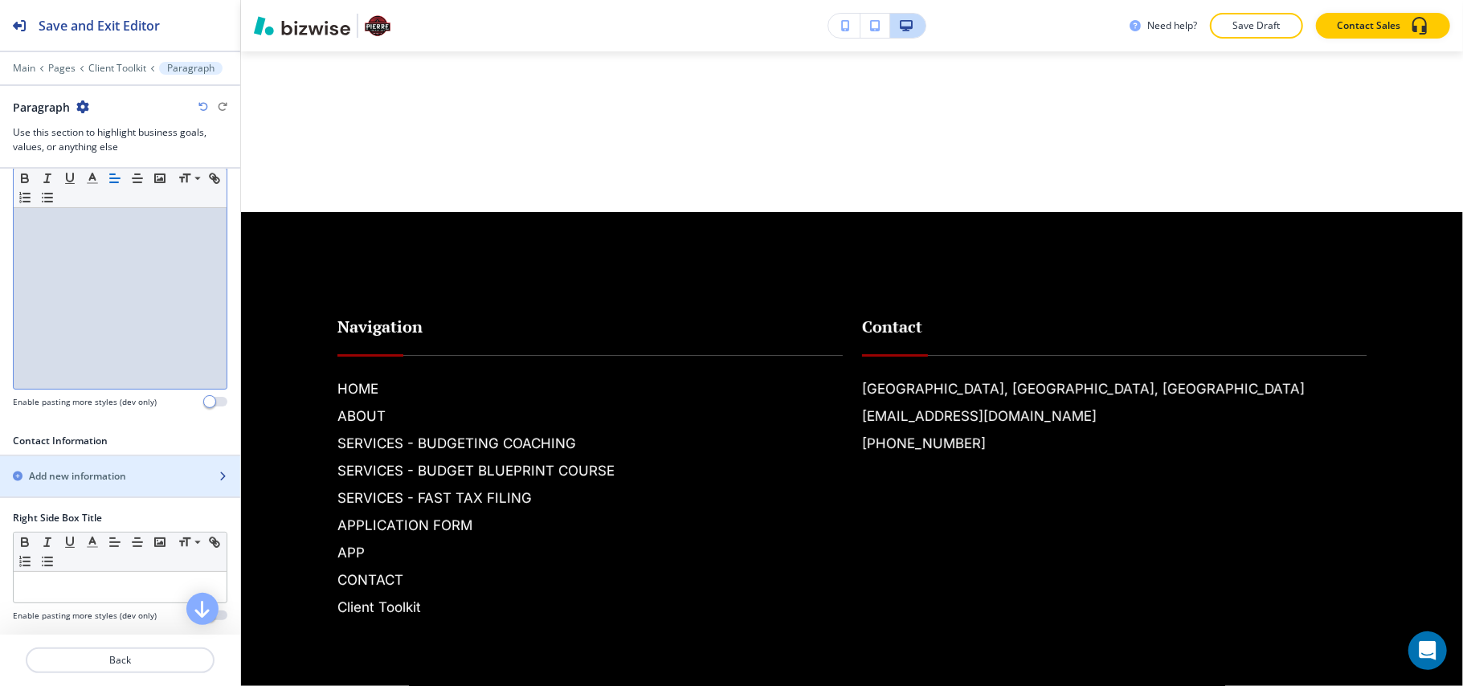
click at [107, 487] on div "button" at bounding box center [120, 490] width 240 height 13
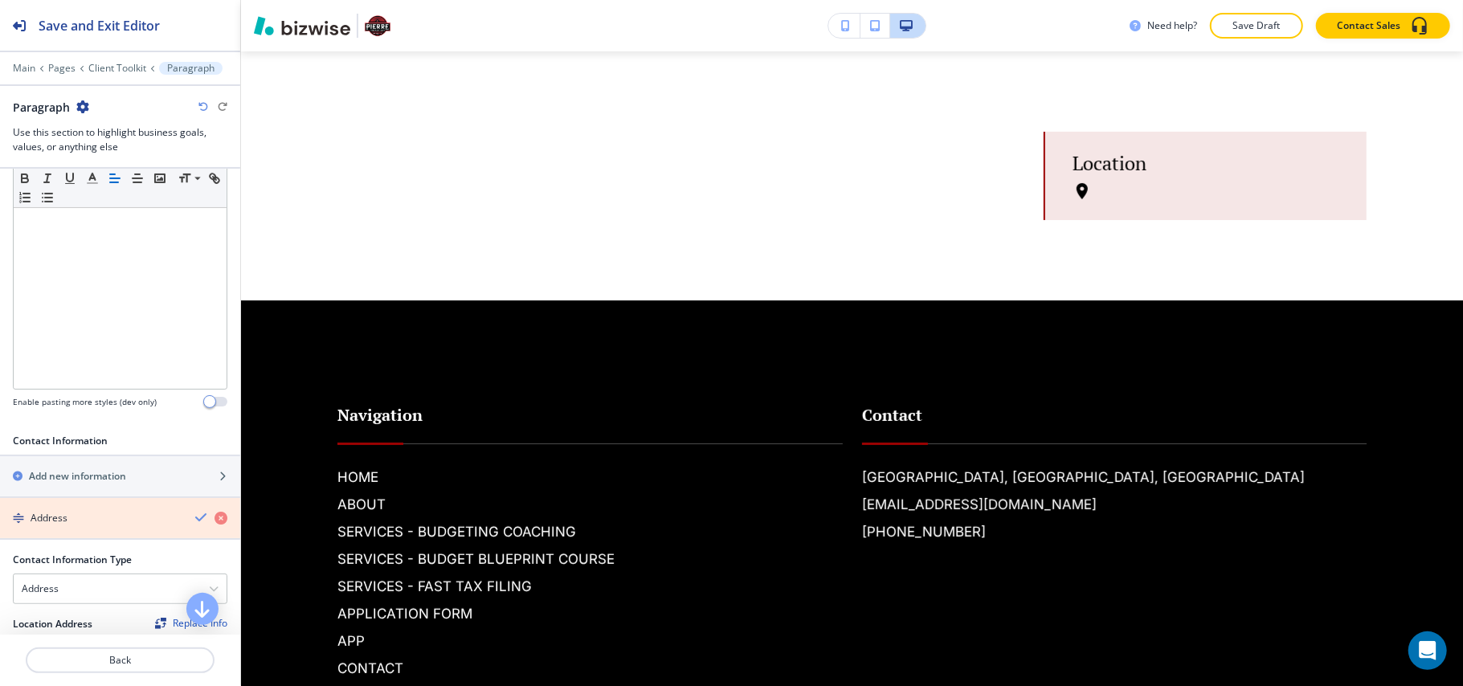
click at [215, 521] on icon "button" at bounding box center [221, 518] width 13 height 13
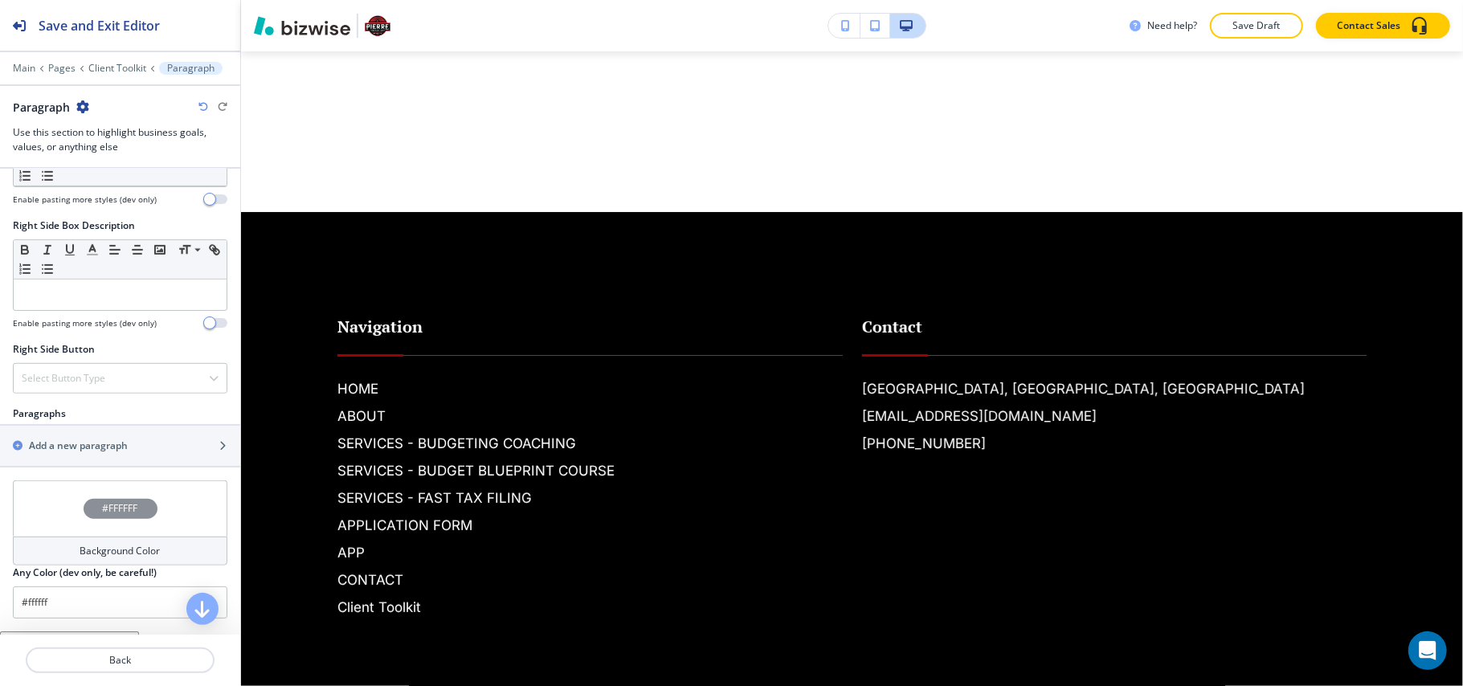
scroll to position [750, 0]
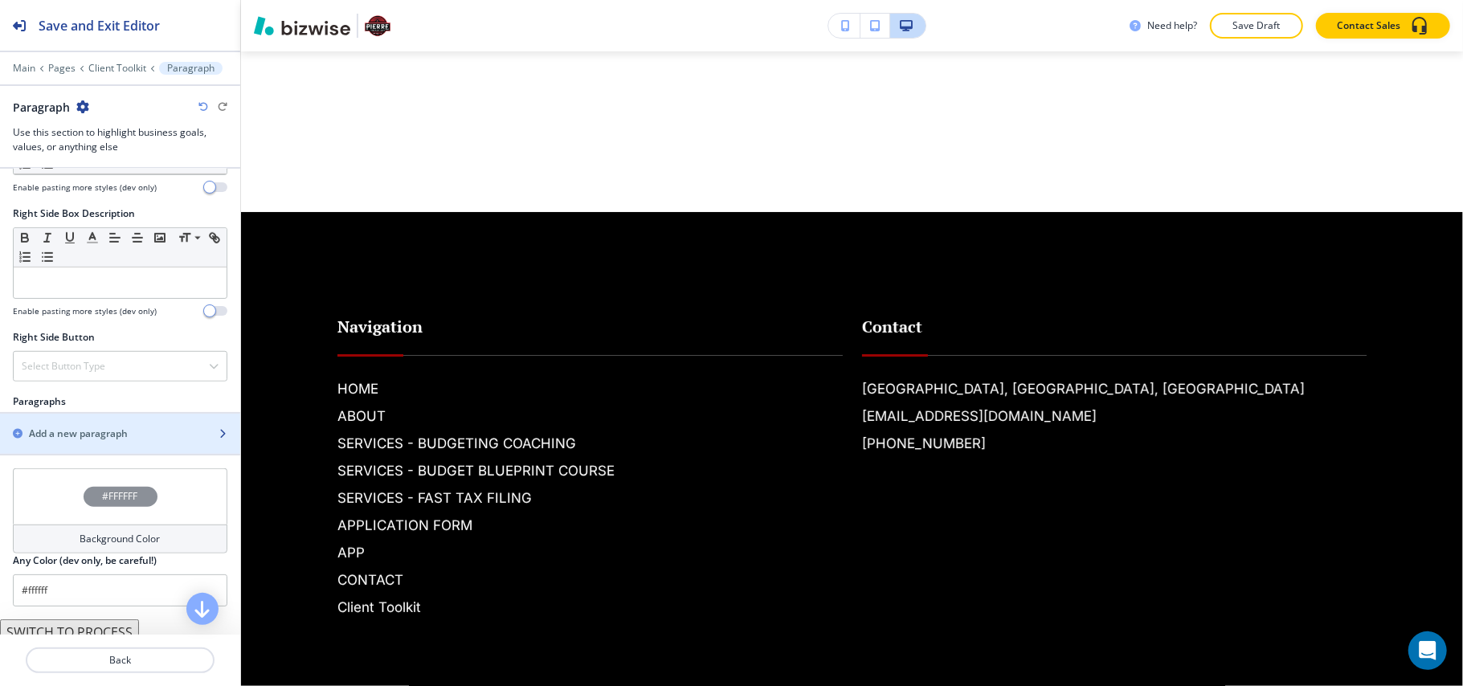
click at [78, 426] on div "button" at bounding box center [120, 420] width 240 height 13
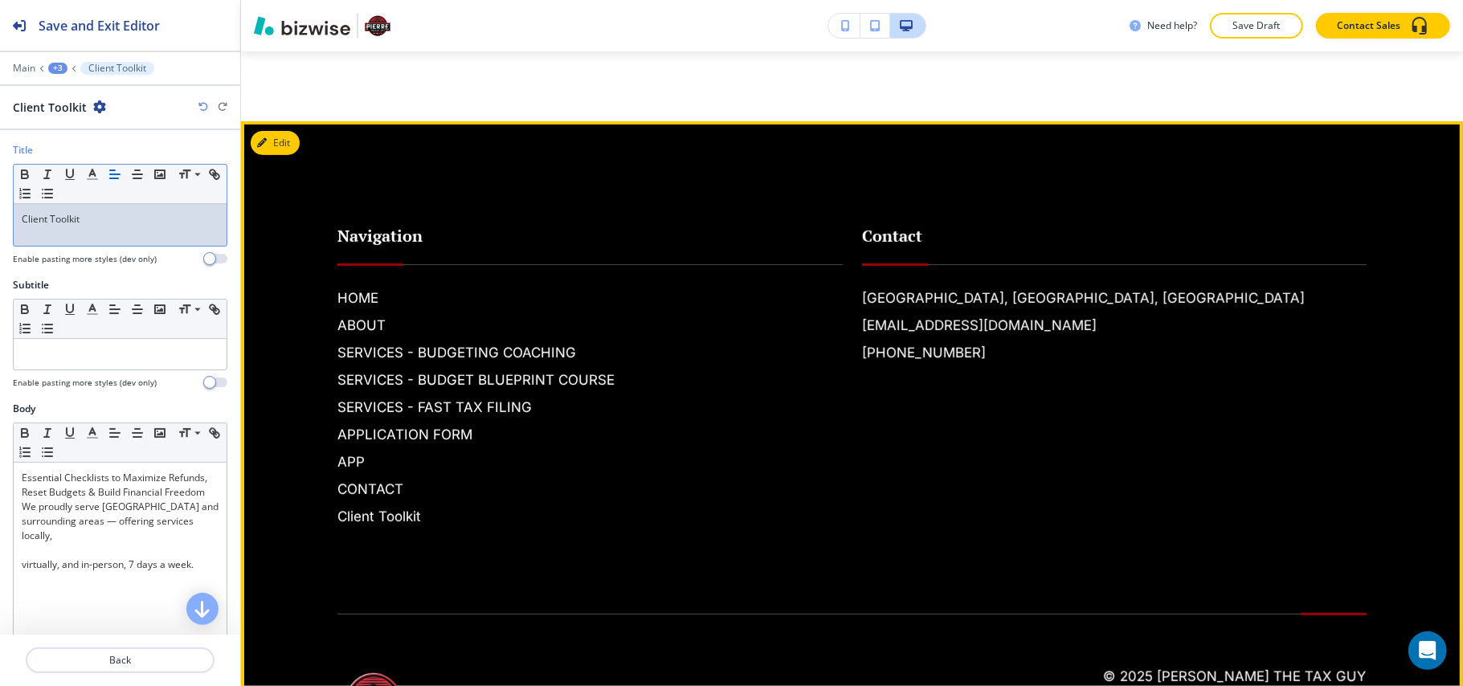
scroll to position [439, 0]
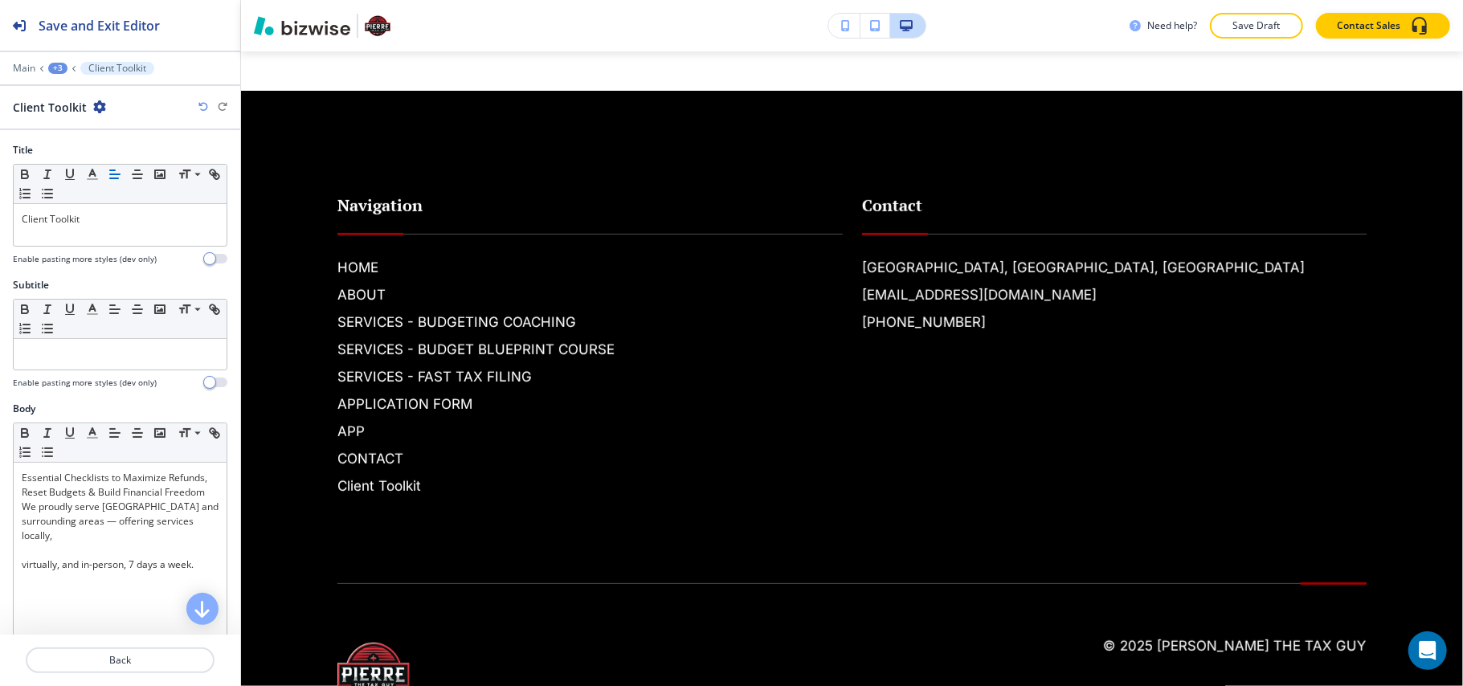
click at [50, 65] on div "+3" at bounding box center [57, 68] width 19 height 11
click at [72, 124] on p "Client Toolkit" at bounding box center [100, 123] width 82 height 14
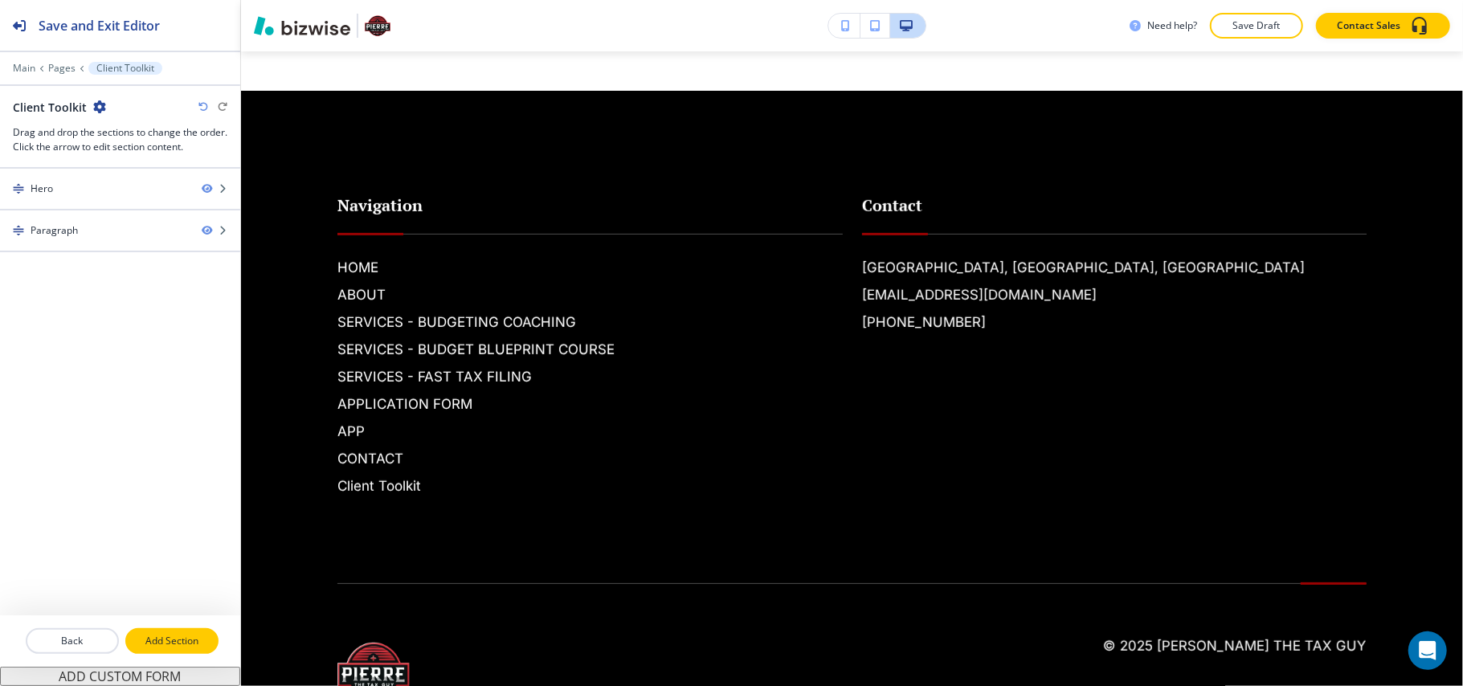
click at [166, 646] on p "Add Section" at bounding box center [172, 641] width 90 height 14
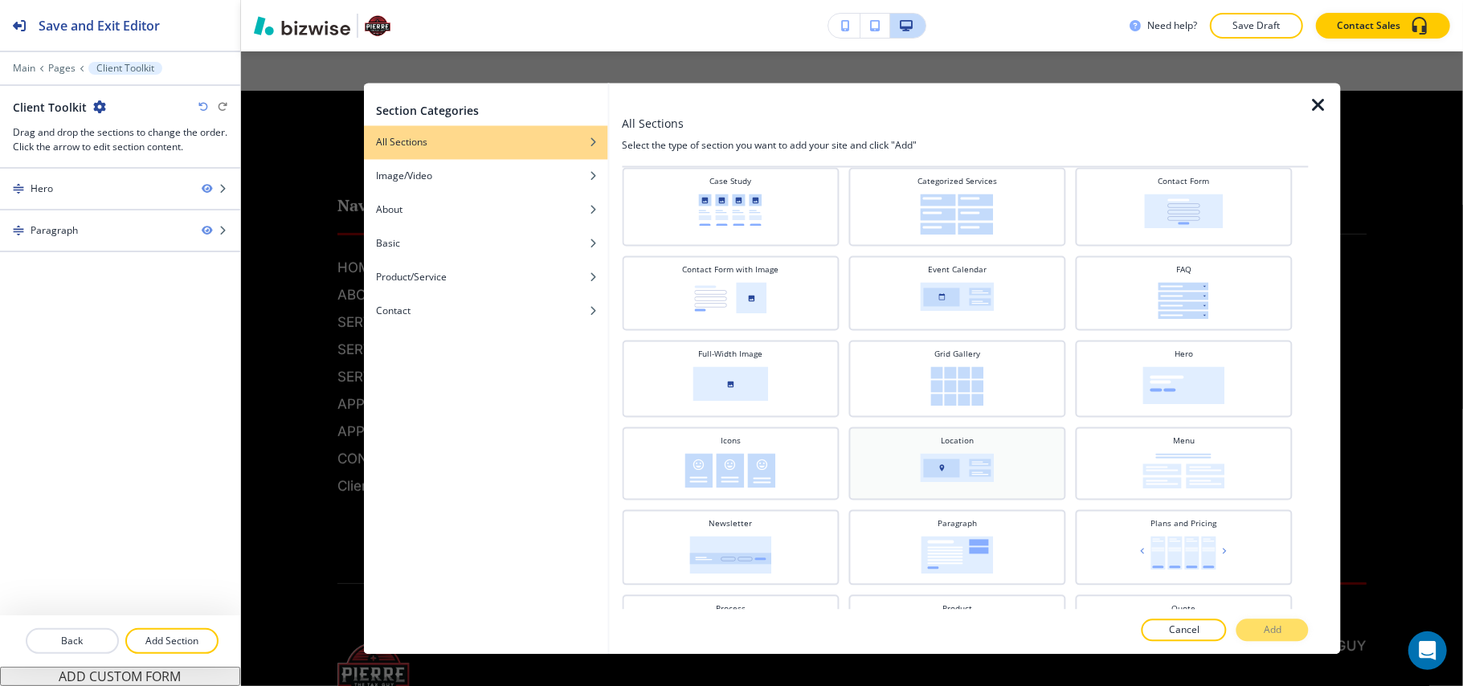
scroll to position [0, 0]
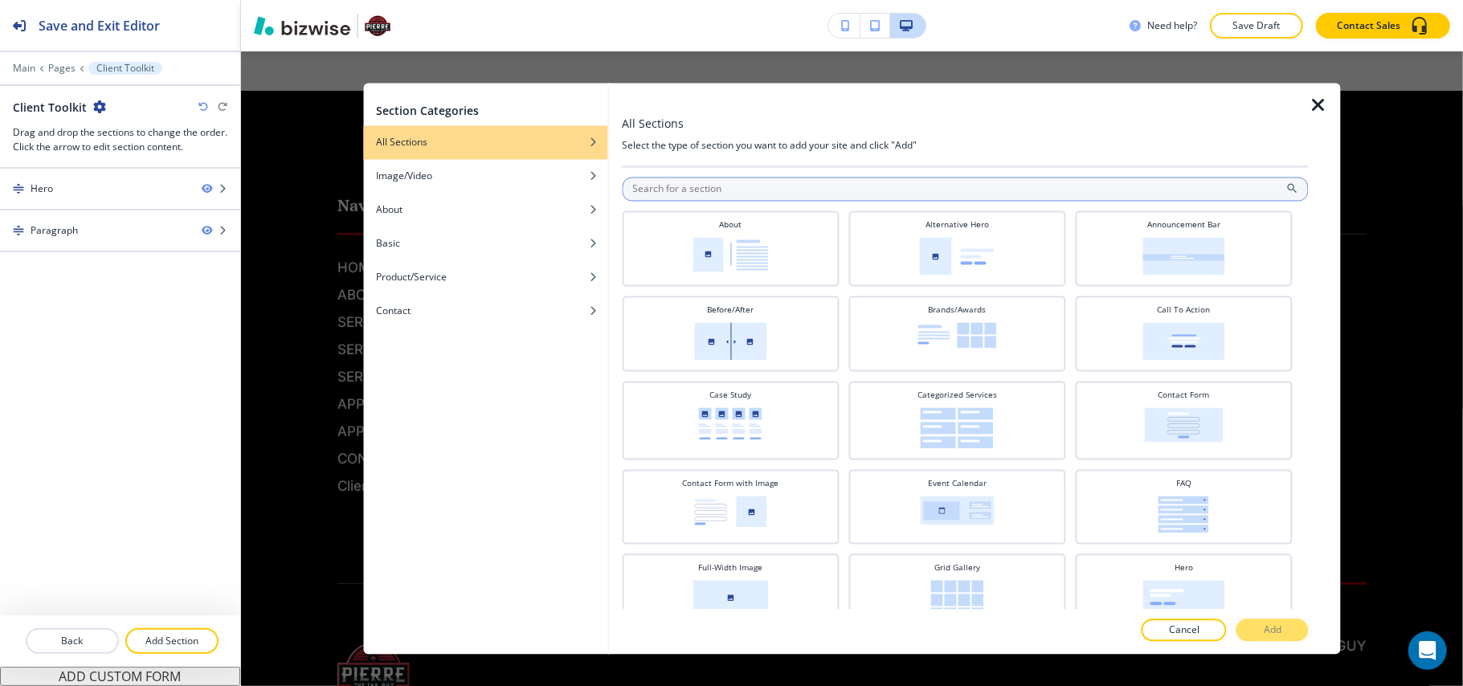
click at [731, 199] on input "text" at bounding box center [965, 190] width 687 height 24
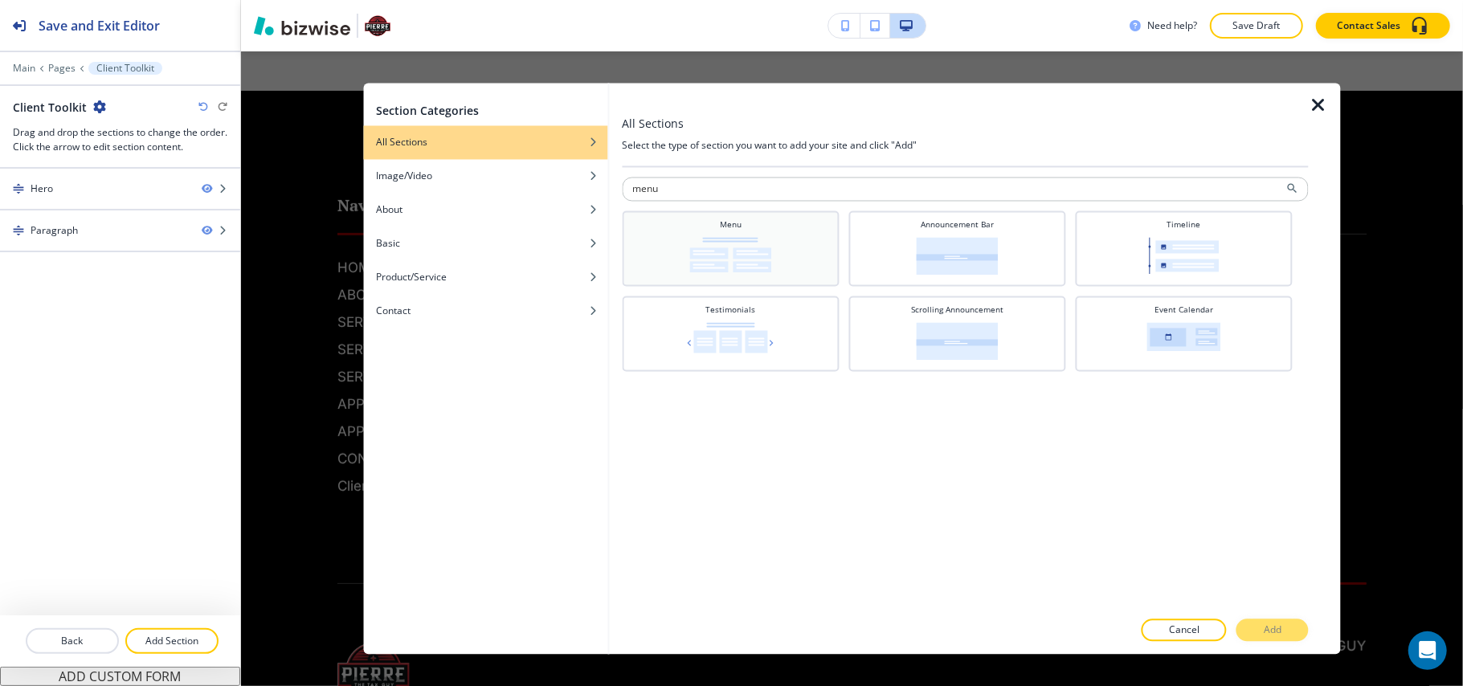
type input "menu"
click at [792, 246] on div "Menu" at bounding box center [730, 247] width 201 height 56
click at [1270, 621] on button "Add" at bounding box center [1273, 630] width 72 height 22
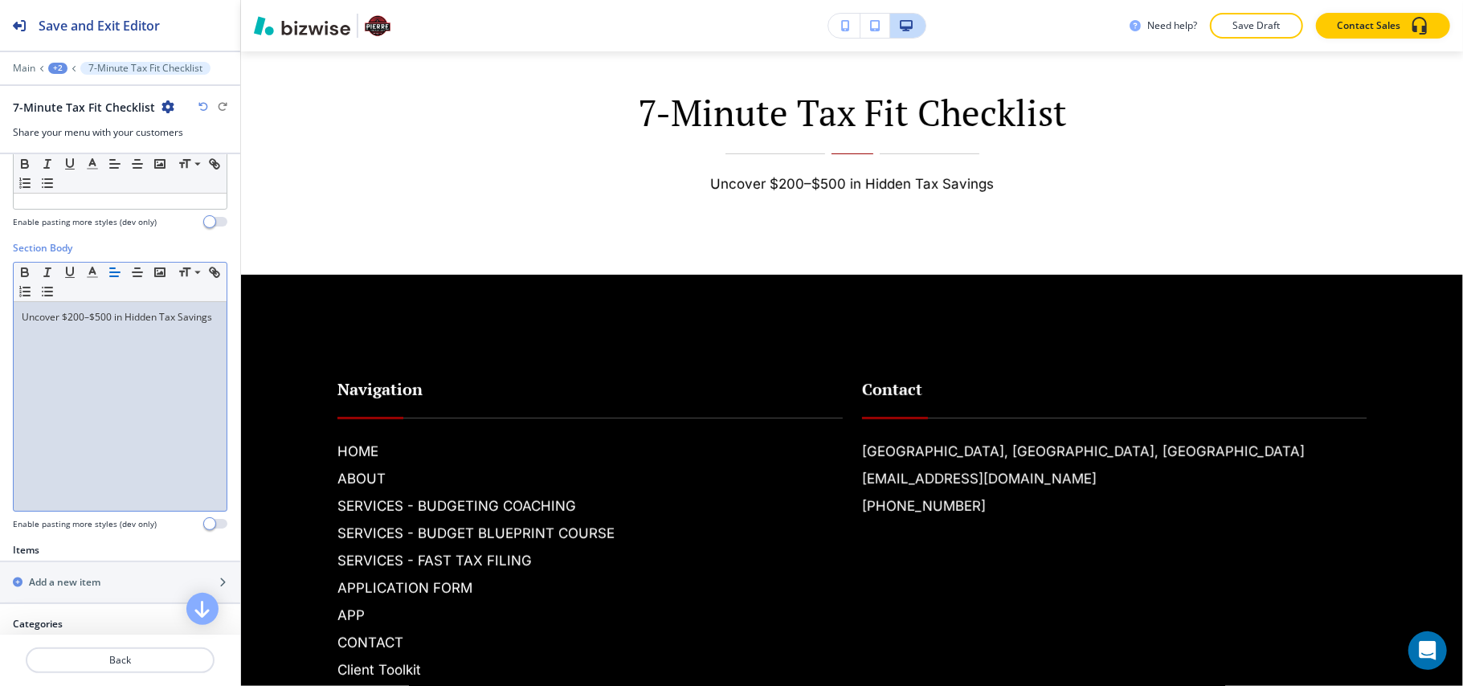
scroll to position [321, 0]
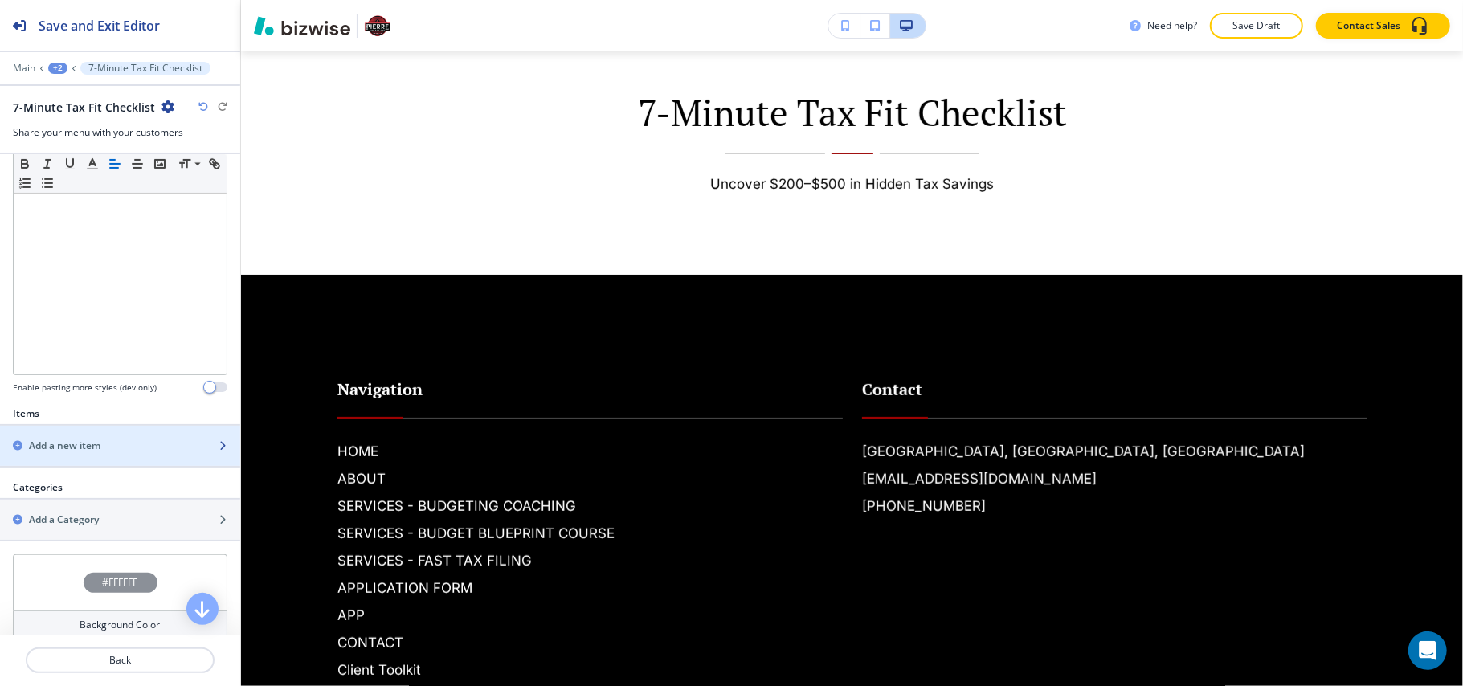
click at [100, 453] on h2 "Add a new item" at bounding box center [65, 446] width 72 height 14
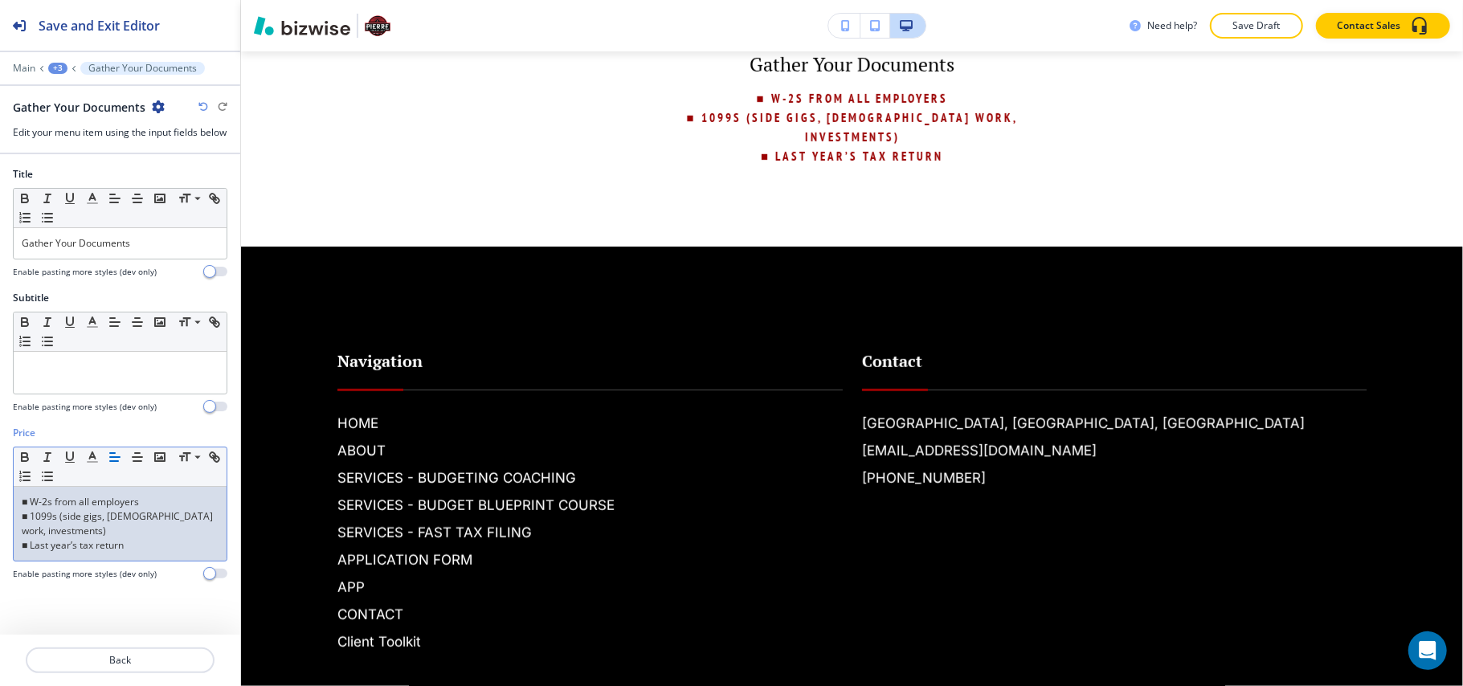
scroll to position [0, 0]
click at [111, 457] on line "button" at bounding box center [115, 457] width 10 height 0
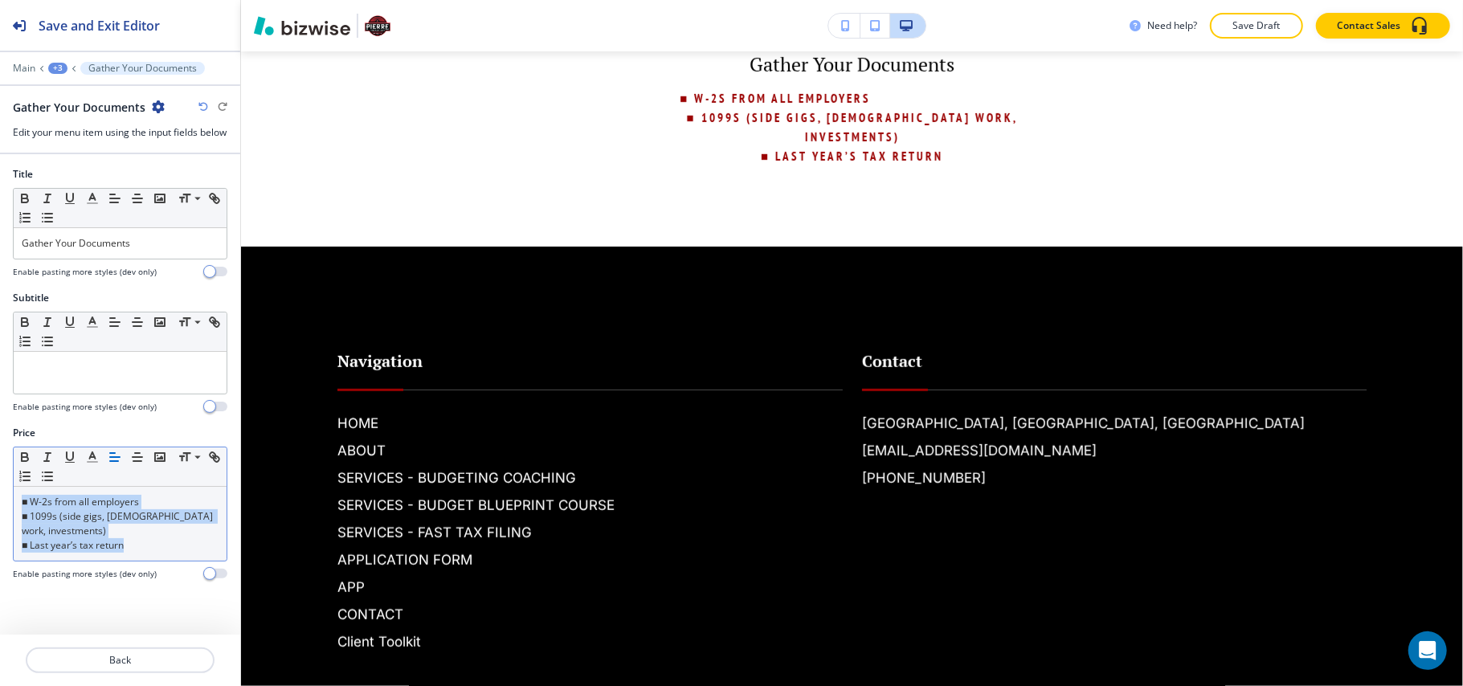
click at [108, 464] on icon "button" at bounding box center [115, 457] width 14 height 14
click at [171, 535] on p "■ 1099s (side gigs, [DEMOGRAPHIC_DATA] work, investments)" at bounding box center [120, 523] width 197 height 29
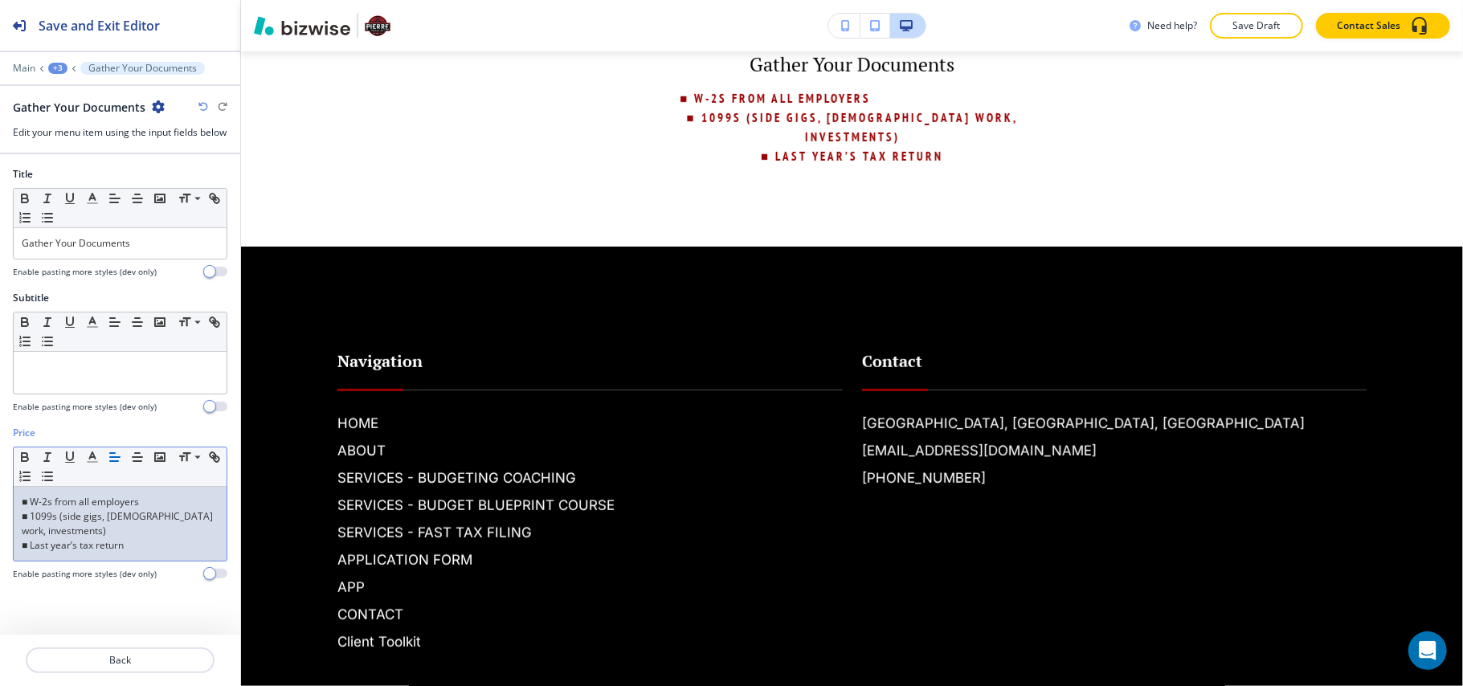
drag, startPoint x: 197, startPoint y: 538, endPoint x: 0, endPoint y: 544, distance: 197.0
click at [0, 544] on div "Price Small Normal Large Huge ■ W-2s from all employers ■ 1099s (side gigs, [DE…" at bounding box center [120, 509] width 240 height 167
click at [137, 534] on p "■ 1099s (side gigs, [DEMOGRAPHIC_DATA] work, investments)" at bounding box center [120, 523] width 197 height 29
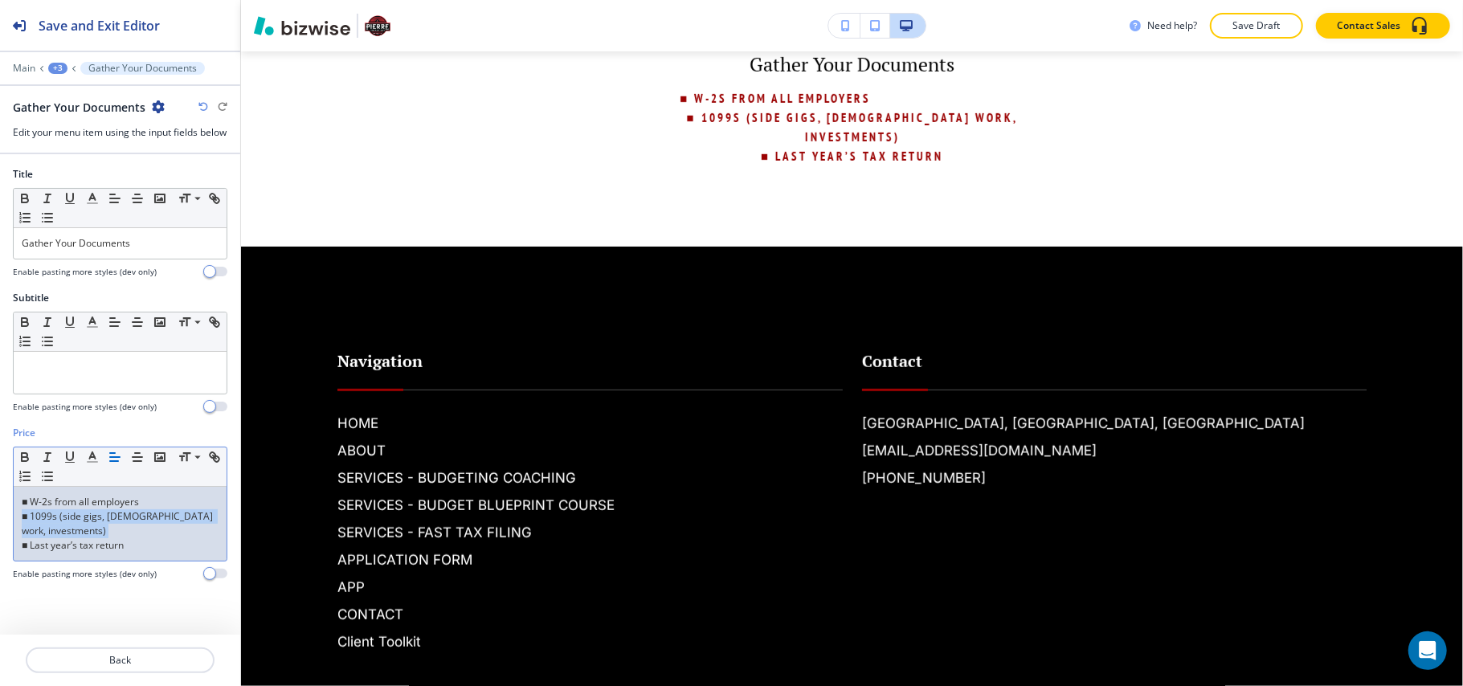
click at [109, 464] on icon "button" at bounding box center [115, 457] width 14 height 14
click at [94, 553] on p "■ Last year’s tax return" at bounding box center [120, 545] width 197 height 14
click at [95, 553] on p "■ Last year’s tax return" at bounding box center [120, 545] width 197 height 14
click at [119, 457] on line "button" at bounding box center [115, 457] width 10 height 0
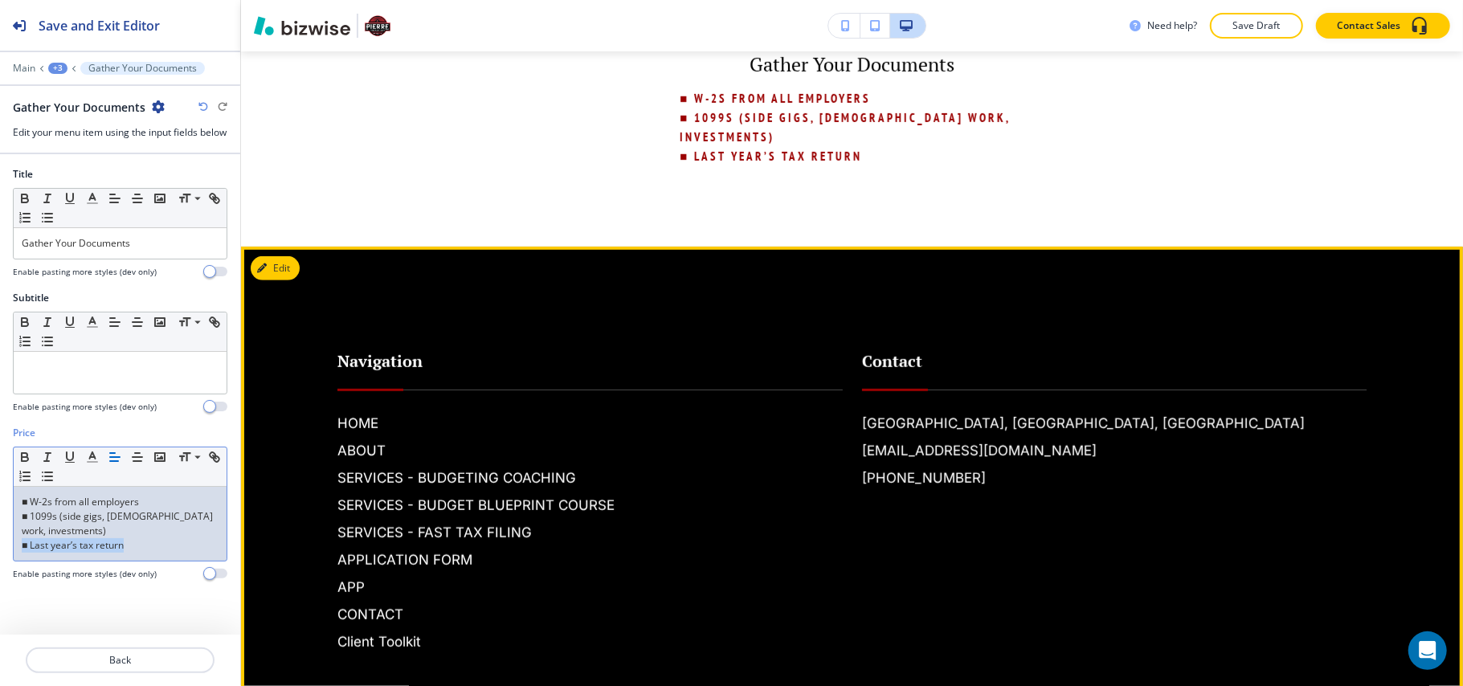
scroll to position [521, 0]
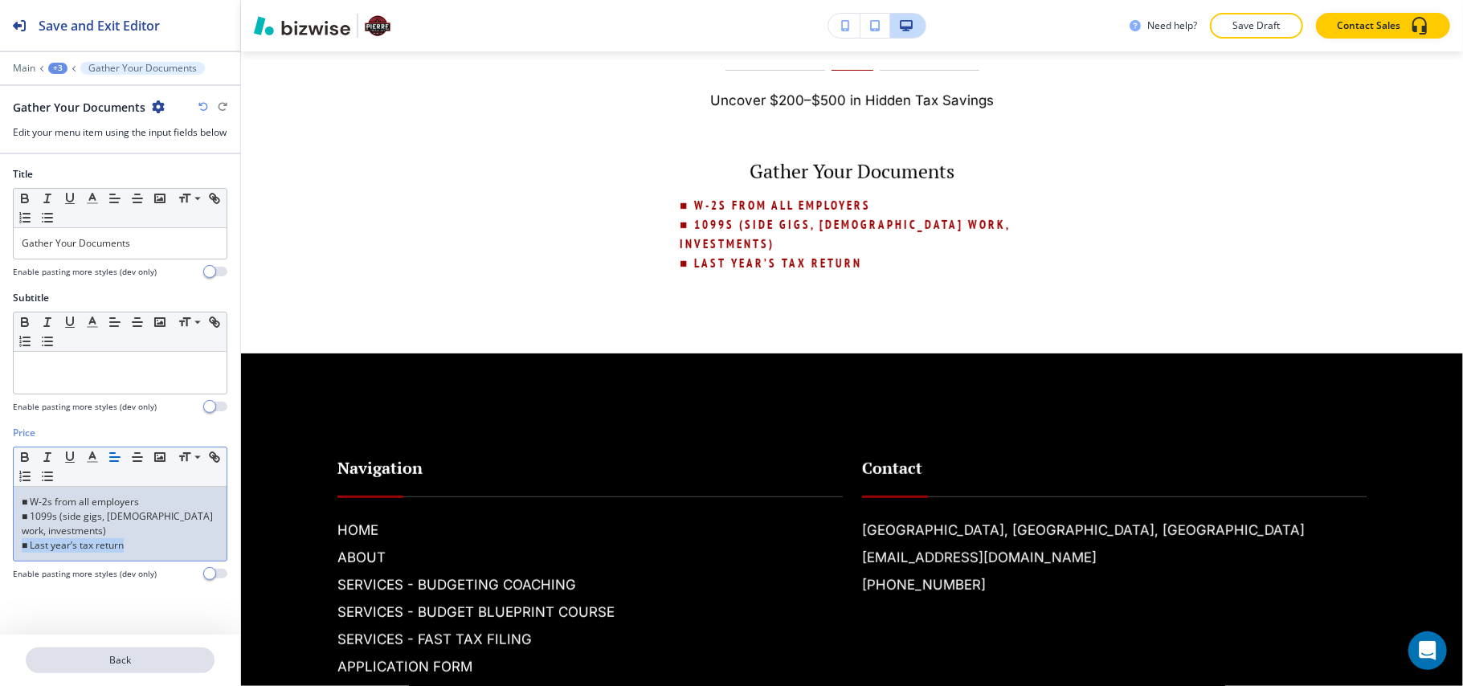
click at [143, 666] on p "Back" at bounding box center [120, 660] width 186 height 14
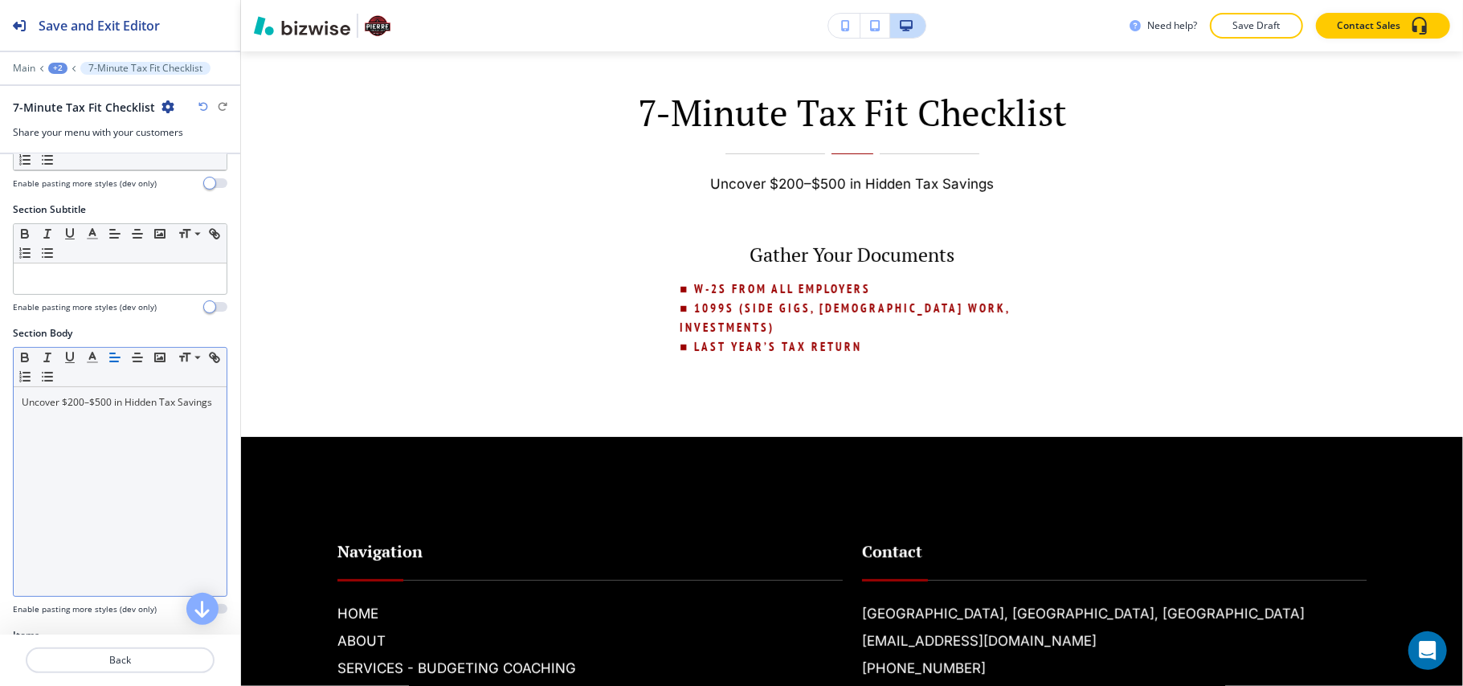
scroll to position [321, 0]
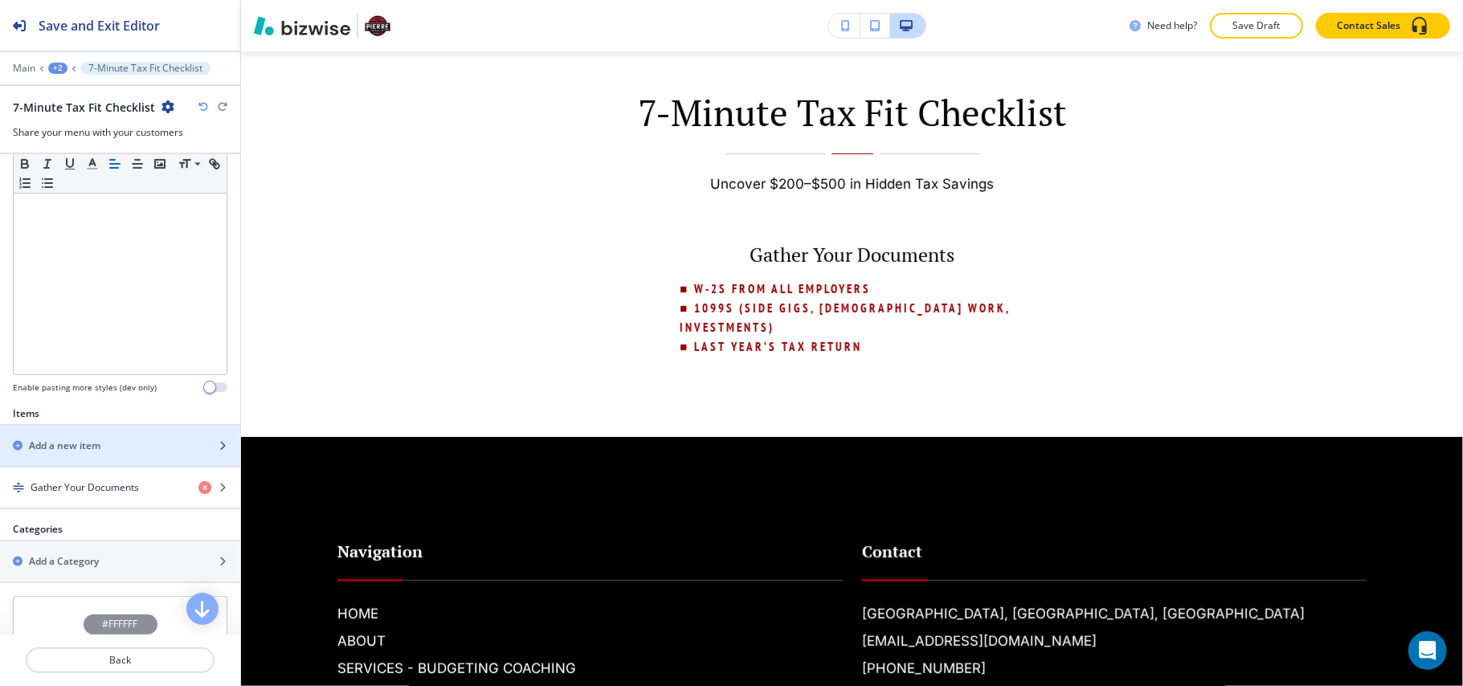
click at [96, 439] on div "button" at bounding box center [120, 432] width 240 height 13
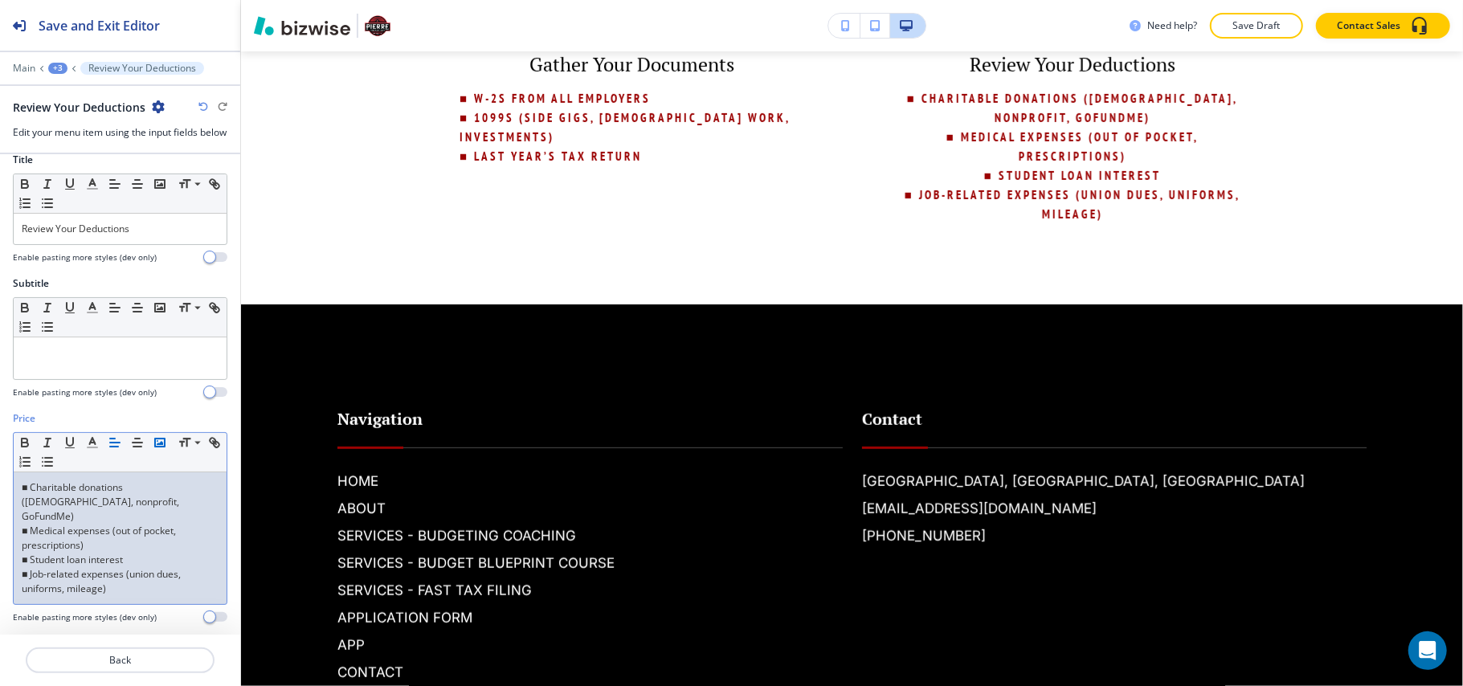
scroll to position [19, 0]
click at [117, 505] on p "■ Charitable donations ([DEMOGRAPHIC_DATA], nonprofit, GoFundMe)" at bounding box center [120, 500] width 197 height 43
click at [116, 441] on line "button" at bounding box center [115, 441] width 10 height 0
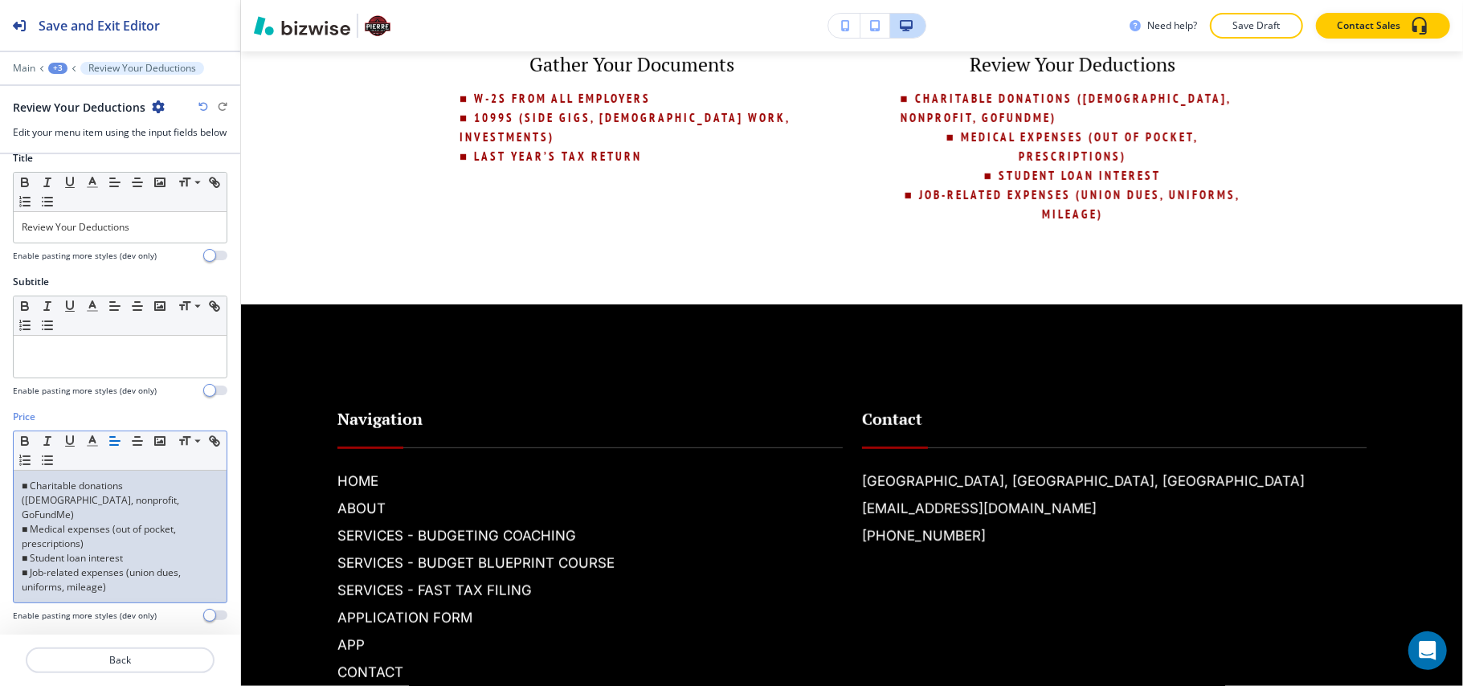
click at [84, 537] on p "■ Medical expenses (out of pocket, prescriptions)" at bounding box center [120, 536] width 197 height 29
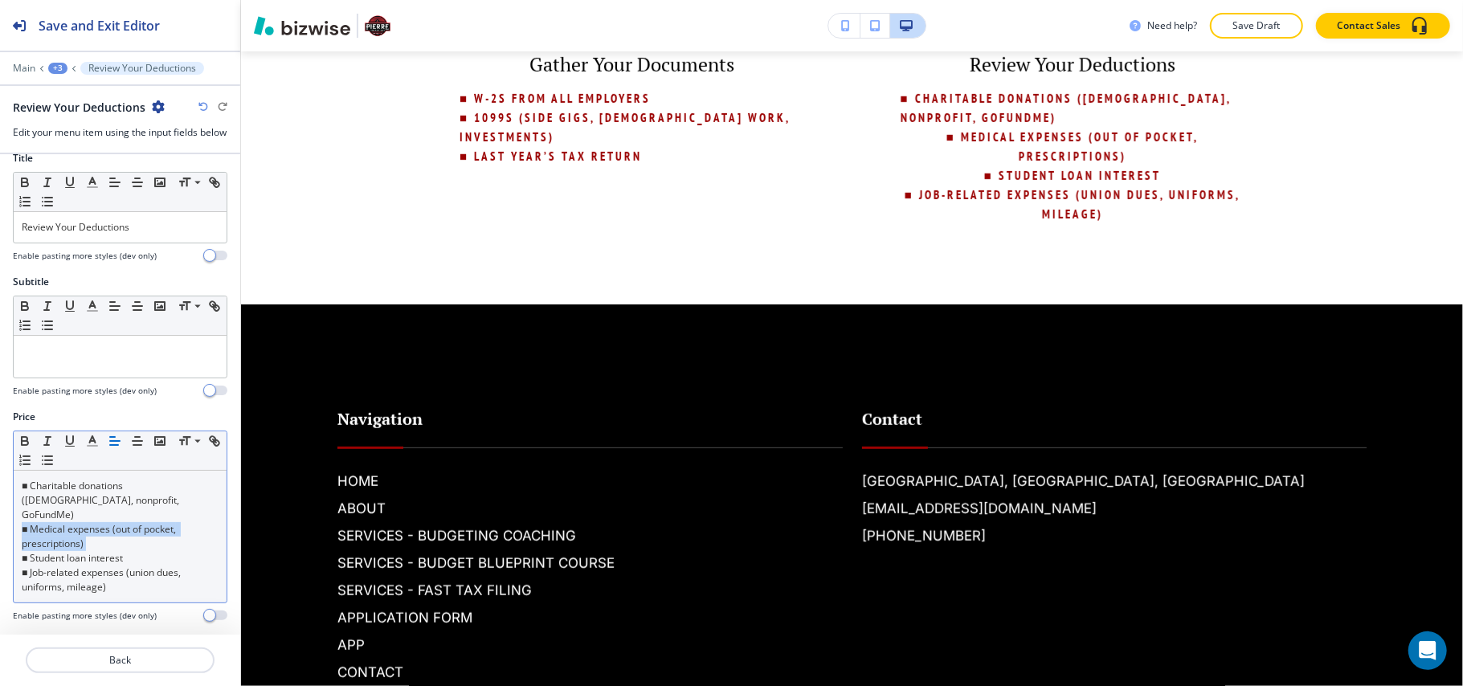
click at [120, 448] on icon "button" at bounding box center [115, 441] width 14 height 14
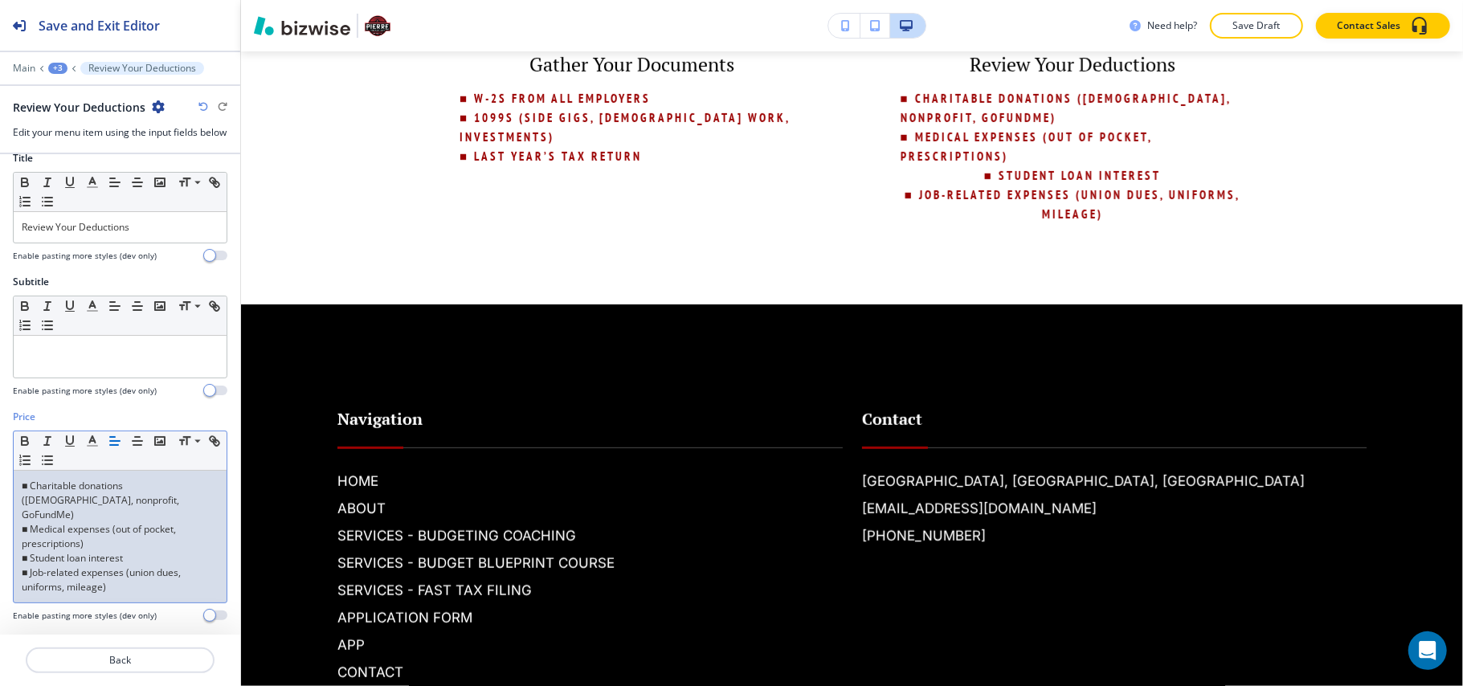
click at [69, 567] on p "■ Job-related expenses (union dues, uniforms, mileage)" at bounding box center [120, 580] width 197 height 29
click at [71, 560] on p "■ Student loan interest" at bounding box center [120, 558] width 197 height 14
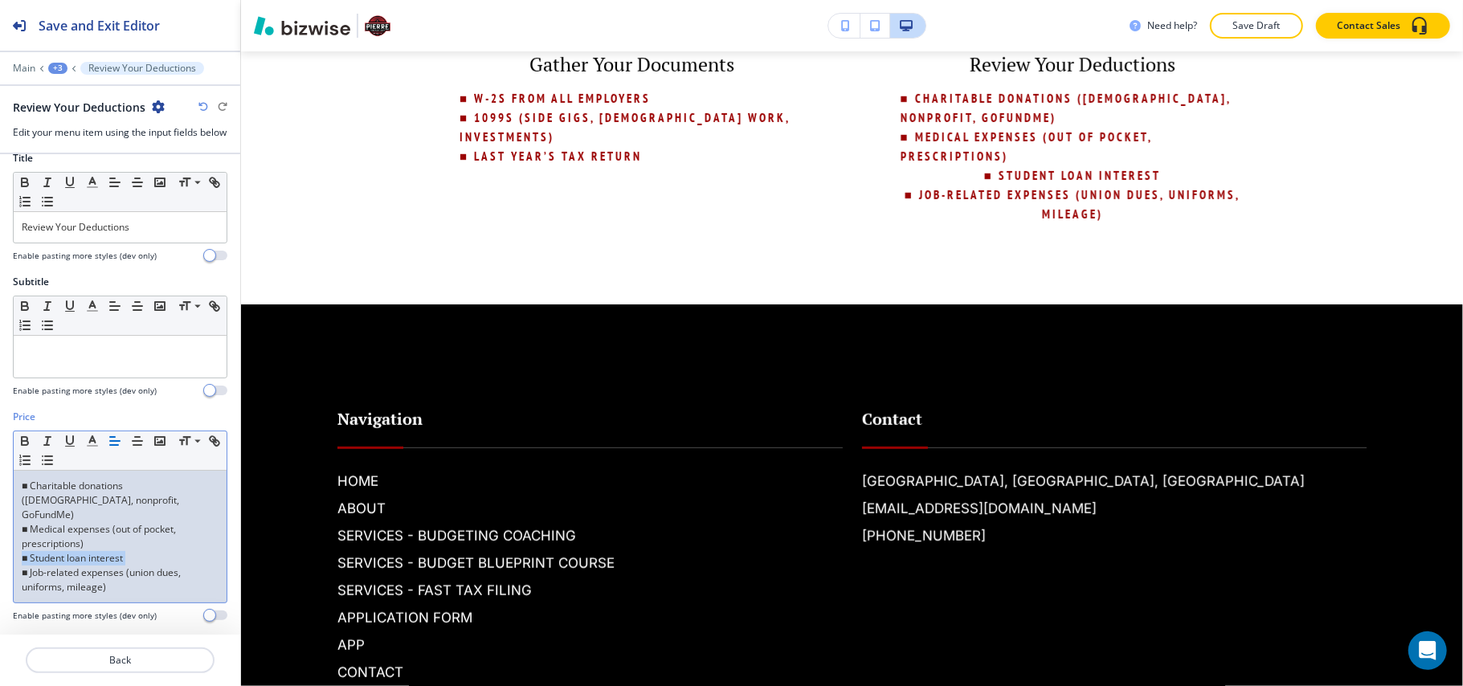
click at [71, 560] on p "■ Student loan interest" at bounding box center [120, 558] width 197 height 14
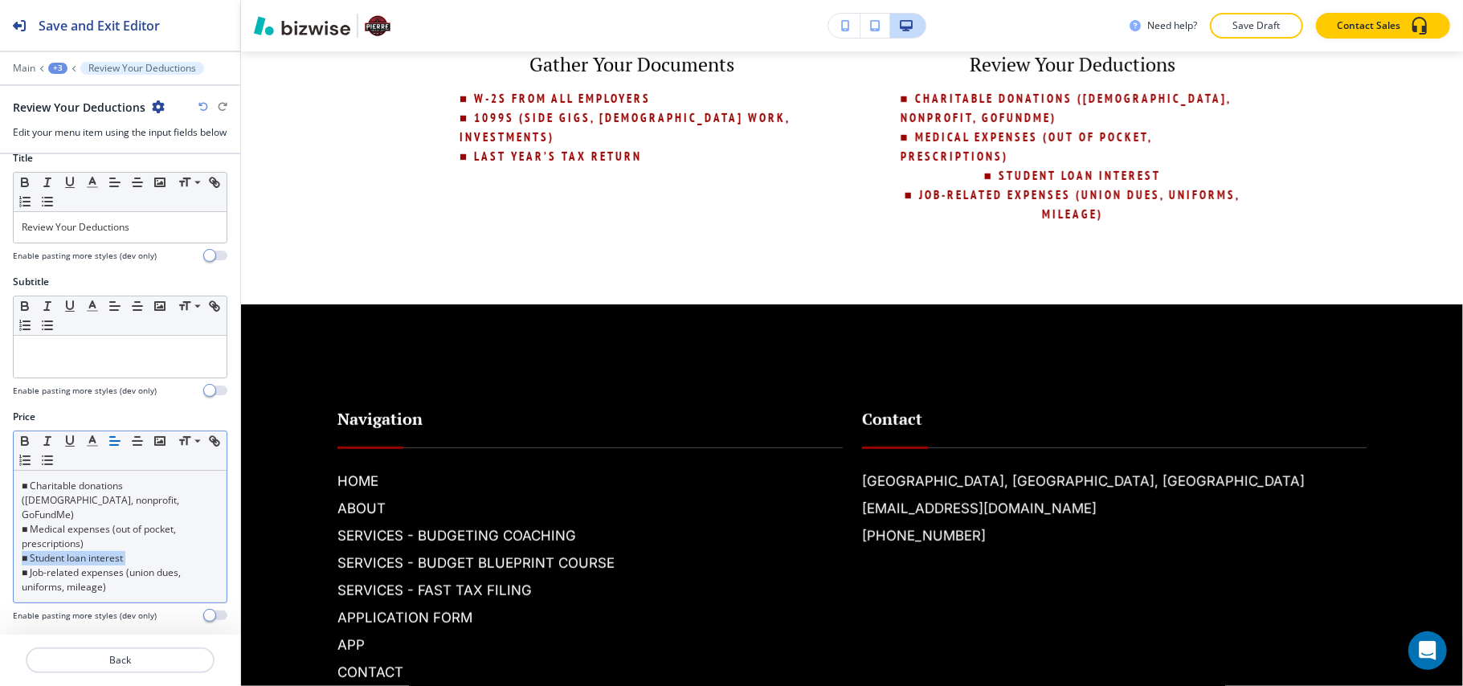
click at [104, 451] on button "button" at bounding box center [115, 440] width 22 height 19
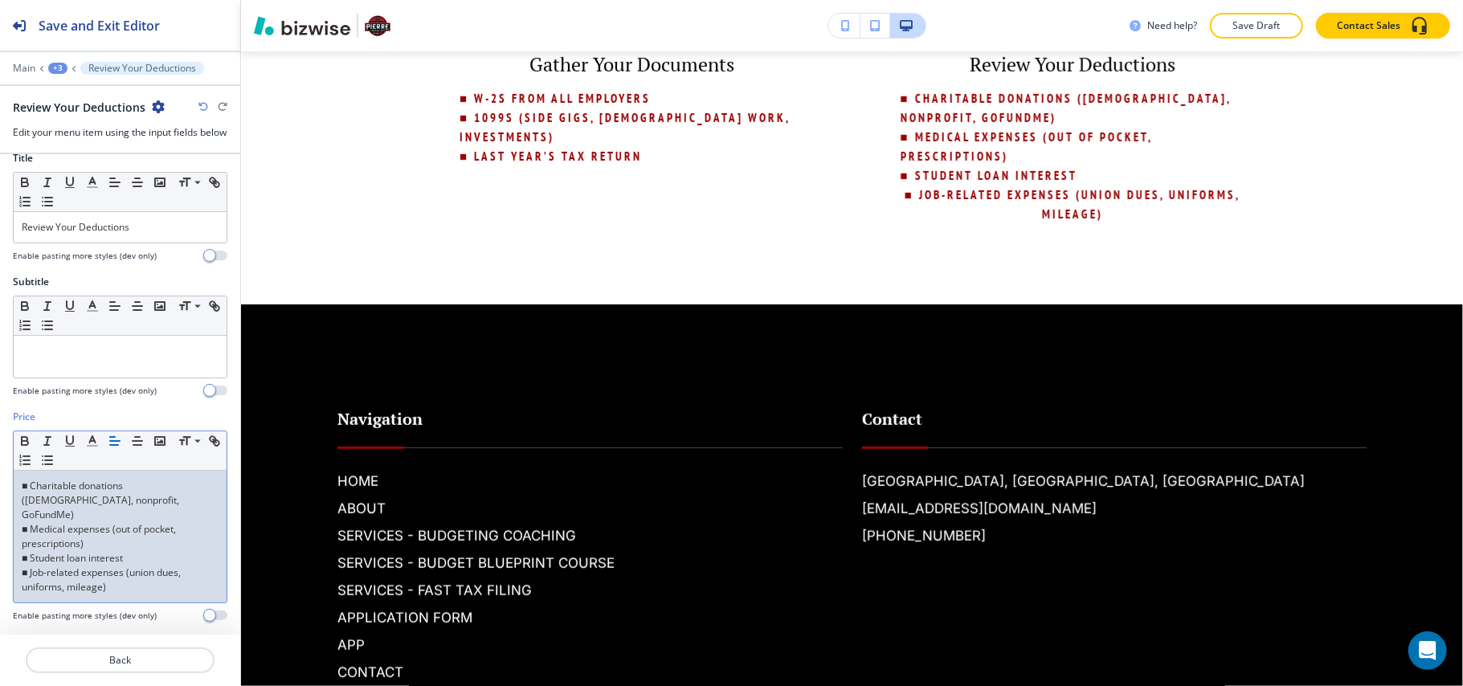
click at [75, 578] on p "■ Job-related expenses (union dues, uniforms, mileage)" at bounding box center [120, 580] width 197 height 29
click at [112, 441] on line "button" at bounding box center [115, 441] width 10 height 0
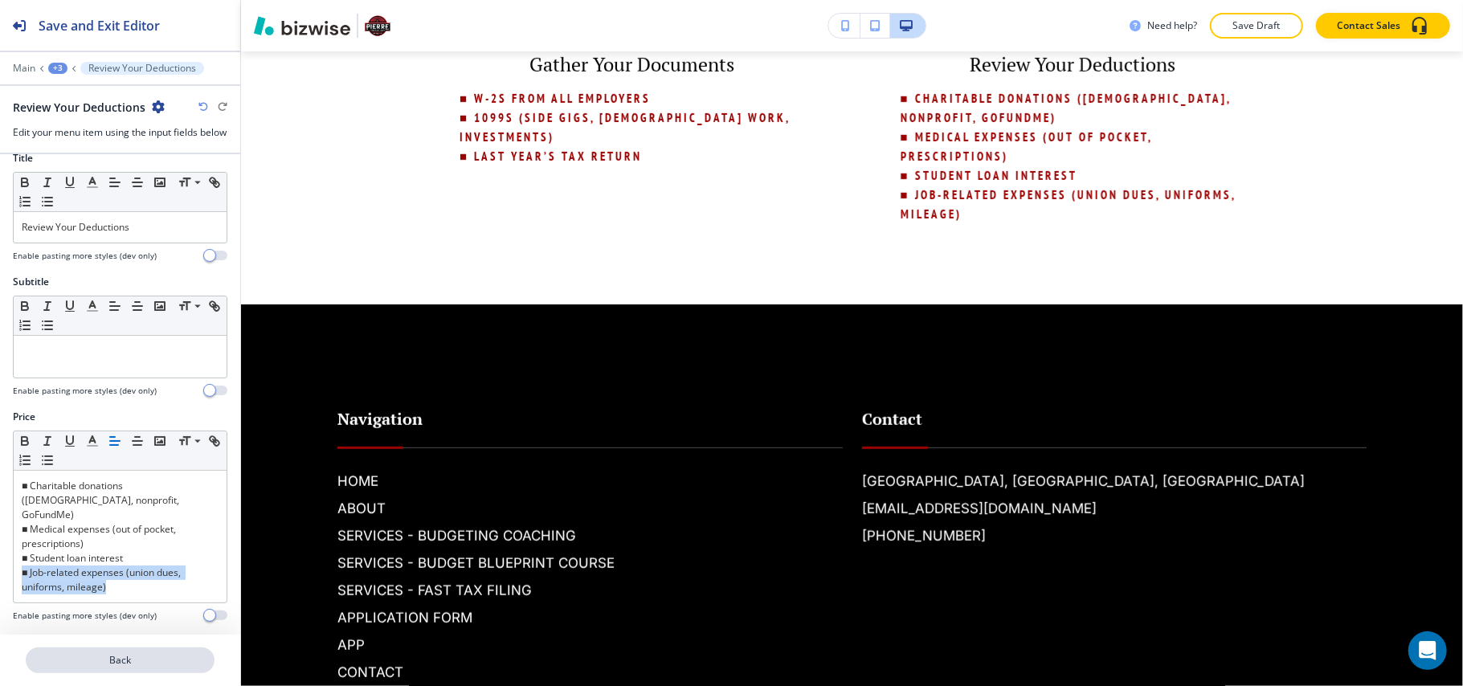
click at [152, 654] on p "Back" at bounding box center [120, 660] width 186 height 14
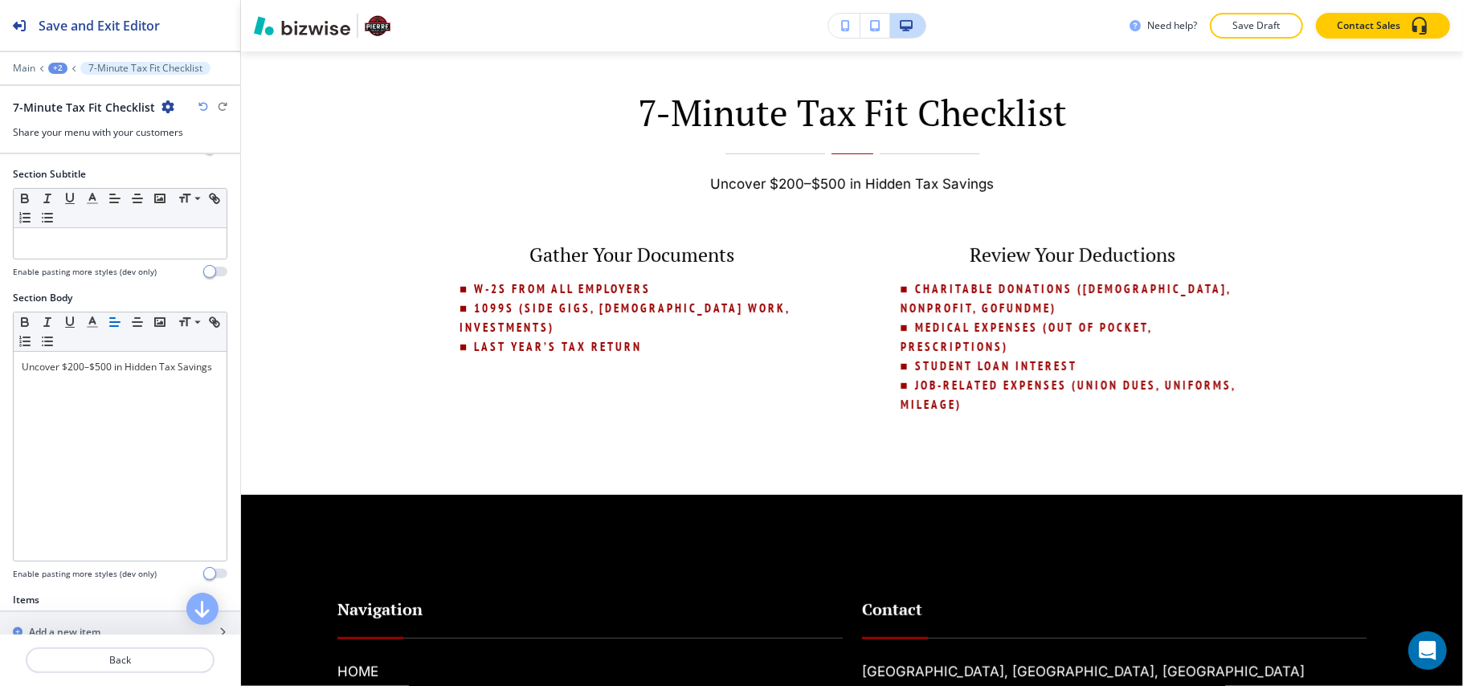
scroll to position [428, 0]
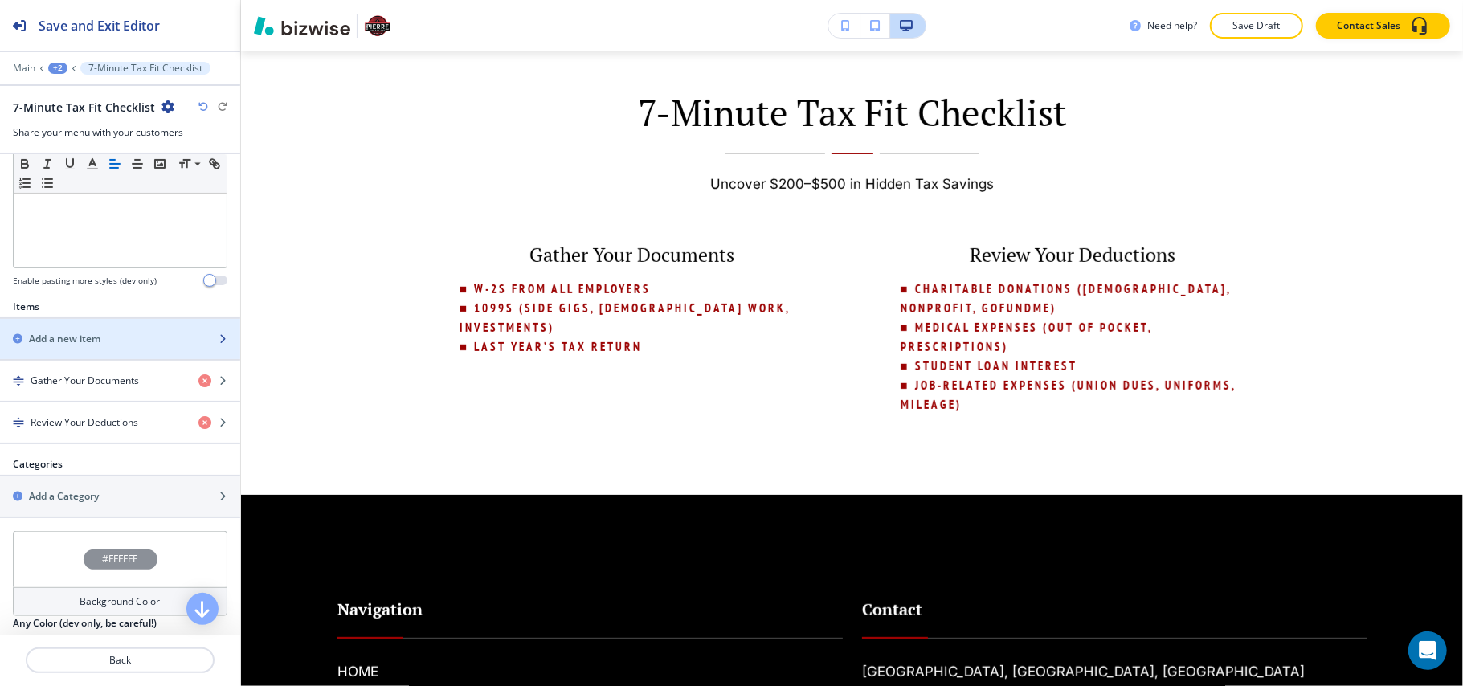
click at [93, 341] on h2 "Add a new item" at bounding box center [65, 339] width 72 height 14
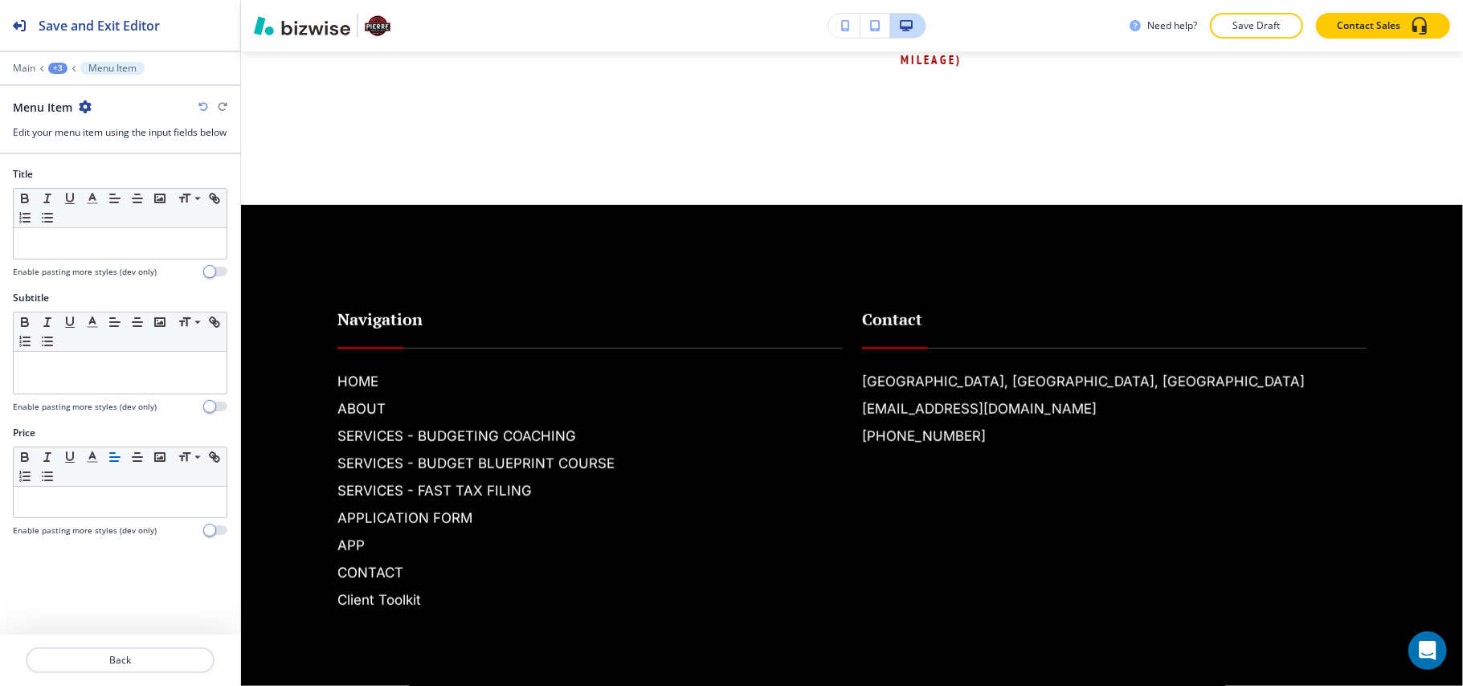
scroll to position [856, 0]
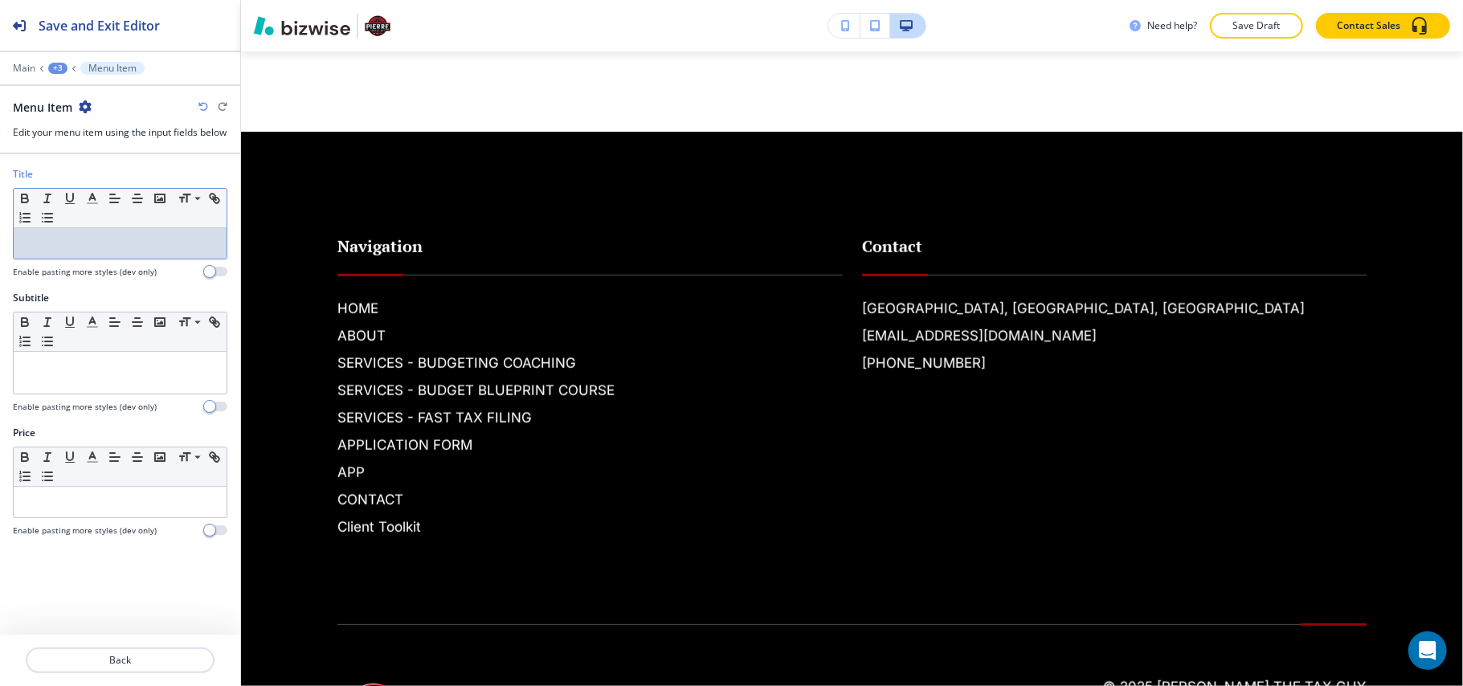
drag, startPoint x: 133, startPoint y: 243, endPoint x: 59, endPoint y: 254, distance: 74.8
click at [59, 251] on p at bounding box center [120, 243] width 197 height 14
